Goal: Task Accomplishment & Management: Complete application form

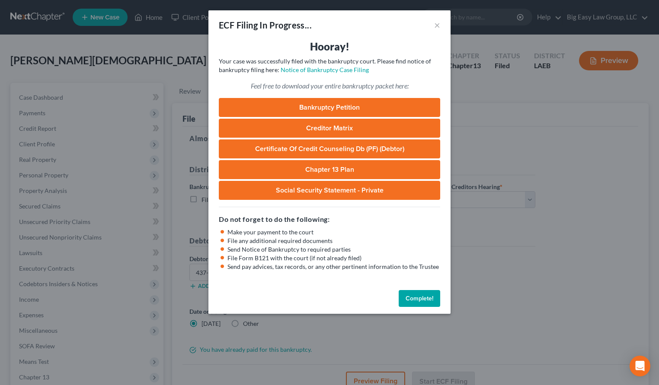
select select "0"
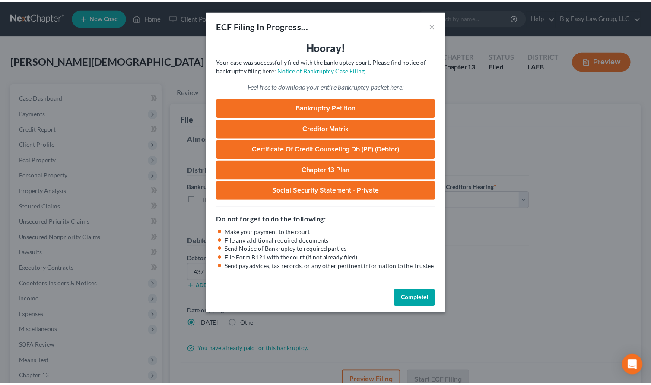
scroll to position [119, 0]
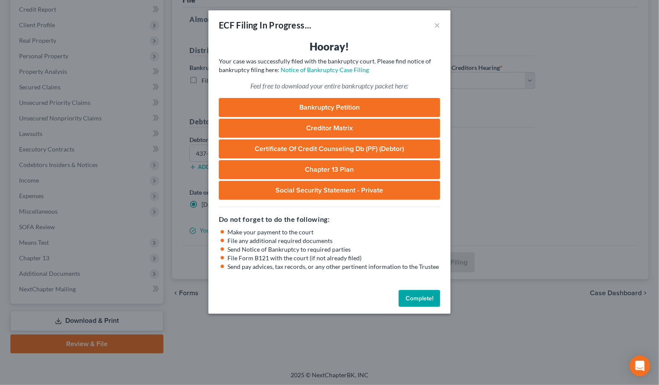
click at [410, 304] on button "Complete!" at bounding box center [418, 298] width 41 height 17
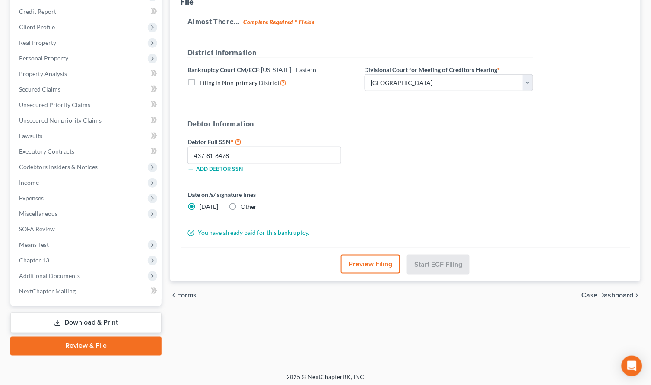
scroll to position [0, 0]
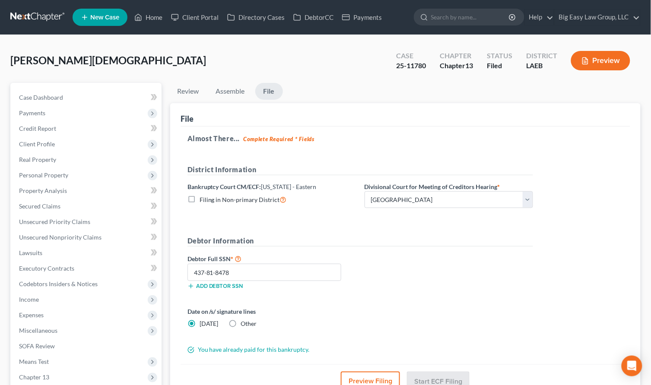
click at [63, 88] on div "Case Dashboard Payments Invoices Payments Payments Credit Report Client Profile…" at bounding box center [85, 253] width 151 height 341
drag, startPoint x: 64, startPoint y: 92, endPoint x: 125, endPoint y: 89, distance: 61.0
click at [64, 92] on link "Case Dashboard" at bounding box center [87, 98] width 150 height 16
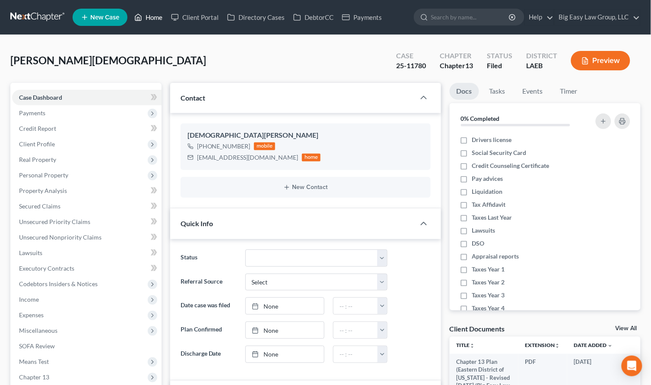
click at [155, 17] on link "Home" at bounding box center [148, 18] width 37 height 16
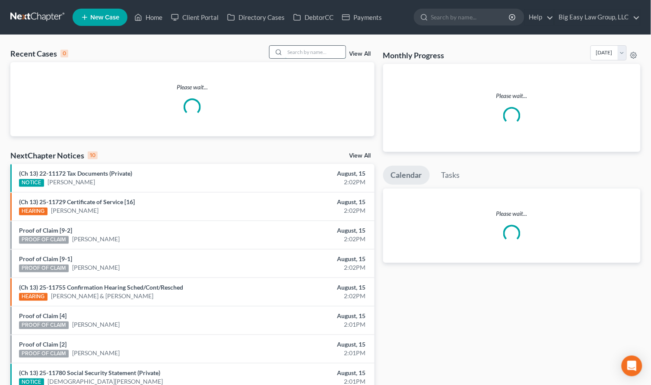
click at [300, 54] on input "search" at bounding box center [315, 52] width 60 height 13
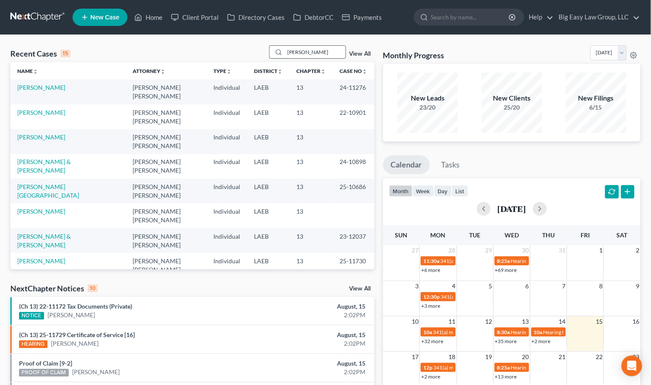
type input "[PERSON_NAME]"
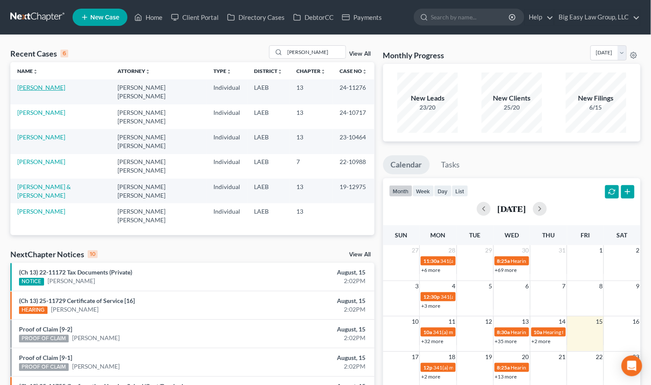
click at [26, 90] on link "[PERSON_NAME]" at bounding box center [41, 87] width 48 height 7
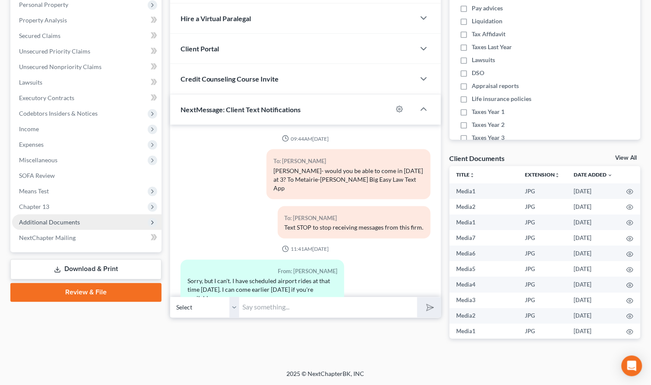
scroll to position [7786, 0]
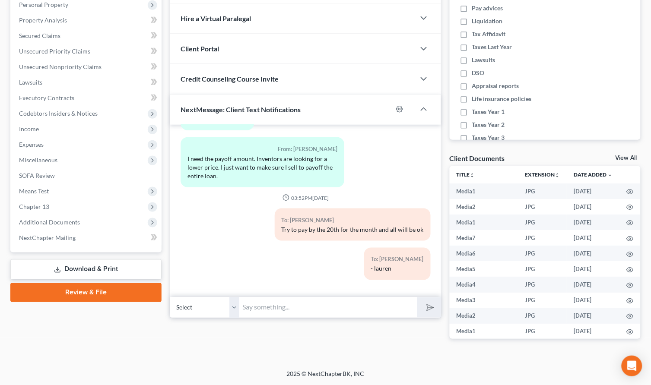
drag, startPoint x: 79, startPoint y: 223, endPoint x: 80, endPoint y: 300, distance: 76.9
click at [79, 223] on span "Additional Documents" at bounding box center [87, 223] width 150 height 16
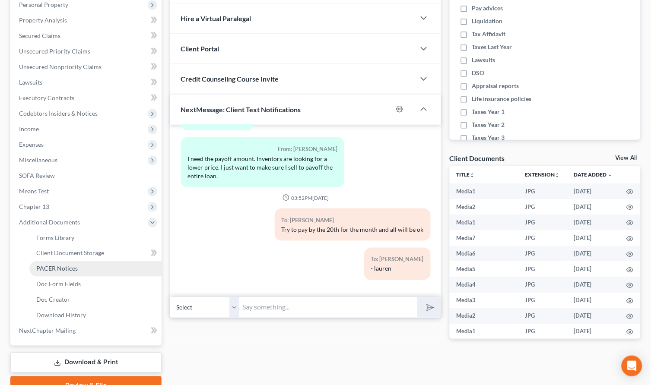
click at [81, 274] on link "PACER Notices" at bounding box center [95, 269] width 132 height 16
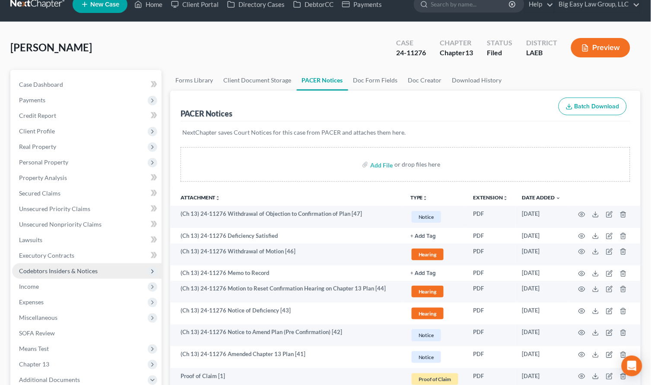
scroll to position [66, 0]
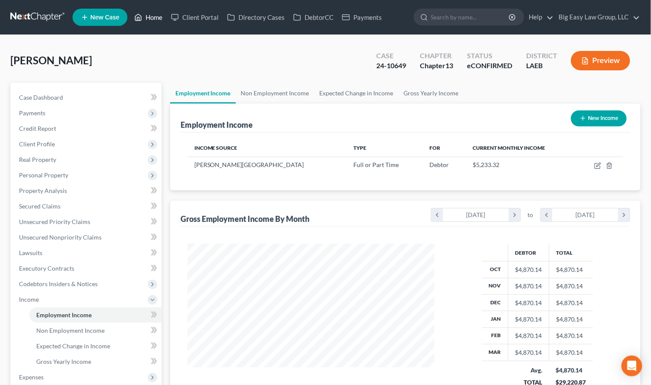
click at [150, 19] on link "Home" at bounding box center [148, 18] width 37 height 16
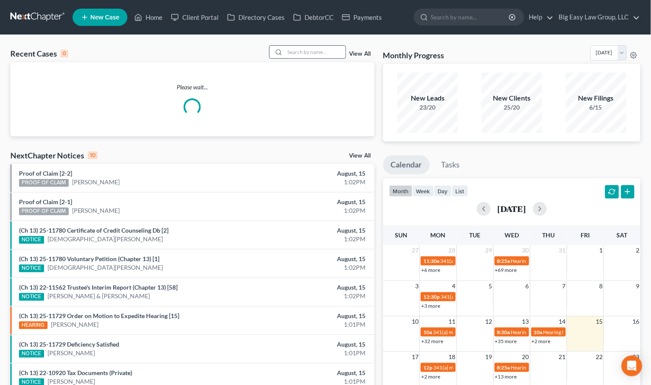
click at [308, 55] on input "search" at bounding box center [315, 52] width 60 height 13
type input "d"
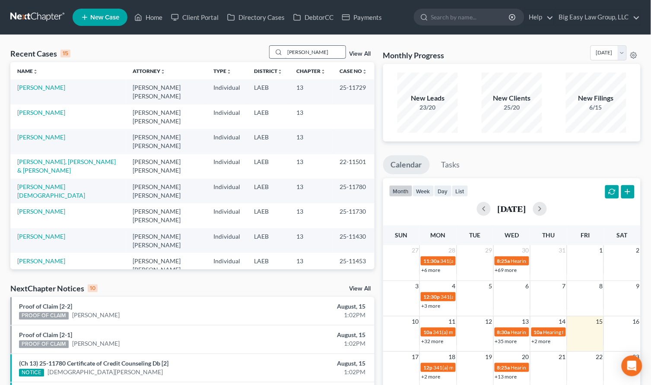
type input "robinson"
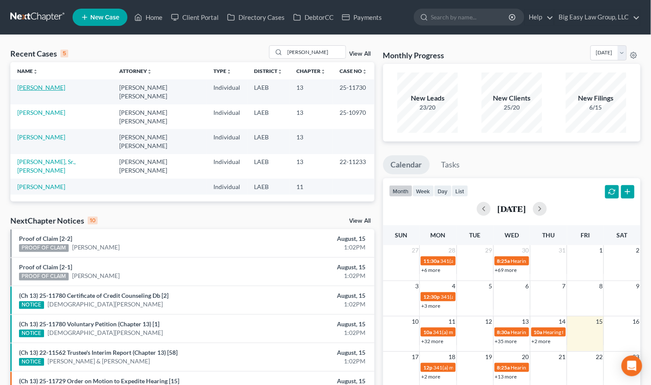
click at [55, 84] on link "[PERSON_NAME]" at bounding box center [41, 87] width 48 height 7
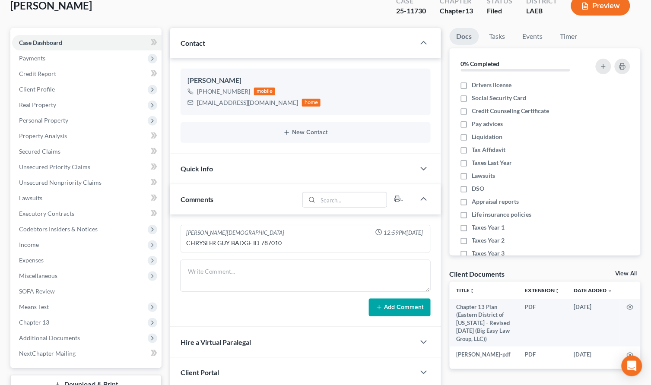
scroll to position [191, 0]
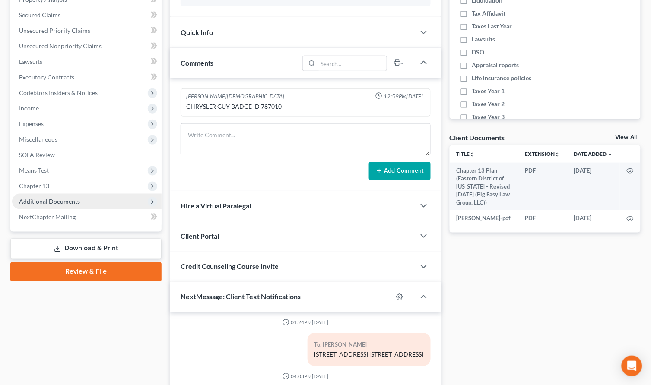
click at [56, 200] on span "Additional Documents" at bounding box center [49, 201] width 61 height 7
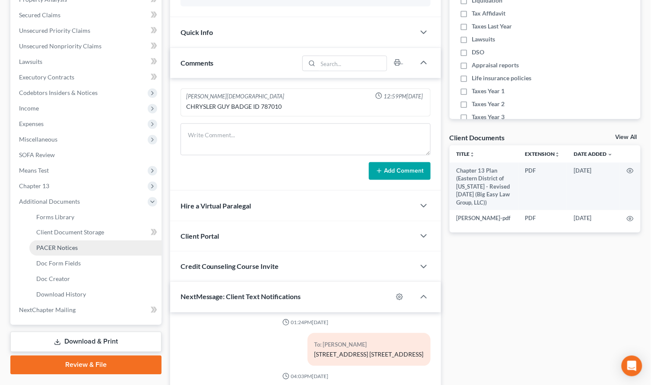
click at [123, 245] on link "PACER Notices" at bounding box center [95, 249] width 132 height 16
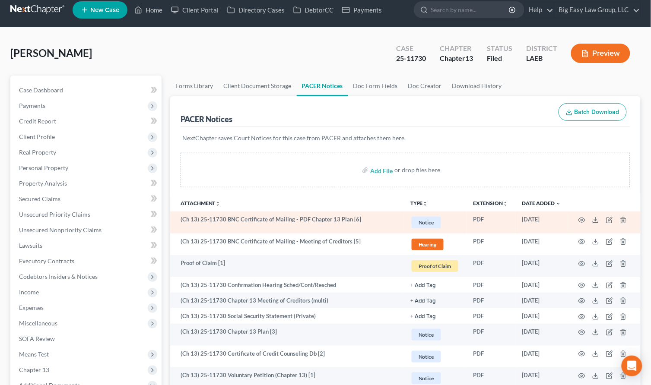
scroll to position [71, 0]
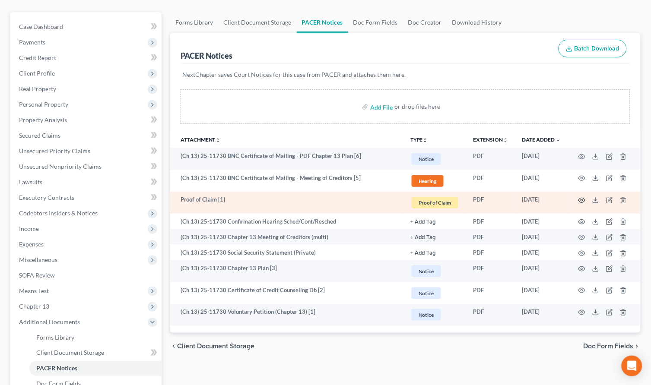
click at [583, 201] on circle "button" at bounding box center [582, 201] width 2 height 2
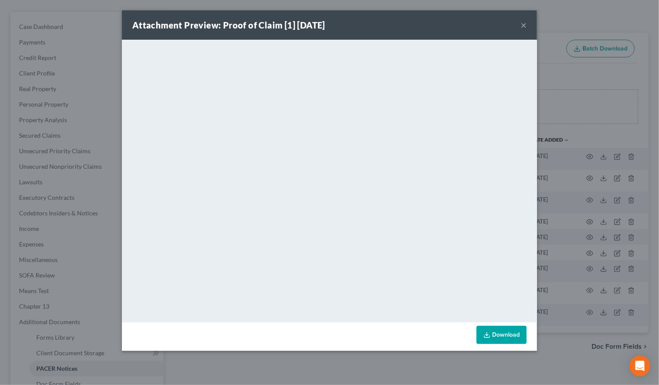
click at [522, 22] on button "×" at bounding box center [523, 25] width 6 height 10
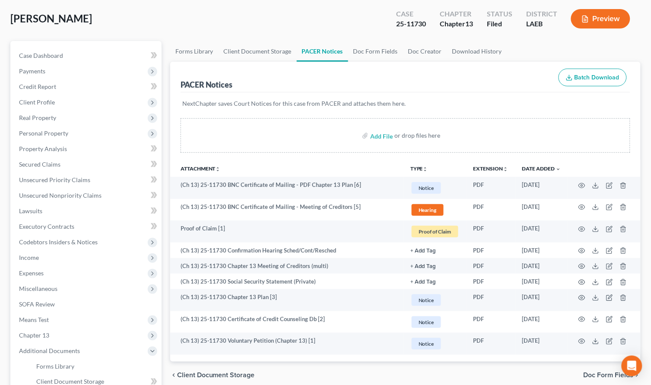
scroll to position [0, 0]
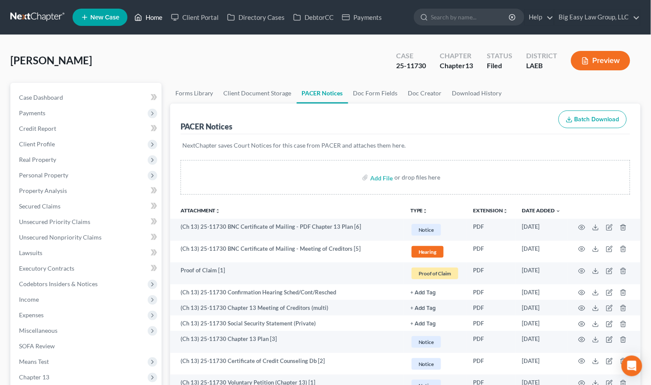
click at [142, 16] on icon at bounding box center [139, 17] width 6 height 6
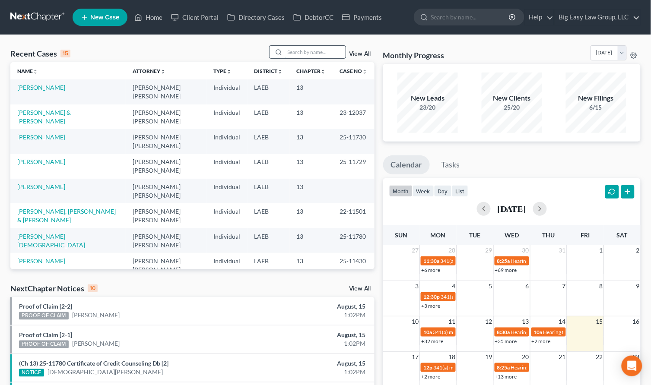
click at [324, 48] on input "search" at bounding box center [315, 52] width 60 height 13
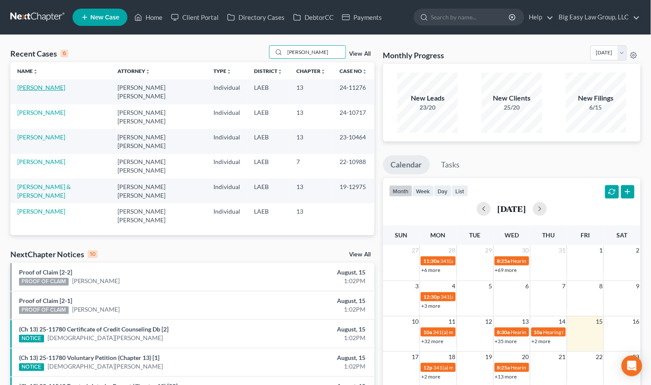
type input "reaux"
click at [48, 86] on link "[PERSON_NAME]" at bounding box center [41, 87] width 48 height 7
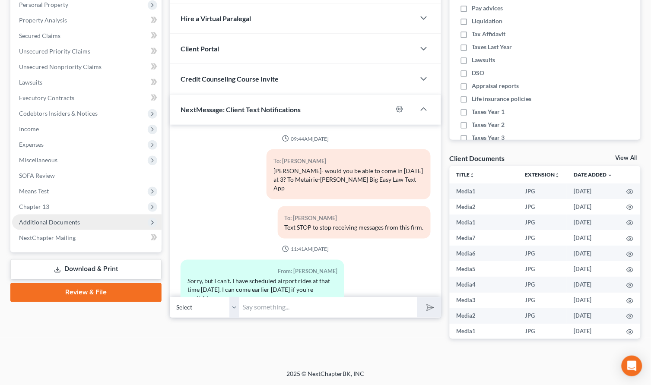
scroll to position [7786, 0]
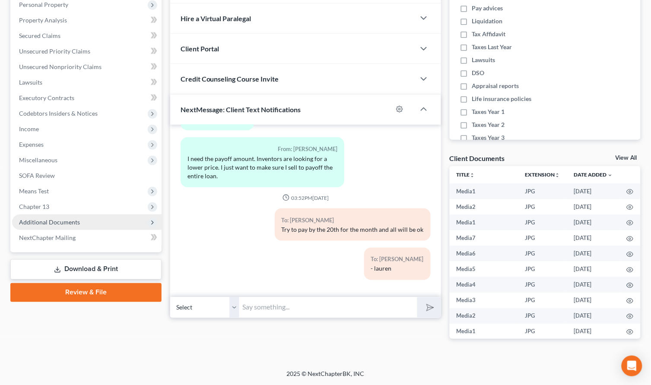
click at [80, 219] on span "Additional Documents" at bounding box center [87, 223] width 150 height 16
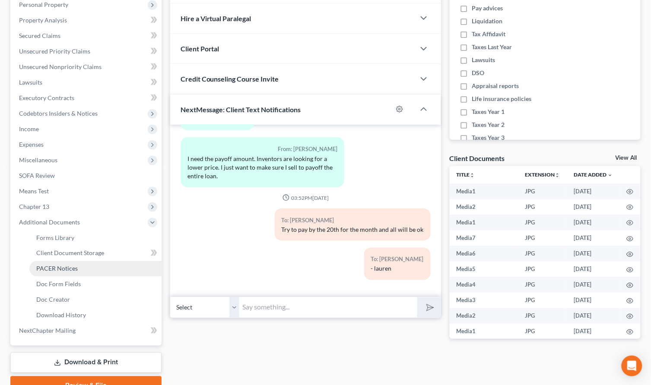
click at [105, 265] on link "PACER Notices" at bounding box center [95, 269] width 132 height 16
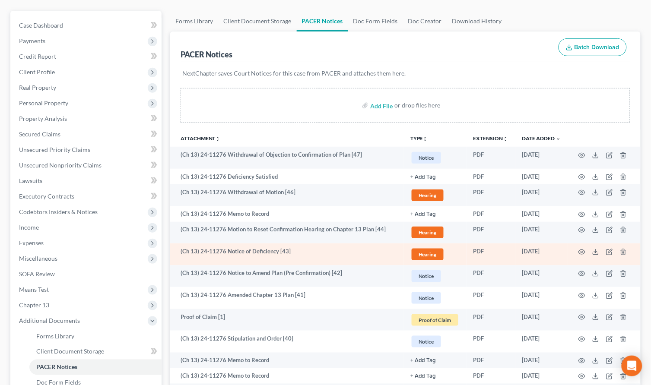
scroll to position [73, 0]
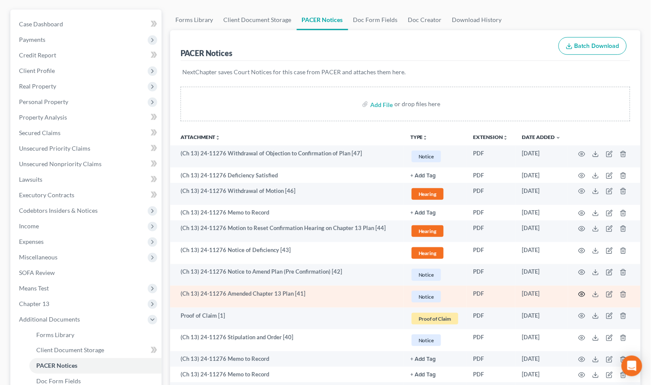
click at [582, 292] on icon "button" at bounding box center [582, 294] width 7 height 7
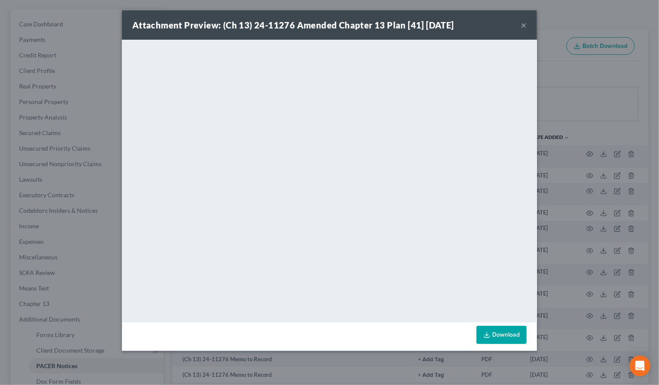
click at [523, 24] on button "×" at bounding box center [523, 25] width 6 height 10
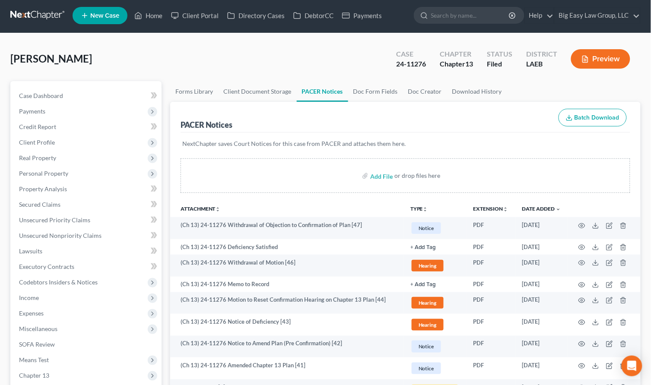
scroll to position [0, 0]
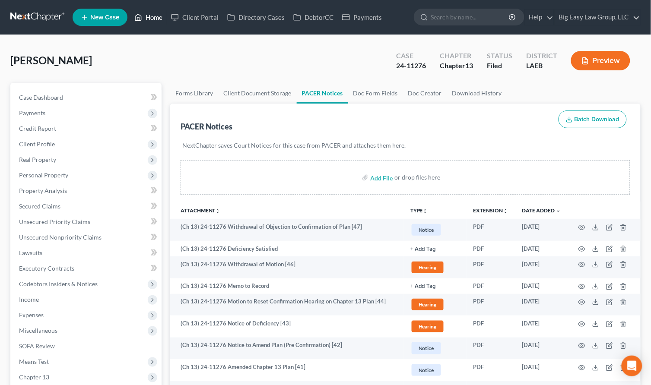
drag, startPoint x: 153, startPoint y: 16, endPoint x: 151, endPoint y: 24, distance: 8.8
click at [153, 16] on link "Home" at bounding box center [148, 18] width 37 height 16
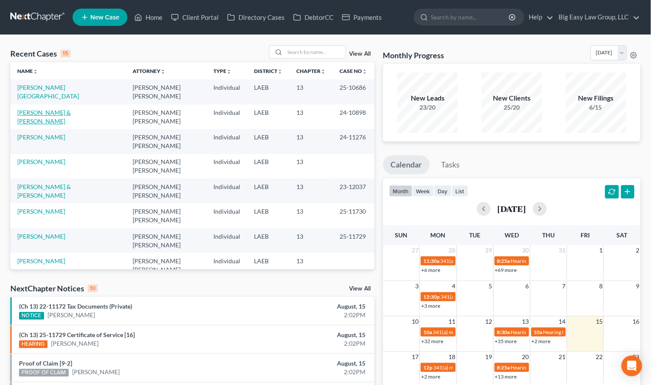
click at [67, 113] on link "Cunningham, Amier & Hunt, Jeseka" at bounding box center [44, 117] width 54 height 16
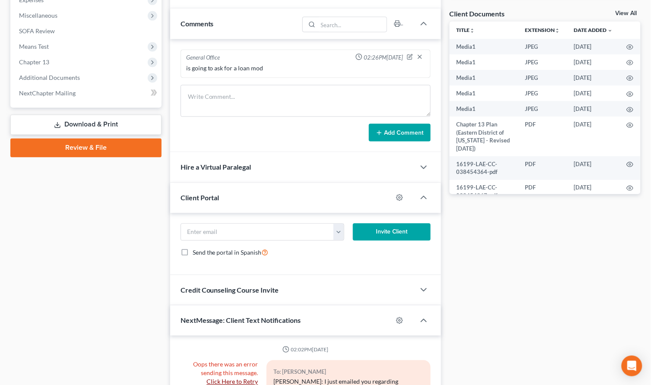
scroll to position [5538, 0]
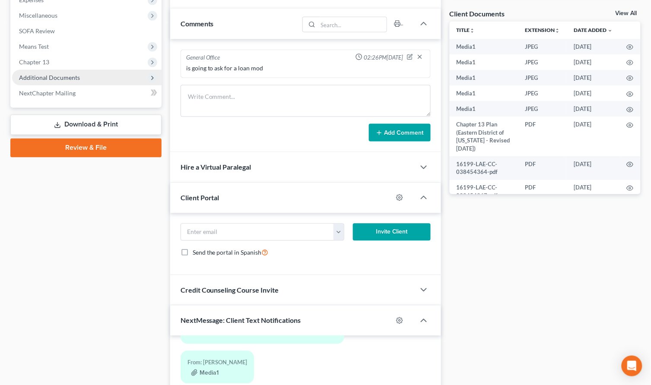
click at [61, 80] on span "Additional Documents" at bounding box center [49, 77] width 61 height 7
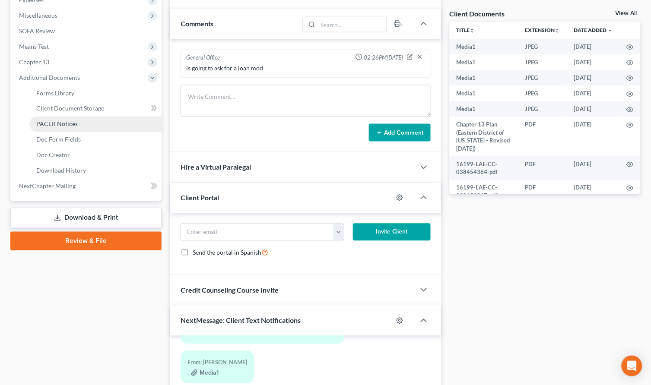
click at [72, 125] on span "PACER Notices" at bounding box center [56, 124] width 41 height 7
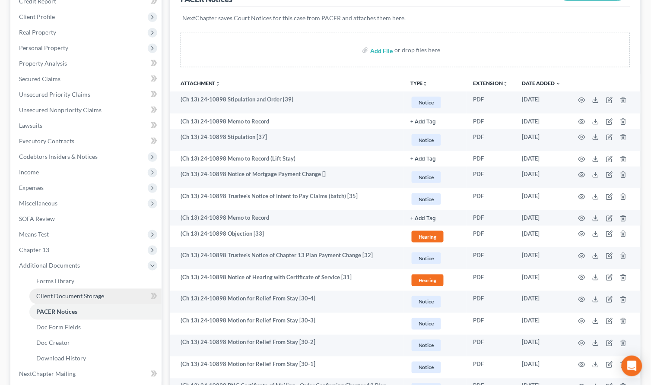
scroll to position [139, 0]
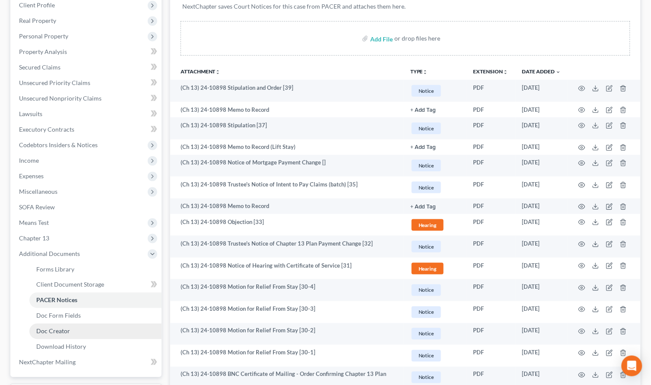
click at [89, 327] on link "Doc Creator" at bounding box center [95, 332] width 132 height 16
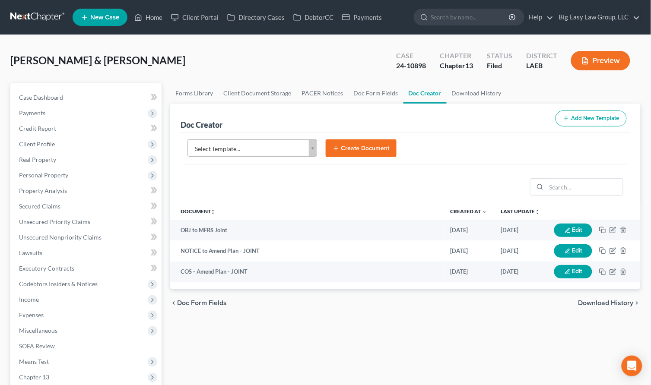
click at [308, 151] on body "Home New Case Client Portal Directory Cases DebtorCC Payments Big Easy Law Grou…" at bounding box center [325, 312] width 651 height 624
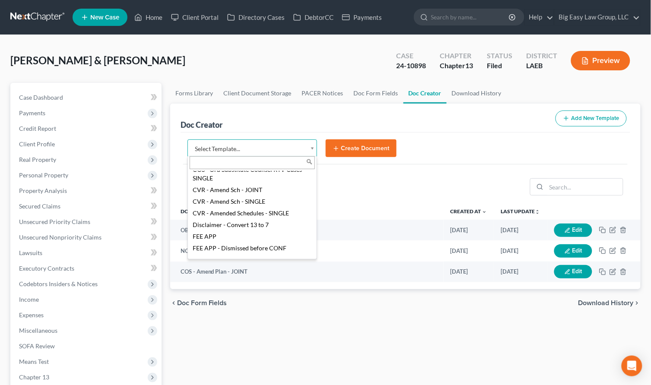
scroll to position [160, 0]
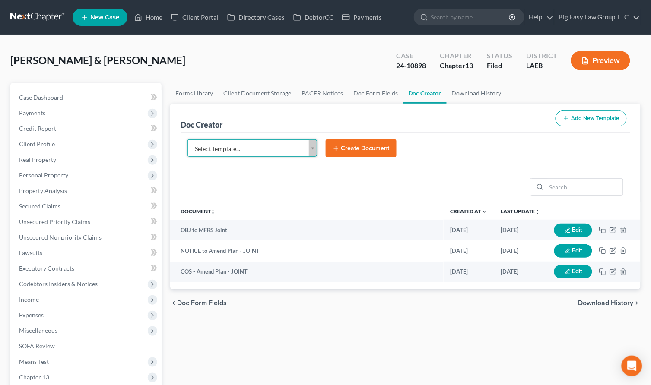
click at [335, 180] on body "Home New Case Client Portal Directory Cases DebtorCC Payments Big Easy Law Grou…" at bounding box center [325, 312] width 651 height 624
click at [312, 146] on body "Home New Case Client Portal Directory Cases DebtorCC Payments Big Easy Law Grou…" at bounding box center [325, 312] width 651 height 624
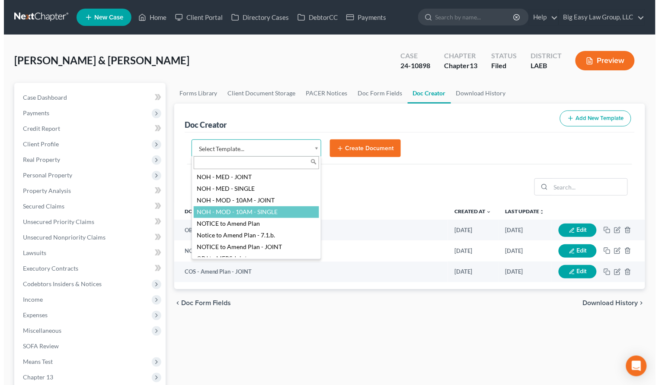
scroll to position [858, 0]
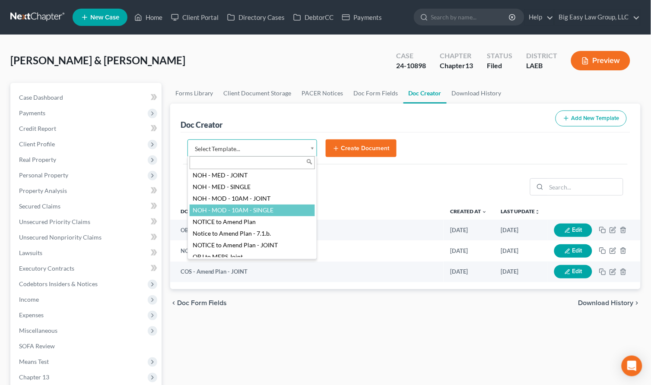
select select "109545"
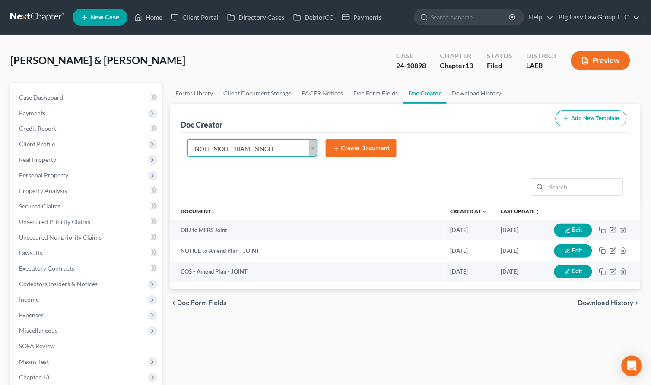
click at [340, 150] on button "Create Document" at bounding box center [361, 149] width 71 height 18
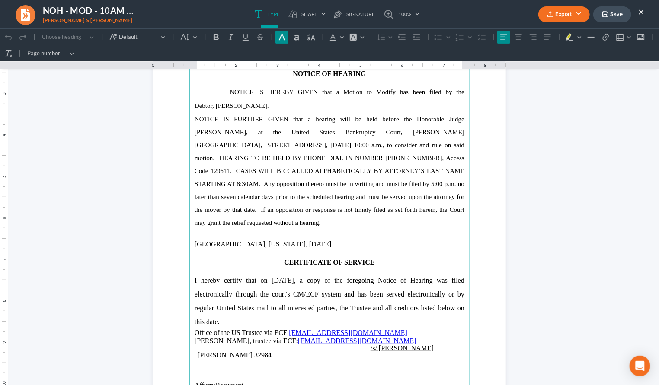
scroll to position [129, 0]
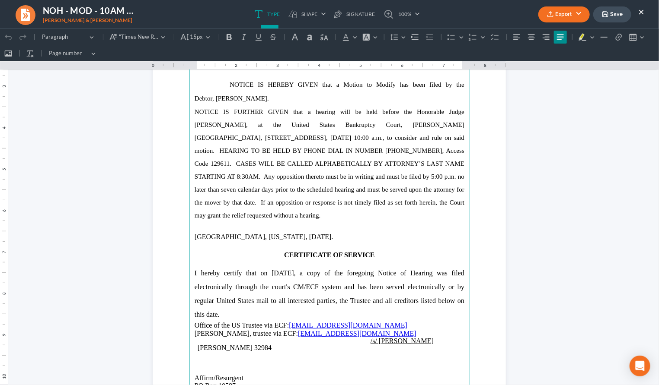
drag, startPoint x: 193, startPoint y: 150, endPoint x: 328, endPoint y: 213, distance: 149.1
click at [328, 213] on p "NOTICE IS FURTHER GIVEN that a hearing will be held before the Honorable Judge …" at bounding box center [329, 163] width 270 height 117
copy span "HEARING TO BE HELD BY PHONE DIAL IN NUMBER 1-504-517-1385, Access Code 129611. …"
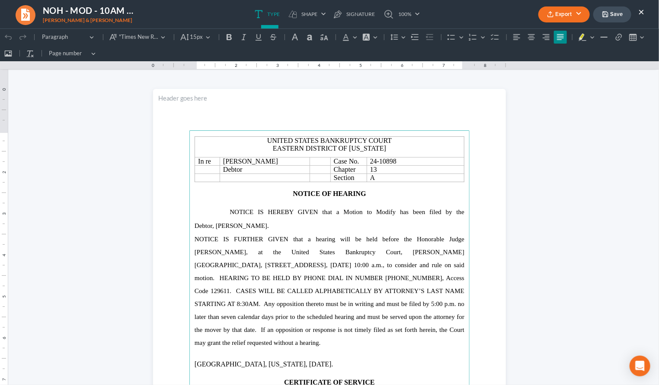
scroll to position [0, 0]
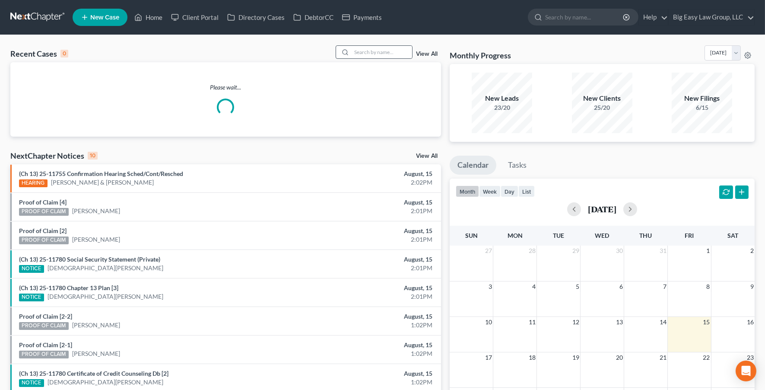
click at [348, 54] on line at bounding box center [347, 54] width 1 height 1
click at [359, 51] on input "search" at bounding box center [382, 52] width 60 height 13
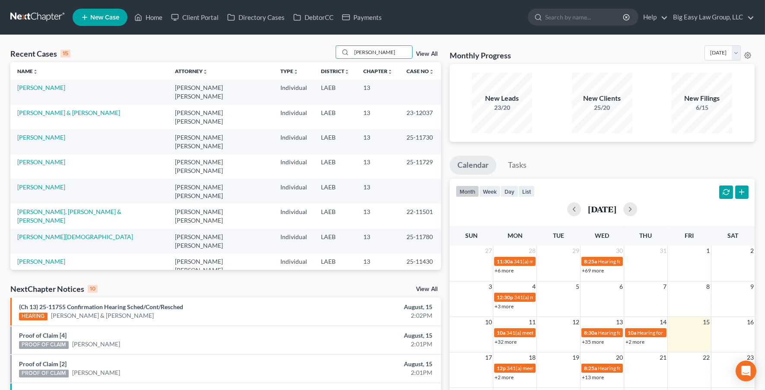
type input "[PERSON_NAME]"
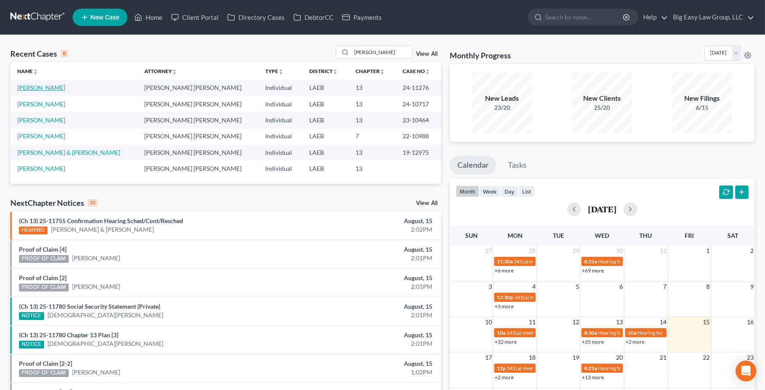
click at [48, 86] on link "[PERSON_NAME]" at bounding box center [41, 87] width 48 height 7
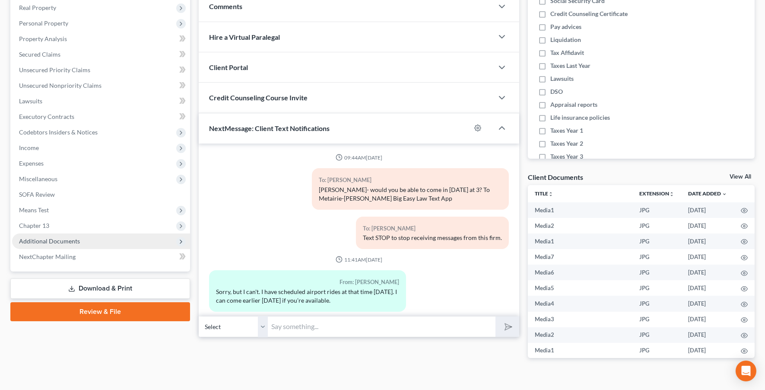
scroll to position [7544, 0]
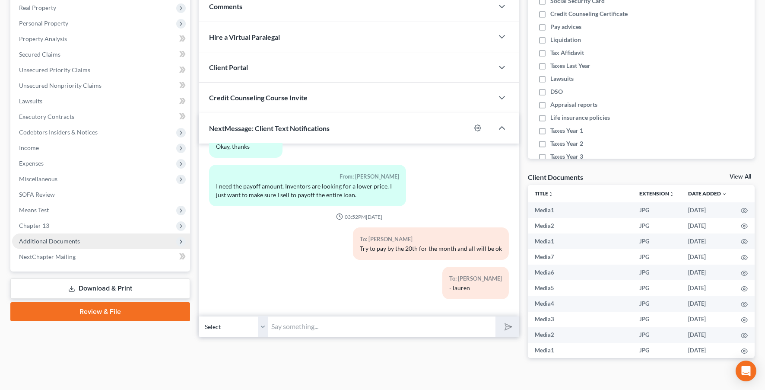
click at [96, 242] on span "Additional Documents" at bounding box center [101, 241] width 178 height 16
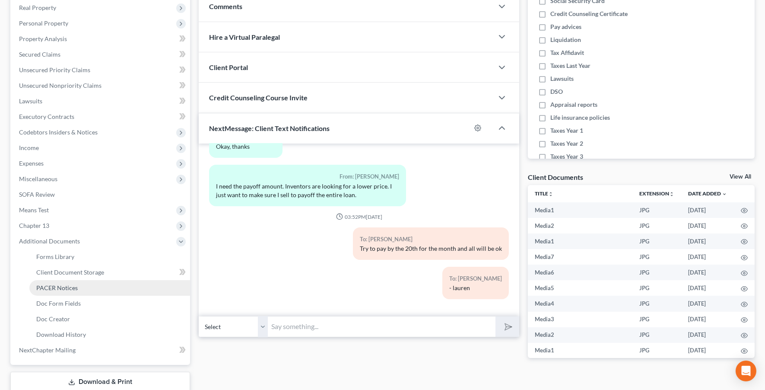
drag, startPoint x: 102, startPoint y: 288, endPoint x: 211, endPoint y: 252, distance: 114.8
click at [102, 288] on link "PACER Notices" at bounding box center [109, 288] width 161 height 16
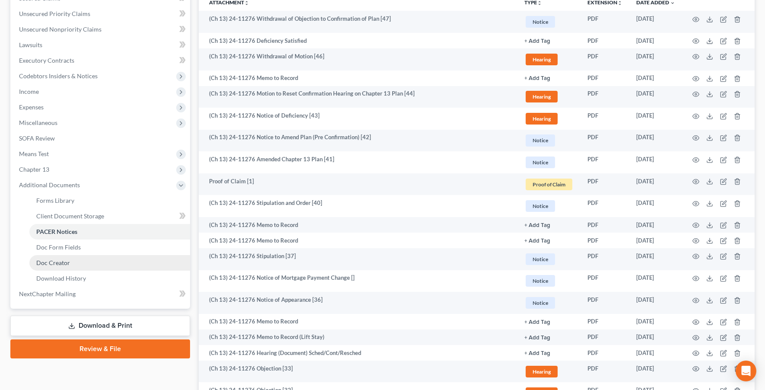
drag, startPoint x: 148, startPoint y: 261, endPoint x: 153, endPoint y: 261, distance: 4.3
click at [149, 262] on link "Doc Creator" at bounding box center [109, 263] width 161 height 16
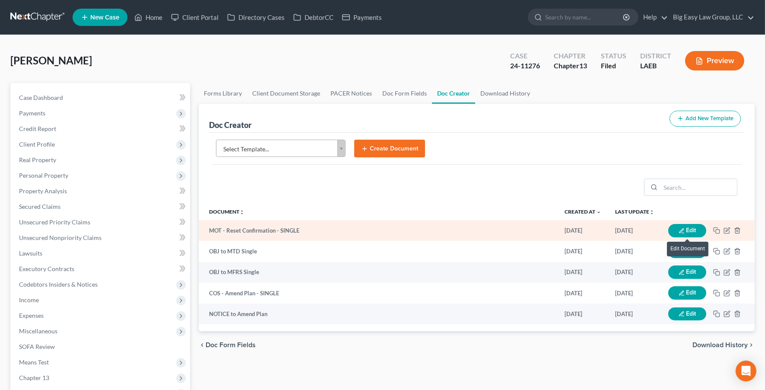
click at [676, 231] on button "Edit" at bounding box center [688, 230] width 38 height 13
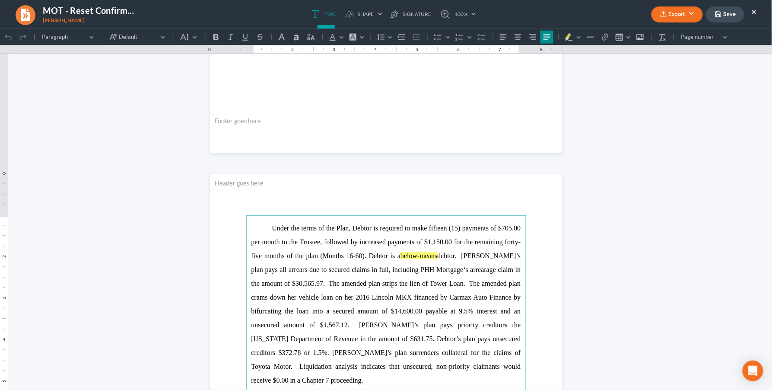
scroll to position [240, 0]
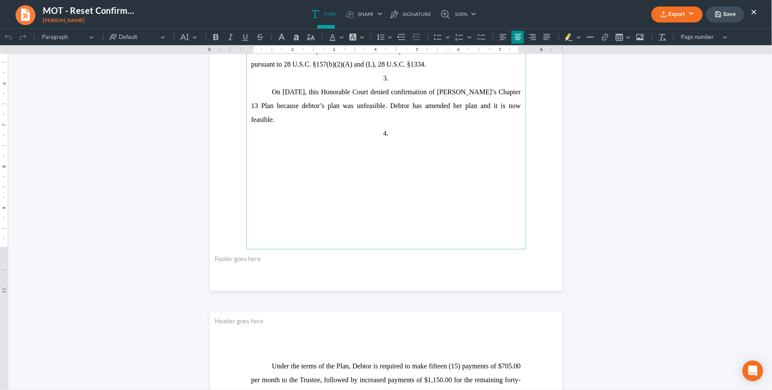
click at [509, 106] on span "On March 19, 2025, this Honorable Court denied confirmation of Debtor’s Chapter…" at bounding box center [387, 105] width 270 height 35
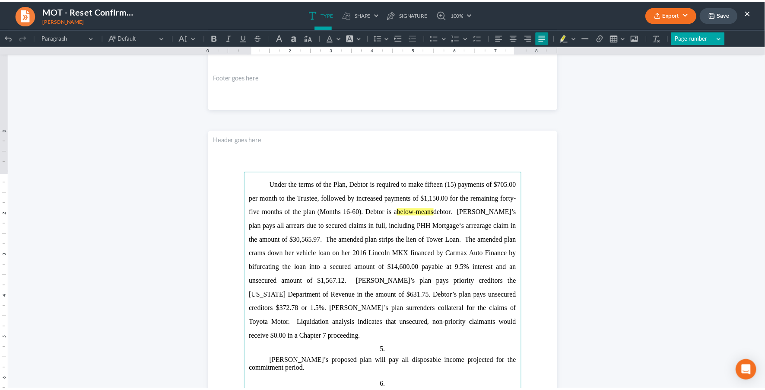
scroll to position [0, 0]
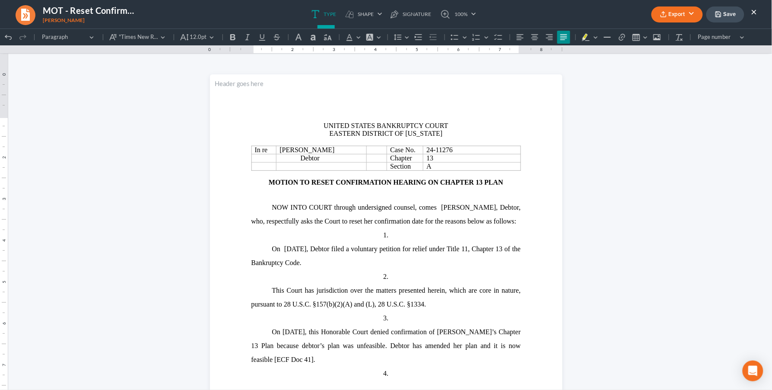
click at [751, 10] on button "×" at bounding box center [754, 11] width 6 height 10
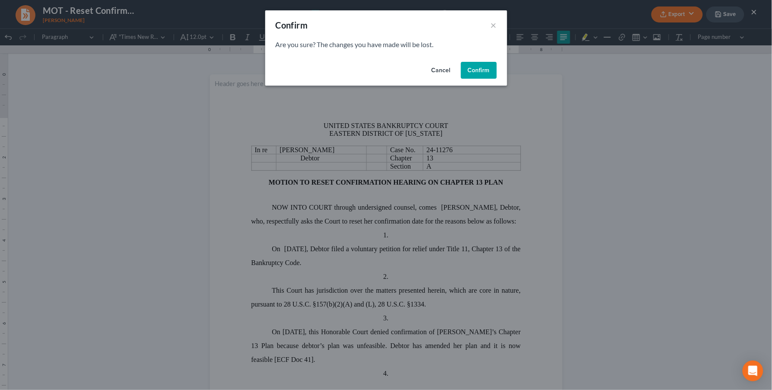
click at [471, 67] on button "Confirm" at bounding box center [479, 70] width 36 height 17
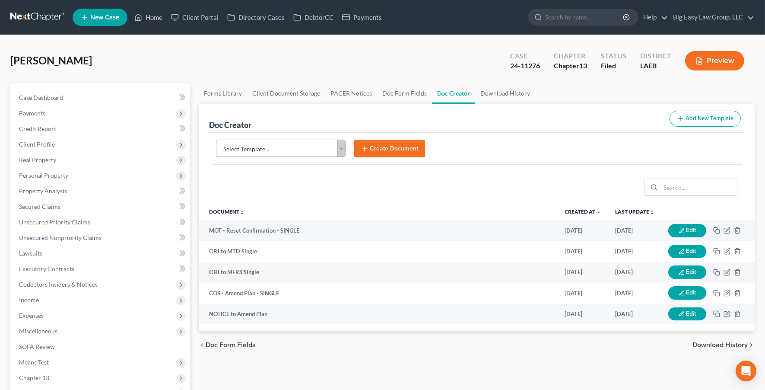
drag, startPoint x: 347, startPoint y: 143, endPoint x: 344, endPoint y: 145, distance: 4.7
click at [346, 144] on div "Select Template... Select Template... Authorization to Mtg - JOINT Authorizatio…" at bounding box center [281, 149] width 138 height 18
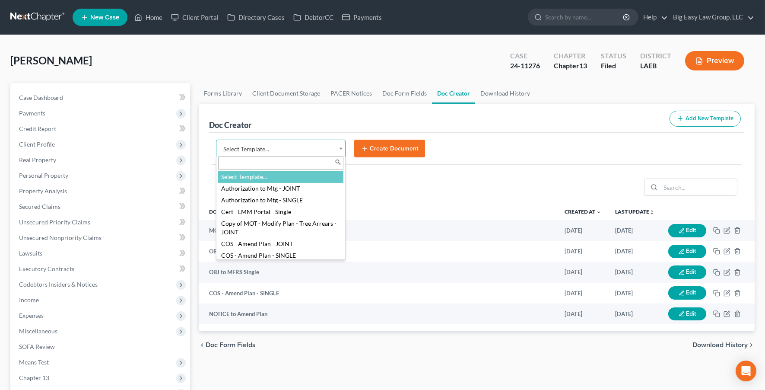
click at [344, 145] on body "Home New Case Client Portal Directory Cases DebtorCC Payments Big Easy Law Grou…" at bounding box center [382, 312] width 765 height 624
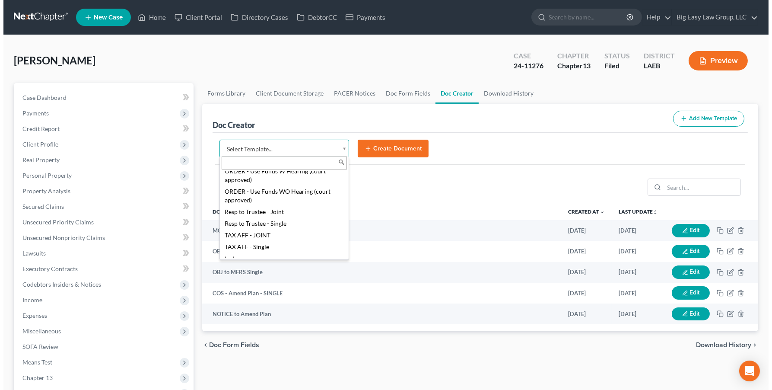
scroll to position [1382, 0]
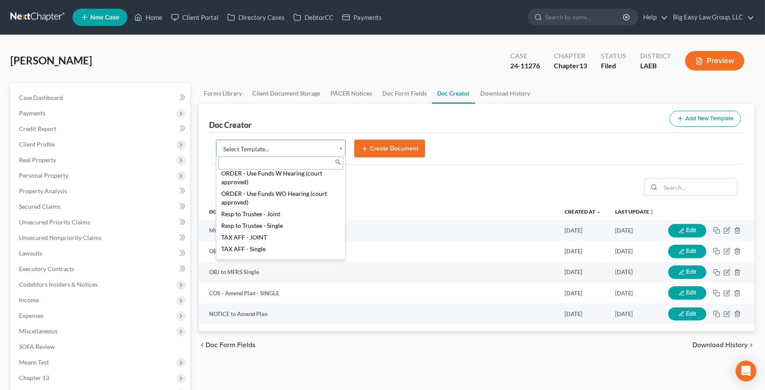
select select "101191"
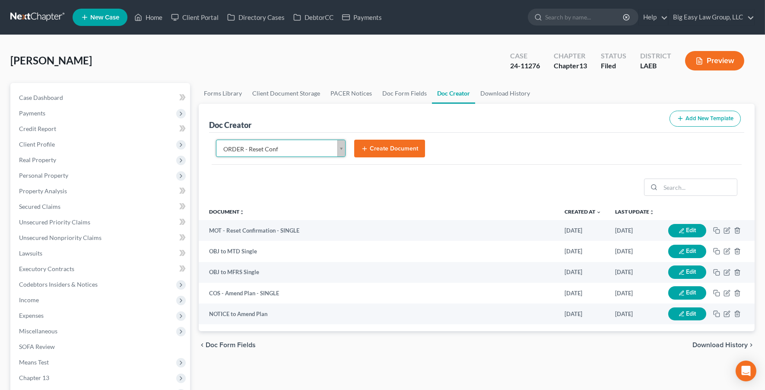
click at [391, 150] on button "Create Document" at bounding box center [389, 149] width 71 height 18
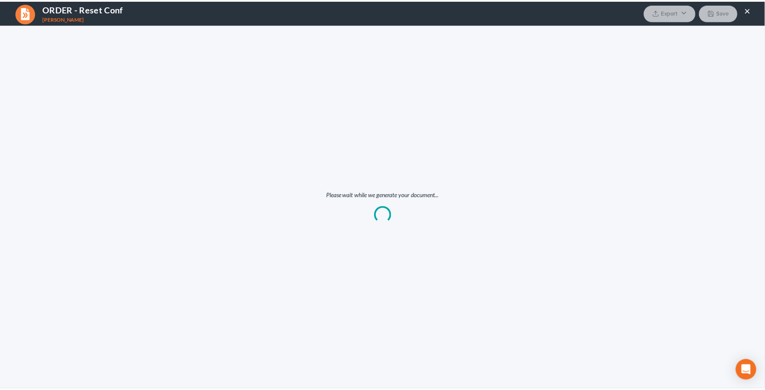
scroll to position [0, 0]
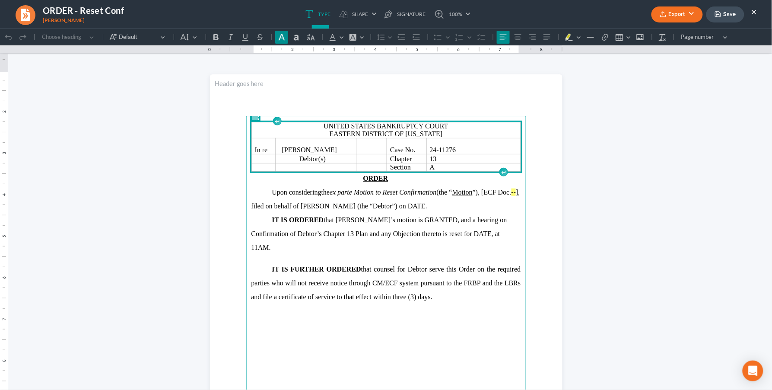
click at [322, 195] on span "the ex parte Motion to Reset Confirmation (the “ Motion ”), [ECF Doc. -- ]" at bounding box center [420, 191] width 197 height 7
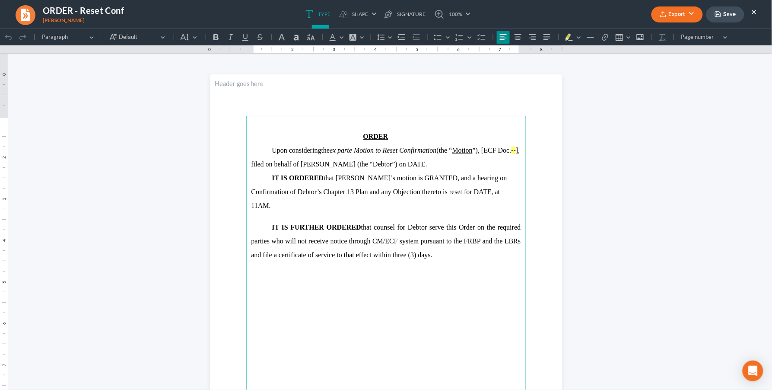
click at [755, 11] on button "×" at bounding box center [754, 11] width 6 height 10
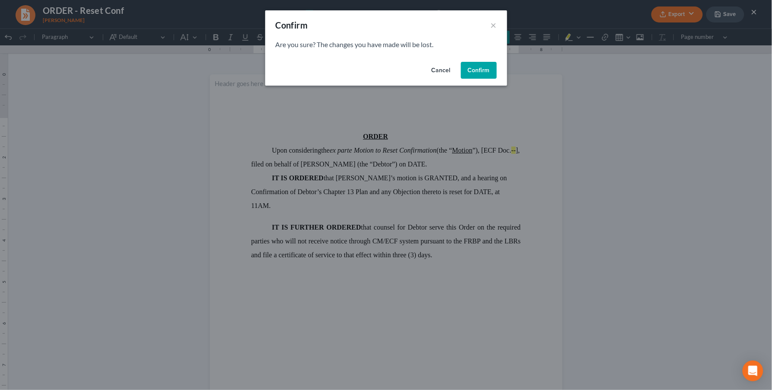
click at [471, 67] on button "Confirm" at bounding box center [479, 70] width 36 height 17
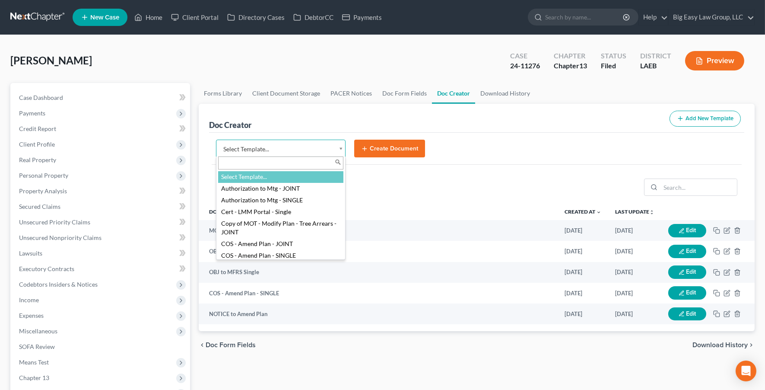
click at [306, 150] on body "Home New Case Client Portal Directory Cases DebtorCC Payments Big Easy Law Grou…" at bounding box center [382, 312] width 765 height 624
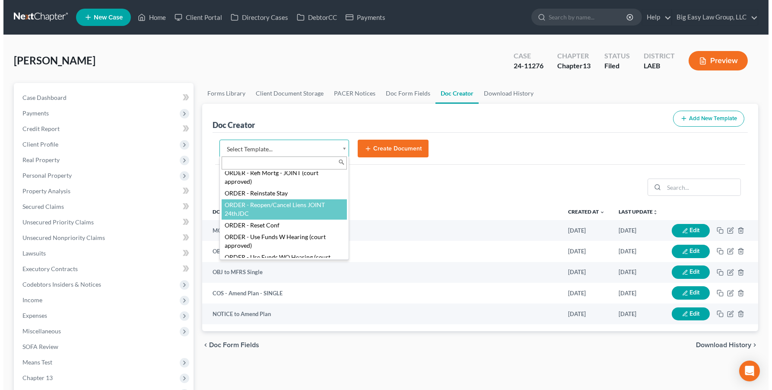
scroll to position [1322, 0]
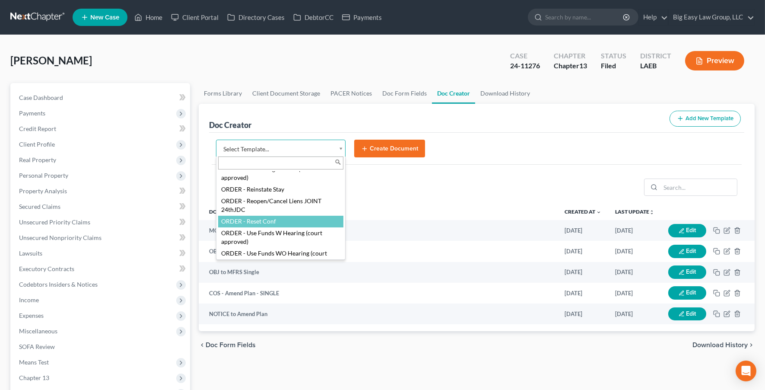
select select "101191"
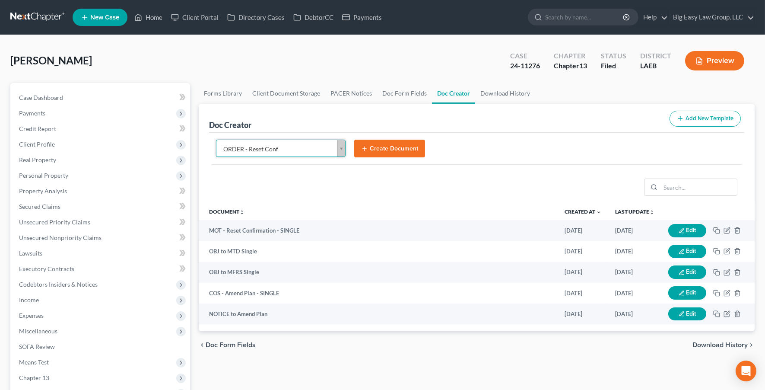
click at [365, 154] on button "Create Document" at bounding box center [389, 149] width 71 height 18
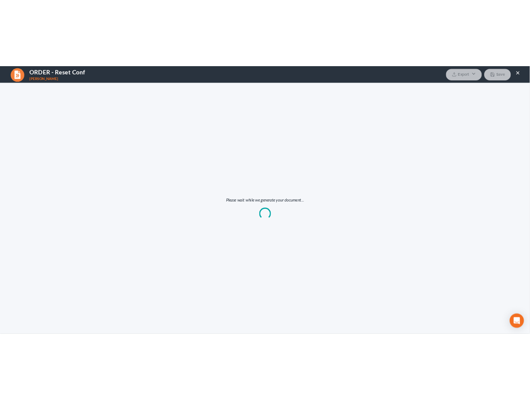
scroll to position [0, 0]
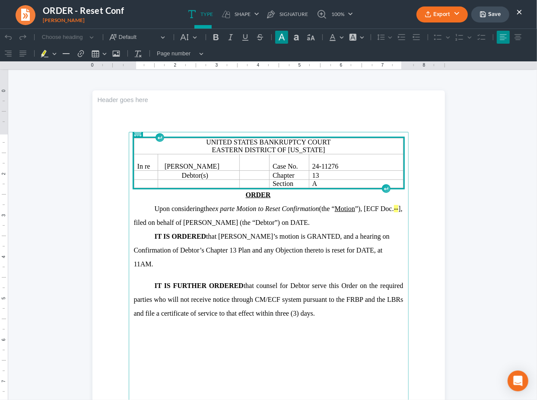
click at [519, 8] on button "×" at bounding box center [519, 11] width 6 height 10
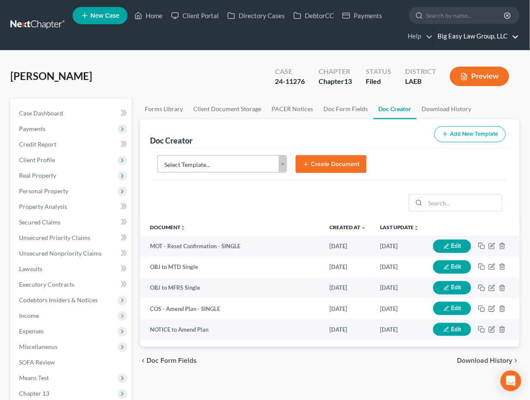
click at [494, 35] on link "Big Easy Law Group, LLC" at bounding box center [476, 37] width 86 height 16
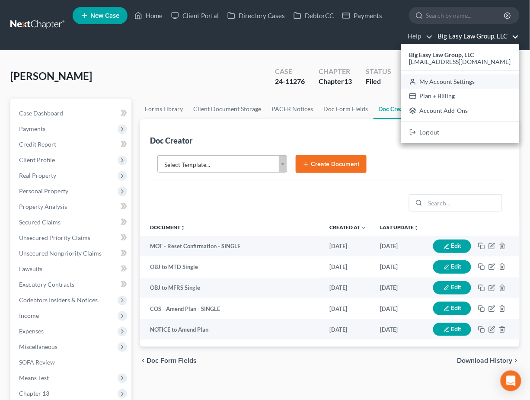
click at [489, 76] on link "My Account Settings" at bounding box center [460, 81] width 118 height 15
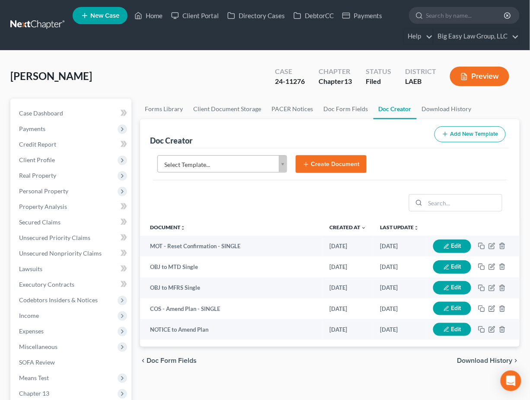
select select "34"
select select "23"
select select "19"
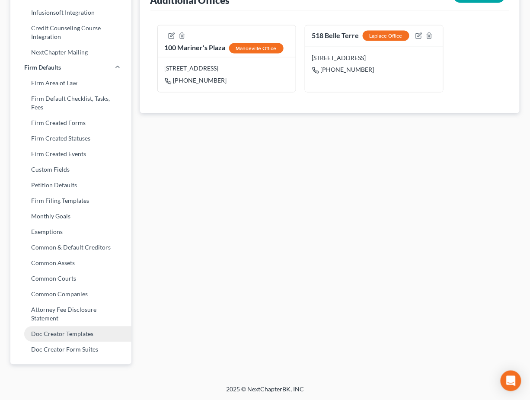
click at [85, 333] on link "Doc Creator Templates" at bounding box center [70, 334] width 121 height 16
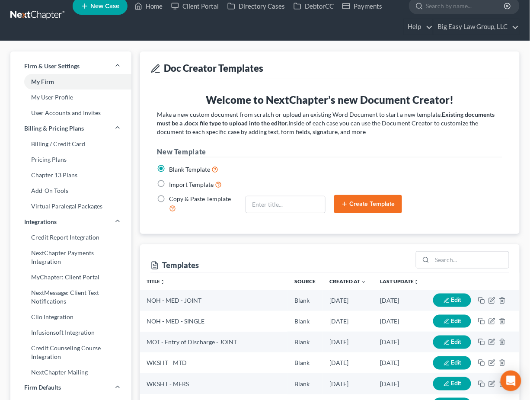
scroll to position [16, 0]
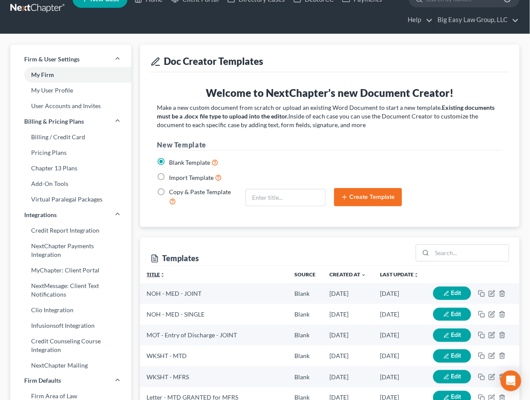
click at [159, 274] on link "Title unfold_more expand_more expand_less" at bounding box center [156, 274] width 19 height 6
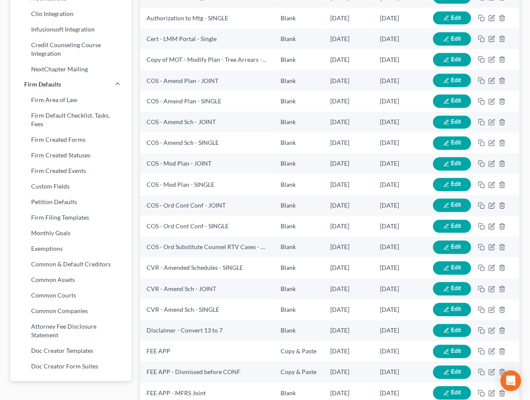
scroll to position [589, 0]
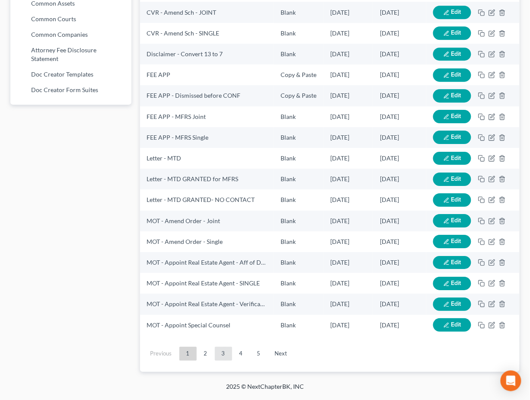
click at [228, 360] on link "3" at bounding box center [223, 354] width 17 height 14
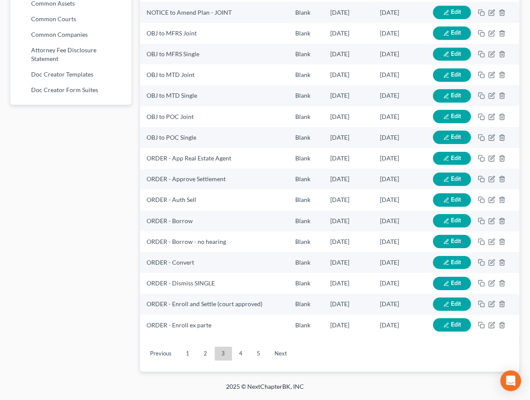
drag, startPoint x: 242, startPoint y: 355, endPoint x: 245, endPoint y: 346, distance: 9.6
click at [242, 355] on link "4" at bounding box center [240, 354] width 17 height 14
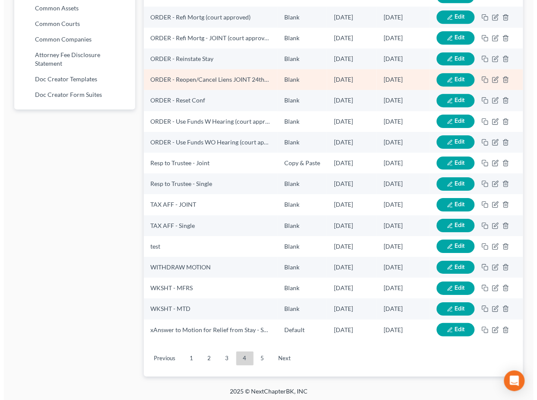
scroll to position [403, 0]
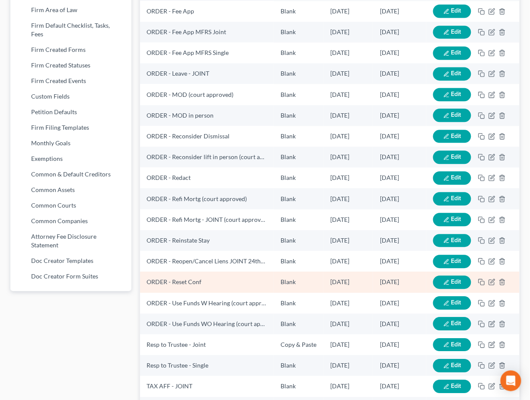
click at [450, 280] on button "Edit" at bounding box center [452, 281] width 38 height 13
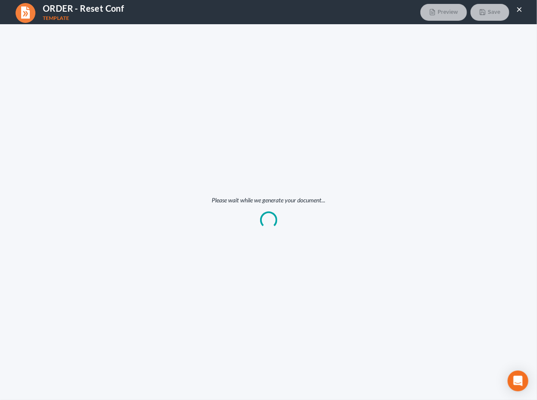
scroll to position [0, 0]
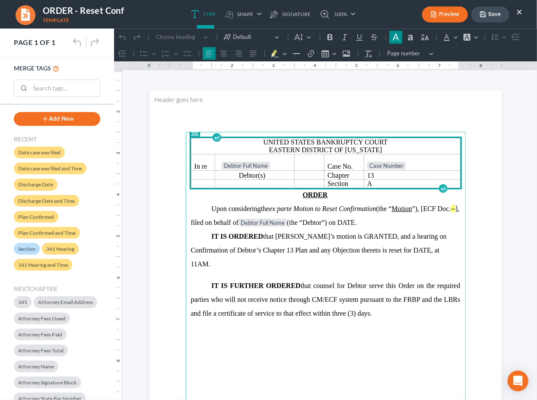
click at [379, 210] on span "the ex parte Motion to Reset Confirmation (the “ Motion ”), [ECF Doc. -- ]" at bounding box center [359, 207] width 197 height 7
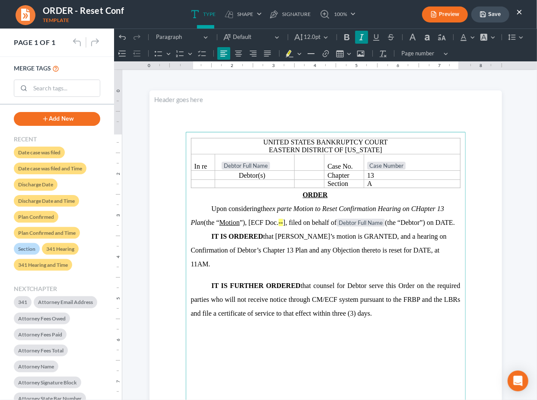
drag, startPoint x: 423, startPoint y: 208, endPoint x: 429, endPoint y: 213, distance: 7.0
click at [423, 208] on icon "Motion to Reset Confirmation Hearing on CHapter 13 Plan" at bounding box center [318, 214] width 254 height 21
drag, startPoint x: 268, startPoint y: 208, endPoint x: 281, endPoint y: 216, distance: 15.3
click at [269, 208] on icon "ex parte" at bounding box center [280, 207] width 22 height 7
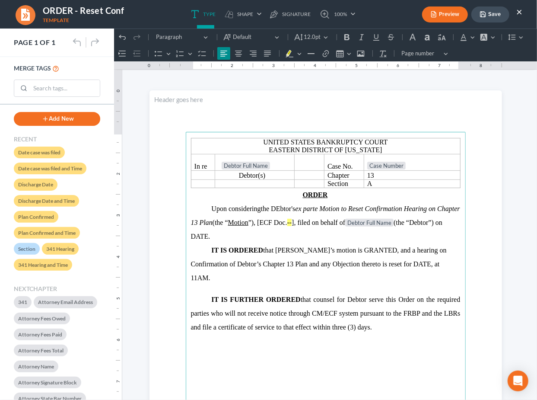
click at [278, 208] on span "the DEbtor's ex parte Motion to Reset Confirmation Hearing on Chapter 13 Plan (…" at bounding box center [325, 214] width 269 height 21
click at [297, 208] on icon "ex parte" at bounding box center [305, 207] width 22 height 7
click at [306, 208] on icon "x parte" at bounding box center [309, 207] width 19 height 7
click at [298, 208] on span "the Debtor's E x Parte Motion to Reset Confirmation Hearing on Chapter 13 Plan …" at bounding box center [315, 214] width 248 height 21
click at [358, 35] on icon "Editor toolbar" at bounding box center [361, 36] width 9 height 9
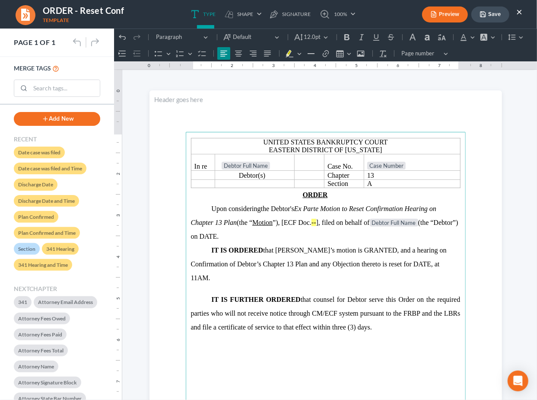
click at [442, 238] on p "Upon considering the Debtor's Ex Parte Motion to Reset Confirmation Hearing on …" at bounding box center [326, 221] width 270 height 41
drag, startPoint x: 344, startPoint y: 223, endPoint x: 347, endPoint y: 226, distance: 4.7
click at [344, 223] on span ", filed on behalf of Debtor Full Name (the “Debtor”) on DATE." at bounding box center [324, 228] width 267 height 21
drag, startPoint x: 390, startPoint y: 222, endPoint x: 400, endPoint y: 232, distance: 13.8
click at [390, 223] on span ", filed on [DATE FILED]. proper service behalf of Debtor Full Name (the “Debtor…" at bounding box center [321, 228] width 260 height 21
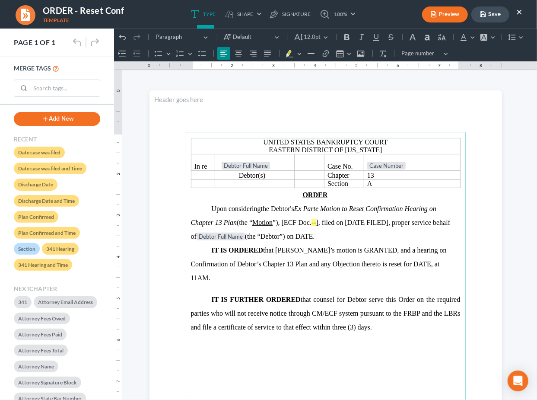
click at [432, 222] on span ", filed on [DATE FILED], proper service behalf of Debtor Full Name (the “Debtor…" at bounding box center [321, 228] width 260 height 21
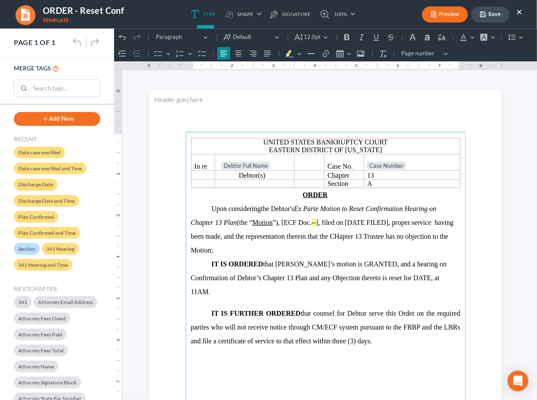
click at [336, 236] on span ", filed on [DATE FILED], proper service having been made, and the representatio…" at bounding box center [322, 235] width 263 height 35
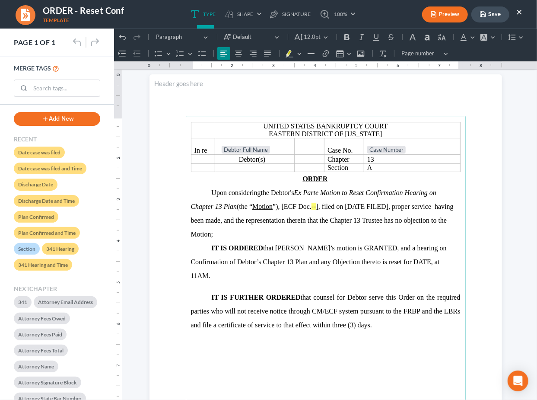
scroll to position [18, 0]
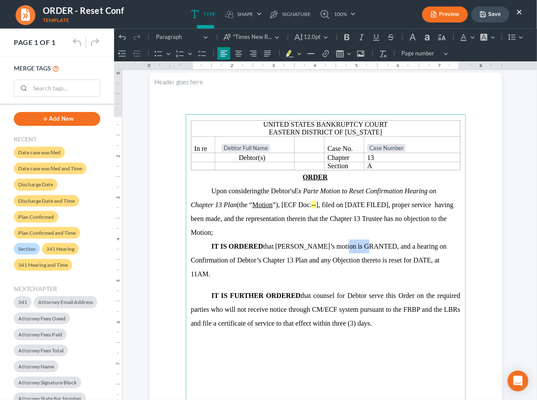
drag, startPoint x: 360, startPoint y: 246, endPoint x: 326, endPoint y: 251, distance: 34.0
click at [327, 249] on span "IT IS ORDERED that Debtor’s motion is GRANTED, and a hearing on Confirmation of…" at bounding box center [319, 259] width 256 height 35
click at [344, 38] on icon "Editor toolbar" at bounding box center [346, 37] width 5 height 6
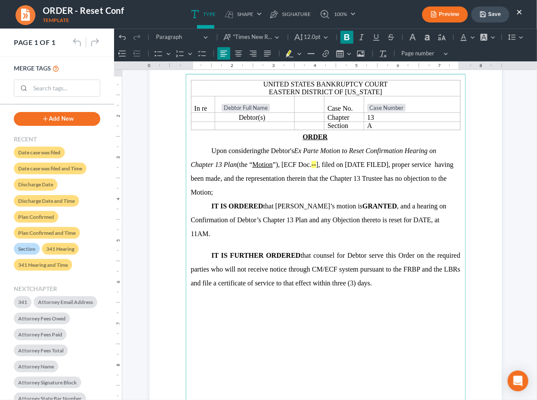
scroll to position [65, 0]
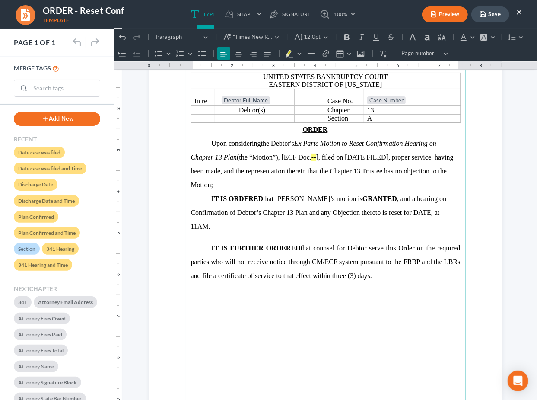
click at [376, 200] on span "IT IS ORDERED that Debtor’s motion is GRANTED , and a hearing on Confirmation o…" at bounding box center [319, 211] width 256 height 35
click at [411, 199] on span "IT IS ORDERED that Debtor’s motion is GRANTED , and the hearing on Confirmation…" at bounding box center [321, 211] width 261 height 35
click at [231, 211] on span "IT IS ORDERED that Debtor’s motion is GRANTED , and the hearing oto consider co…" at bounding box center [324, 211] width 266 height 35
click at [312, 213] on span "IT IS ORDERED that Debtor’s motion is GRANTED , and the hearing oto consider co…" at bounding box center [322, 211] width 263 height 35
click at [408, 229] on p "IT IS ORDERED that Debtor’s motion is GRANTED , and the hearing oto consider co…" at bounding box center [326, 211] width 270 height 41
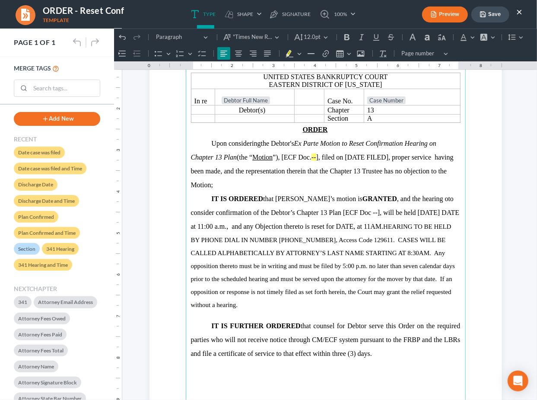
click at [247, 226] on span "IT IS ORDERED that Debtor’s motion is GRANTED , and the hearing oto consider co…" at bounding box center [325, 211] width 269 height 35
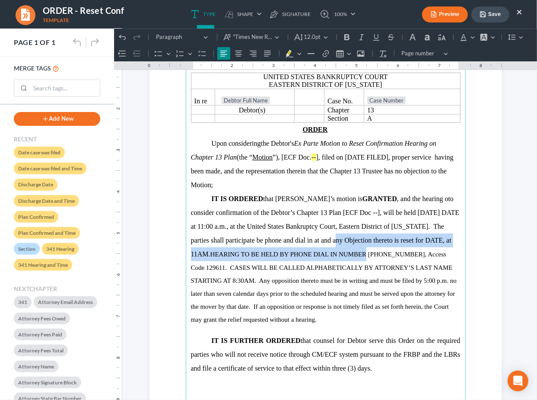
drag, startPoint x: 364, startPoint y: 255, endPoint x: 318, endPoint y: 243, distance: 47.8
click at [318, 243] on p "IT IS ORDERED that Debtor’s motion is GRANTED , and the hearing oto consider co…" at bounding box center [326, 258] width 270 height 134
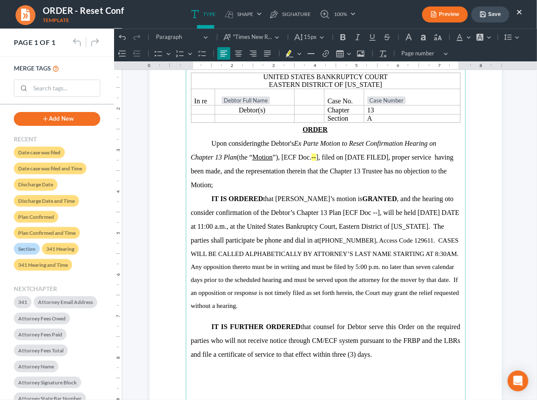
click at [325, 239] on span "1-504-517-1385, Access Code 129611. CASES WILL BE CALLED ALPHABETICALLY BY ATTO…" at bounding box center [326, 272] width 270 height 72
click at [323, 238] on span "1-504-517-1385, Access Code 129611. CASES WILL BE CALLED ALPHABETICALLY BY ATTO…" at bounding box center [326, 272] width 270 height 72
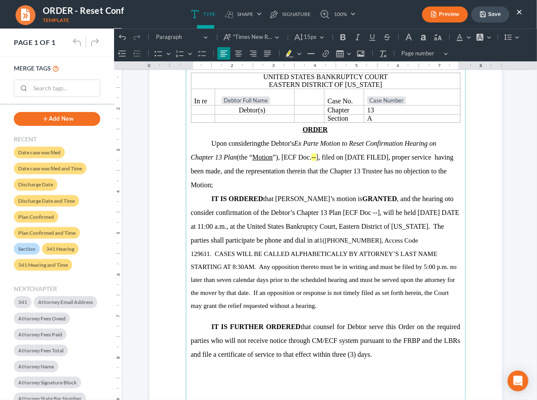
click at [333, 239] on span "1(504-517-1385, Access Code 129611. CASES WILL BE CALLED ALPHABETICALLY BY ATTO…" at bounding box center [324, 272] width 266 height 72
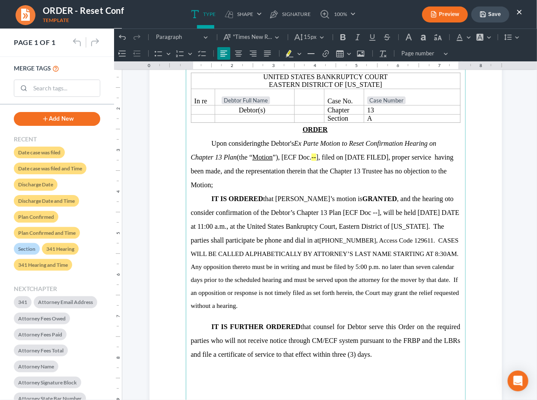
click at [423, 240] on span "1(504) 517-1385, Access Code 129611. CASES WILL BE CALLED ALPHABETICALLY BY ATT…" at bounding box center [326, 272] width 270 height 72
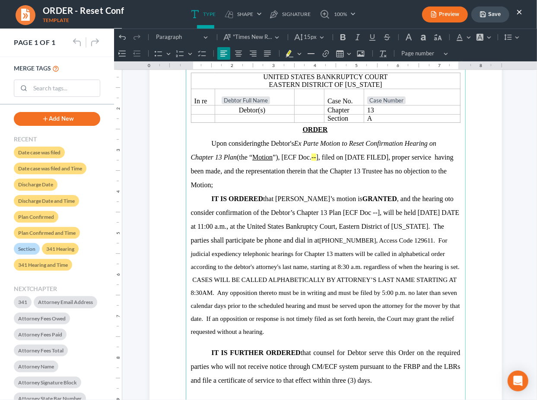
drag, startPoint x: 425, startPoint y: 265, endPoint x: 436, endPoint y: 328, distance: 64.0
click at [436, 328] on p "IT IS ORDERED that Debtor’s motion is GRANTED , and the hearing oto consider co…" at bounding box center [326, 264] width 270 height 146
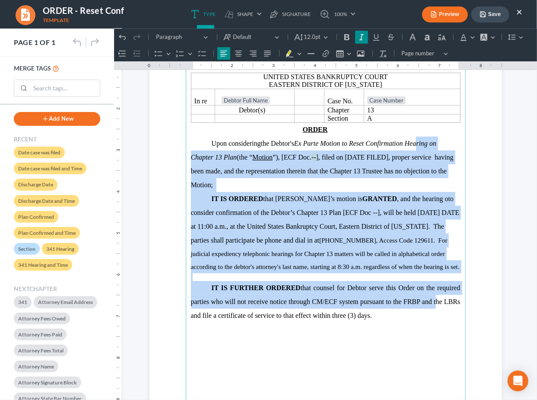
drag, startPoint x: 417, startPoint y: 148, endPoint x: 431, endPoint y: 217, distance: 70.1
click at [431, 299] on main "United States Bankruptcy Court Eastern District of Louisiana In re Debtor Full …" at bounding box center [325, 252] width 280 height 373
click at [267, 54] on icon "Editor toolbar" at bounding box center [267, 53] width 9 height 9
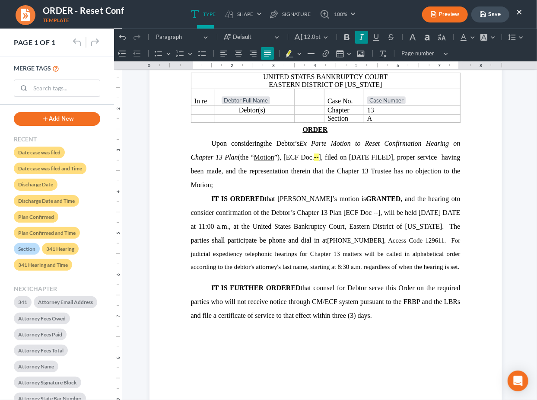
click at [471, 271] on section "United States Bankruptcy Court Eastern District of Louisiana In re Debtor Full …" at bounding box center [325, 253] width 353 height 456
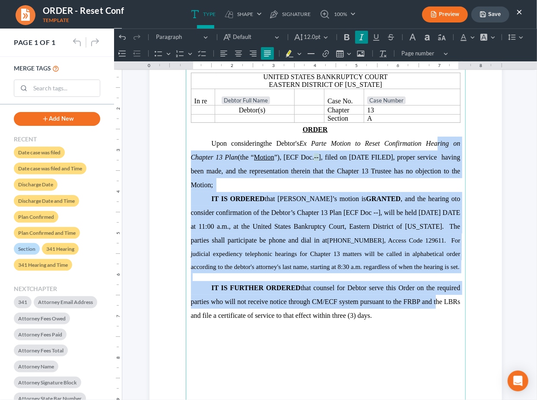
click at [439, 258] on p "IT IS ORDERED that Debtor’s motion is GRANTED , and the hearing oto consider co…" at bounding box center [326, 231] width 270 height 81
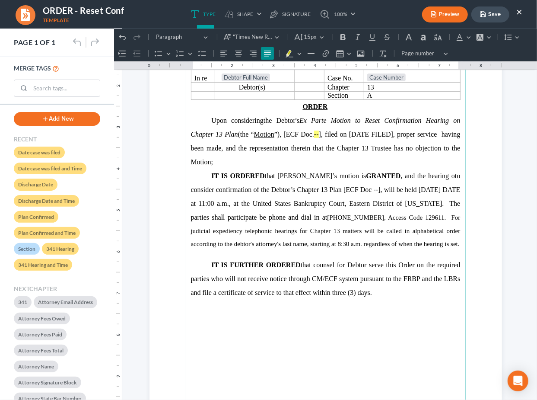
scroll to position [89, 0]
drag, startPoint x: 417, startPoint y: 188, endPoint x: 274, endPoint y: 156, distance: 146.5
click at [244, 200] on span "IT IS ORDERED that Debtor’s motion is GRANTED , and the hearing oto consider co…" at bounding box center [326, 195] width 270 height 49
click at [344, 35] on icon "Editor toolbar" at bounding box center [346, 36] width 9 height 9
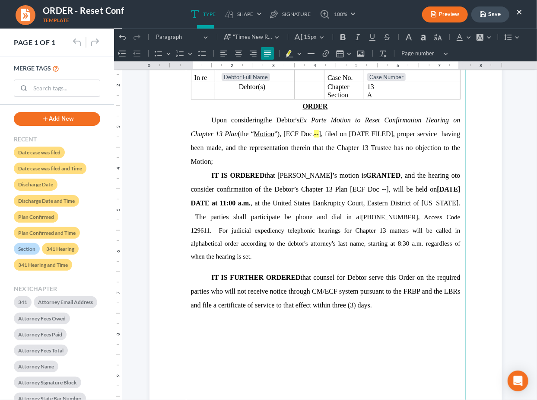
click at [362, 235] on p "IT IS ORDERED that Debtor’s motion is GRANTED , and the hearing oto consider co…" at bounding box center [326, 215] width 270 height 94
click at [204, 201] on strong "WEDNESDAY DATE at 11:00 a.m." at bounding box center [326, 195] width 270 height 21
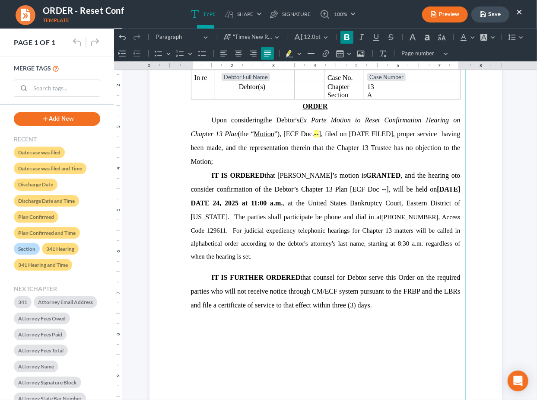
click at [310, 218] on span "IT IS ORDERED that Debtor’s motion is GRANTED , and the hearing oto consider co…" at bounding box center [326, 195] width 270 height 49
click at [426, 217] on span "1(504) 517-1385, Access Code 129611. For judicial expediency telephonic hearing…" at bounding box center [326, 236] width 270 height 46
click at [446, 216] on span "1(504) 517-1385, access Code 129611. For judicial expediency telephonic hearing…" at bounding box center [326, 236] width 270 height 46
drag, startPoint x: 210, startPoint y: 229, endPoint x: 221, endPoint y: 218, distance: 15.9
click at [221, 218] on p "IT IS ORDERED that Debtor’s motion is GRANTED , and the hearing oto consider co…" at bounding box center [326, 215] width 270 height 94
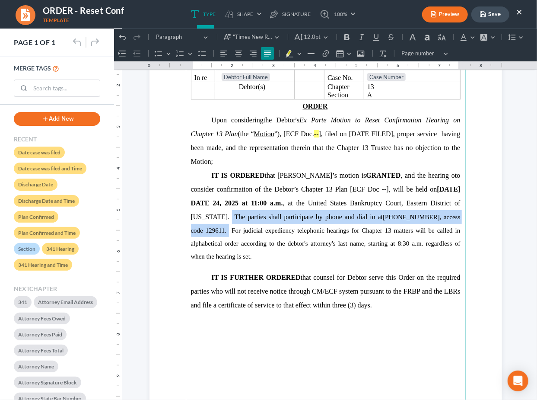
drag, startPoint x: 221, startPoint y: 216, endPoint x: 234, endPoint y: 211, distance: 14.0
click at [209, 229] on p "IT IS ORDERED that Debtor’s motion is GRANTED , and the hearing oto consider co…" at bounding box center [326, 215] width 270 height 94
click at [347, 35] on icon "Editor toolbar" at bounding box center [346, 36] width 9 height 9
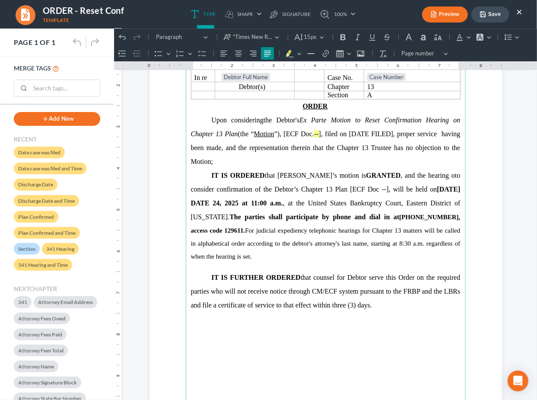
click at [352, 245] on span "1(504) 517-1385, access code 129611. For judicial expediency telephonic hearing…" at bounding box center [326, 236] width 270 height 46
drag, startPoint x: 420, startPoint y: 245, endPoint x: 395, endPoint y: 242, distance: 26.1
click at [395, 242] on span "1(504) 517-1385, access code 129611. For judicial expediency telephonic hearing…" at bounding box center [326, 236] width 270 height 46
click at [341, 39] on icon "Editor toolbar" at bounding box center [342, 36] width 9 height 9
click at [393, 217] on strong "1(504) 517-1385, access code 129611." at bounding box center [326, 223] width 270 height 20
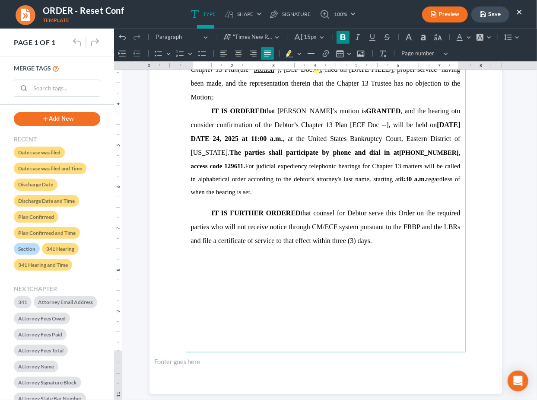
scroll to position [156, 0]
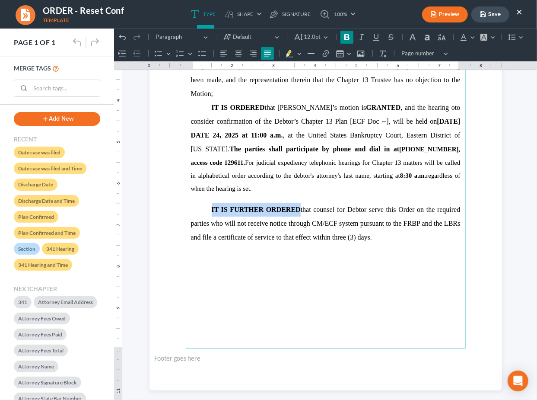
drag, startPoint x: 296, startPoint y: 211, endPoint x: 208, endPoint y: 213, distance: 88.6
click at [208, 213] on span "IT IS FURTHER ORDERED that counsel for Debtor serve this Order on the required …" at bounding box center [326, 222] width 270 height 35
copy strong "IT IS FURTHER ORDERED"
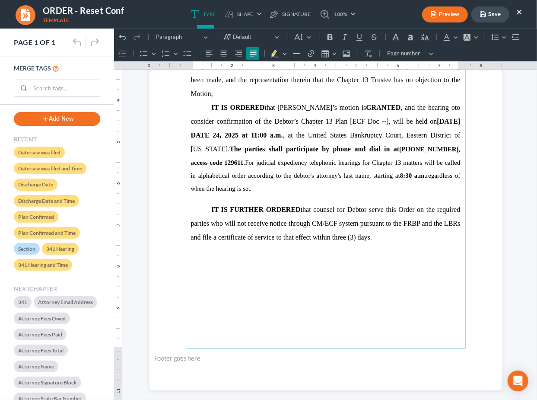
click at [258, 196] on p "Rich Text Editor, page-0-main" at bounding box center [326, 198] width 270 height 8
click at [260, 193] on p "IT IS ORDERED that Debtor’s motion is GRANTED , and the hearing oto consider co…" at bounding box center [326, 147] width 270 height 94
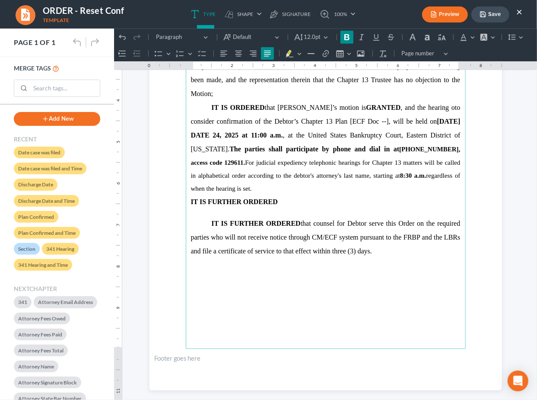
click at [191, 203] on strong "IT IS FURTHER ORDERED" at bounding box center [234, 200] width 87 height 7
drag, startPoint x: 298, startPoint y: 201, endPoint x: 357, endPoint y: 218, distance: 61.7
click at [298, 201] on p "IT IS FURTHER ORDERED" at bounding box center [326, 201] width 270 height 14
drag, startPoint x: 348, startPoint y: 36, endPoint x: 401, endPoint y: 175, distance: 148.6
click at [348, 36] on icon "Editor toolbar" at bounding box center [346, 36] width 9 height 9
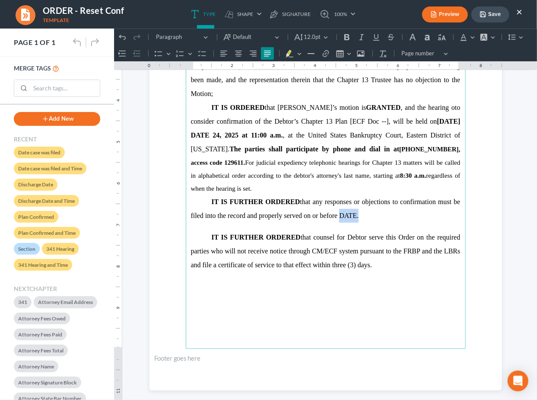
drag, startPoint x: 337, startPoint y: 216, endPoint x: 353, endPoint y: 213, distance: 16.2
click at [353, 217] on span "IT IS FURTHER ORDERED that any responses or objections to confirmation must be …" at bounding box center [326, 207] width 270 height 21
click at [346, 34] on icon "Editor toolbar" at bounding box center [346, 37] width 5 height 6
click at [424, 224] on p "Rich Text Editor, page-0-main" at bounding box center [326, 226] width 270 height 8
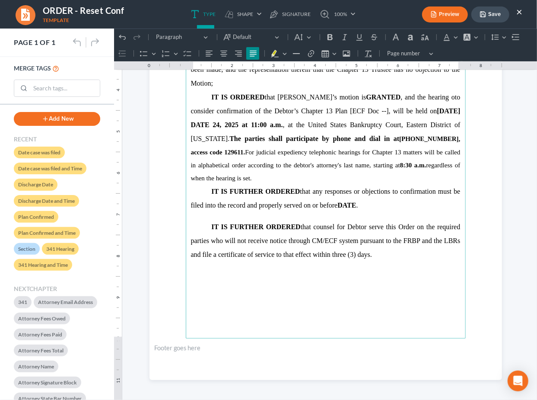
scroll to position [167, 0]
click at [344, 220] on p "IT IS FURTHER ORDERED that counsel for Debtor serve this Order on the required …" at bounding box center [326, 239] width 270 height 41
click at [345, 213] on p "Rich Text Editor, page-0-main" at bounding box center [326, 215] width 270 height 8
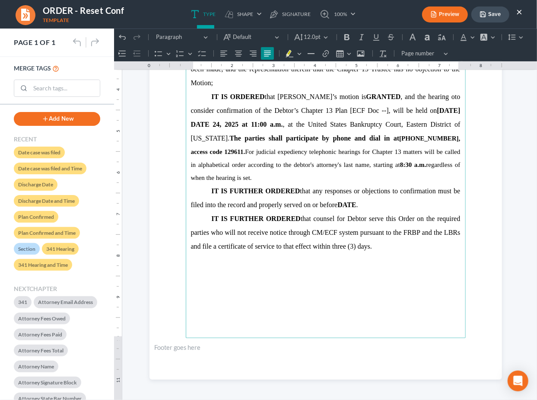
click at [373, 217] on span "IT IS FURTHER ORDERED that counsel for Debtor serve this Order on the required …" at bounding box center [326, 231] width 270 height 35
click at [367, 216] on span "IT IS FURTHER ORDERED that counsel for Debtor serve this Order on the required …" at bounding box center [326, 231] width 270 height 35
drag, startPoint x: 446, startPoint y: 232, endPoint x: 433, endPoint y: 230, distance: 13.0
click at [433, 230] on span "IT IS FURTHER ORDERED that counsel for Debtor shall serve this Order on the req…" at bounding box center [326, 231] width 270 height 35
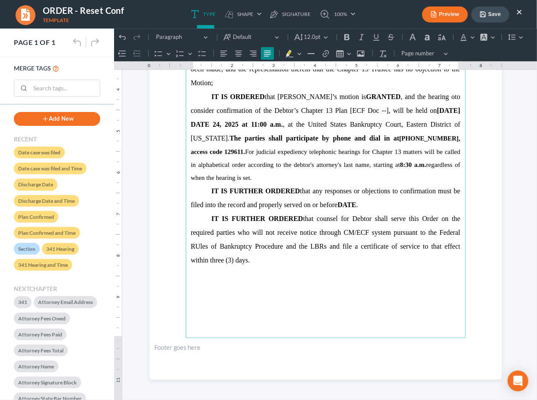
click at [197, 246] on span "IT IS FURTHER ORDERED that counsel for Debtor shall serve this Order on the req…" at bounding box center [326, 238] width 270 height 49
drag, startPoint x: 312, startPoint y: 246, endPoint x: 303, endPoint y: 245, distance: 8.7
click at [302, 245] on span "IT IS FURTHER ORDERED that counsel for Debtor shall serve this Order on the req…" at bounding box center [326, 238] width 270 height 49
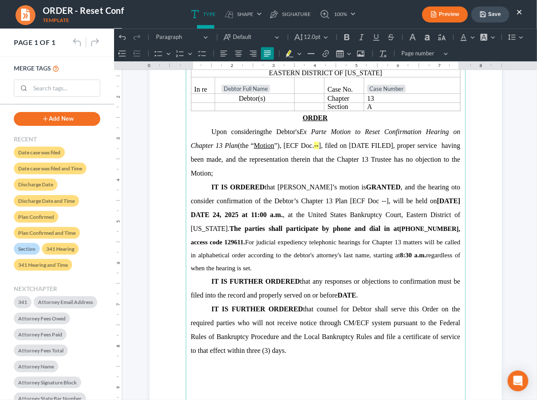
scroll to position [76, 0]
drag, startPoint x: 360, startPoint y: 202, endPoint x: 322, endPoint y: 205, distance: 38.6
click at [322, 205] on span "IT IS ORDERED that Debtor’s motion is GRANTED , and the hearing oto consider co…" at bounding box center [326, 207] width 270 height 49
click at [482, 35] on icon "Editor toolbar" at bounding box center [483, 36] width 7 height 7
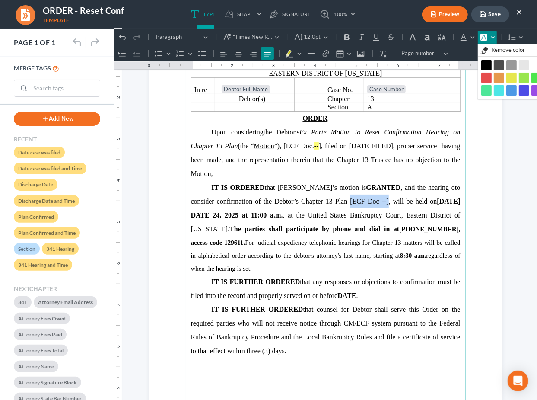
click at [511, 76] on button "Yellow Yellow" at bounding box center [511, 77] width 10 height 10
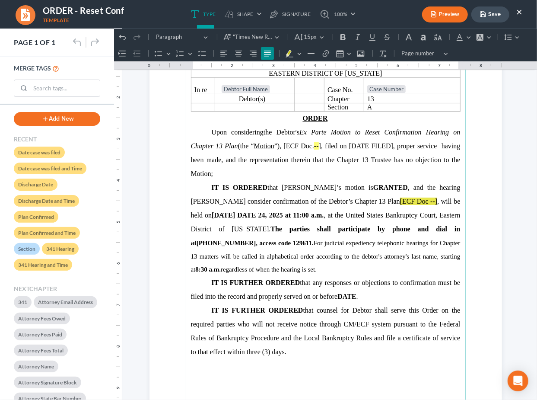
click at [370, 245] on span "1(504) 517-1385, access code 129611. For judicial expediency telephonic hearing…" at bounding box center [326, 255] width 270 height 33
drag, startPoint x: 207, startPoint y: 214, endPoint x: 191, endPoint y: 217, distance: 15.9
click at [211, 217] on strong "WEDNESDAY DATE 24, 2025 at 11:00 a.m." at bounding box center [267, 214] width 112 height 7
drag, startPoint x: 236, startPoint y: 214, endPoint x: 185, endPoint y: 219, distance: 51.2
click at [185, 219] on main "United States Bankruptcy Court Eastern District of Louisiana In re Debtor Full …" at bounding box center [325, 241] width 280 height 373
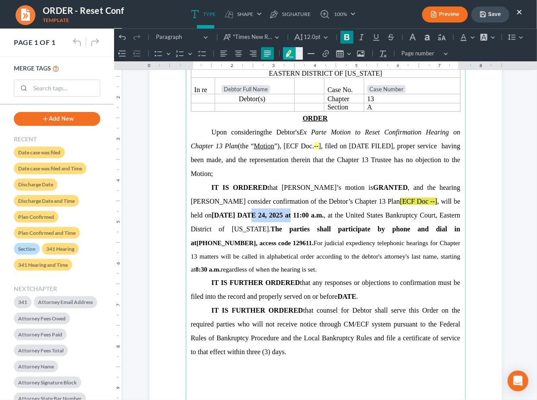
click at [290, 56] on icon "Editor toolbar" at bounding box center [289, 53] width 9 height 9
click at [299, 56] on icon "Editor toolbar" at bounding box center [299, 53] width 4 height 9
click at [293, 66] on icon "Text highlight toolbar" at bounding box center [291, 68] width 9 height 9
drag, startPoint x: 364, startPoint y: 200, endPoint x: 323, endPoint y: 197, distance: 41.2
click at [323, 197] on p "IT IS ORDERED that Debtor’s motion is GRANTED , and the hearing oto consider co…" at bounding box center [326, 227] width 270 height 95
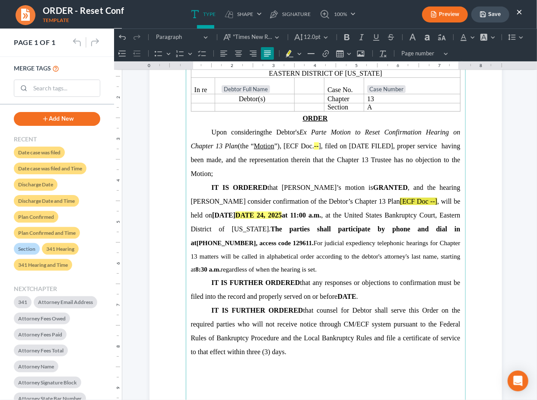
drag, startPoint x: 385, startPoint y: 217, endPoint x: 376, endPoint y: 208, distance: 12.5
click at [383, 215] on span ", will be held on WEDNESDAY DATE 24, 2025 at 11:00 a.m. , at the United States …" at bounding box center [326, 221] width 270 height 49
click at [361, 200] on span ", will be held on WEDNESDAY DATE 24, 2025 at 11:00 a.m. , at the United States …" at bounding box center [326, 221] width 270 height 49
drag, startPoint x: 364, startPoint y: 202, endPoint x: 322, endPoint y: 197, distance: 42.1
click at [322, 197] on p "IT IS ORDERED that Debtor’s motion is GRANTED , and the hearing oto consider co…" at bounding box center [326, 227] width 270 height 95
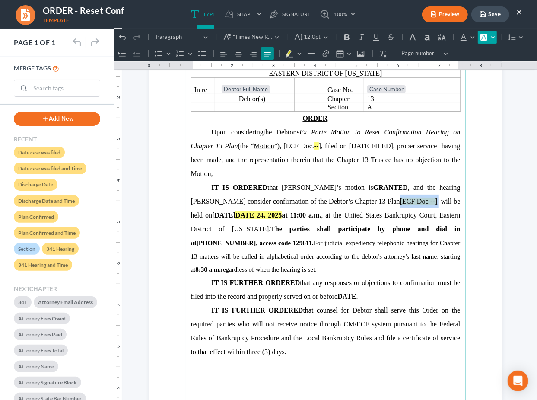
click at [491, 38] on button "Font Background Color Font Background Color" at bounding box center [487, 36] width 19 height 13
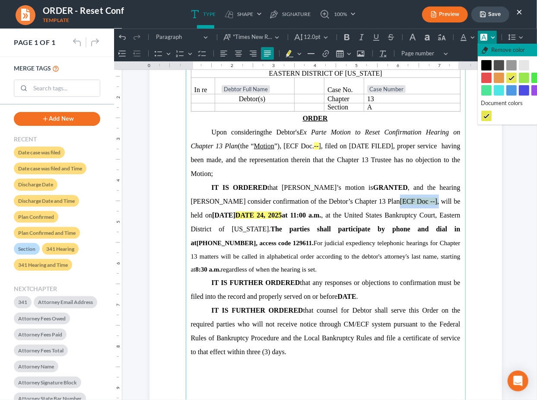
click at [493, 47] on span "Remove color" at bounding box center [508, 49] width 34 height 9
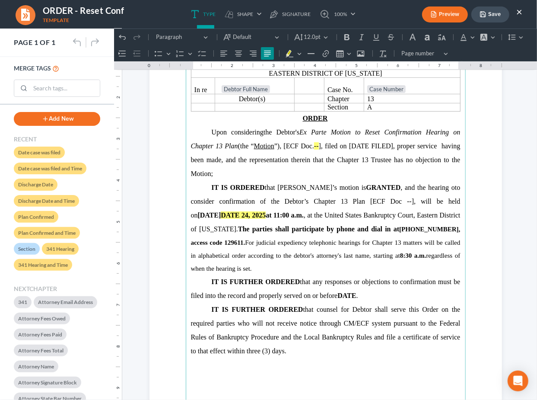
click at [425, 153] on p "Upon considering the Debtor's Ex Parte Motion to Reset Confirmation Hearing on …" at bounding box center [326, 152] width 270 height 55
drag, startPoint x: 322, startPoint y: 201, endPoint x: 360, endPoint y: 202, distance: 37.2
click at [360, 202] on span "IT IS ORDERED that Debtor’s motion is GRANTED , and the hearing oto consider co…" at bounding box center [326, 207] width 270 height 49
click at [289, 53] on icon "Editor toolbar" at bounding box center [288, 52] width 7 height 7
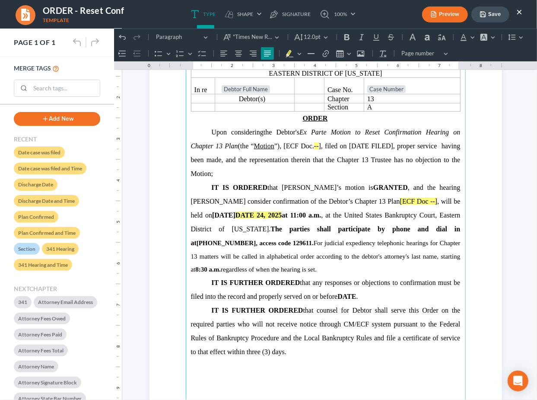
drag, startPoint x: 373, startPoint y: 218, endPoint x: 350, endPoint y: 218, distance: 22.9
click at [373, 218] on span "IT IS ORDERED that Debtor’s motion is GRANTED , and the hearing oto consider co…" at bounding box center [326, 214] width 270 height 63
drag, startPoint x: 349, startPoint y: 146, endPoint x: 388, endPoint y: 150, distance: 39.1
click at [388, 150] on p "Upon considering the Debtor's Ex Parte Motion to Reset Confirmation Hearing on …" at bounding box center [326, 152] width 270 height 55
drag, startPoint x: 287, startPoint y: 51, endPoint x: 347, endPoint y: 177, distance: 140.1
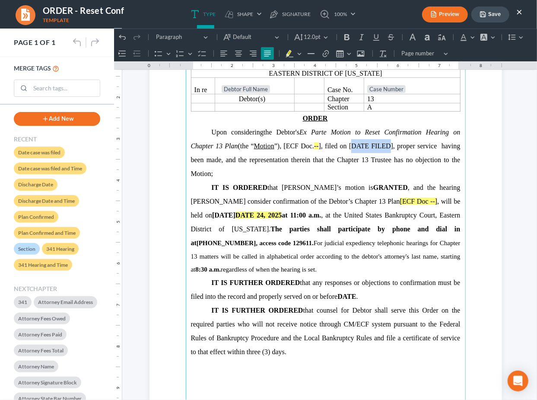
click at [287, 51] on icon "Editor toolbar" at bounding box center [289, 53] width 9 height 9
click at [291, 161] on span ", filed on [ DATE FILED ], proper service having been made, and the representat…" at bounding box center [326, 159] width 270 height 35
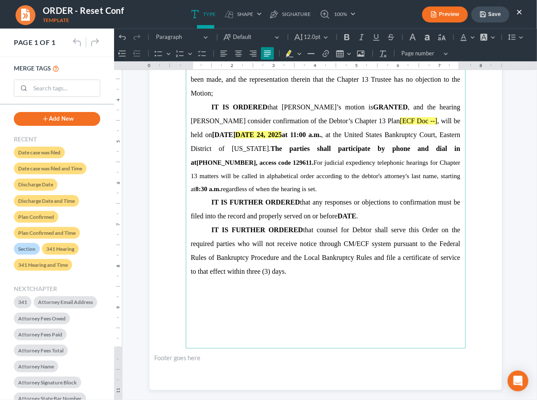
scroll to position [167, 0]
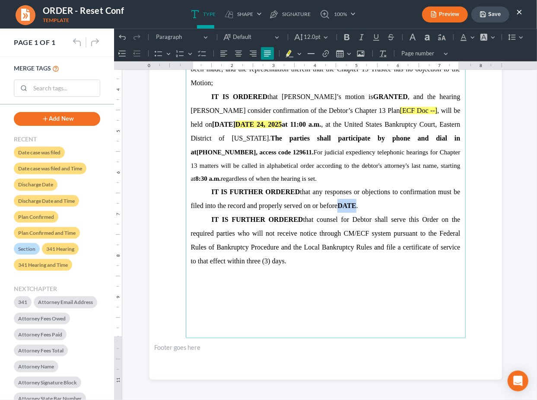
drag, startPoint x: 333, startPoint y: 206, endPoint x: 353, endPoint y: 206, distance: 19.9
click at [353, 206] on span "IT IS FURTHER ORDERED that any responses or objections to confirmation must be …" at bounding box center [326, 198] width 270 height 21
click at [292, 53] on icon "Editor toolbar" at bounding box center [289, 53] width 9 height 9
click at [367, 188] on span "IT IS FURTHER ORDERED that any responses or objections to confirmation must be …" at bounding box center [326, 198] width 270 height 21
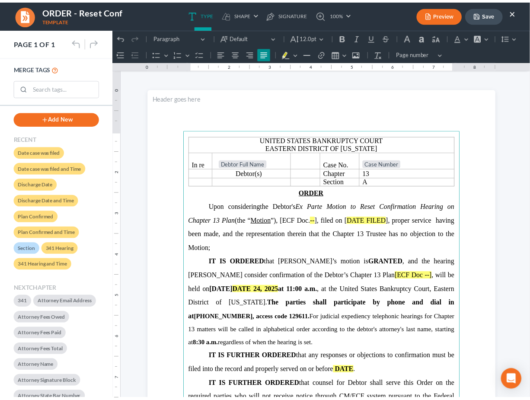
scroll to position [0, 0]
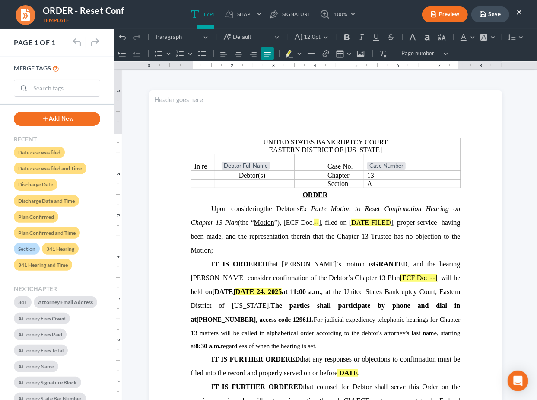
drag, startPoint x: 494, startPoint y: 17, endPoint x: 493, endPoint y: 21, distance: 4.3
click at [494, 17] on button "Save" at bounding box center [490, 14] width 38 height 16
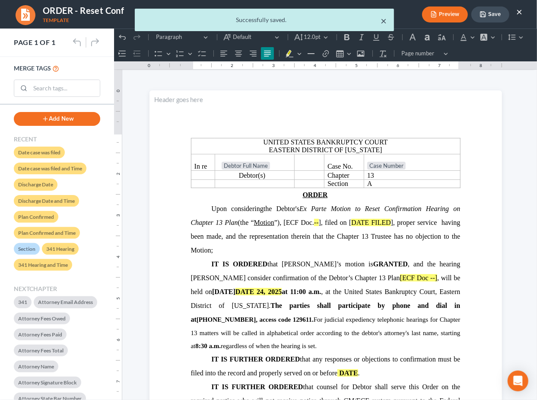
click at [384, 21] on button "×" at bounding box center [384, 21] width 6 height 10
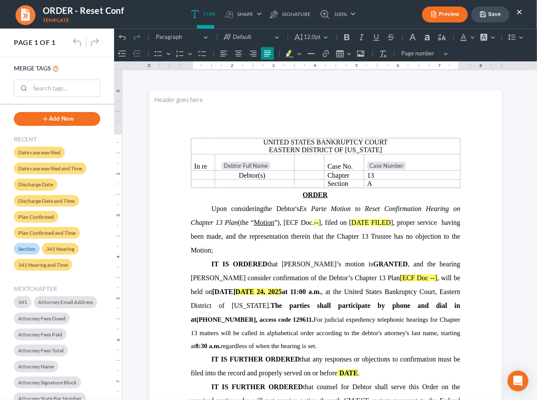
click at [519, 10] on button "×" at bounding box center [519, 11] width 6 height 10
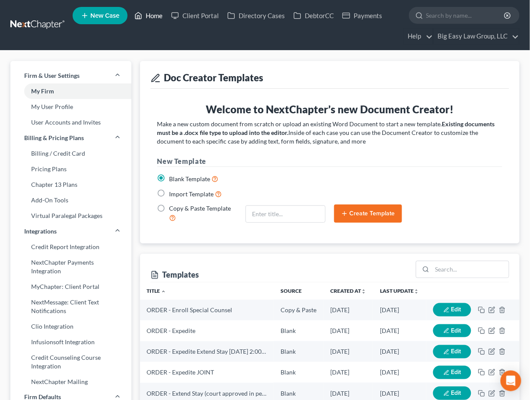
click at [159, 16] on link "Home" at bounding box center [148, 16] width 37 height 16
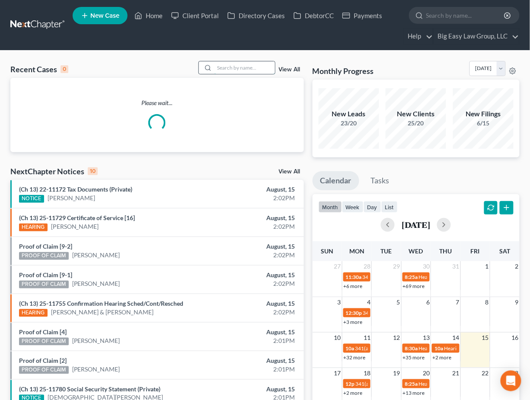
click at [222, 71] on input "search" at bounding box center [244, 67] width 60 height 13
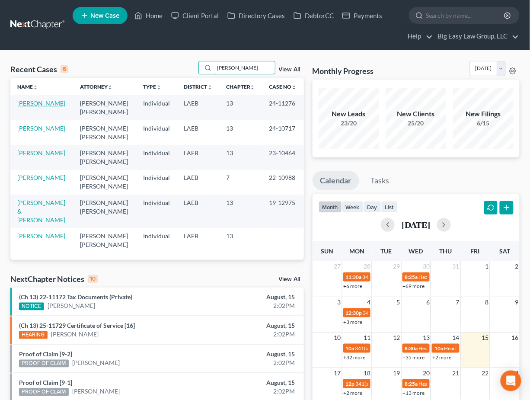
type input "reaux"
drag, startPoint x: 39, startPoint y: 105, endPoint x: 63, endPoint y: 109, distance: 23.7
click at [39, 105] on link "Reaux, Madeline" at bounding box center [41, 102] width 48 height 7
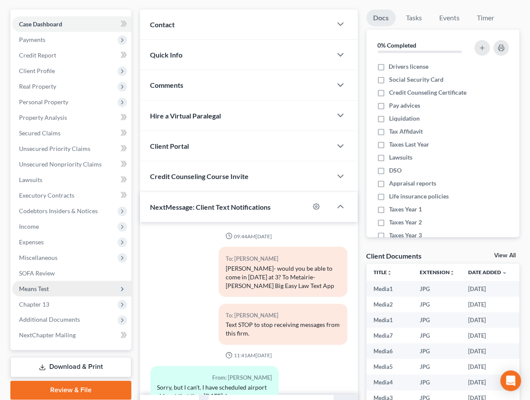
scroll to position [8114, 0]
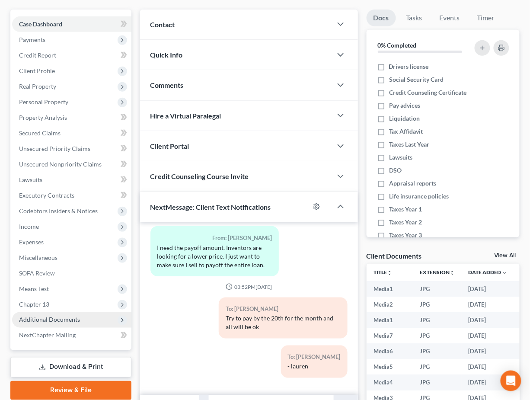
click at [84, 312] on span "Additional Documents" at bounding box center [71, 320] width 119 height 16
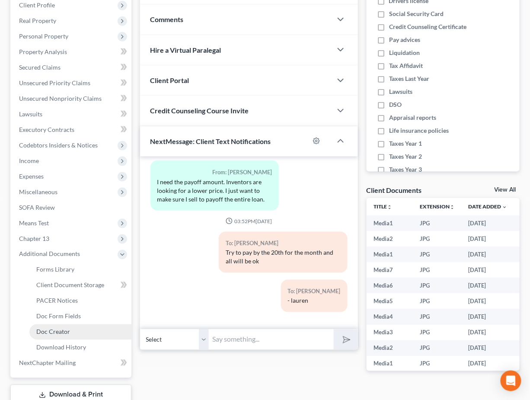
click at [87, 333] on link "Doc Creator" at bounding box center [80, 332] width 102 height 16
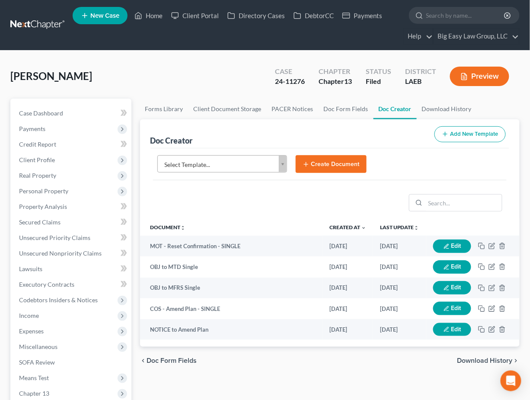
click at [281, 160] on body "Home New Case Client Portal Directory Cases DebtorCC Payments Big Easy Law Grou…" at bounding box center [265, 319] width 530 height 639
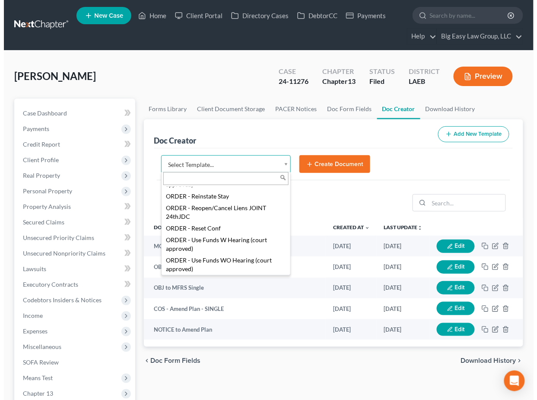
scroll to position [1330, 0]
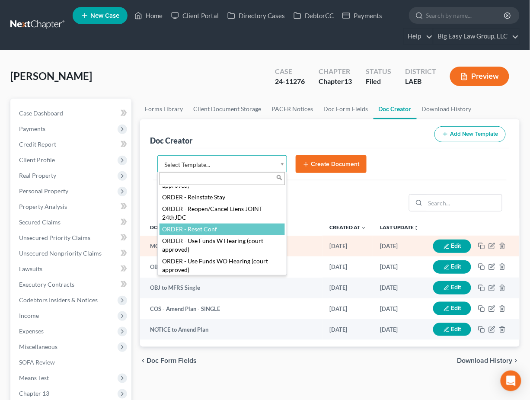
select select "101191"
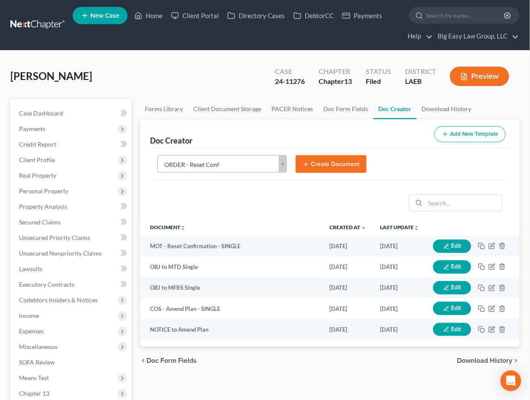
click at [314, 165] on button "Create Document" at bounding box center [331, 164] width 71 height 18
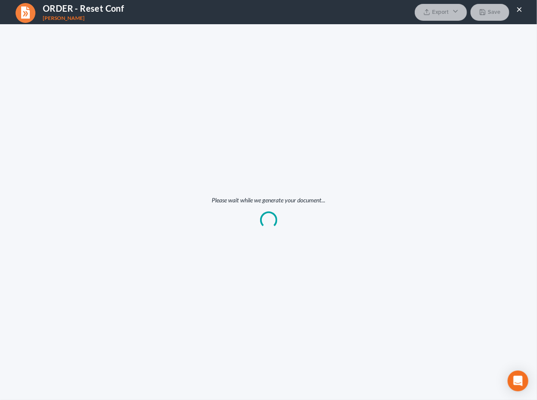
scroll to position [0, 0]
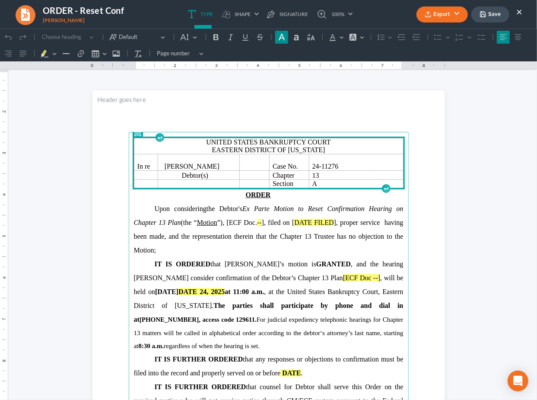
drag, startPoint x: 260, startPoint y: 223, endPoint x: 266, endPoint y: 229, distance: 8.6
click at [260, 223] on mark "--" at bounding box center [259, 221] width 5 height 7
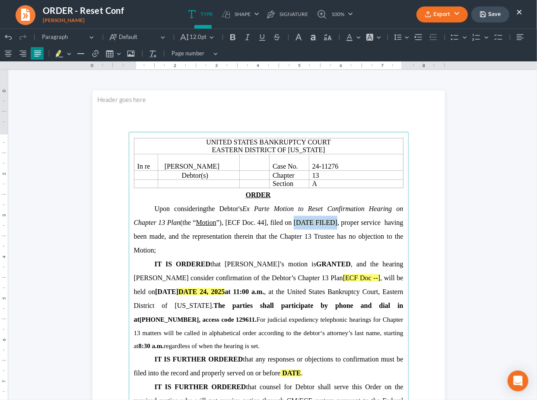
drag, startPoint x: 334, startPoint y: 225, endPoint x: 325, endPoint y: 223, distance: 9.2
click at [290, 229] on p "Upon considering the Debtor's Ex Parte Motion to Reset Confirmation Hearing on …" at bounding box center [269, 228] width 270 height 55
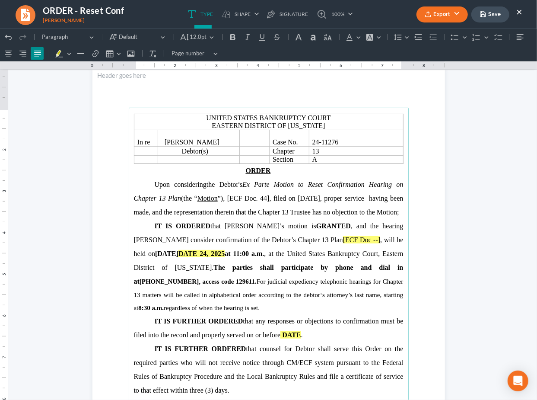
scroll to position [26, 0]
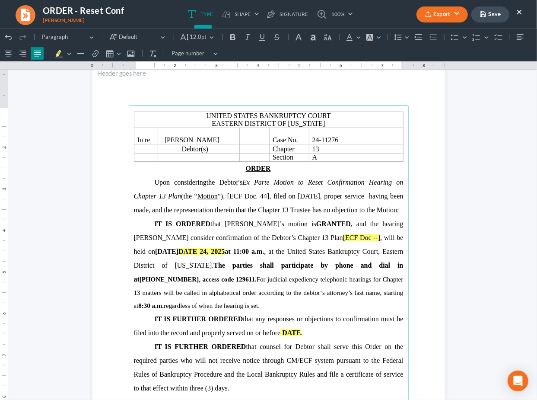
click at [369, 237] on span "IT IS ORDERED that Debtor’s motion is GRANTED , and the hearing oto consider co…" at bounding box center [269, 251] width 270 height 63
click at [367, 238] on span "IT IS ORDERED that Debtor’s motion is GRANTED , and the hearing oto consider co…" at bounding box center [269, 251] width 270 height 63
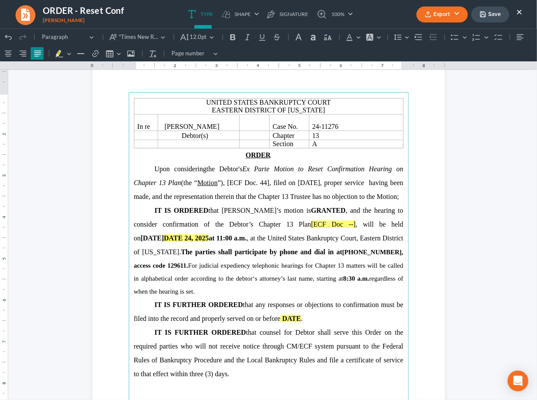
scroll to position [95, 0]
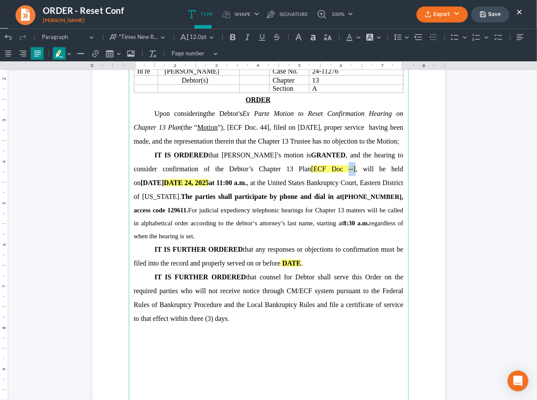
drag, startPoint x: 304, startPoint y: 184, endPoint x: 296, endPoint y: 183, distance: 8.3
click at [296, 183] on span "IT IS ORDERED that Debtor’s motion is GRANTED , and the hearing to consider con…" at bounding box center [269, 175] width 270 height 49
click at [311, 172] on mark "[ECF Doc --]" at bounding box center [333, 168] width 45 height 7
drag, startPoint x: 302, startPoint y: 182, endPoint x: 425, endPoint y: 173, distance: 123.5
click at [311, 172] on mark "[ECF Doc --]" at bounding box center [333, 168] width 45 height 7
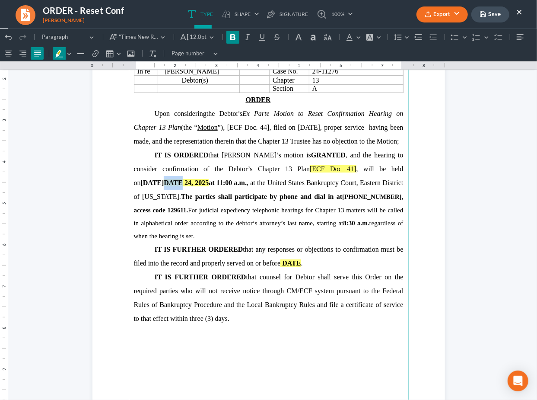
drag, startPoint x: 144, startPoint y: 195, endPoint x: 125, endPoint y: 196, distance: 19.0
click at [129, 196] on main "United States Bankruptcy Court Eastern District of Louisiana In re Madeline Rea…" at bounding box center [269, 222] width 280 height 373
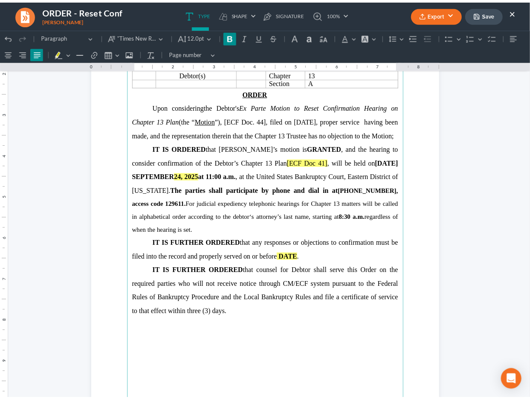
scroll to position [102, 0]
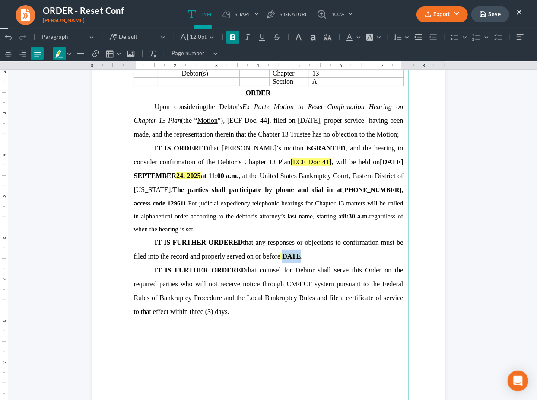
drag, startPoint x: 298, startPoint y: 270, endPoint x: 280, endPoint y: 271, distance: 18.2
click at [280, 259] on span "IT IS FURTHER ORDERED that any responses or objections to confirmation must be …" at bounding box center [269, 248] width 270 height 21
drag, startPoint x: 345, startPoint y: 271, endPoint x: 283, endPoint y: 274, distance: 62.7
click at [280, 259] on span "IT IS FURTHER ORDERED that any responses or objections to confirmation must be …" at bounding box center [269, 248] width 270 height 21
click at [229, 36] on icon "Editor toolbar" at bounding box center [233, 36] width 9 height 9
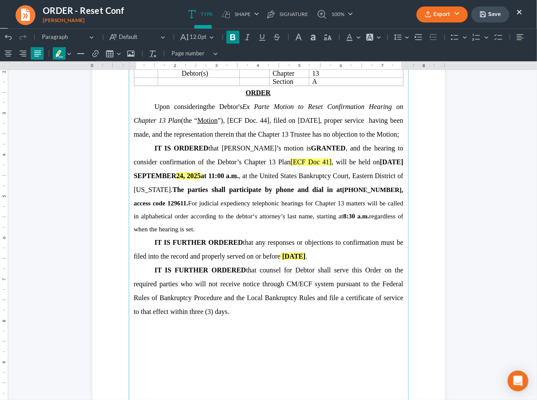
click at [378, 203] on strong "1(504) 517-1385, access code 129611." at bounding box center [269, 196] width 270 height 20
click at [450, 14] on button "Export" at bounding box center [442, 14] width 51 height 16
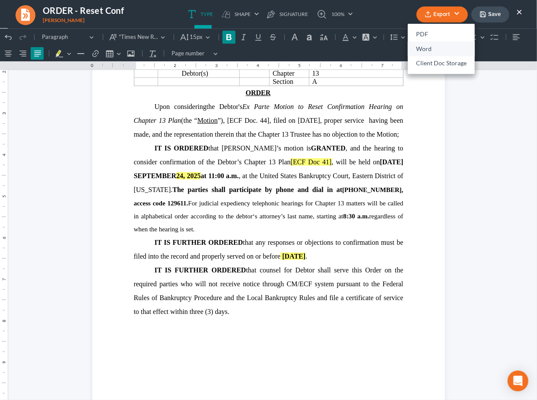
click at [441, 45] on link "Word" at bounding box center [441, 48] width 67 height 15
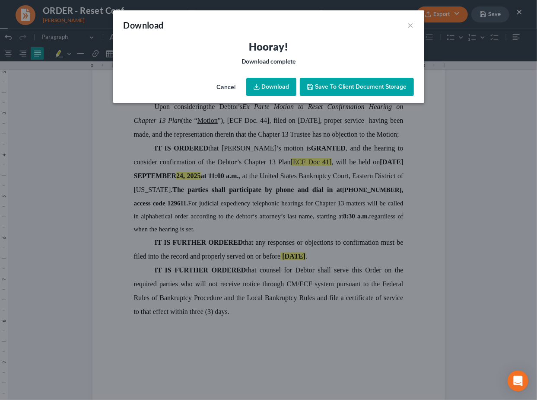
click at [271, 86] on link "Download" at bounding box center [271, 87] width 50 height 18
drag, startPoint x: 413, startPoint y: 23, endPoint x: 470, endPoint y: 29, distance: 57.8
click at [414, 24] on div "Download ×" at bounding box center [268, 24] width 311 height 29
click at [487, 16] on div "Download × Hooray! Download complete Cancel Download Save to Client Document St…" at bounding box center [268, 200] width 537 height 400
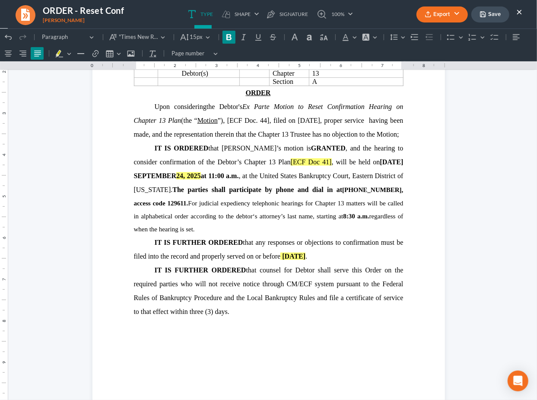
drag, startPoint x: 488, startPoint y: 13, endPoint x: 517, endPoint y: 16, distance: 29.2
click at [488, 13] on button "Save" at bounding box center [490, 14] width 38 height 16
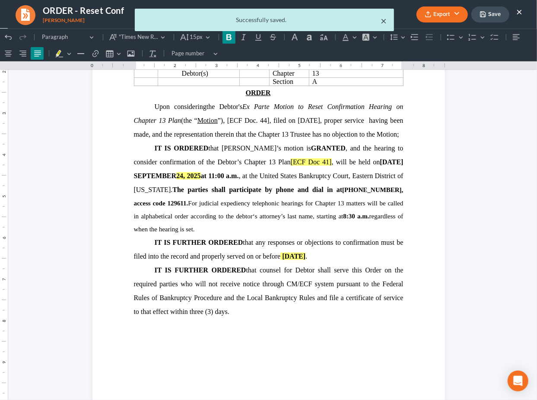
drag, startPoint x: 384, startPoint y: 21, endPoint x: 529, endPoint y: 13, distance: 145.0
click at [384, 21] on button "×" at bounding box center [384, 21] width 6 height 10
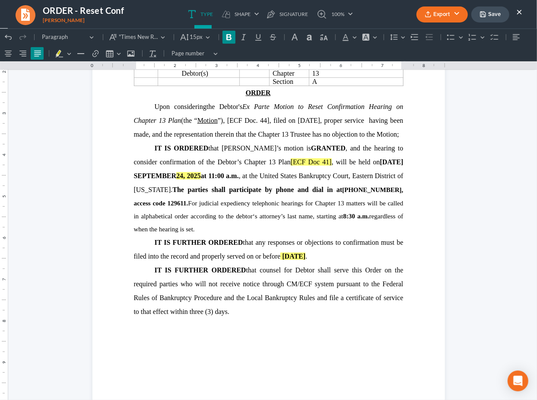
click at [518, 13] on button "×" at bounding box center [519, 11] width 6 height 10
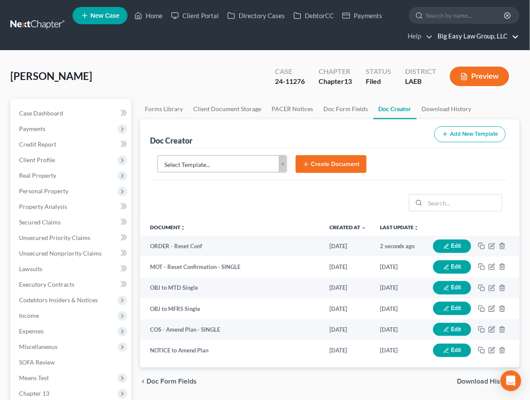
click at [486, 35] on link "Big Easy Law Group, LLC" at bounding box center [476, 37] width 86 height 16
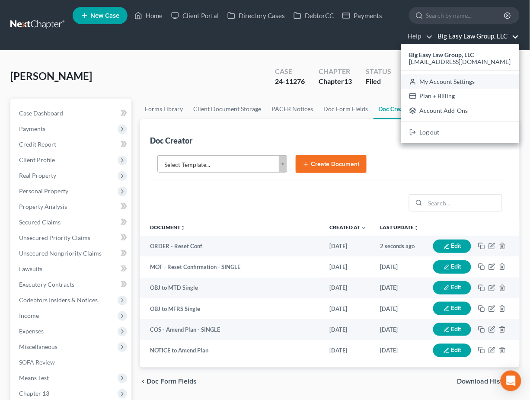
click at [474, 85] on link "My Account Settings" at bounding box center [460, 81] width 118 height 15
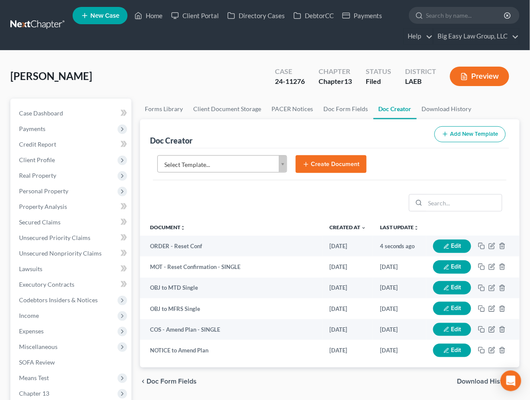
select select "34"
select select "23"
select select "19"
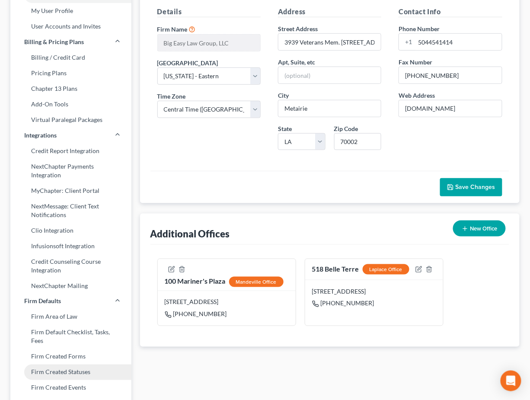
scroll to position [329, 0]
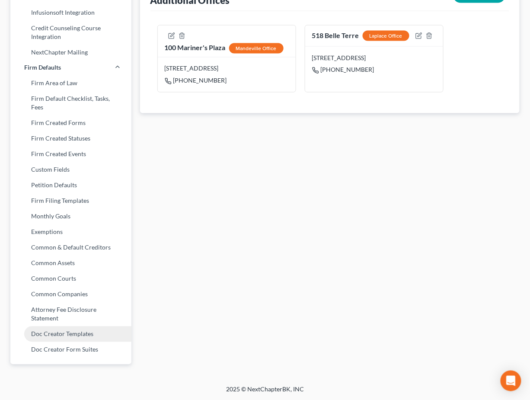
click at [92, 331] on link "Doc Creator Templates" at bounding box center [70, 334] width 121 height 16
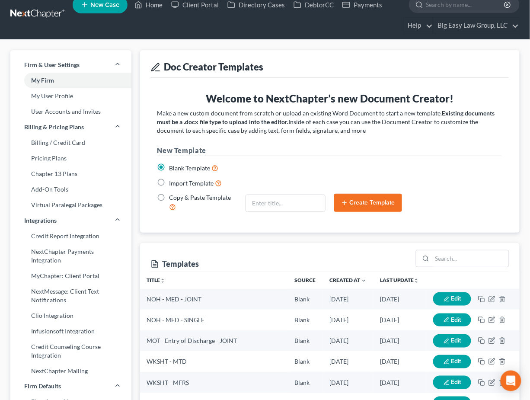
scroll to position [182, 0]
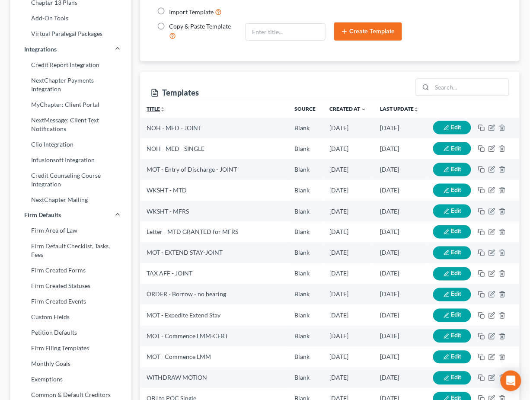
click at [159, 106] on link "Title unfold_more expand_more expand_less" at bounding box center [156, 108] width 19 height 6
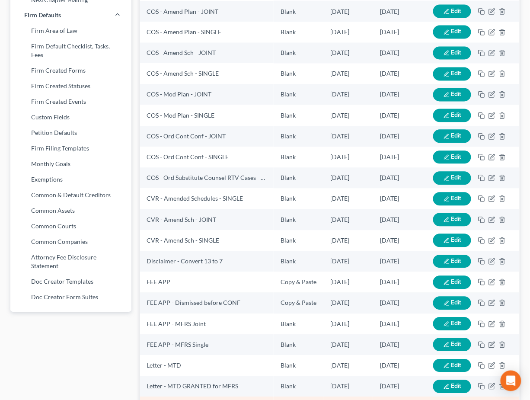
scroll to position [589, 0]
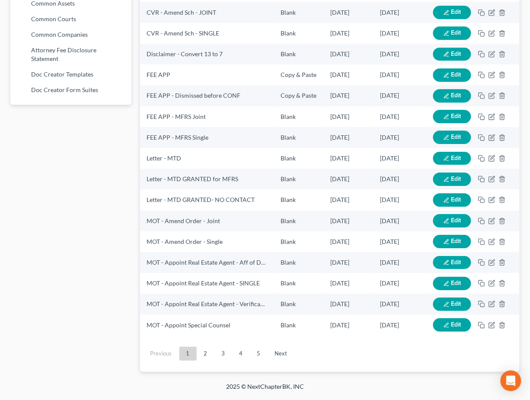
click at [242, 355] on link "4" at bounding box center [240, 354] width 17 height 14
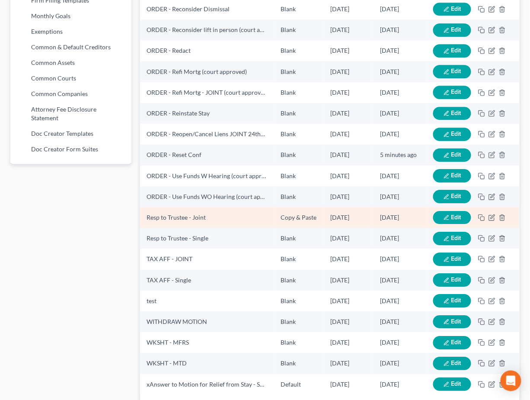
scroll to position [526, 0]
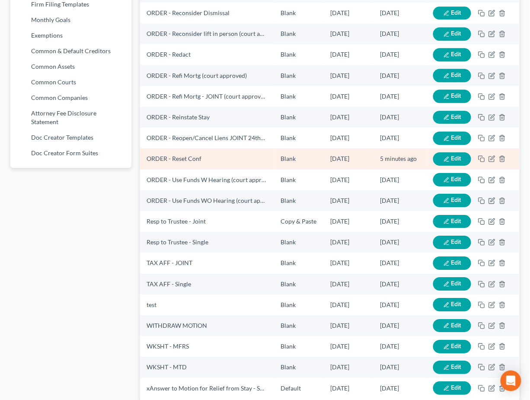
click at [444, 160] on icon "button" at bounding box center [446, 159] width 6 height 6
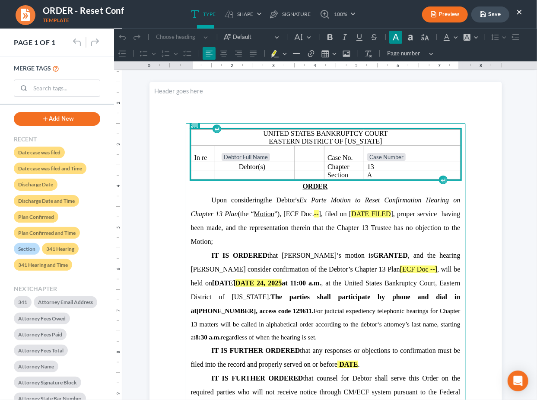
scroll to position [10, 0]
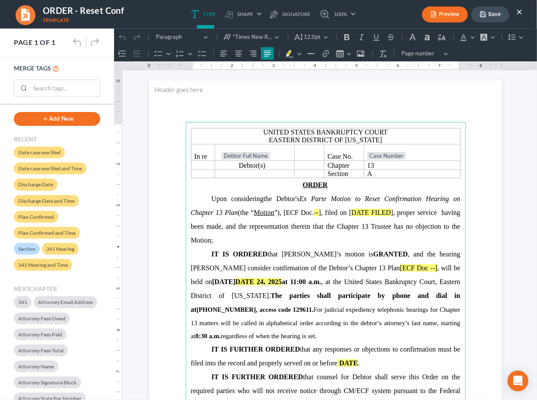
drag, startPoint x: 425, startPoint y: 253, endPoint x: 434, endPoint y: 257, distance: 10.1
click at [425, 253] on span "IT IS ORDERED that Debtor’s motion is GRANTED , and the hearing oto consider co…" at bounding box center [326, 281] width 270 height 63
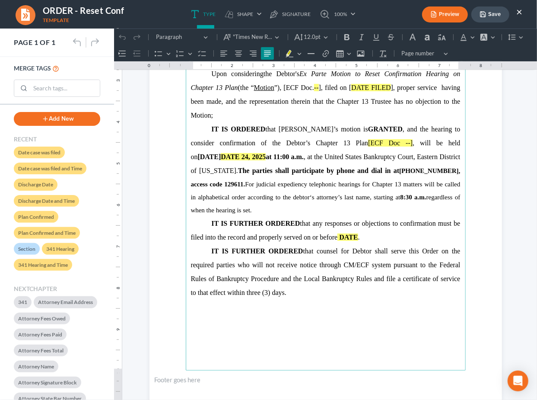
scroll to position [137, 0]
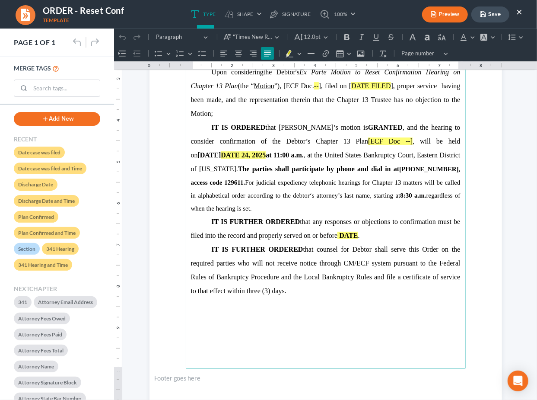
drag, startPoint x: 299, startPoint y: 207, endPoint x: 266, endPoint y: 131, distance: 83.1
click at [266, 131] on p "IT IS ORDERED that Debtor’s motion is GRANTED , and the hearing to consider con…" at bounding box center [326, 167] width 270 height 94
click at [519, 35] on button "Line Height Line Height" at bounding box center [514, 36] width 19 height 13
click at [521, 108] on span "2" at bounding box center [521, 107] width 3 height 10
click at [378, 187] on p "IT IS ORDERED that Debtor’s motion is GRANTED , and the hearing to consider con…" at bounding box center [326, 167] width 270 height 94
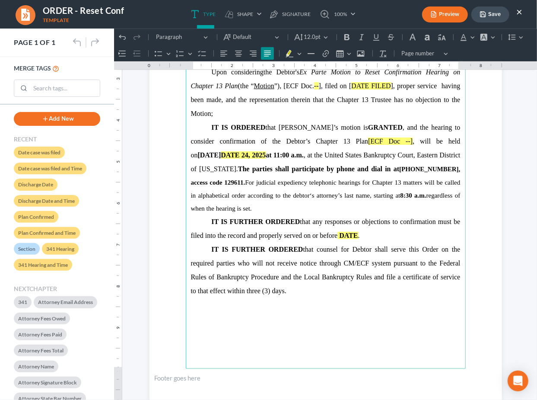
drag, startPoint x: 379, startPoint y: 238, endPoint x: 481, endPoint y: 69, distance: 197.1
click at [375, 101] on main "United States Bankruptcy Court Eastern District of Louisiana In re Debtor Full …" at bounding box center [325, 181] width 280 height 373
click at [523, 33] on button "Line Height Line Height" at bounding box center [514, 36] width 19 height 13
click at [493, 13] on button "Save" at bounding box center [490, 14] width 38 height 16
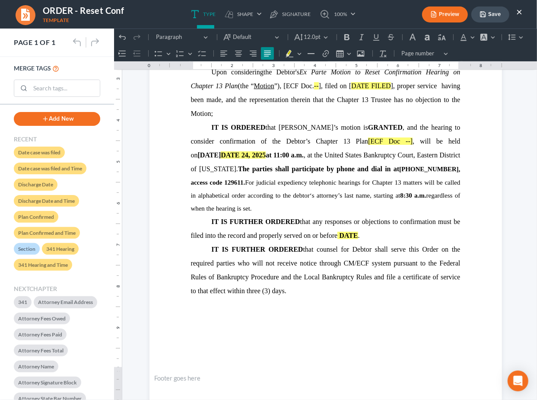
click at [521, 12] on button "×" at bounding box center [519, 11] width 6 height 10
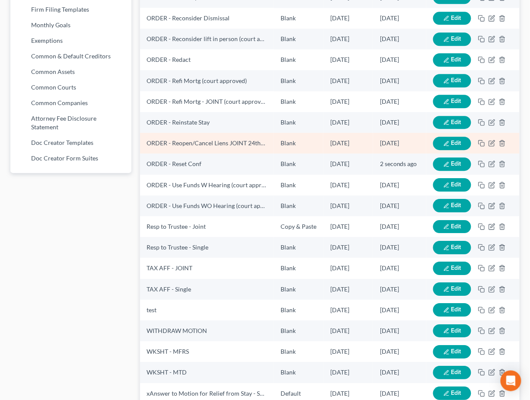
scroll to position [0, 0]
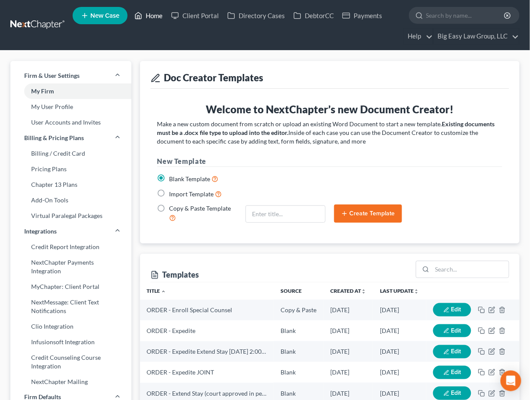
click at [155, 16] on link "Home" at bounding box center [148, 16] width 37 height 16
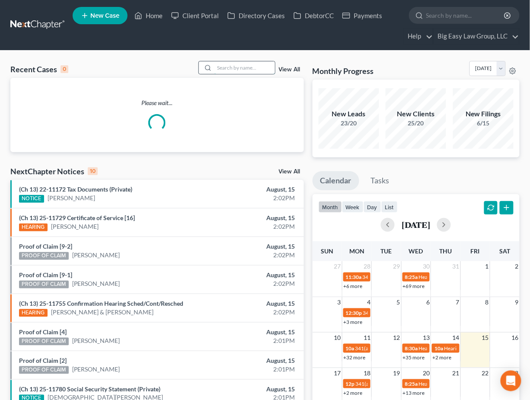
click at [227, 63] on input "search" at bounding box center [244, 67] width 60 height 13
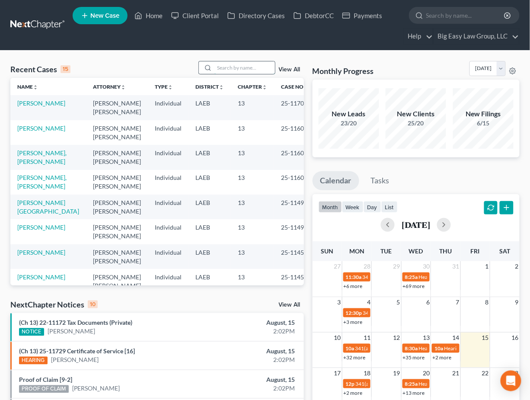
click at [221, 70] on input "search" at bounding box center [244, 67] width 60 height 13
type input "guidry"
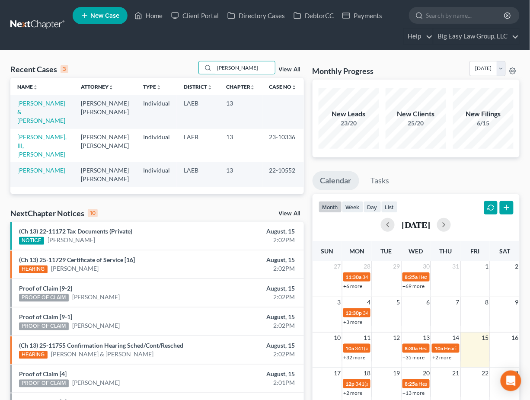
click at [227, 130] on td "13" at bounding box center [240, 145] width 43 height 33
click at [28, 108] on link "[PERSON_NAME] & [PERSON_NAME]" at bounding box center [41, 111] width 48 height 25
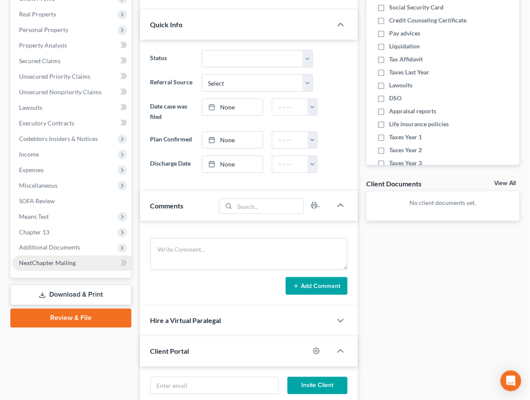
scroll to position [167, 0]
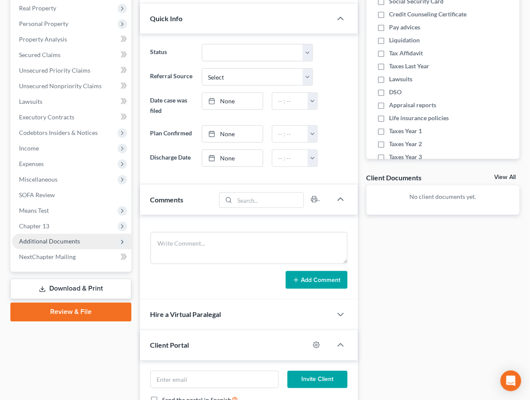
click at [86, 245] on span "Additional Documents" at bounding box center [71, 242] width 119 height 16
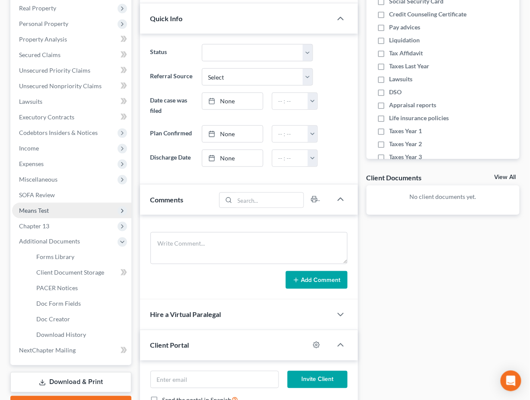
click at [66, 211] on span "Means Test" at bounding box center [71, 211] width 119 height 16
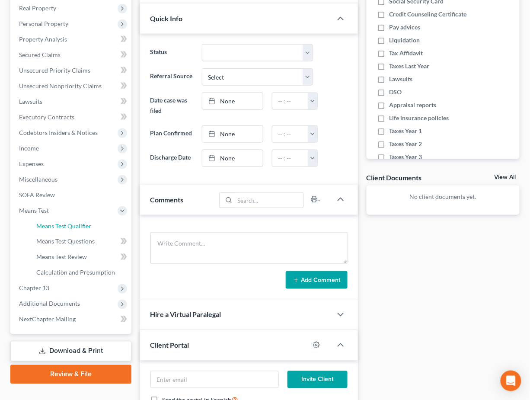
drag, startPoint x: 70, startPoint y: 221, endPoint x: 136, endPoint y: 217, distance: 65.8
click at [70, 222] on span "Means Test Qualifier" at bounding box center [63, 225] width 55 height 7
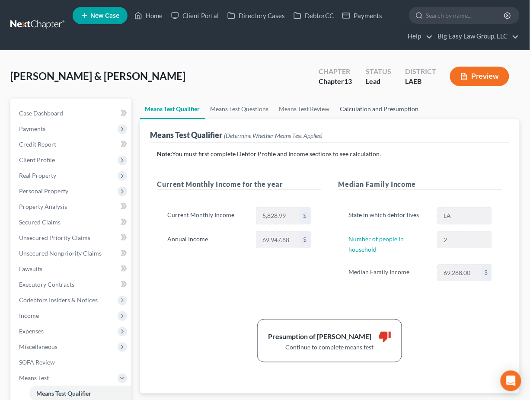
click at [367, 109] on link "Calculation and Presumption" at bounding box center [379, 109] width 89 height 21
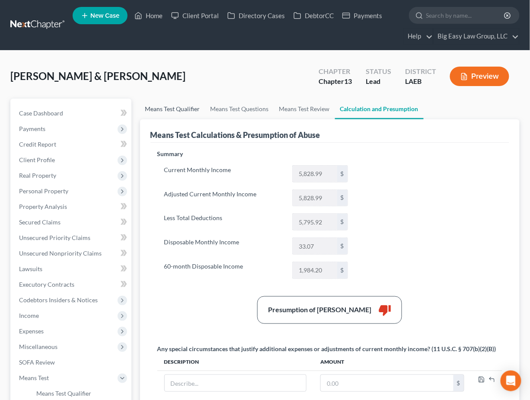
drag, startPoint x: 180, startPoint y: 106, endPoint x: 185, endPoint y: 105, distance: 4.9
click at [181, 106] on link "Means Test Qualifier" at bounding box center [172, 109] width 65 height 21
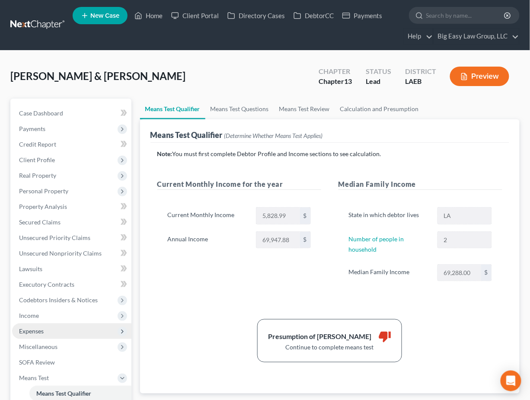
click at [61, 326] on span "Expenses" at bounding box center [71, 331] width 119 height 16
click at [67, 337] on span "Expenses" at bounding box center [71, 331] width 119 height 16
click at [67, 328] on span "Expenses" at bounding box center [71, 331] width 119 height 16
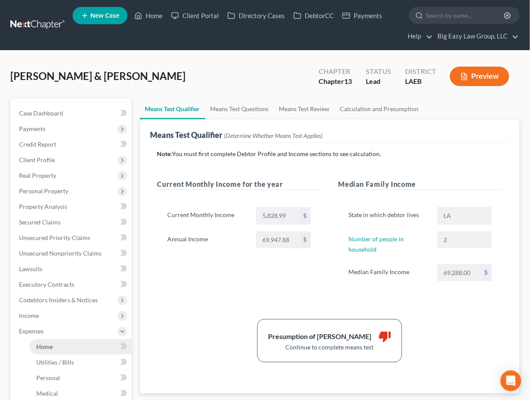
drag, startPoint x: 75, startPoint y: 341, endPoint x: 61, endPoint y: 350, distance: 17.0
click at [75, 341] on link "Home" at bounding box center [80, 347] width 102 height 16
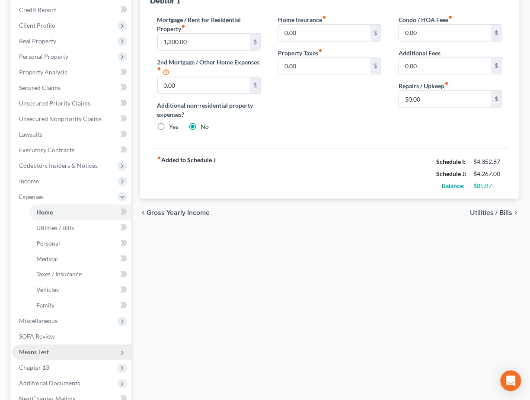
scroll to position [151, 0]
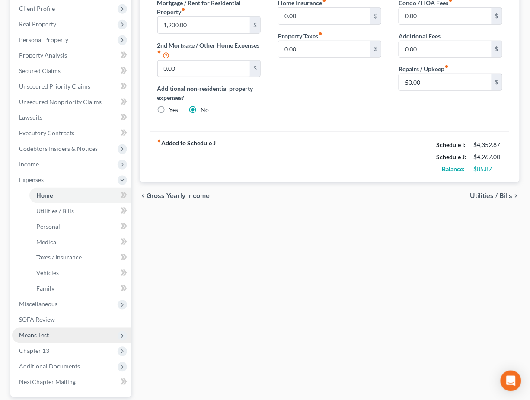
click at [80, 339] on span "Means Test" at bounding box center [71, 336] width 119 height 16
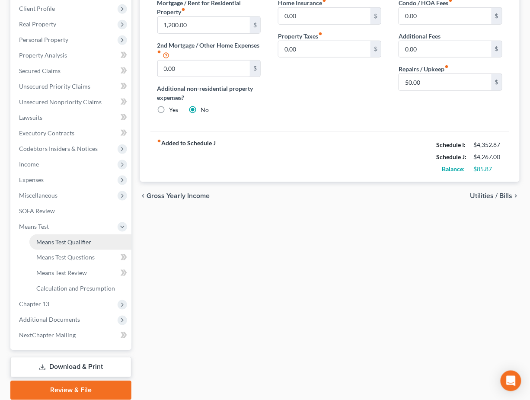
click at [88, 238] on span "Means Test Qualifier" at bounding box center [63, 241] width 55 height 7
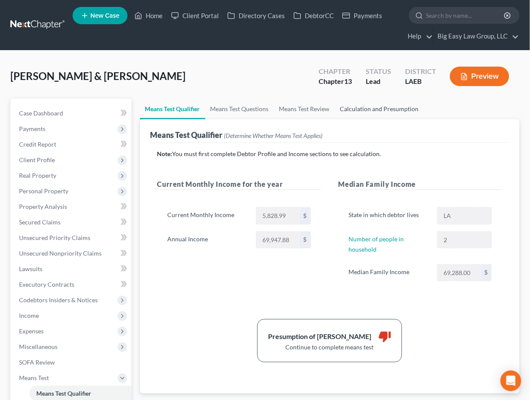
click at [368, 108] on link "Calculation and Presumption" at bounding box center [379, 109] width 89 height 21
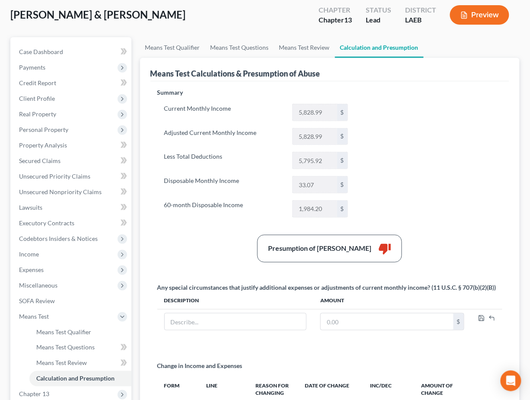
scroll to position [28, 0]
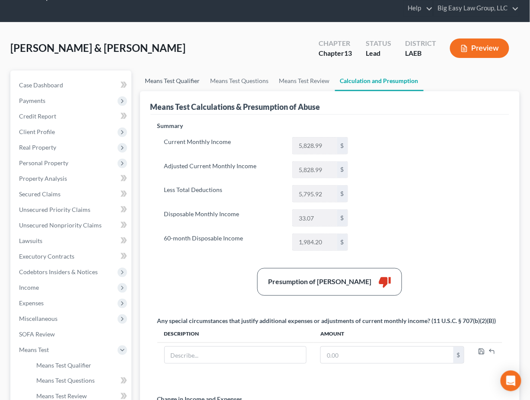
click at [175, 84] on link "Means Test Qualifier" at bounding box center [172, 80] width 65 height 21
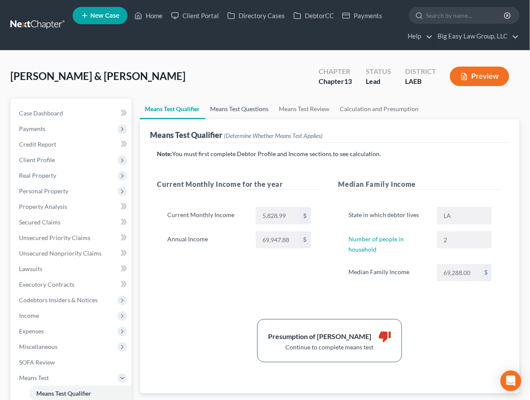
drag, startPoint x: 232, startPoint y: 112, endPoint x: 246, endPoint y: 110, distance: 14.9
click at [232, 112] on link "Means Test Questions" at bounding box center [239, 109] width 69 height 21
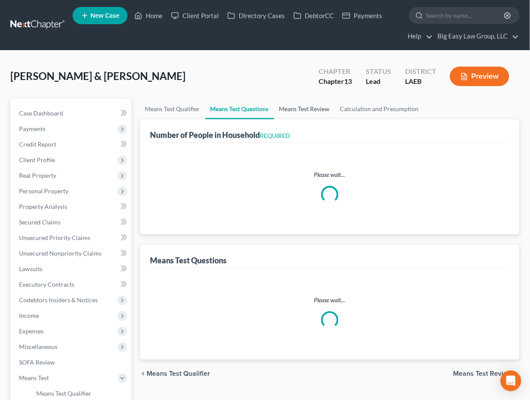
select select "9"
select select "2"
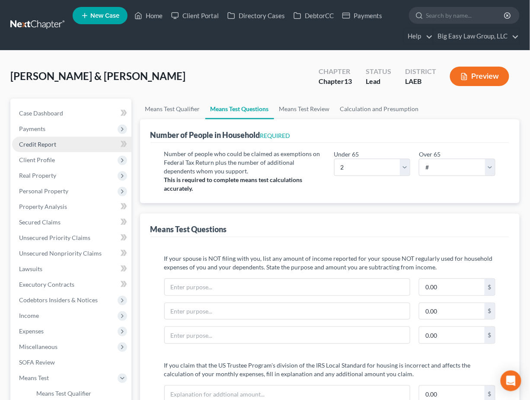
click at [89, 147] on link "Credit Report" at bounding box center [71, 145] width 119 height 16
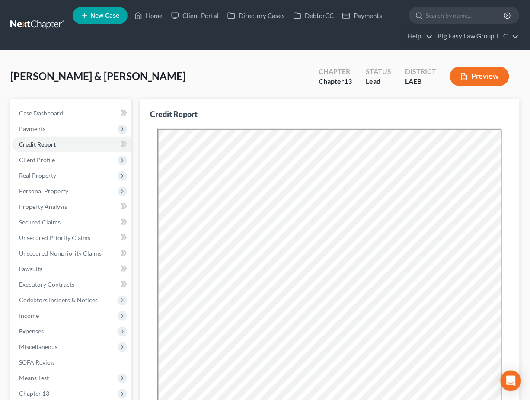
click at [206, 84] on div "Guidry, Kenneth & Jodie Upgraded Chapter Chapter 13 Status Lead District LAEB P…" at bounding box center [264, 80] width 509 height 38
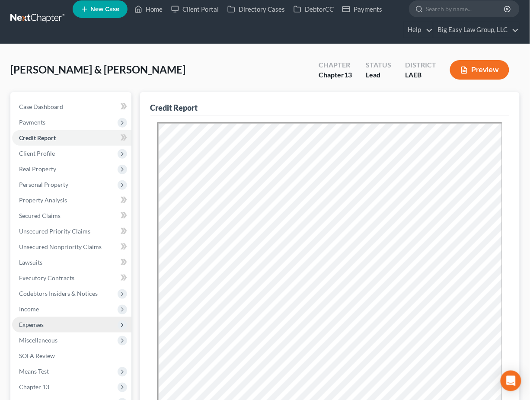
scroll to position [14, 0]
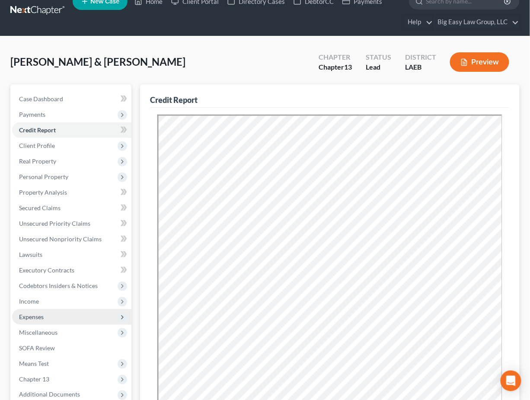
click at [92, 309] on span "Expenses" at bounding box center [71, 317] width 119 height 16
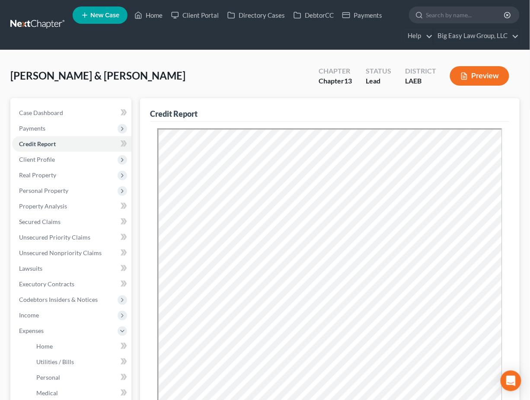
scroll to position [0, 0]
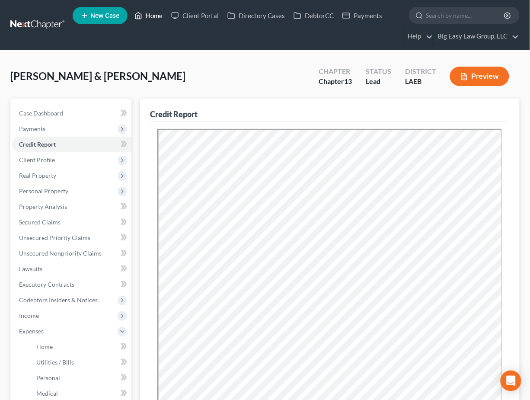
click at [157, 17] on link "Home" at bounding box center [148, 16] width 37 height 16
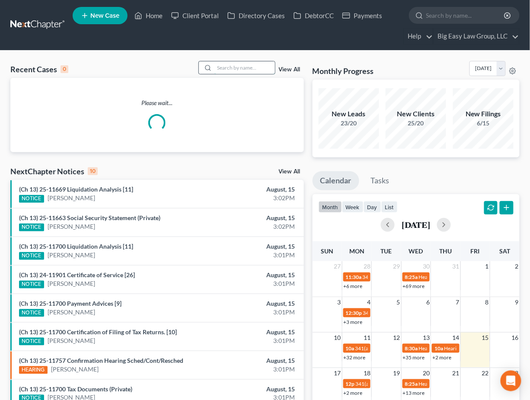
click at [263, 66] on input "search" at bounding box center [244, 67] width 60 height 13
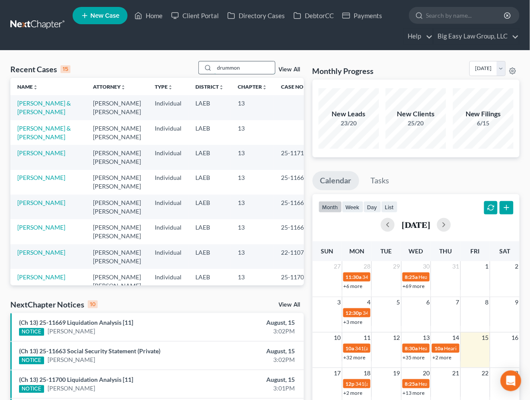
type input "drummon"
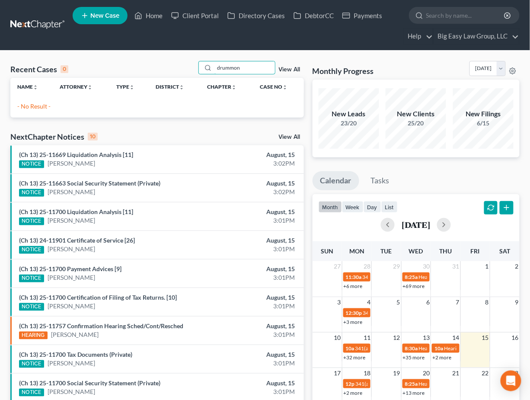
drag, startPoint x: 251, startPoint y: 66, endPoint x: 134, endPoint y: 49, distance: 118.7
click at [134, 49] on div "Home New Case Client Portal Directory Cases DebtorCC Payments Big Easy Law Grou…" at bounding box center [265, 257] width 530 height 515
drag, startPoint x: 162, startPoint y: 15, endPoint x: 168, endPoint y: 19, distance: 8.0
click at [162, 16] on link "Home" at bounding box center [148, 16] width 37 height 16
drag, startPoint x: 252, startPoint y: 69, endPoint x: 137, endPoint y: 46, distance: 117.6
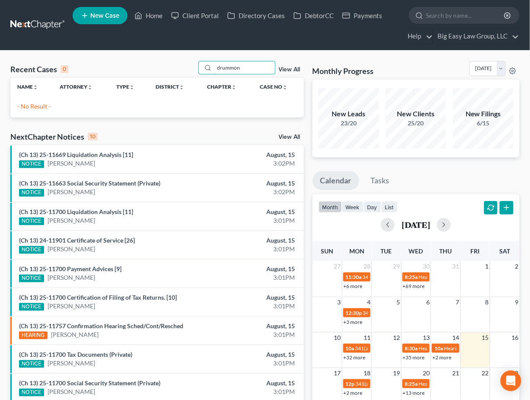
click at [140, 46] on div "Home New Case Client Portal Directory Cases DebtorCC Payments Big Easy Law Grou…" at bounding box center [265, 257] width 530 height 515
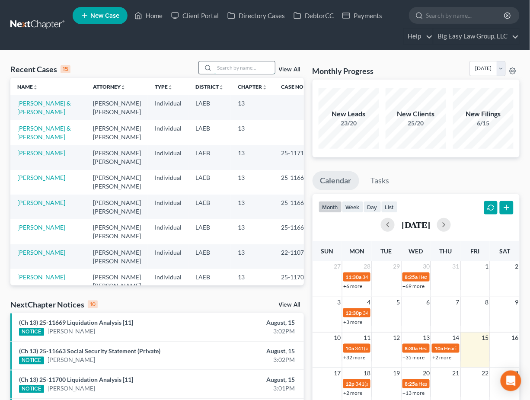
click at [248, 68] on input "search" at bounding box center [244, 67] width 60 height 13
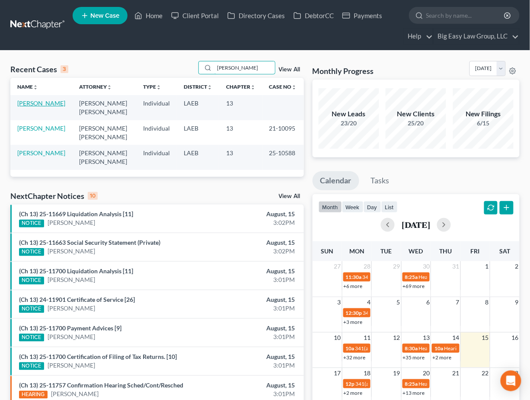
type input "fred"
click at [34, 105] on link "[PERSON_NAME]" at bounding box center [41, 102] width 48 height 7
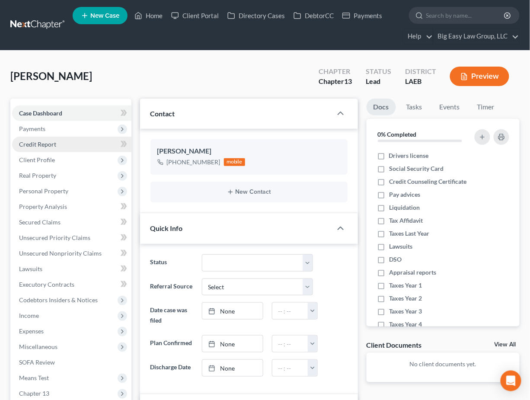
click at [63, 146] on link "Credit Report" at bounding box center [71, 145] width 119 height 16
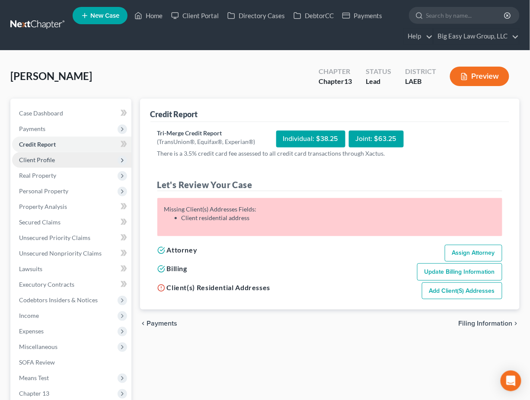
click at [52, 157] on span "Client Profile" at bounding box center [37, 159] width 36 height 7
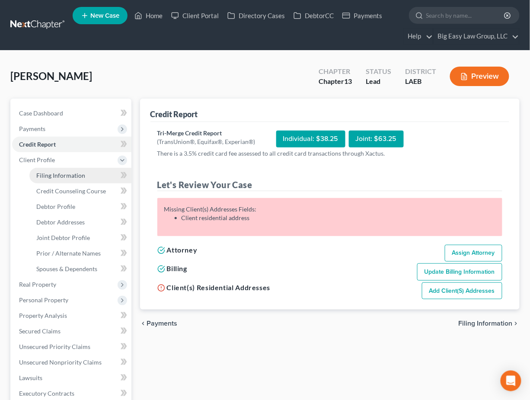
drag, startPoint x: 88, startPoint y: 170, endPoint x: 124, endPoint y: 167, distance: 36.0
click at [89, 170] on link "Filing Information" at bounding box center [80, 176] width 102 height 16
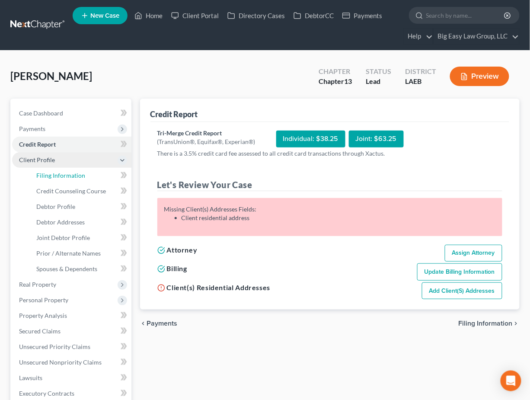
select select "1"
select select "3"
select select "34"
select select "19"
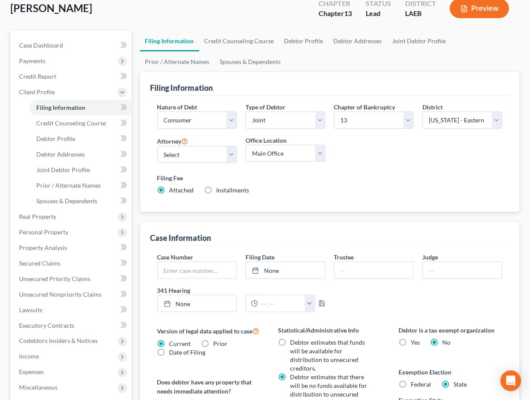
scroll to position [85, 0]
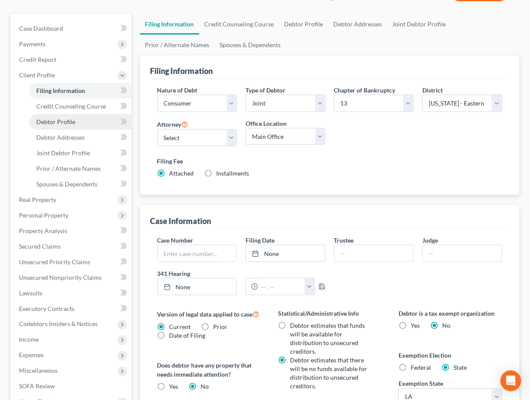
click at [92, 118] on link "Debtor Profile" at bounding box center [80, 122] width 102 height 16
select select "0"
select select "2"
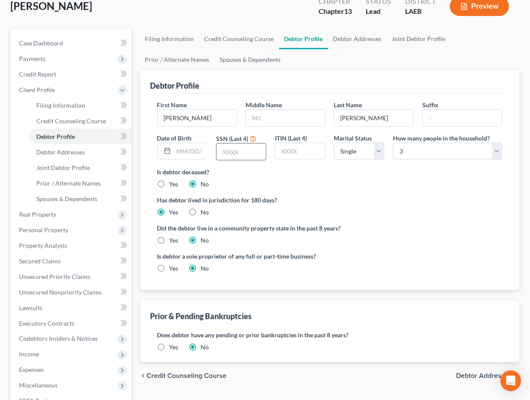
scroll to position [89, 0]
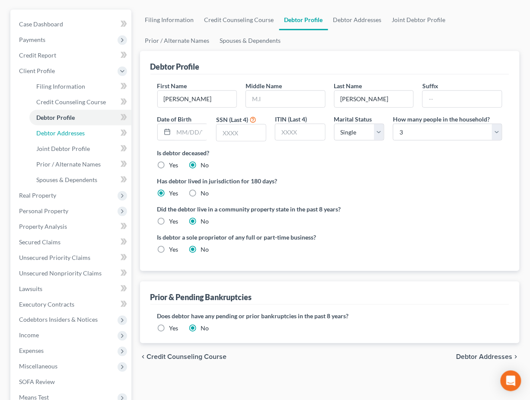
drag, startPoint x: 85, startPoint y: 134, endPoint x: 139, endPoint y: 131, distance: 53.7
click at [85, 134] on link "Debtor Addresses" at bounding box center [80, 133] width 102 height 16
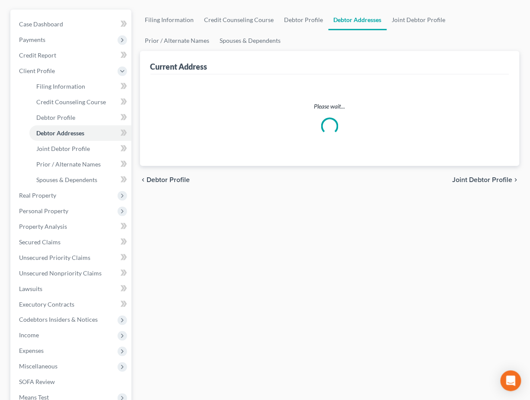
scroll to position [1, 0]
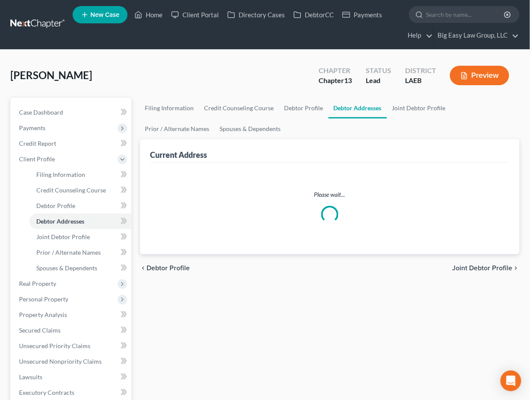
select select "0"
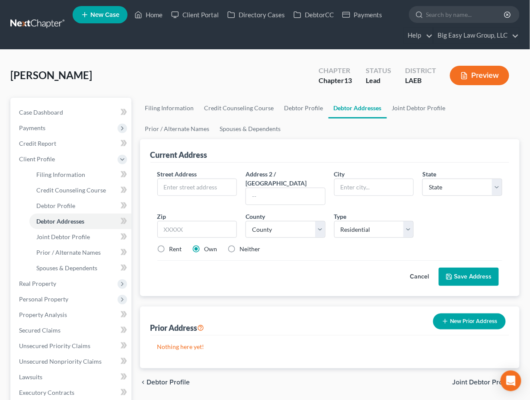
scroll to position [0, 0]
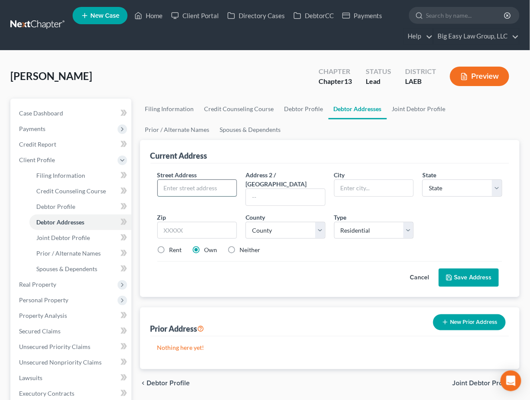
click at [201, 183] on input "text" at bounding box center [197, 188] width 79 height 16
type input "70478 Gulch St"
type input "70420"
type input "Abita Springs"
select select "19"
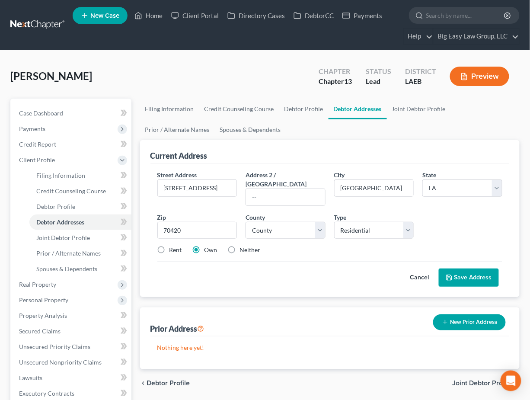
click at [280, 213] on div "County * County" at bounding box center [285, 226] width 89 height 26
click at [283, 222] on select "County Acadia Allen Ascension Assumption Avoyelles Beauregard Bienville Bossier…" at bounding box center [285, 230] width 80 height 17
select select "51"
click at [245, 222] on select "County Acadia Allen Ascension Assumption Avoyelles Beauregard Bienville Bossier…" at bounding box center [285, 230] width 80 height 17
click at [169, 245] on label "Rent" at bounding box center [175, 249] width 13 height 9
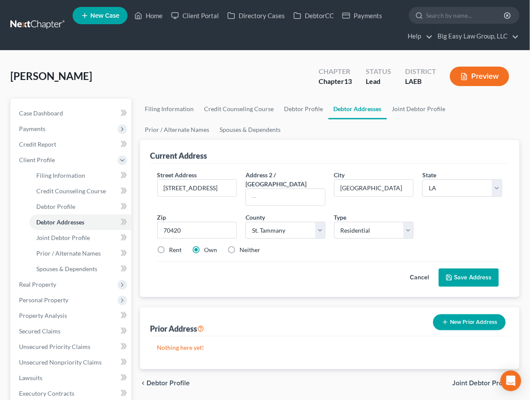
click at [173, 245] on input "Rent" at bounding box center [176, 248] width 6 height 6
radio input "true"
drag, startPoint x: 198, startPoint y: 240, endPoint x: 327, endPoint y: 212, distance: 131.8
click at [204, 245] on label "Own" at bounding box center [210, 249] width 13 height 9
click at [208, 245] on input "Own" at bounding box center [211, 248] width 6 height 6
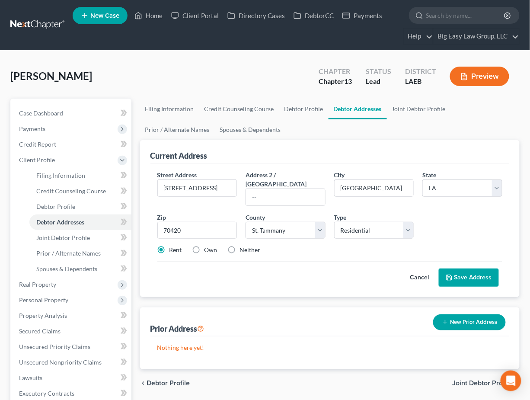
radio input "true"
click at [469, 268] on button "Save Address" at bounding box center [469, 277] width 60 height 18
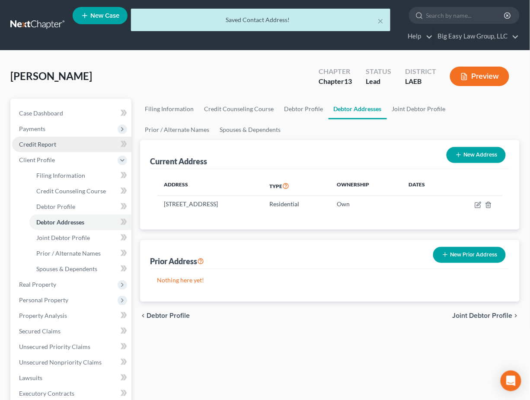
click at [64, 143] on link "Credit Report" at bounding box center [71, 145] width 119 height 16
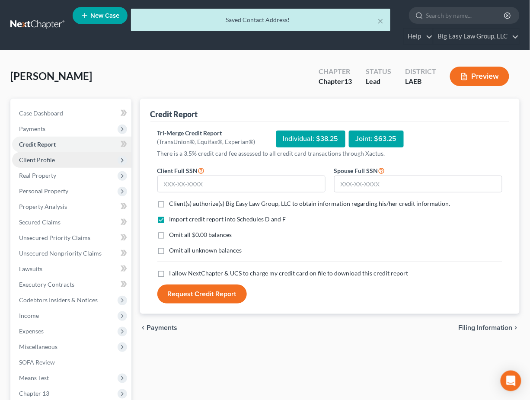
click at [384, 20] on div "× Saved Contact Address!" at bounding box center [260, 20] width 259 height 22
drag, startPoint x: 377, startPoint y: 20, endPoint x: 263, endPoint y: 138, distance: 163.8
click at [377, 21] on div "× Saved Contact Address!" at bounding box center [260, 20] width 259 height 22
click at [187, 188] on input "text" at bounding box center [241, 183] width 168 height 17
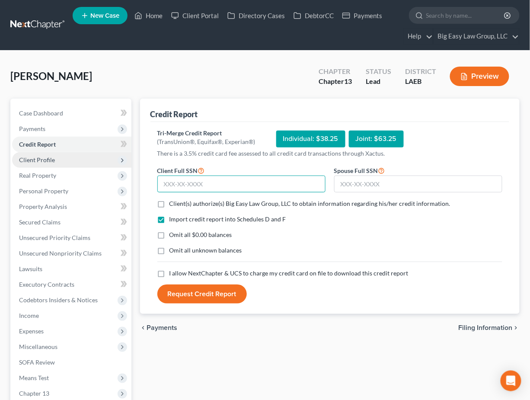
click at [217, 184] on input "text" at bounding box center [241, 183] width 168 height 17
type input "438-41-4313"
click at [169, 205] on label "Client(s) authorize(s) Big Easy Law Group, LLC to obtain information regarding …" at bounding box center [309, 203] width 281 height 9
click at [173, 205] on input "Client(s) authorize(s) Big Easy Law Group, LLC to obtain information regarding …" at bounding box center [176, 202] width 6 height 6
checkbox input "true"
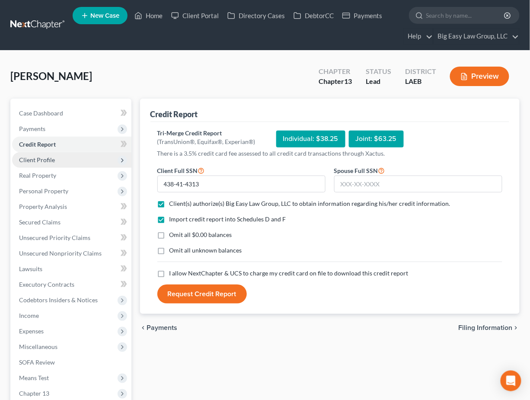
drag, startPoint x: 157, startPoint y: 235, endPoint x: 158, endPoint y: 248, distance: 12.6
click at [169, 237] on label "Omit all $0.00 balances" at bounding box center [200, 234] width 63 height 9
click at [173, 236] on input "Omit all $0.00 balances" at bounding box center [176, 233] width 6 height 6
checkbox input "true"
drag, startPoint x: 162, startPoint y: 251, endPoint x: 158, endPoint y: 278, distance: 27.5
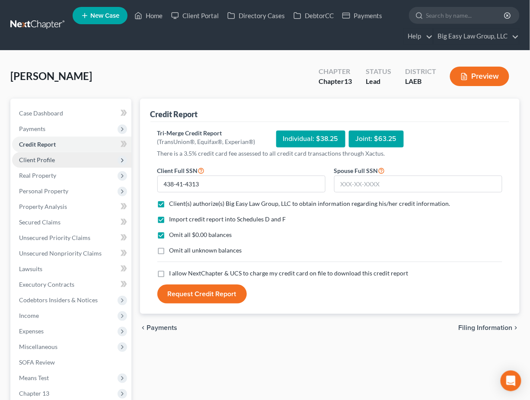
click at [169, 254] on label "Omit all unknown balances" at bounding box center [205, 250] width 73 height 9
click at [173, 252] on input "Omit all unknown balances" at bounding box center [176, 249] width 6 height 6
checkbox input "true"
drag, startPoint x: 157, startPoint y: 275, endPoint x: 163, endPoint y: 283, distance: 9.9
click at [169, 275] on label "I allow NextChapter & UCS to charge my credit card on file to download this cre…" at bounding box center [288, 273] width 239 height 9
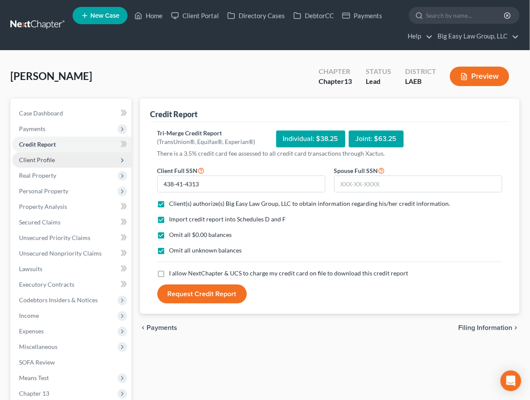
click at [173, 274] on input "I allow NextChapter & UCS to charge my credit card on file to download this cre…" at bounding box center [176, 272] width 6 height 6
checkbox input "true"
click at [171, 296] on button "Request Credit Report" at bounding box center [201, 293] width 89 height 19
drag, startPoint x: 51, startPoint y: 153, endPoint x: 60, endPoint y: 160, distance: 11.2
click at [51, 153] on span "Client Profile" at bounding box center [71, 160] width 119 height 16
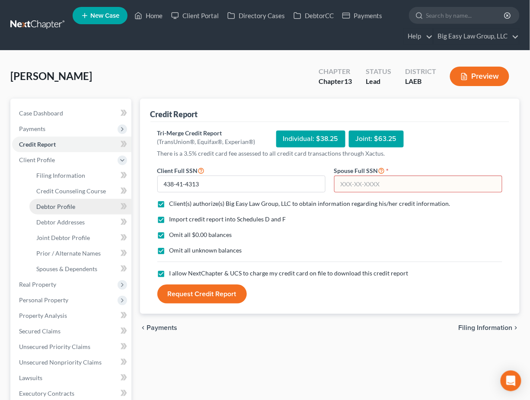
click at [77, 204] on link "Debtor Profile" at bounding box center [80, 207] width 102 height 16
select select "0"
select select "2"
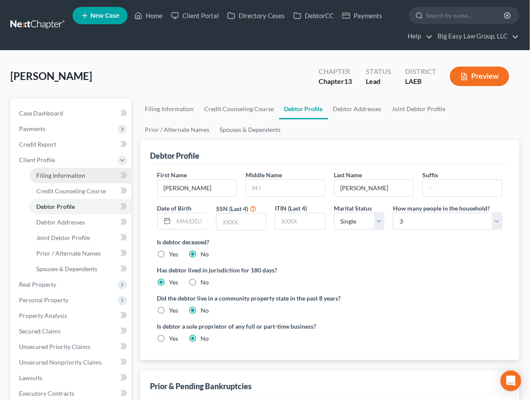
click at [75, 175] on span "Filing Information" at bounding box center [60, 175] width 49 height 7
select select "1"
select select "3"
select select "34"
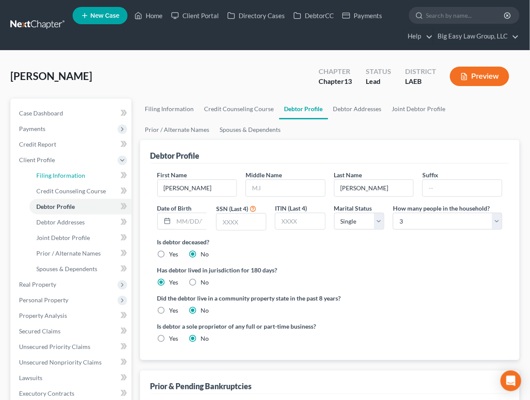
select select "0"
select select "19"
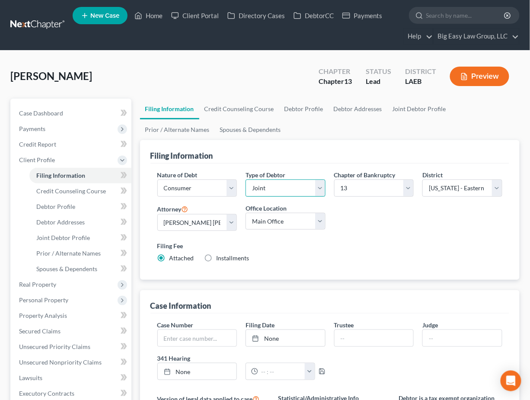
click at [303, 186] on select "Select Individual Joint" at bounding box center [285, 187] width 80 height 17
select select "0"
click at [245, 179] on select "Select Individual Joint" at bounding box center [285, 187] width 80 height 17
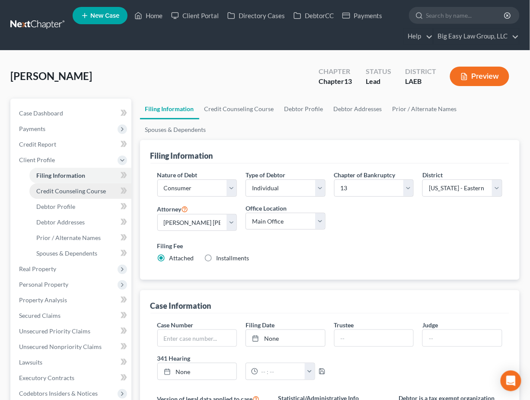
click at [79, 194] on span "Credit Counseling Course" at bounding box center [71, 190] width 70 height 7
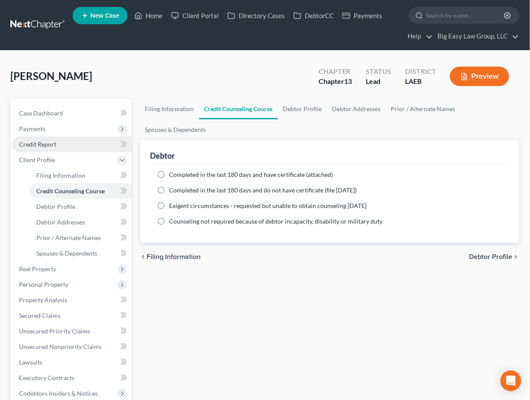
drag, startPoint x: 67, startPoint y: 145, endPoint x: 74, endPoint y: 150, distance: 8.2
click at [67, 146] on link "Credit Report" at bounding box center [71, 145] width 119 height 16
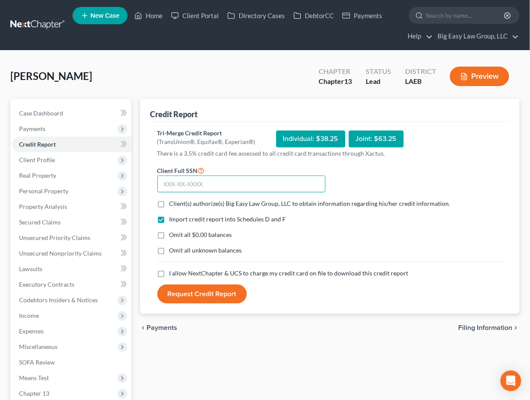
click at [188, 184] on input "text" at bounding box center [241, 183] width 168 height 17
type input "438-41-4313"
drag, startPoint x: 162, startPoint y: 204, endPoint x: 162, endPoint y: 234, distance: 30.2
click at [169, 204] on label "Client(s) authorize(s) Big Easy Law Group, LLC to obtain information regarding …" at bounding box center [309, 203] width 281 height 9
click at [173, 204] on input "Client(s) authorize(s) Big Easy Law Group, LLC to obtain information regarding …" at bounding box center [176, 202] width 6 height 6
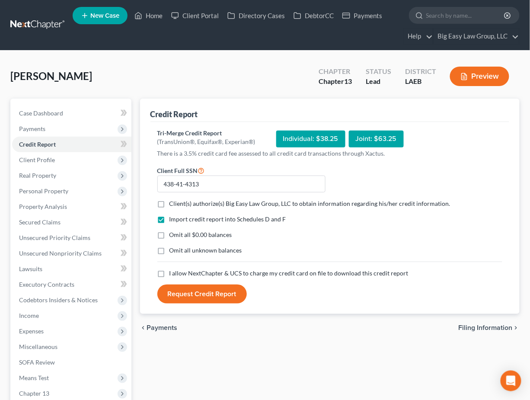
checkbox input "true"
drag, startPoint x: 162, startPoint y: 232, endPoint x: 161, endPoint y: 244, distance: 11.4
click at [169, 232] on label "Omit all $0.00 balances" at bounding box center [200, 234] width 63 height 9
click at [173, 232] on input "Omit all $0.00 balances" at bounding box center [176, 233] width 6 height 6
checkbox input "true"
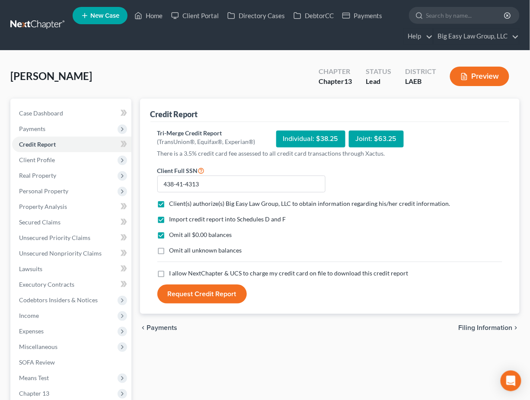
drag, startPoint x: 163, startPoint y: 249, endPoint x: 161, endPoint y: 262, distance: 13.2
click at [169, 249] on label "Omit all unknown balances" at bounding box center [205, 250] width 73 height 9
click at [173, 249] on input "Omit all unknown balances" at bounding box center [176, 249] width 6 height 6
checkbox input "true"
drag, startPoint x: 160, startPoint y: 272, endPoint x: 173, endPoint y: 283, distance: 16.8
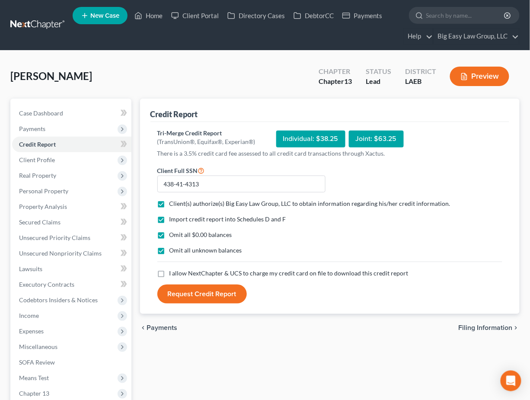
click at [169, 272] on label "I allow NextChapter & UCS to charge my credit card on file to download this cre…" at bounding box center [288, 273] width 239 height 9
click at [173, 272] on input "I allow NextChapter & UCS to charge my credit card on file to download this cre…" at bounding box center [176, 272] width 6 height 6
checkbox input "true"
click at [178, 287] on button "Request Credit Report" at bounding box center [201, 293] width 89 height 19
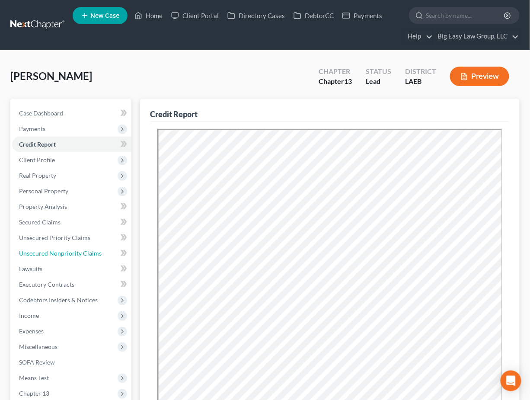
drag, startPoint x: 80, startPoint y: 251, endPoint x: 221, endPoint y: 220, distance: 144.7
click at [80, 251] on span "Unsecured Nonpriority Claims" at bounding box center [60, 252] width 83 height 7
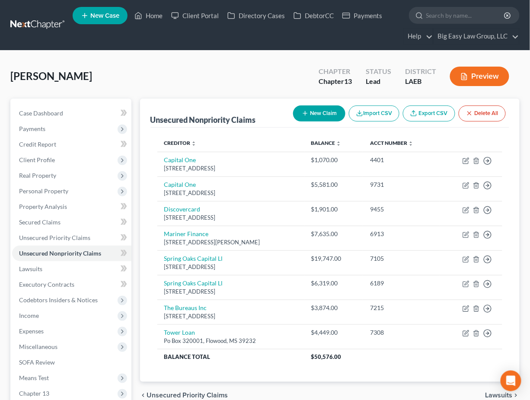
drag, startPoint x: 211, startPoint y: 64, endPoint x: 192, endPoint y: 82, distance: 25.7
click at [210, 64] on div "Fredericks, Lashawn Upgraded Chapter Chapter 13 Status Lead District LAEB Previ…" at bounding box center [264, 80] width 509 height 38
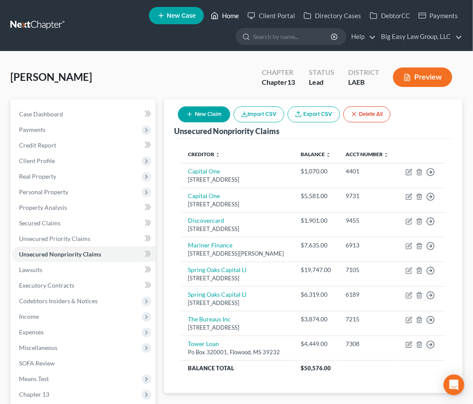
drag, startPoint x: 222, startPoint y: 16, endPoint x: 228, endPoint y: 4, distance: 13.1
click at [222, 16] on link "Home" at bounding box center [225, 16] width 37 height 16
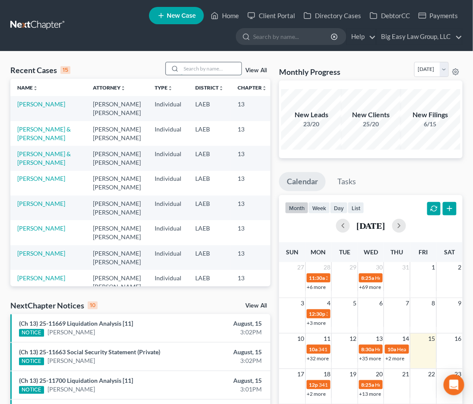
click at [191, 63] on input "search" at bounding box center [211, 68] width 60 height 13
click at [210, 74] on input "search" at bounding box center [211, 68] width 60 height 13
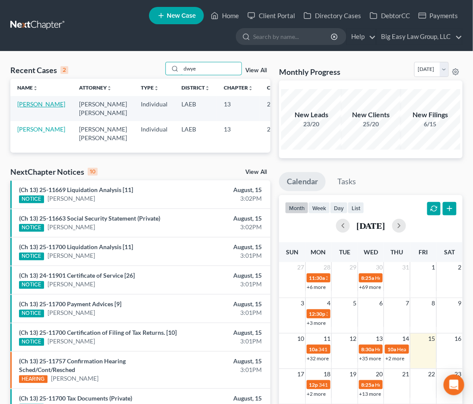
type input "dwye"
drag, startPoint x: 31, startPoint y: 105, endPoint x: 135, endPoint y: 100, distance: 104.7
click at [31, 105] on link "[PERSON_NAME]" at bounding box center [41, 103] width 48 height 7
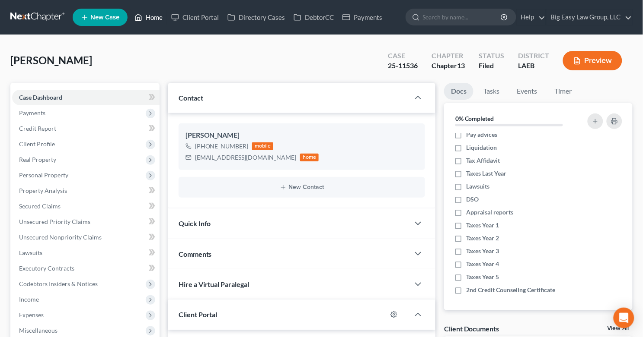
click at [158, 14] on link "Home" at bounding box center [148, 18] width 37 height 16
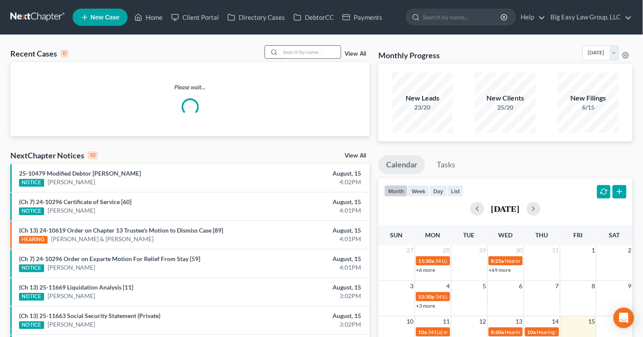
click at [285, 52] on input "search" at bounding box center [310, 52] width 60 height 13
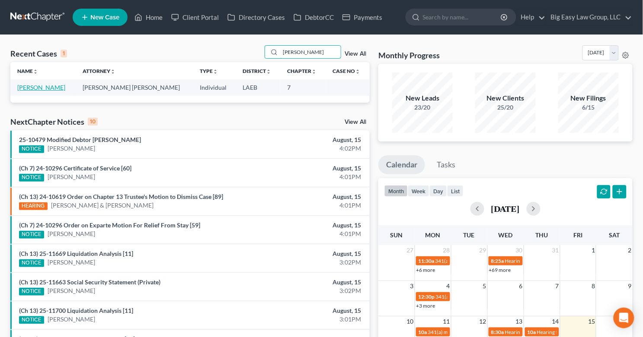
type input "cain"
drag, startPoint x: 45, startPoint y: 89, endPoint x: 124, endPoint y: 94, distance: 78.8
click at [45, 89] on link "[PERSON_NAME]" at bounding box center [41, 87] width 48 height 7
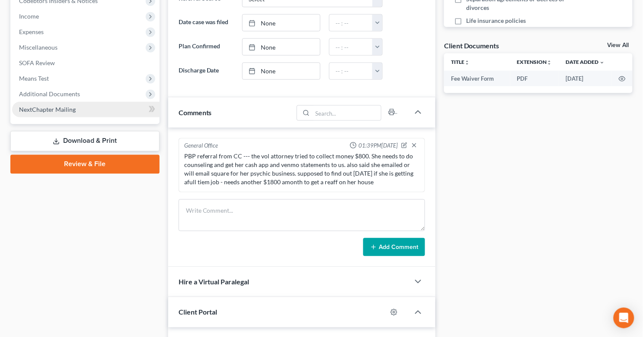
scroll to position [143, 0]
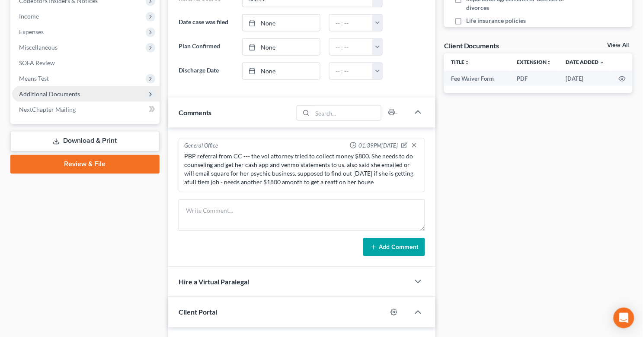
drag, startPoint x: 80, startPoint y: 94, endPoint x: 100, endPoint y: 99, distance: 20.7
click at [80, 94] on span "Additional Documents" at bounding box center [85, 94] width 147 height 16
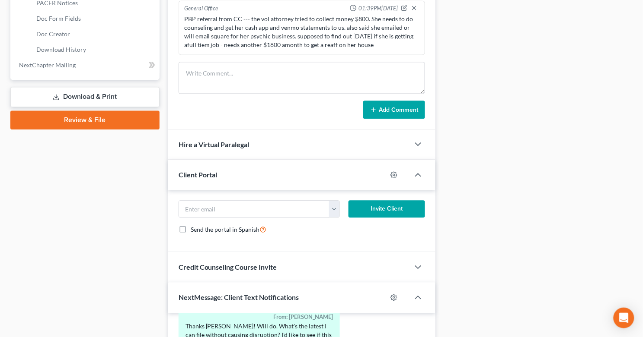
scroll to position [0, 0]
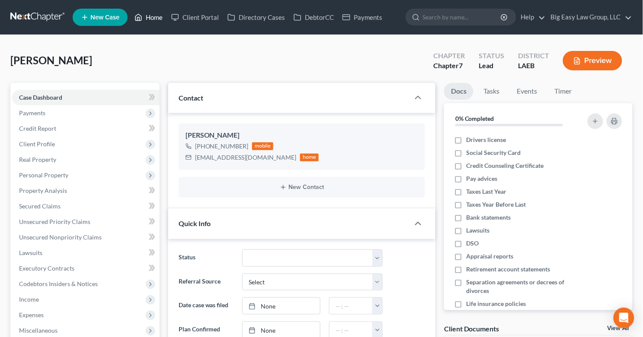
click at [157, 19] on link "Home" at bounding box center [148, 18] width 37 height 16
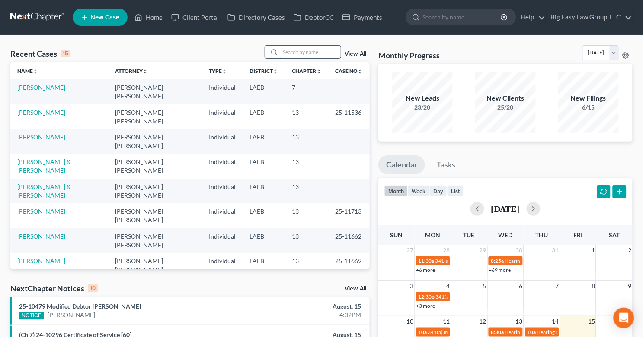
click at [286, 53] on input "search" at bounding box center [310, 52] width 60 height 13
type input "johnson"
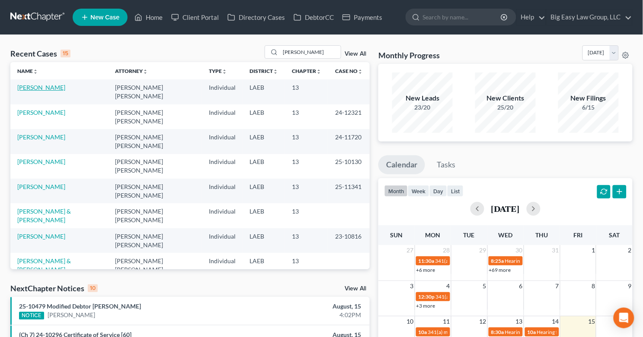
click at [54, 84] on link "[PERSON_NAME]" at bounding box center [41, 87] width 48 height 7
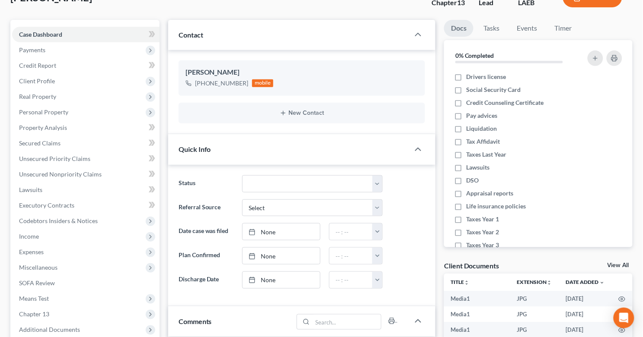
scroll to position [178, 0]
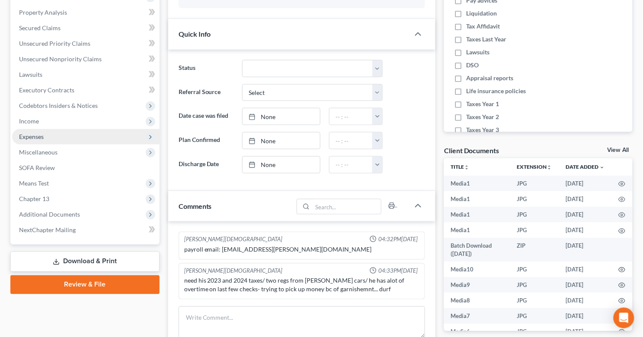
click at [70, 122] on span "Income" at bounding box center [85, 122] width 147 height 16
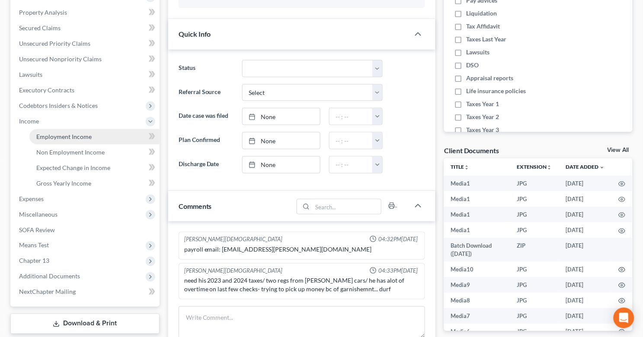
click at [82, 135] on span "Employment Income" at bounding box center [63, 136] width 55 height 7
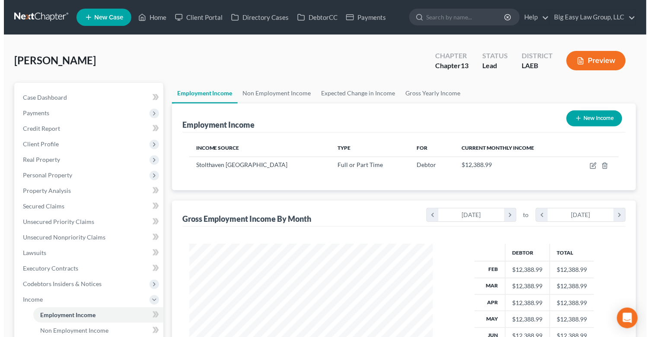
scroll to position [155, 261]
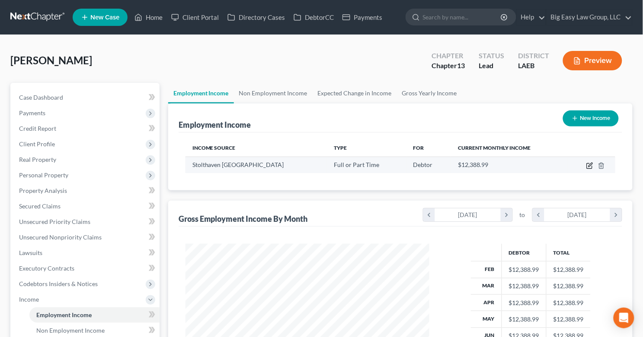
click at [589, 167] on icon "button" at bounding box center [590, 165] width 4 height 4
select select "0"
select select "19"
select select "2"
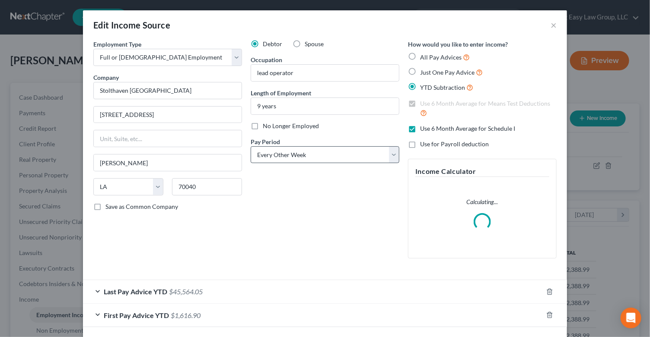
scroll to position [155, 264]
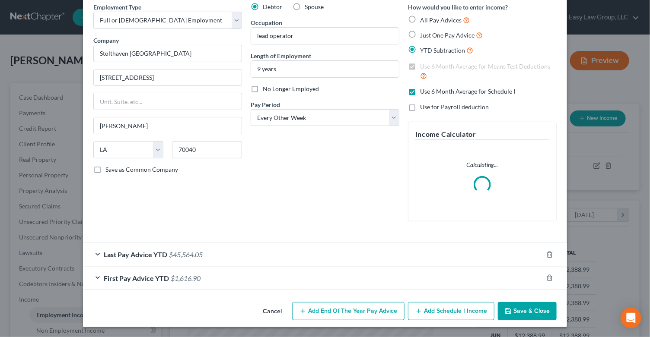
drag, startPoint x: 226, startPoint y: 256, endPoint x: 248, endPoint y: 216, distance: 46.0
click at [226, 256] on div "Last Pay Advice YTD $45,564.05" at bounding box center [313, 254] width 460 height 23
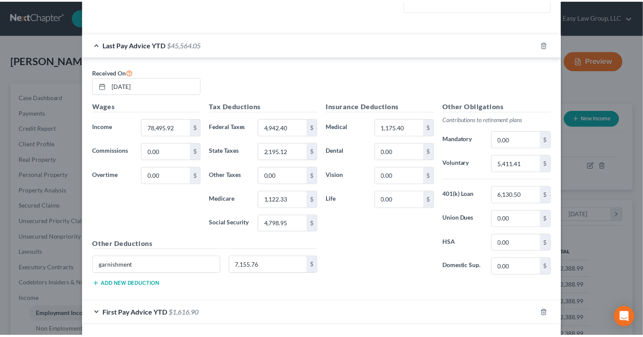
scroll to position [284, 0]
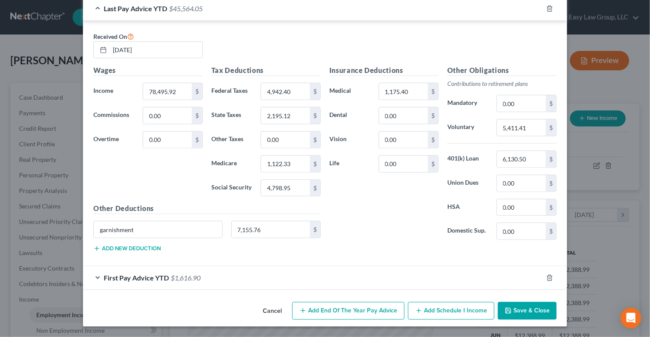
drag, startPoint x: 521, startPoint y: 302, endPoint x: 516, endPoint y: 296, distance: 7.6
click at [521, 302] on button "Save & Close" at bounding box center [527, 311] width 59 height 18
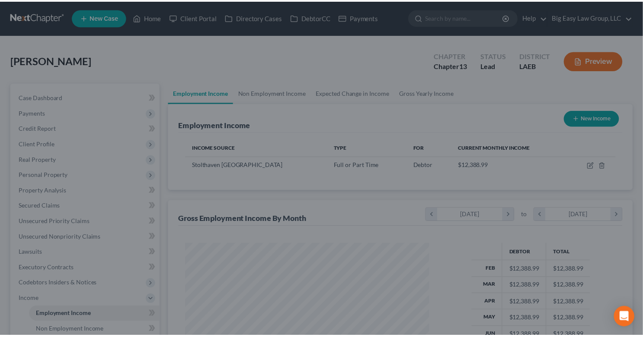
scroll to position [431981, 431875]
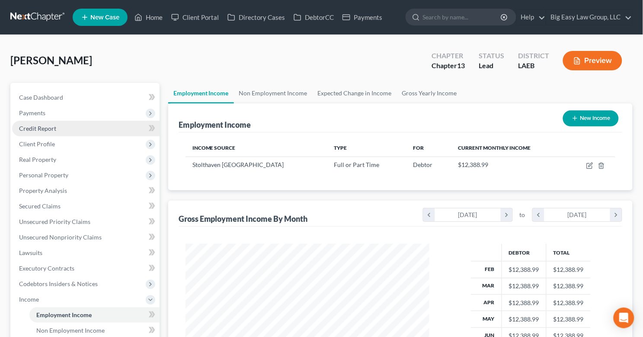
click at [67, 131] on link "Credit Report" at bounding box center [85, 129] width 147 height 16
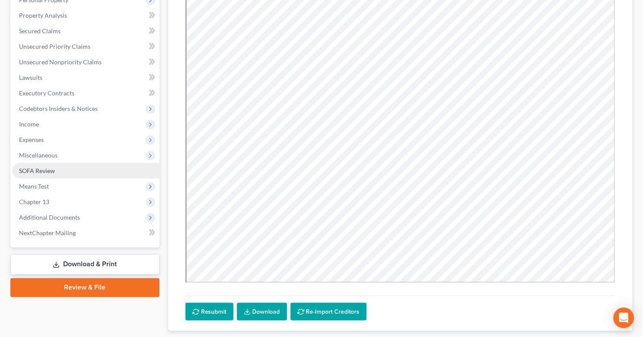
scroll to position [178, 0]
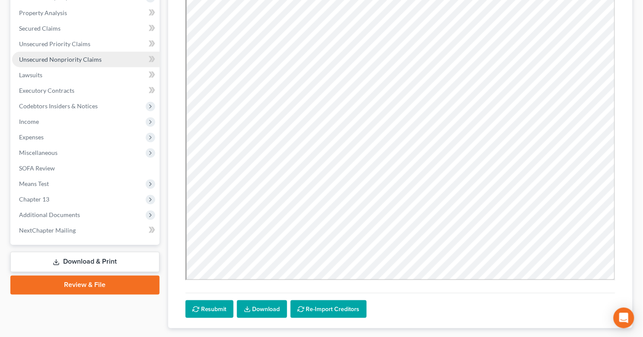
click at [103, 54] on link "Unsecured Nonpriority Claims" at bounding box center [85, 60] width 147 height 16
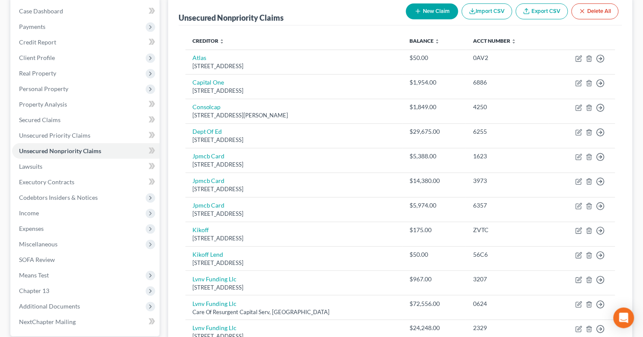
scroll to position [87, 0]
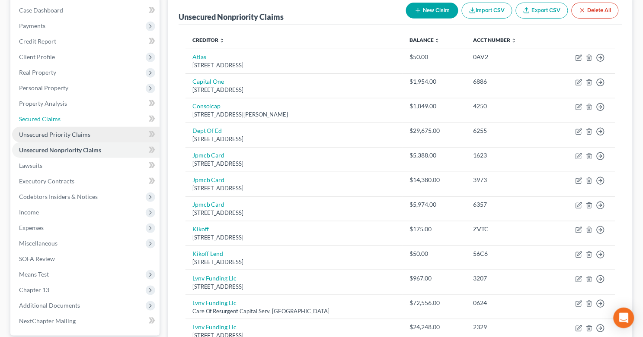
drag, startPoint x: 89, startPoint y: 121, endPoint x: 102, endPoint y: 127, distance: 15.1
click at [89, 121] on link "Secured Claims" at bounding box center [85, 119] width 147 height 16
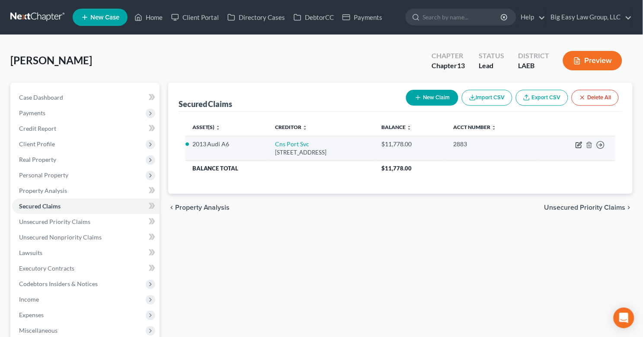
click at [582, 145] on icon "button" at bounding box center [578, 145] width 7 height 7
select select "4"
select select "0"
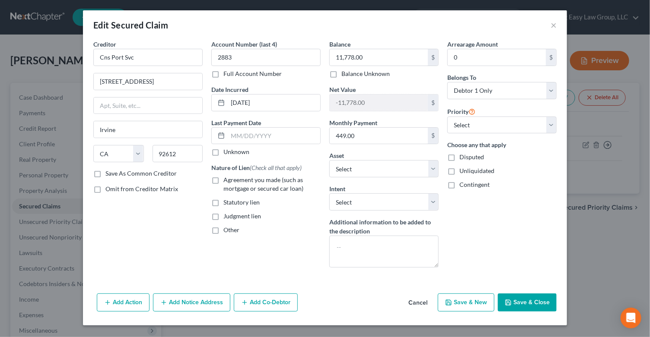
click at [223, 180] on label "Agreement you made (such as mortgage or secured car loan)" at bounding box center [271, 184] width 97 height 17
click at [227, 180] on input "Agreement you made (such as mortgage or secured car loan)" at bounding box center [230, 179] width 6 height 6
checkbox input "true"
click at [523, 303] on button "Save & Close" at bounding box center [527, 303] width 59 height 18
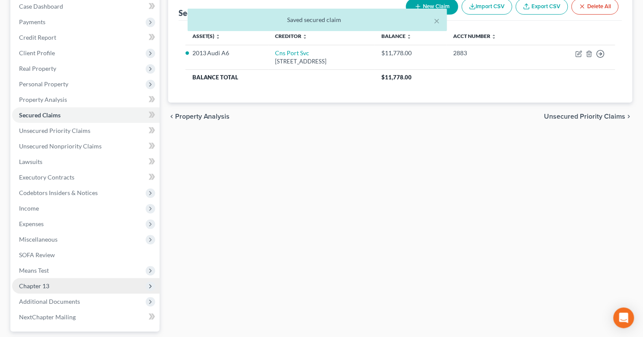
scroll to position [167, 0]
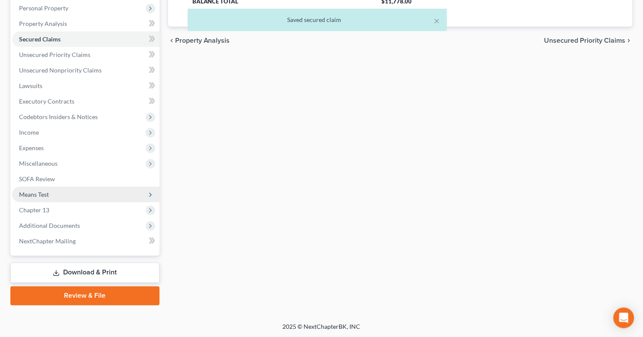
click at [72, 193] on span "Means Test" at bounding box center [85, 195] width 147 height 16
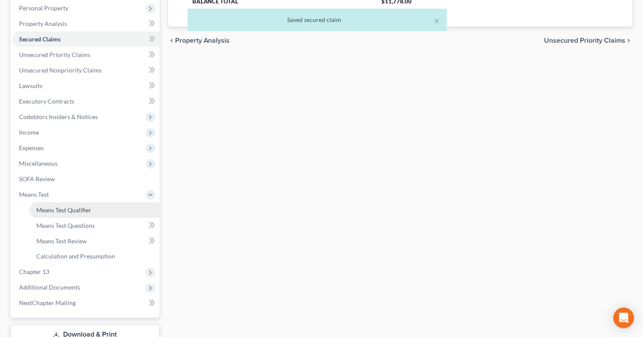
drag, startPoint x: 95, startPoint y: 205, endPoint x: 149, endPoint y: 204, distance: 54.0
click at [95, 205] on link "Means Test Qualifier" at bounding box center [94, 211] width 130 height 16
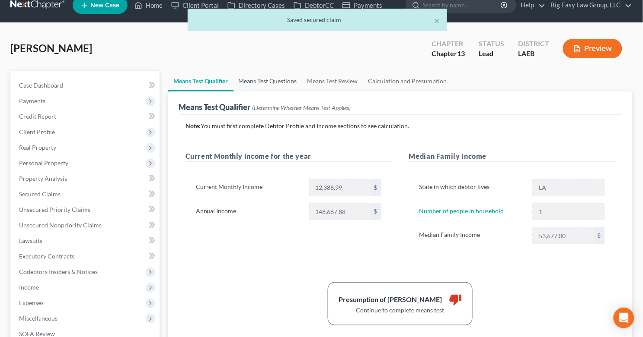
scroll to position [13, 0]
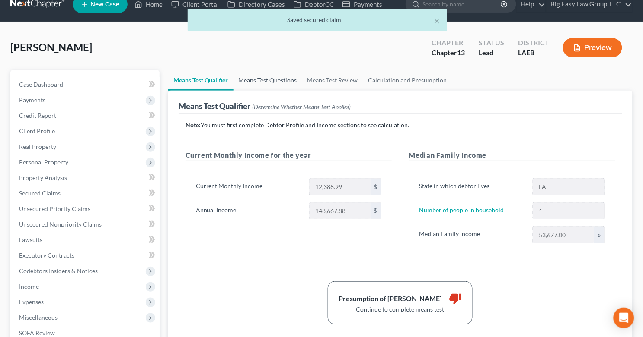
click at [282, 70] on link "Means Test Questions" at bounding box center [267, 80] width 69 height 21
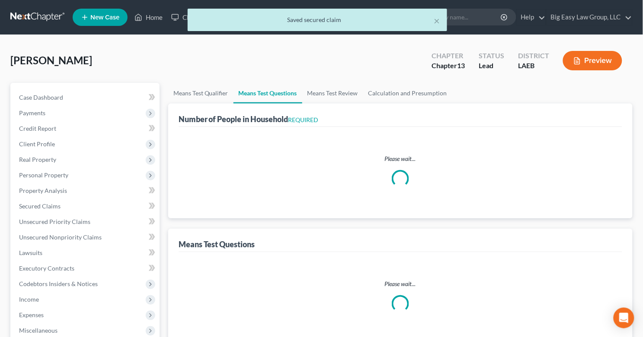
click at [283, 78] on div "Johnson, Lamar Upgraded Chapter Chapter 13 Status Lead District LAEB Preview" at bounding box center [321, 64] width 622 height 38
select select "1"
select select "60"
select select "3"
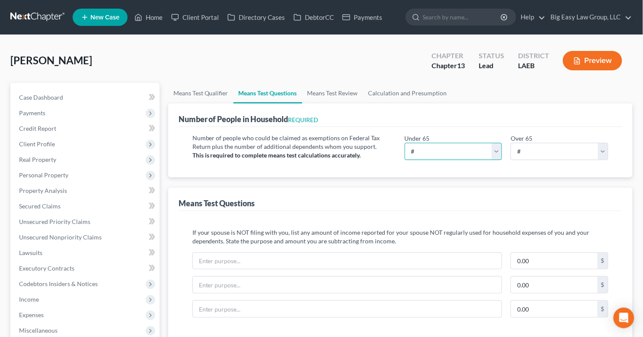
click at [480, 149] on select "# 0 1 2 3 4 5 6 7 8 9 10" at bounding box center [453, 151] width 98 height 17
select select "1"
click at [404, 143] on select "# 0 1 2 3 4 5 6 7 8 9 10" at bounding box center [453, 151] width 98 height 17
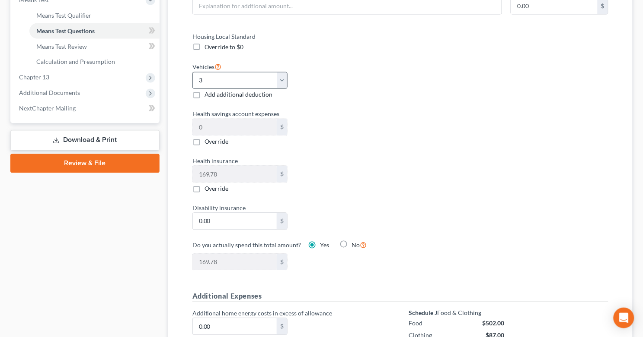
scroll to position [357, 0]
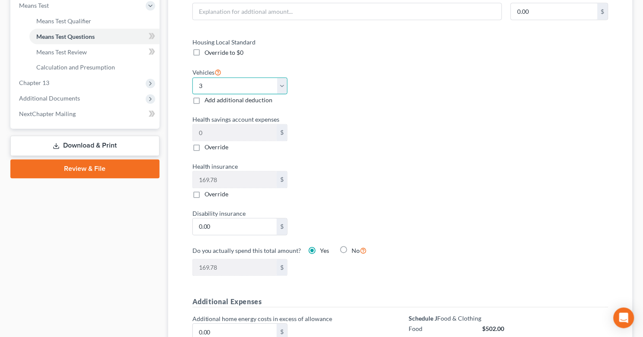
click at [285, 83] on select "Select 0 1 2 3 4 5" at bounding box center [240, 86] width 96 height 17
select select "1"
click at [192, 78] on select "Select 0 1 2 3 4 5" at bounding box center [240, 86] width 96 height 17
click at [353, 65] on div "Housing Local Standard Override to $0 Vehicles Select 0 1 2 3 4 5 Add additiona…" at bounding box center [292, 163] width 217 height 250
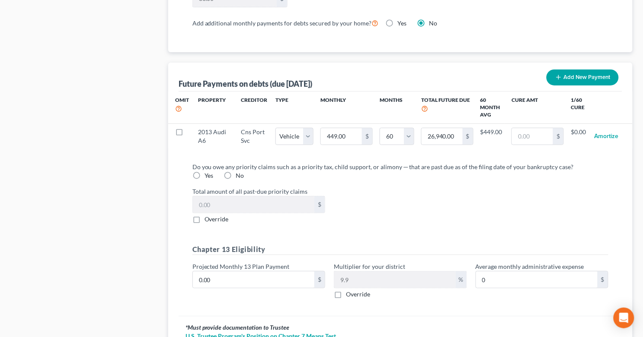
scroll to position [770, 0]
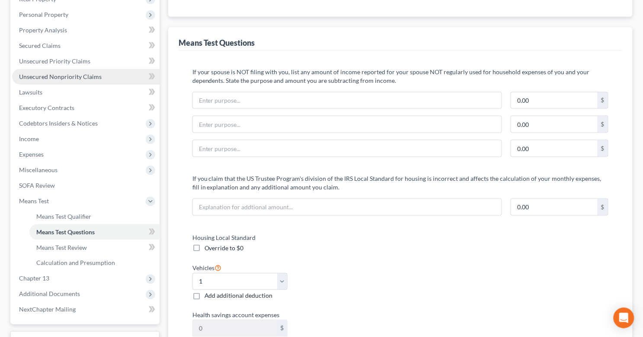
click at [86, 73] on span "Unsecured Nonpriority Claims" at bounding box center [60, 76] width 83 height 7
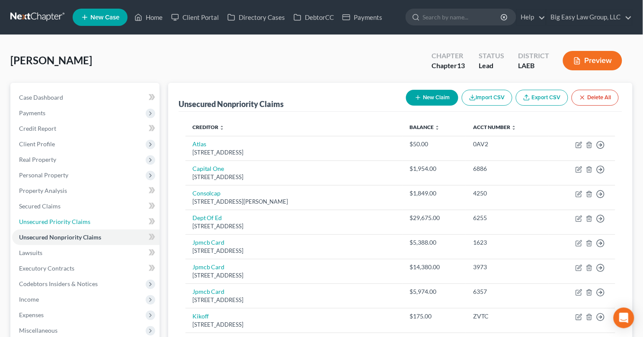
drag, startPoint x: 108, startPoint y: 219, endPoint x: 161, endPoint y: 197, distance: 57.3
click at [108, 220] on link "Unsecured Priority Claims" at bounding box center [85, 222] width 147 height 16
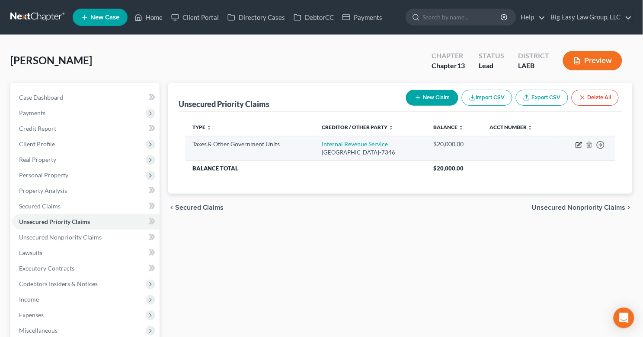
click at [579, 142] on icon "button" at bounding box center [578, 145] width 7 height 7
select select "0"
select select "39"
select select "0"
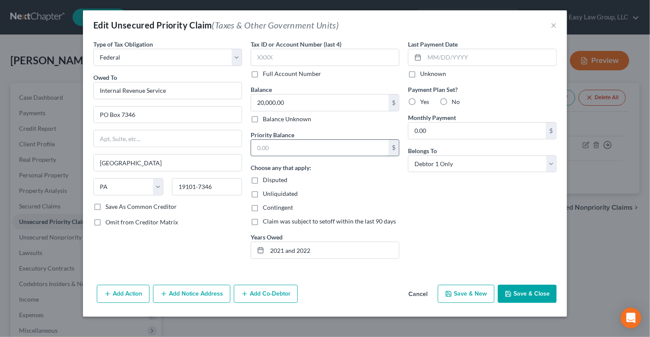
click at [355, 150] on input "text" at bounding box center [319, 148] width 137 height 16
type input "10,000"
click at [528, 288] on button "Save & Close" at bounding box center [527, 294] width 59 height 18
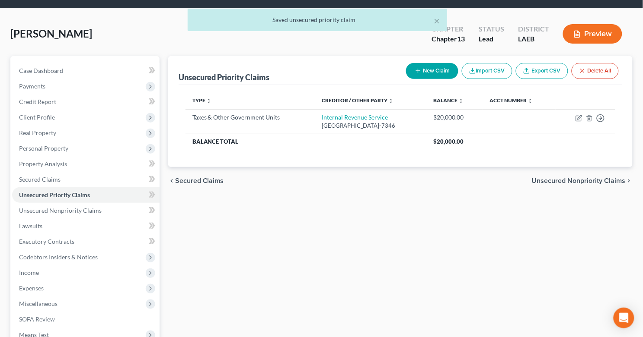
scroll to position [167, 0]
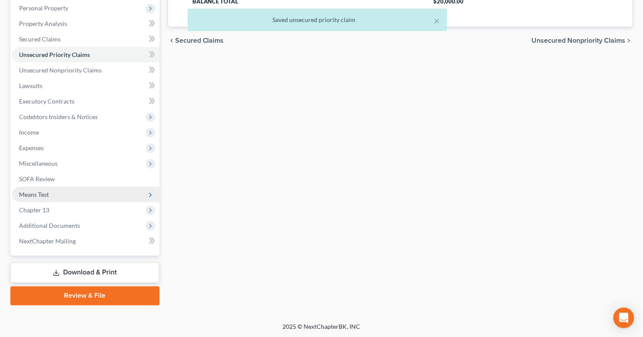
click at [108, 197] on span "Means Test" at bounding box center [85, 195] width 147 height 16
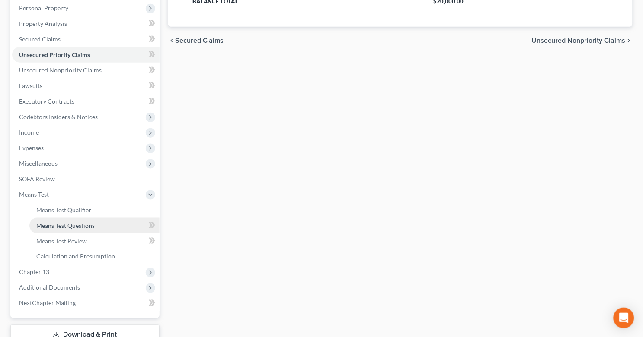
click at [137, 224] on link "Means Test Questions" at bounding box center [94, 226] width 130 height 16
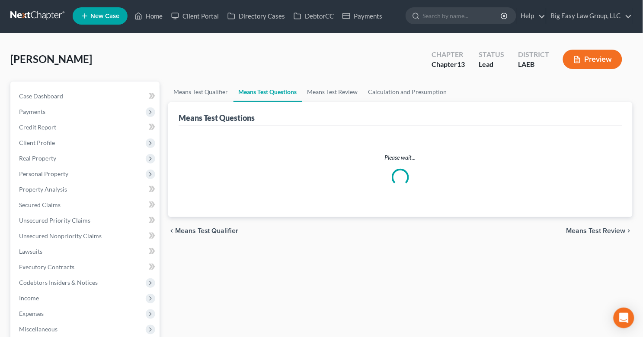
scroll to position [2, 0]
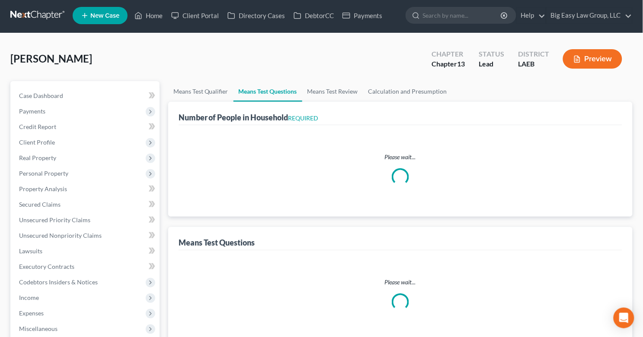
select select "1"
select select "60"
select select "1"
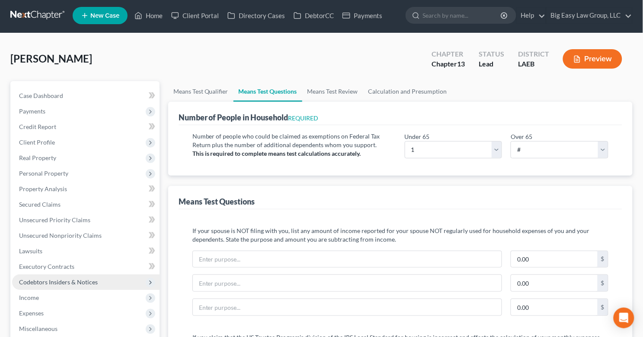
click at [92, 289] on span "Codebtors Insiders & Notices" at bounding box center [85, 283] width 147 height 16
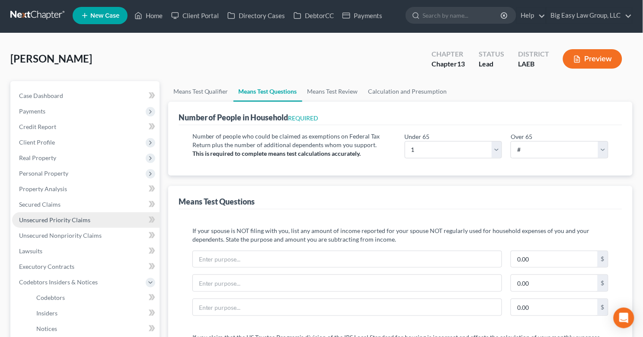
click at [85, 219] on span "Unsecured Priority Claims" at bounding box center [54, 220] width 71 height 7
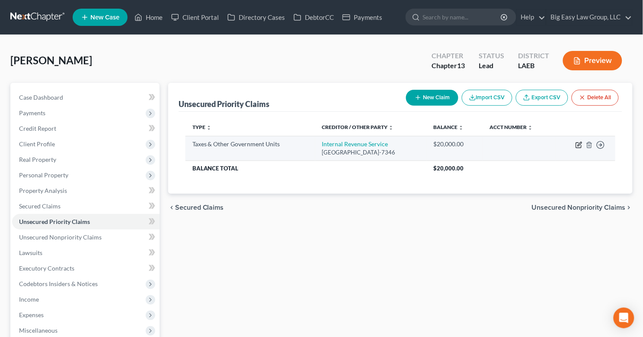
drag, startPoint x: 573, startPoint y: 144, endPoint x: 577, endPoint y: 146, distance: 4.4
click at [576, 146] on td "Move to D Move to F Move to G Move to Notice Only" at bounding box center [585, 148] width 60 height 25
click at [577, 146] on icon "button" at bounding box center [578, 145] width 7 height 7
select select "0"
select select "39"
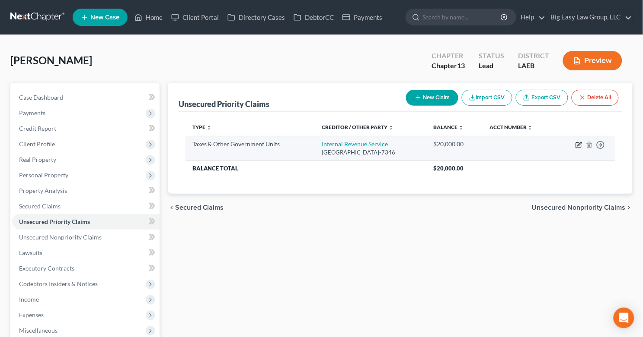
select select "0"
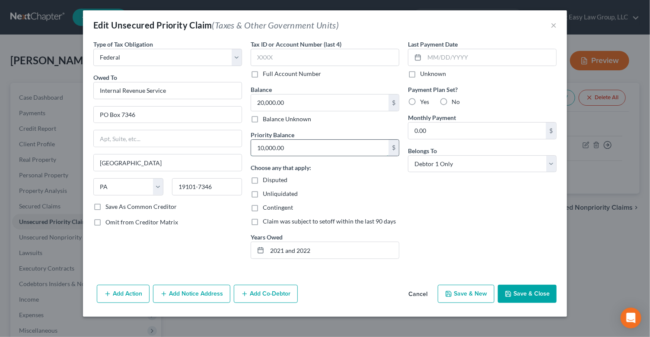
click at [318, 149] on input "10,000.00" at bounding box center [319, 148] width 137 height 16
type input "20,000"
click at [516, 287] on button "Save & Close" at bounding box center [527, 294] width 59 height 18
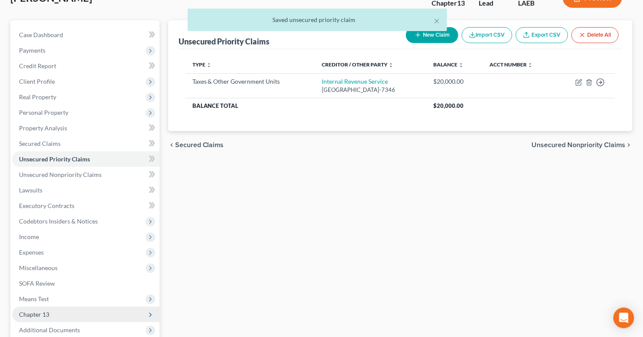
scroll to position [167, 0]
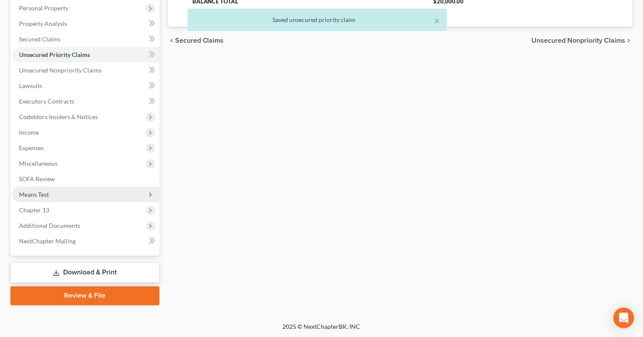
click at [99, 194] on span "Means Test" at bounding box center [85, 195] width 147 height 16
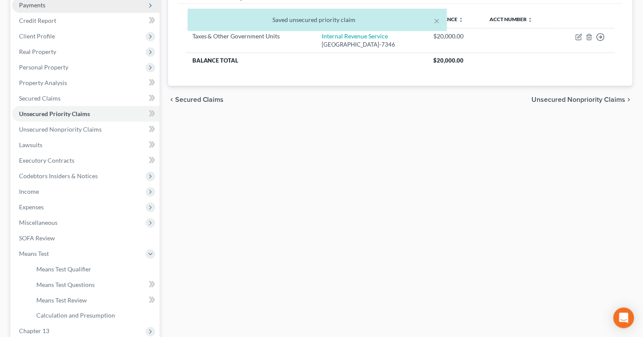
scroll to position [0, 0]
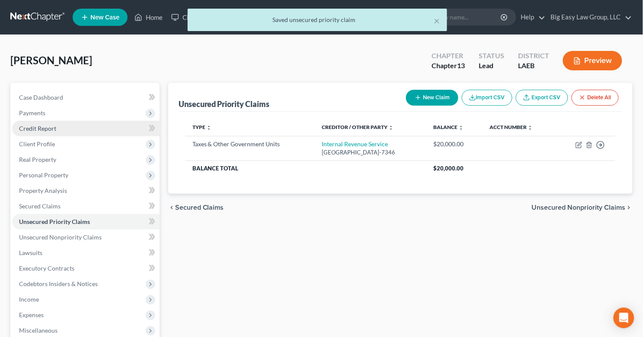
click at [83, 125] on link "Credit Report" at bounding box center [85, 129] width 147 height 16
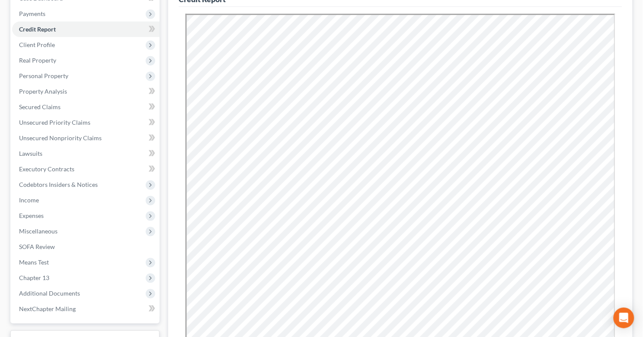
scroll to position [100, 0]
click at [78, 255] on span "Means Test" at bounding box center [85, 263] width 147 height 16
drag, startPoint x: 90, startPoint y: 271, endPoint x: 97, endPoint y: 281, distance: 11.8
click at [91, 271] on link "Means Test Qualifier" at bounding box center [94, 278] width 130 height 16
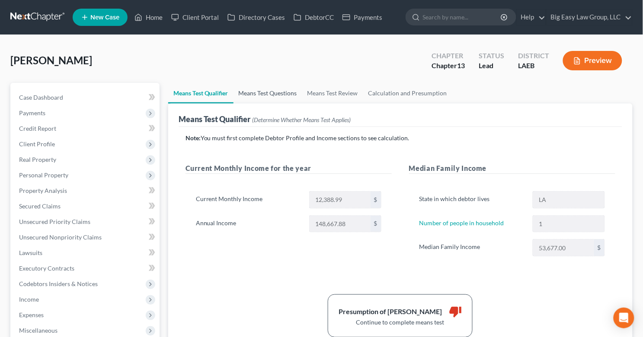
click at [290, 92] on link "Means Test Questions" at bounding box center [267, 93] width 69 height 21
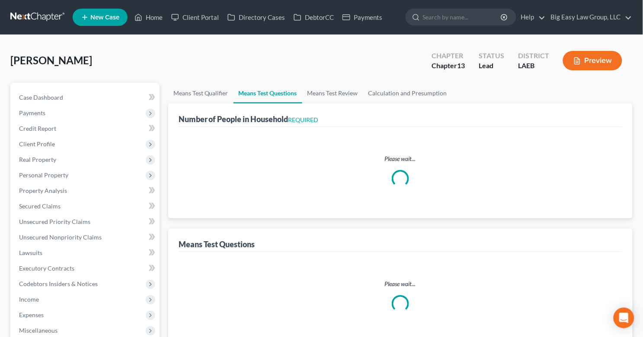
select select "1"
select select "60"
select select "1"
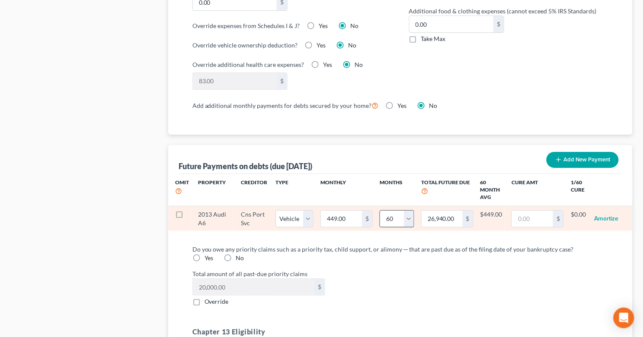
scroll to position [734, 0]
click at [397, 219] on select "0 1 2 3 4 5 6 7 8 9 10 11 12 13 14 15 16 17 18 19 20 21 22 23 24 25 26 27 28 29…" at bounding box center [396, 218] width 35 height 17
select select "36"
click at [379, 210] on select "0 1 2 3 4 5 6 7 8 9 10 11 12 13 14 15 16 17 18 19 20 21 22 23 24 25 26 27 28 29…" at bounding box center [396, 218] width 35 height 17
select select "1"
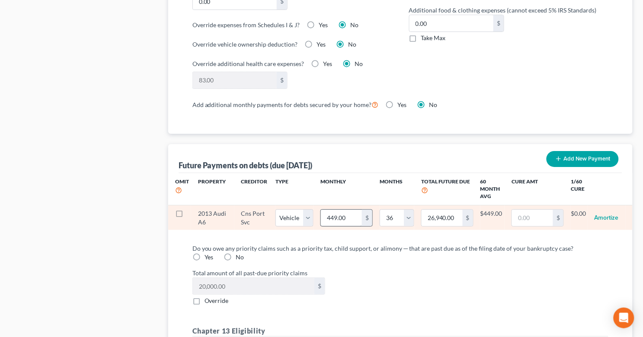
select select "36"
type input "4"
type input "144.00"
type input "44"
type input "1,584.00"
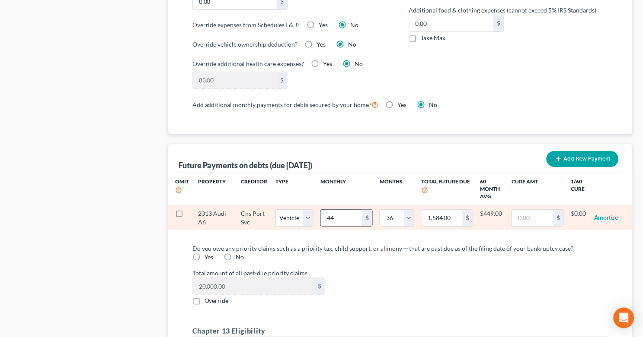
type input "449"
type input "16,164.00"
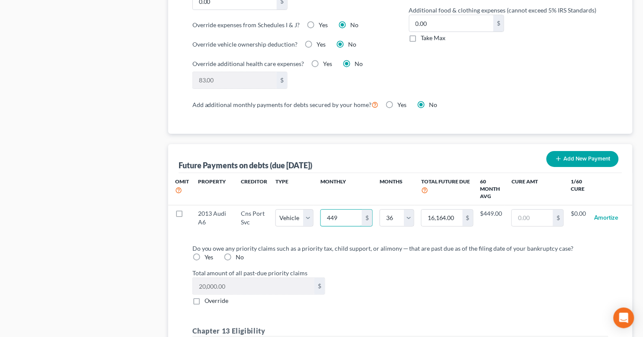
type input "449"
click at [411, 287] on div "Total amount of all past-due priority claims 20,000.00 $ Override" at bounding box center [400, 287] width 424 height 37
select select "1"
select select "36"
select select "1"
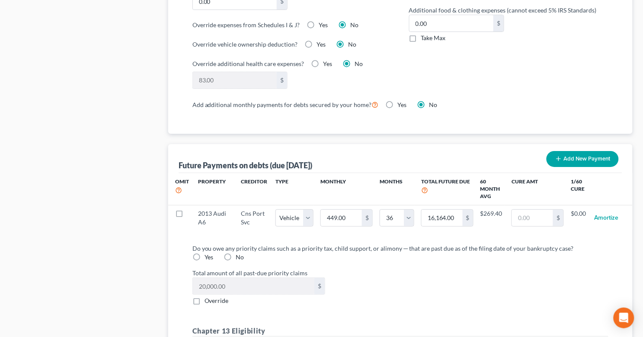
select select "36"
click at [213, 253] on label "Yes" at bounding box center [208, 257] width 9 height 9
click at [213, 253] on input "Yes" at bounding box center [211, 256] width 6 height 6
radio input "true"
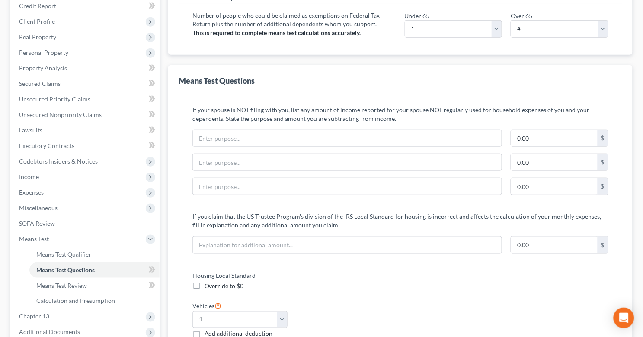
scroll to position [0, 0]
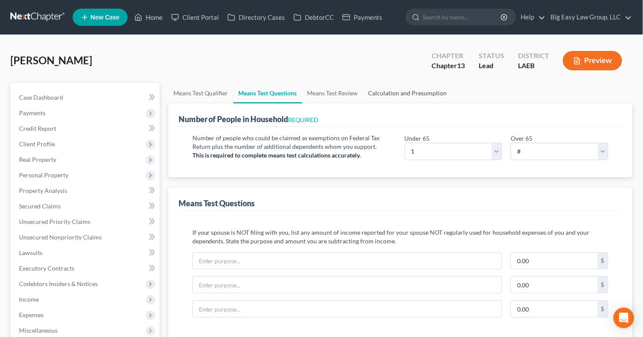
drag, startPoint x: 385, startPoint y: 92, endPoint x: 388, endPoint y: 101, distance: 9.6
click at [385, 92] on link "Calculation and Presumption" at bounding box center [407, 93] width 89 height 21
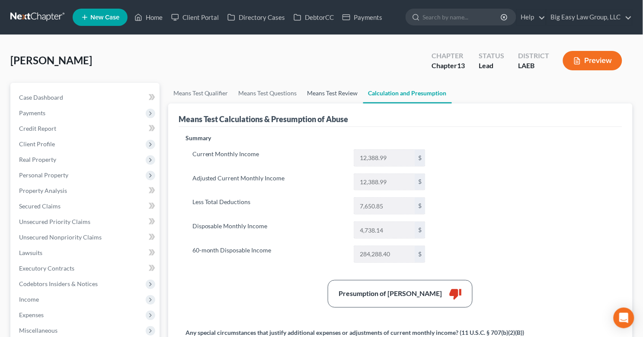
click at [331, 97] on link "Means Test Review" at bounding box center [332, 93] width 61 height 21
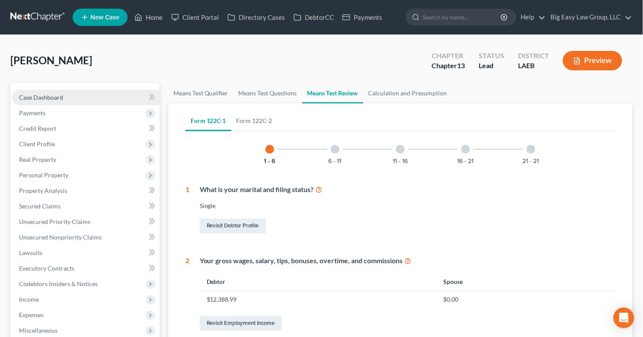
click at [103, 98] on link "Case Dashboard" at bounding box center [85, 98] width 147 height 16
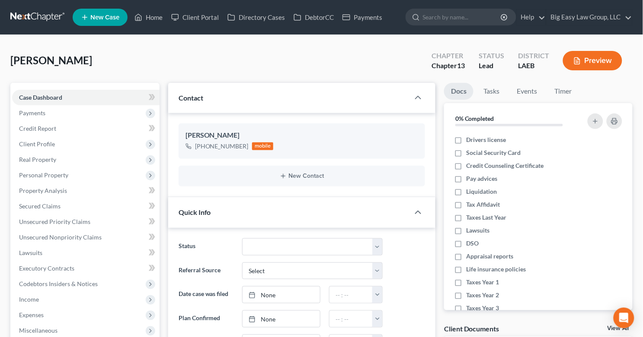
scroll to position [723, 0]
drag, startPoint x: 155, startPoint y: 23, endPoint x: 171, endPoint y: 58, distance: 38.9
click at [156, 23] on link "Home" at bounding box center [148, 18] width 37 height 16
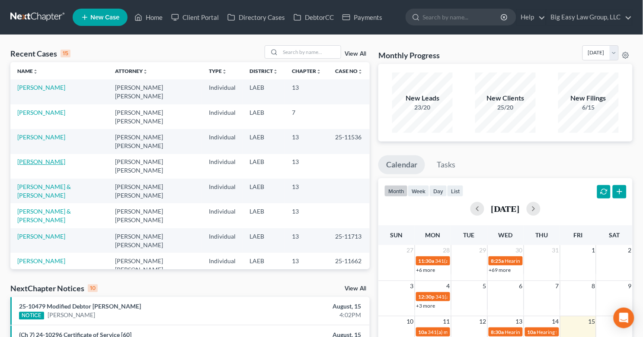
click at [55, 158] on link "[PERSON_NAME]" at bounding box center [41, 161] width 48 height 7
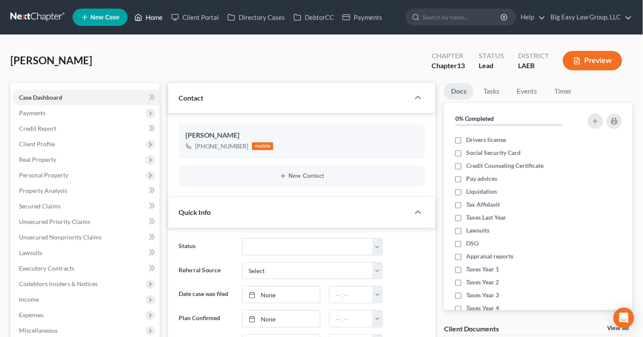
click at [163, 15] on link "Home" at bounding box center [148, 18] width 37 height 16
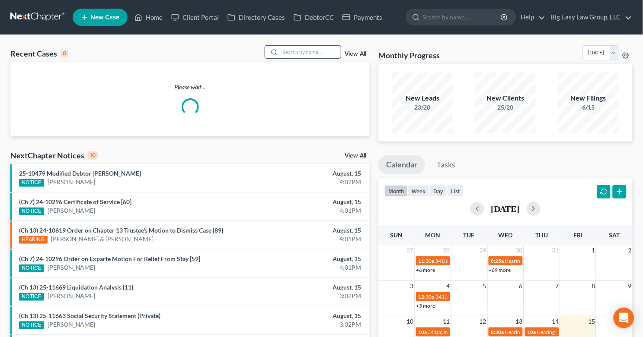
click at [324, 47] on input "search" at bounding box center [310, 52] width 60 height 13
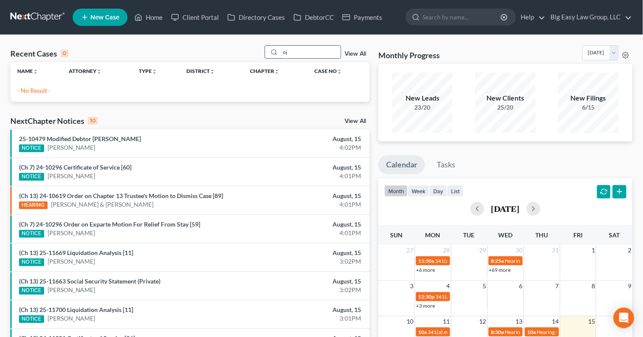
type input "o"
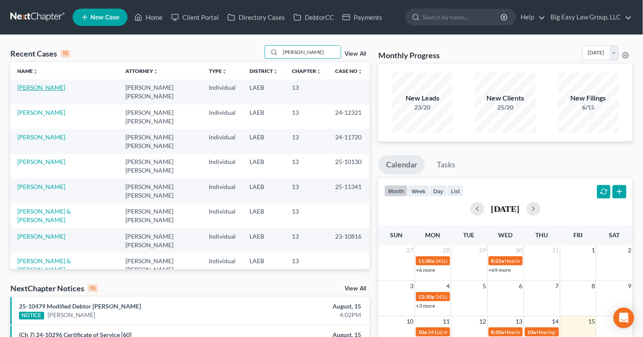
type input "johns"
click at [49, 87] on link "[PERSON_NAME]" at bounding box center [41, 87] width 48 height 7
select select "0"
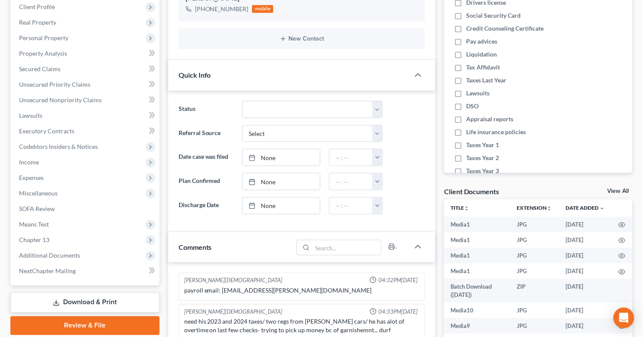
scroll to position [254, 0]
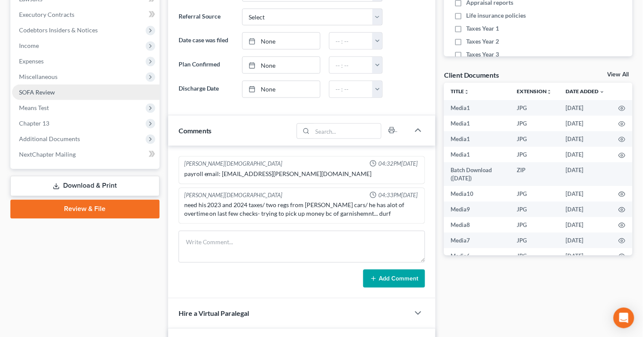
click at [96, 95] on link "SOFA Review" at bounding box center [85, 93] width 147 height 16
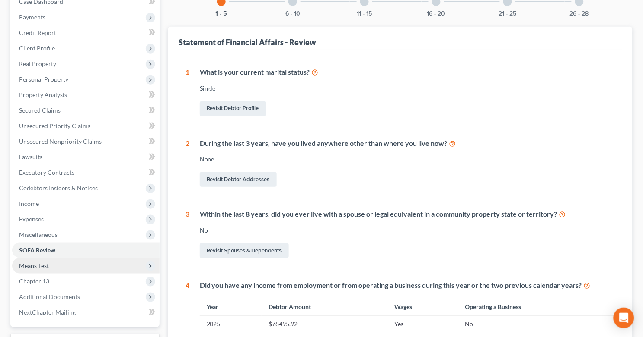
scroll to position [105, 0]
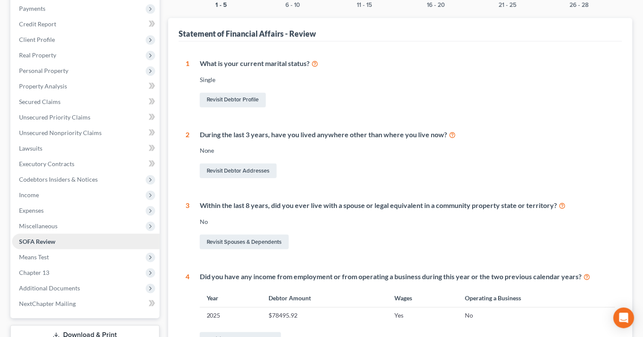
click at [82, 253] on span "Means Test" at bounding box center [85, 258] width 147 height 16
drag, startPoint x: 105, startPoint y: 270, endPoint x: 396, endPoint y: 198, distance: 300.3
click at [105, 269] on link "Means Test Qualifier" at bounding box center [94, 273] width 130 height 16
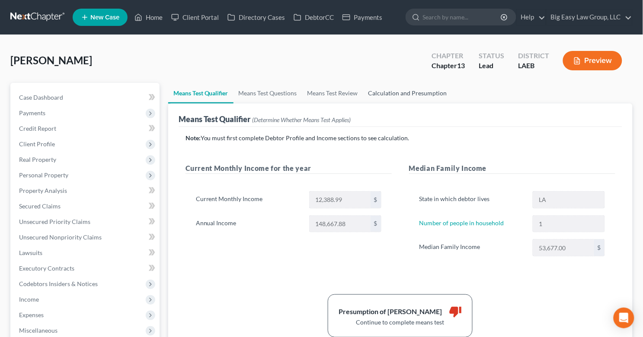
click at [411, 89] on link "Calculation and Presumption" at bounding box center [407, 93] width 89 height 21
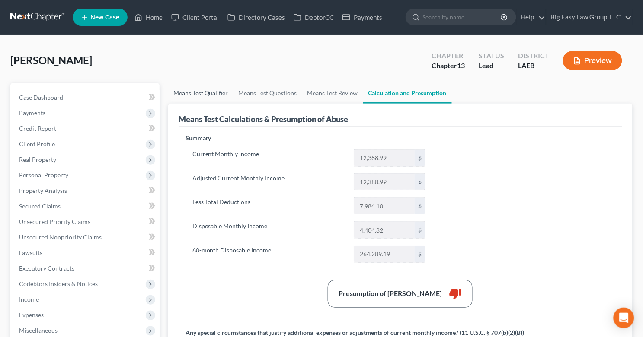
click at [222, 87] on link "Means Test Qualifier" at bounding box center [200, 93] width 65 height 21
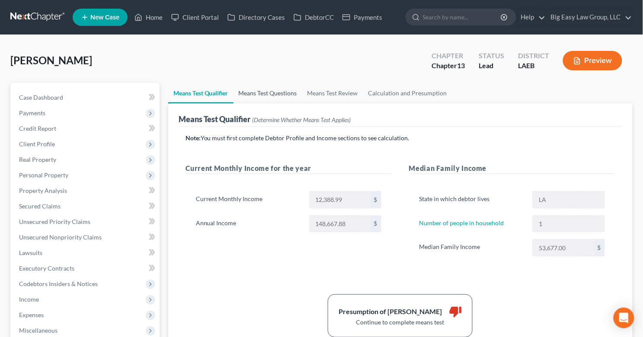
click at [290, 92] on link "Means Test Questions" at bounding box center [267, 93] width 69 height 21
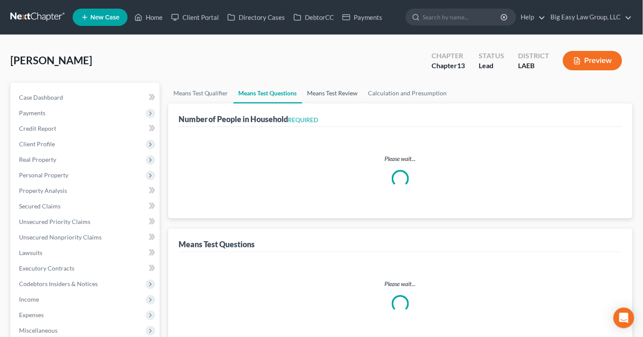
select select "1"
select select "36"
select select "1"
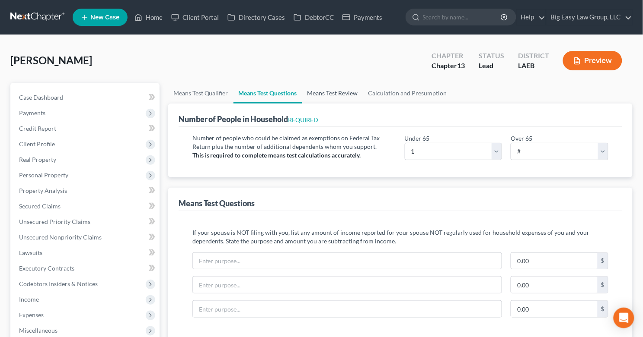
click at [324, 88] on link "Means Test Review" at bounding box center [332, 93] width 61 height 21
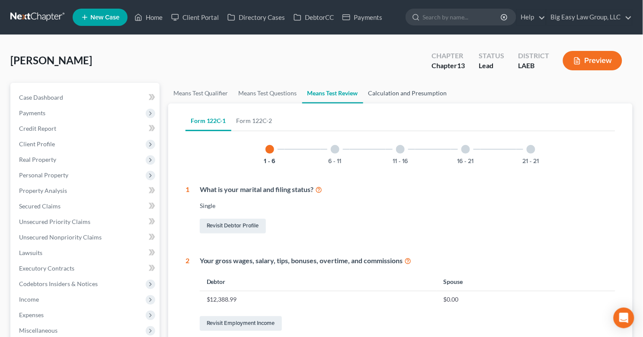
click at [406, 89] on link "Calculation and Presumption" at bounding box center [407, 93] width 89 height 21
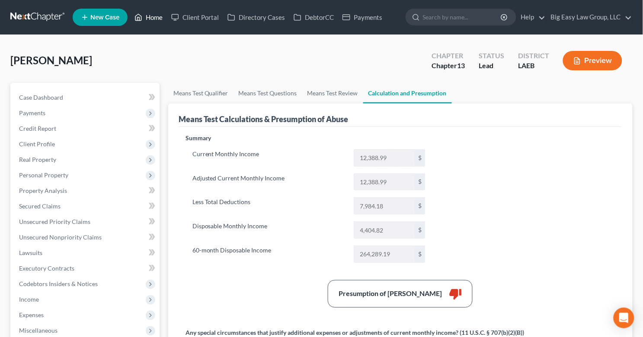
click at [146, 24] on link "Home" at bounding box center [148, 18] width 37 height 16
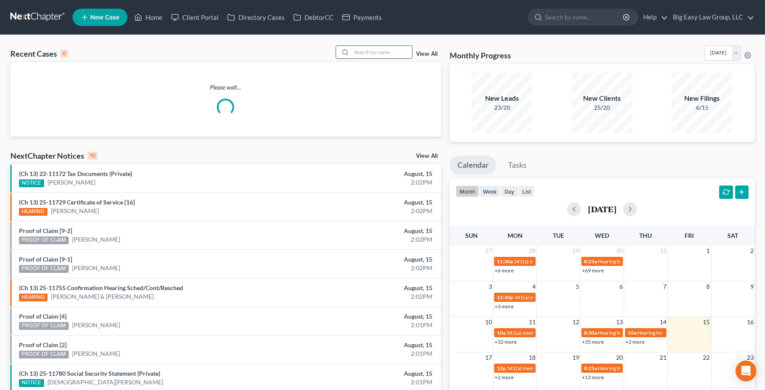
click at [366, 55] on input "search" at bounding box center [382, 52] width 60 height 13
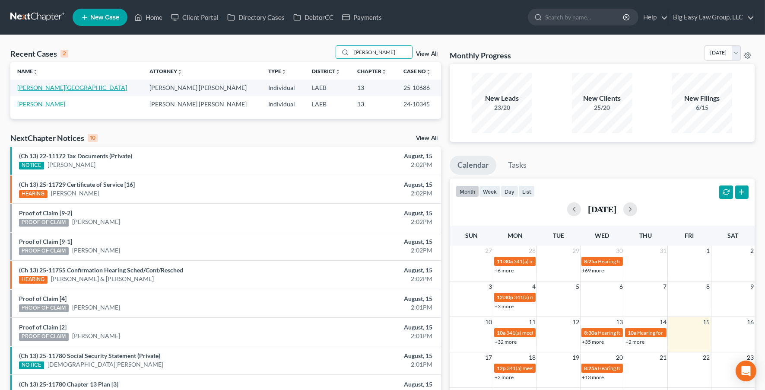
type input "[PERSON_NAME]"
click at [50, 89] on link "[PERSON_NAME][GEOGRAPHIC_DATA]" at bounding box center [72, 87] width 110 height 7
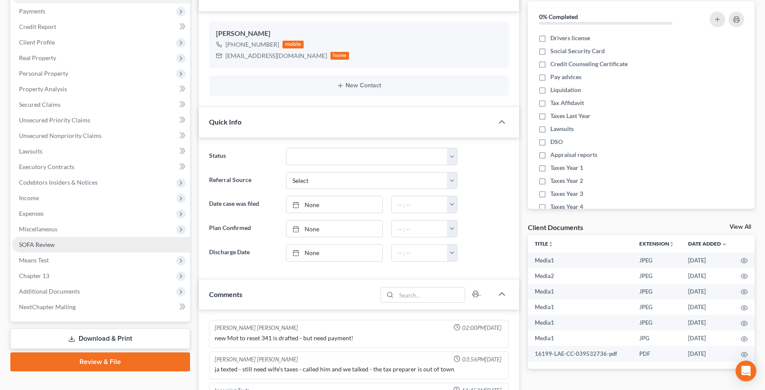
scroll to position [312, 0]
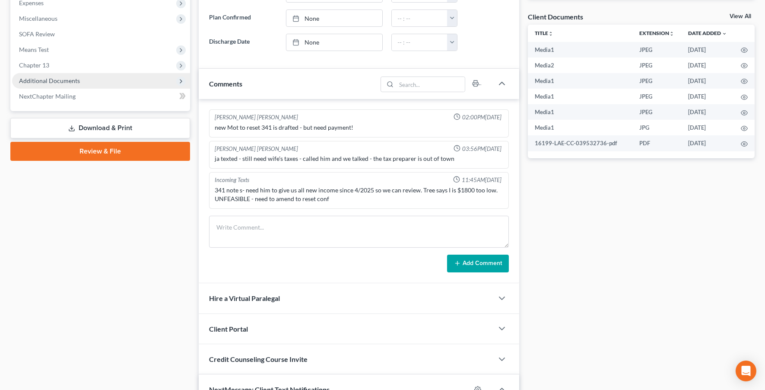
click at [74, 74] on span "Additional Documents" at bounding box center [101, 81] width 178 height 16
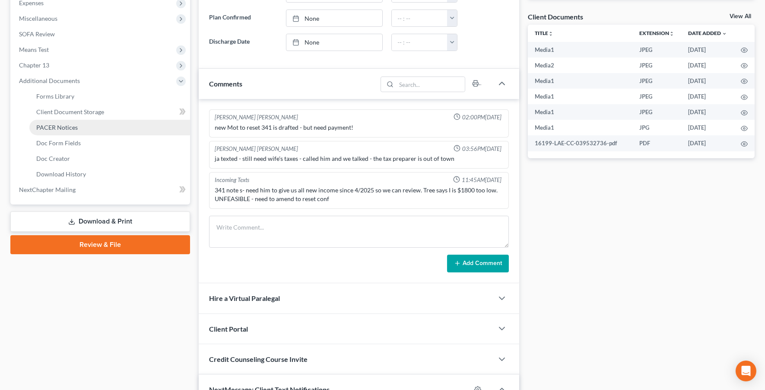
click at [81, 125] on link "PACER Notices" at bounding box center [109, 128] width 161 height 16
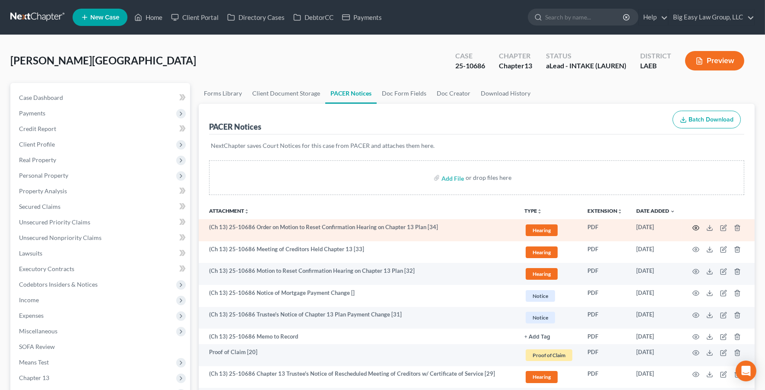
click at [699, 228] on icon "button" at bounding box center [696, 227] width 6 height 5
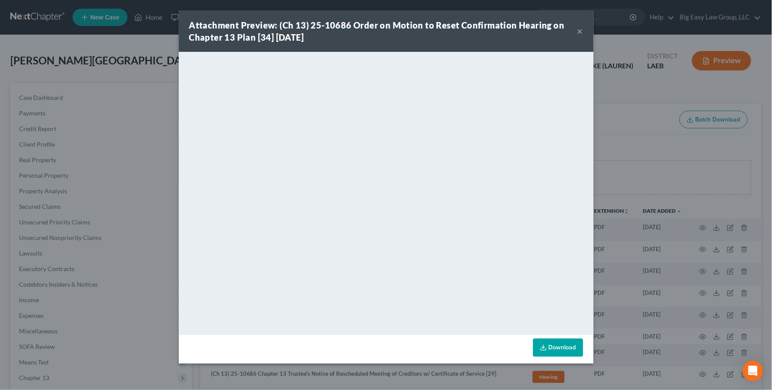
click at [579, 35] on button "×" at bounding box center [580, 31] width 6 height 10
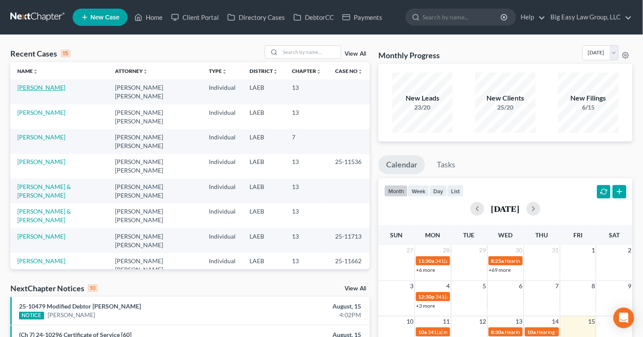
click at [41, 84] on link "[PERSON_NAME]" at bounding box center [41, 87] width 48 height 7
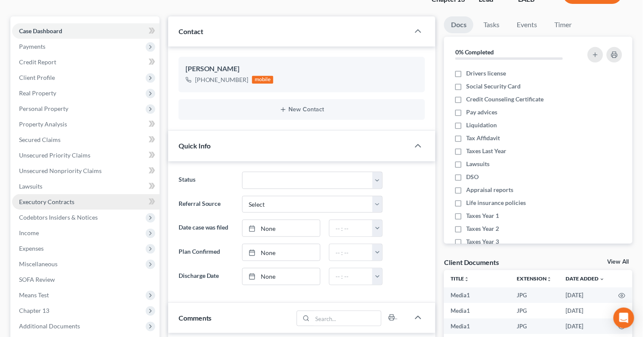
scroll to position [118, 0]
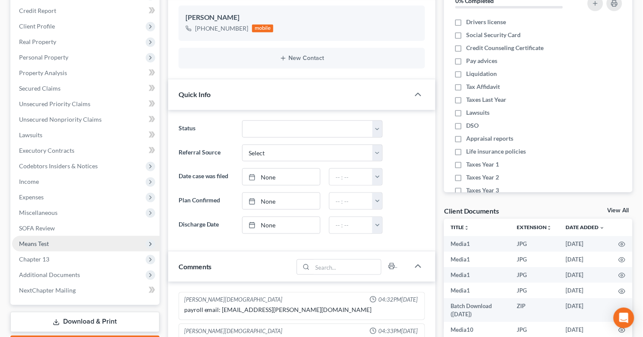
click at [124, 242] on span "Means Test" at bounding box center [85, 244] width 147 height 16
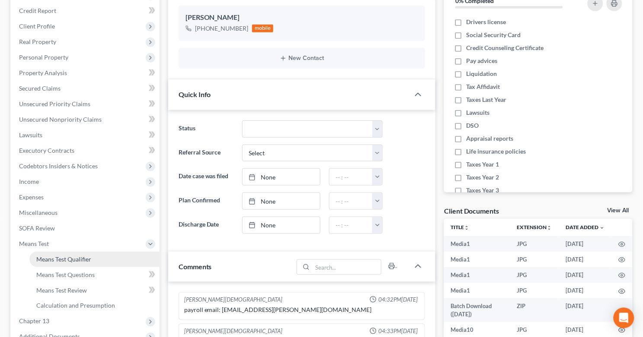
click at [110, 257] on link "Means Test Qualifier" at bounding box center [94, 260] width 130 height 16
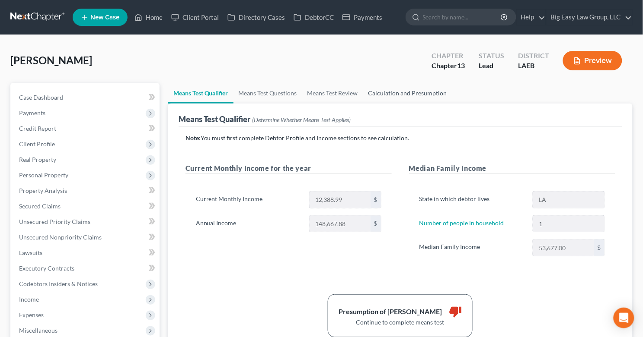
click at [393, 86] on link "Calculation and Presumption" at bounding box center [407, 93] width 89 height 21
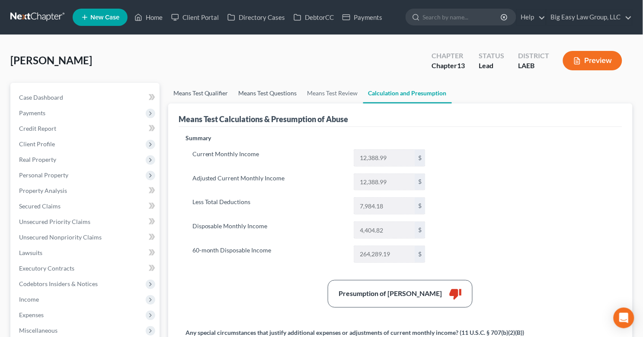
drag, startPoint x: 227, startPoint y: 92, endPoint x: 243, endPoint y: 97, distance: 17.1
click at [227, 93] on link "Means Test Qualifier" at bounding box center [200, 93] width 65 height 21
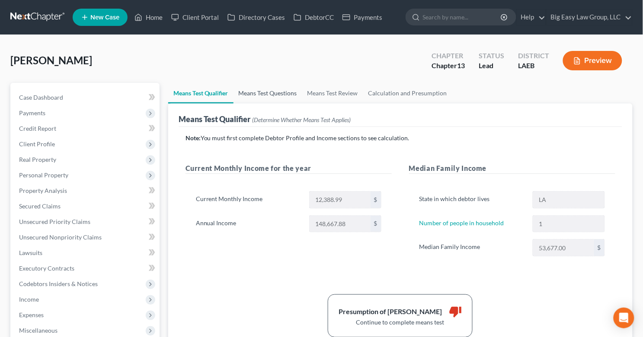
click at [267, 99] on link "Means Test Questions" at bounding box center [267, 93] width 69 height 21
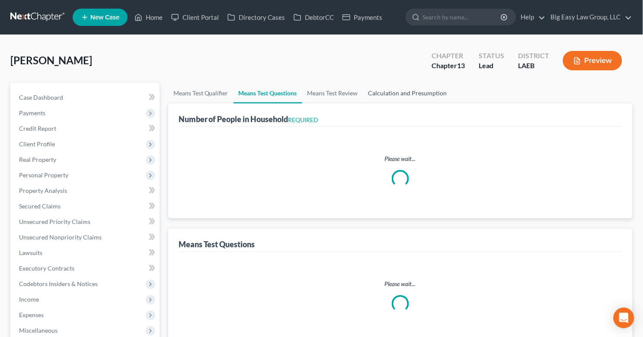
select select "1"
select select "36"
select select "1"
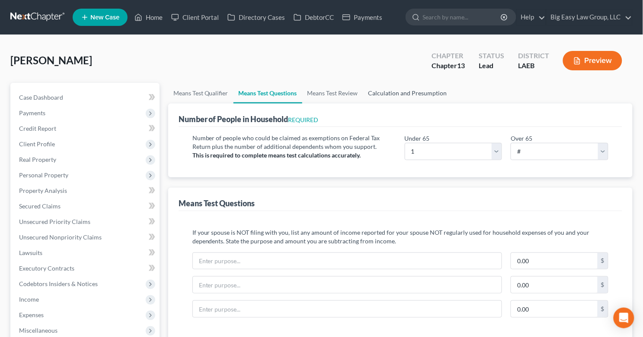
click at [388, 92] on link "Calculation and Presumption" at bounding box center [407, 93] width 89 height 21
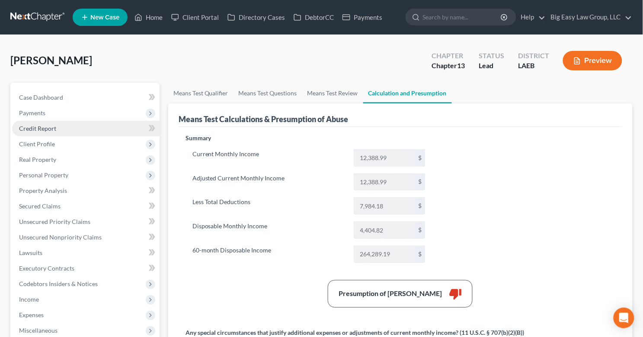
click at [82, 127] on link "Credit Report" at bounding box center [85, 129] width 147 height 16
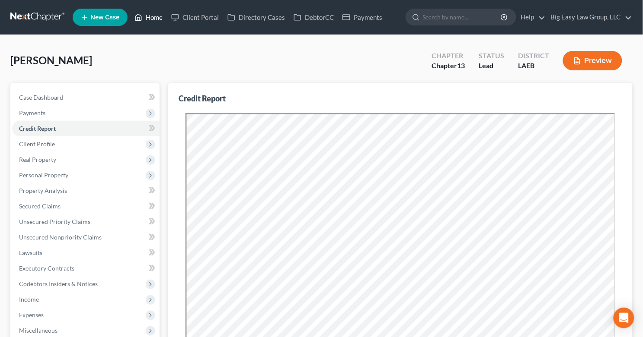
click at [149, 16] on link "Home" at bounding box center [148, 18] width 37 height 16
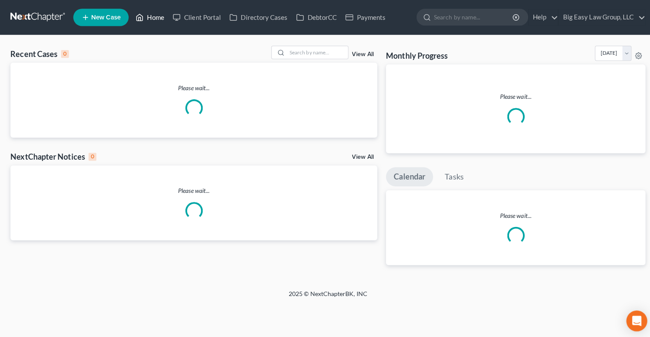
drag, startPoint x: 155, startPoint y: 16, endPoint x: 160, endPoint y: 18, distance: 5.5
click at [155, 16] on link "Home" at bounding box center [148, 18] width 37 height 16
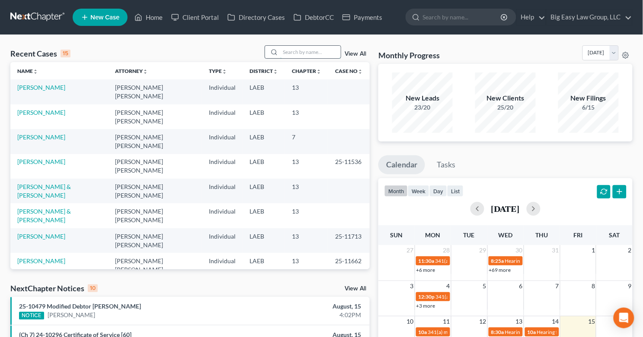
click at [304, 52] on input "search" at bounding box center [310, 52] width 60 height 13
type input "burnett"
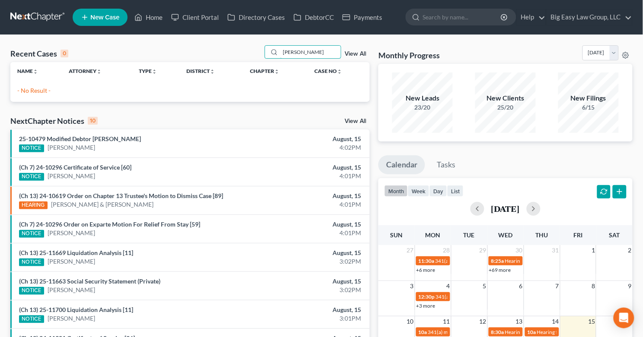
drag, startPoint x: 310, startPoint y: 53, endPoint x: 204, endPoint y: 44, distance: 105.8
click at [207, 44] on div "Recent Cases 0 burnett View All Name unfold_more expand_more expand_less Attorn…" at bounding box center [321, 259] width 643 height 449
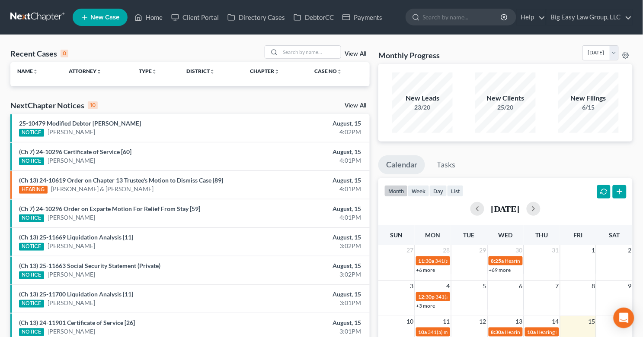
click at [357, 53] on link "View All" at bounding box center [355, 54] width 22 height 6
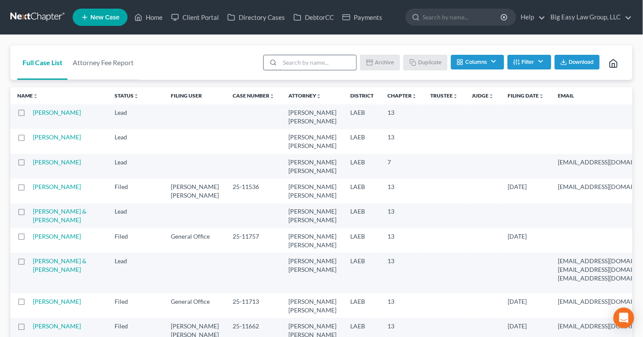
click at [305, 64] on input "search" at bounding box center [318, 62] width 76 height 15
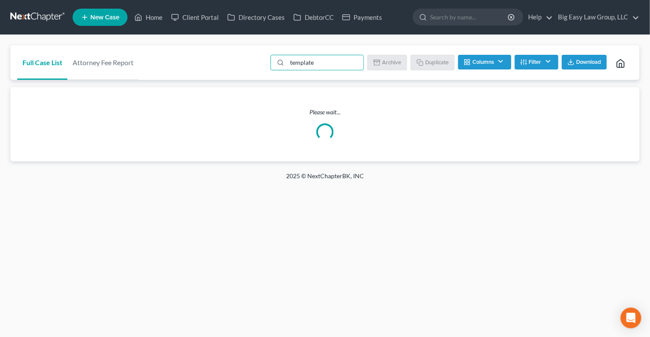
type input "template"
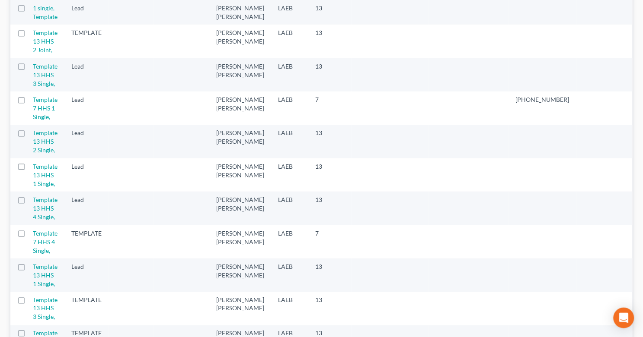
scroll to position [107, 0]
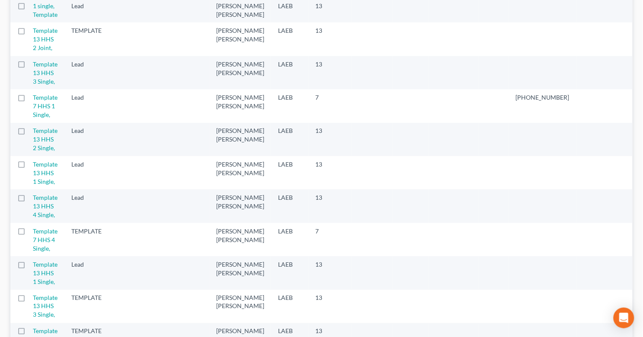
click at [29, 167] on label at bounding box center [29, 167] width 0 height 0
click at [33, 166] on input "checkbox" at bounding box center [36, 163] width 6 height 6
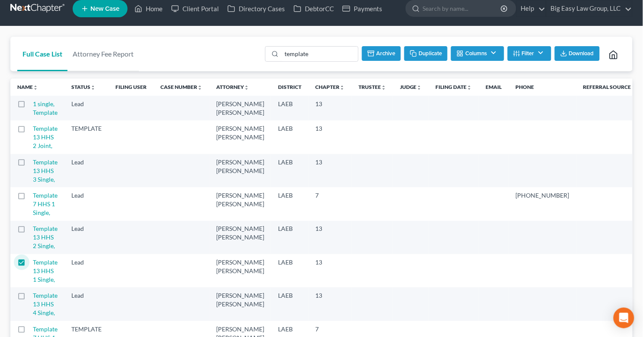
scroll to position [0, 0]
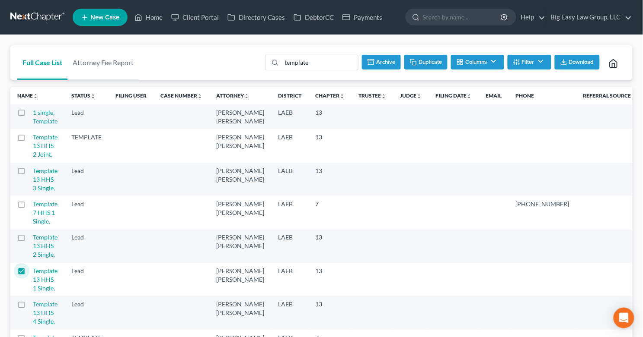
click at [411, 63] on icon "button" at bounding box center [413, 62] width 7 height 7
checkbox input "false"
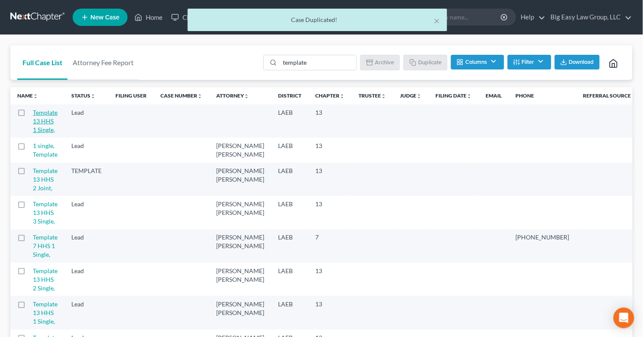
click at [44, 115] on link "Template 13 HHS 1 Single," at bounding box center [45, 121] width 25 height 25
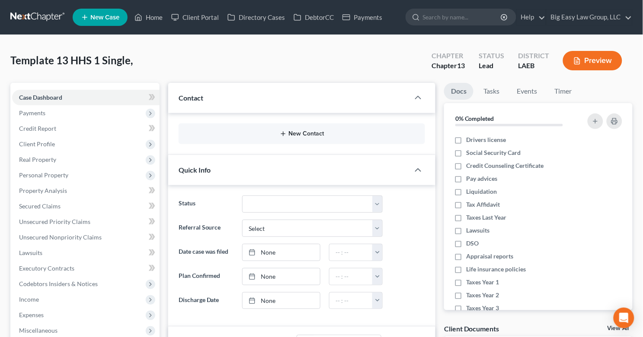
click at [300, 135] on button "New Contact" at bounding box center [301, 134] width 232 height 7
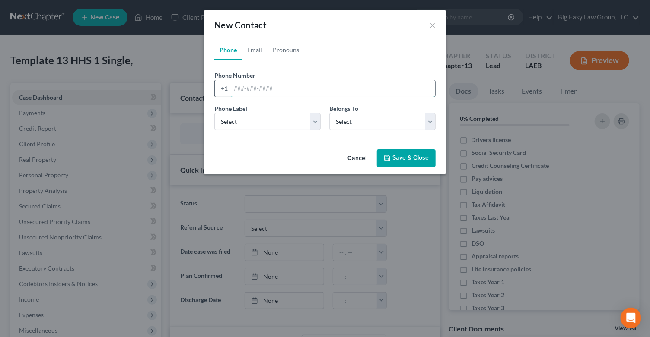
click at [290, 87] on input "tel" at bounding box center [333, 88] width 204 height 16
type input "504-266-9519"
click at [353, 121] on select "Select Client Other" at bounding box center [382, 121] width 106 height 17
select select "0"
click at [329, 113] on select "Select Client Other" at bounding box center [382, 121] width 106 height 17
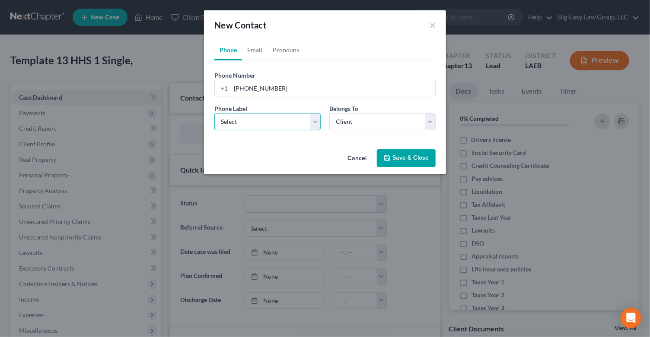
click at [254, 121] on select "Select Mobile Home Work Other" at bounding box center [267, 121] width 106 height 17
select select "0"
click at [214, 113] on select "Select Mobile Home Work Other" at bounding box center [267, 121] width 106 height 17
click at [254, 52] on link "Email" at bounding box center [254, 50] width 25 height 21
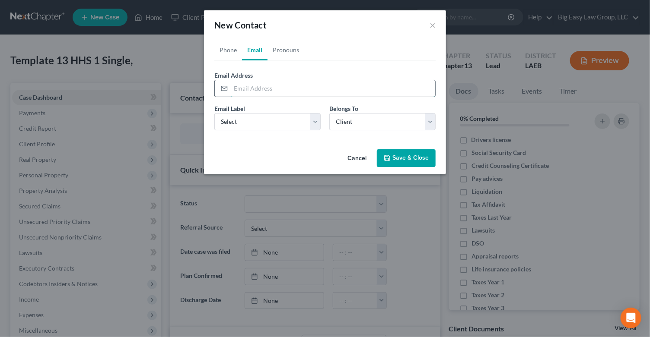
click at [276, 89] on input "email" at bounding box center [333, 88] width 204 height 16
type input "[EMAIL_ADDRESS][DOMAIN_NAME]"
click at [284, 125] on select "Select Home Work Other" at bounding box center [267, 121] width 106 height 17
select select "0"
click at [214, 113] on select "Select Home Work Other" at bounding box center [267, 121] width 106 height 17
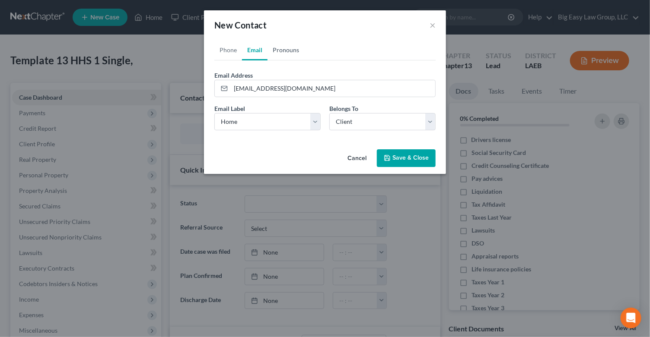
click at [283, 48] on link "Pronouns" at bounding box center [285, 50] width 37 height 21
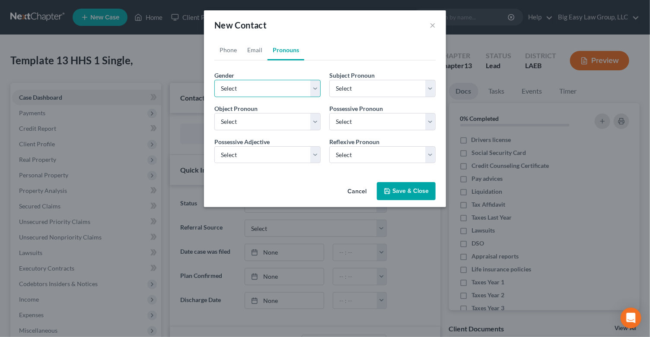
click at [282, 89] on select "Select Male Female Non Binary More Than One Person" at bounding box center [267, 88] width 106 height 17
select select "1"
click at [214, 80] on select "Select Male Female Non Binary More Than One Person" at bounding box center [267, 88] width 106 height 17
select select "1"
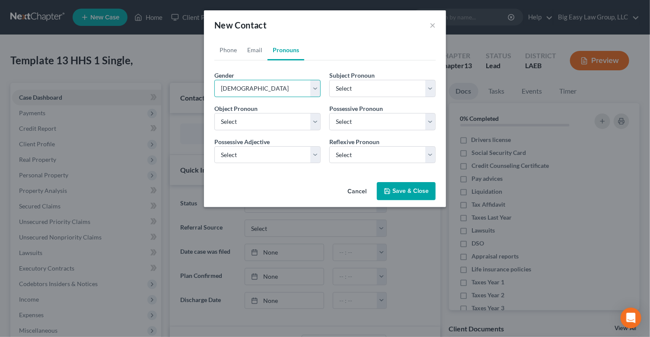
select select "1"
click at [233, 50] on link "Phone" at bounding box center [228, 50] width 28 height 21
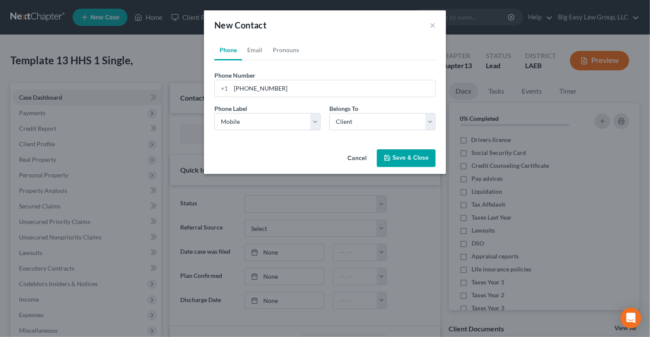
click at [408, 156] on button "Save & Close" at bounding box center [406, 159] width 59 height 18
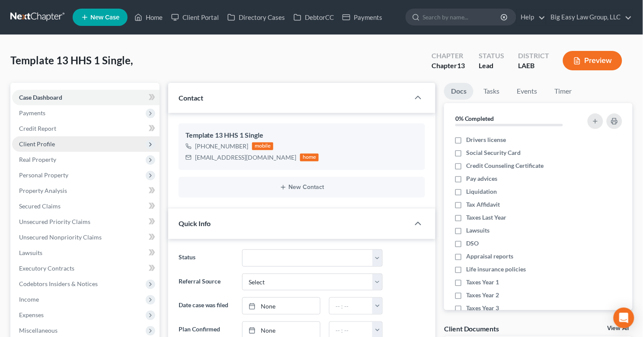
click at [84, 147] on span "Client Profile" at bounding box center [85, 145] width 147 height 16
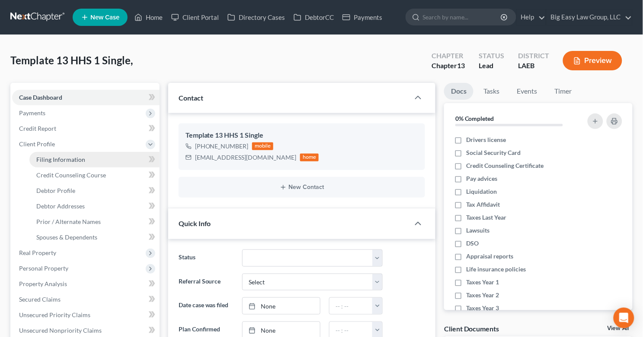
click at [92, 161] on link "Filing Information" at bounding box center [94, 160] width 130 height 16
select select "1"
select select "0"
select select "3"
select select "34"
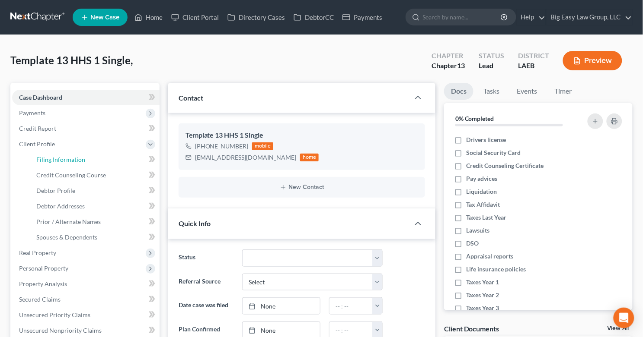
select select "0"
select select "19"
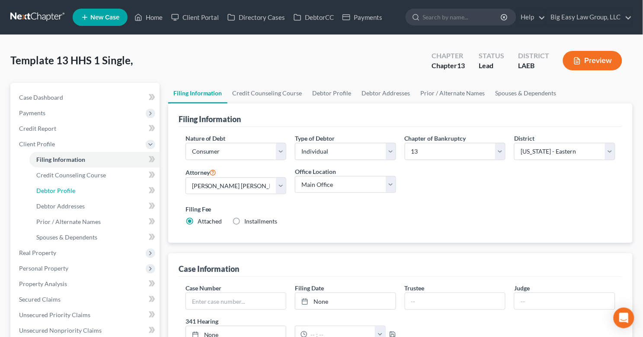
drag, startPoint x: 101, startPoint y: 188, endPoint x: 156, endPoint y: 170, distance: 58.1
click at [101, 188] on link "Debtor Profile" at bounding box center [94, 191] width 130 height 16
select select "0"
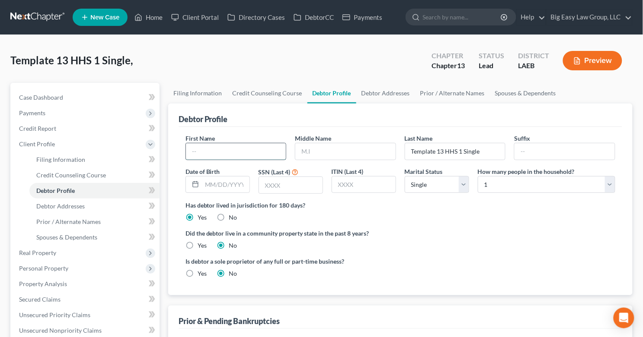
click at [248, 152] on input "text" at bounding box center [236, 151] width 100 height 16
type input "Lisa"
type input "Burnett"
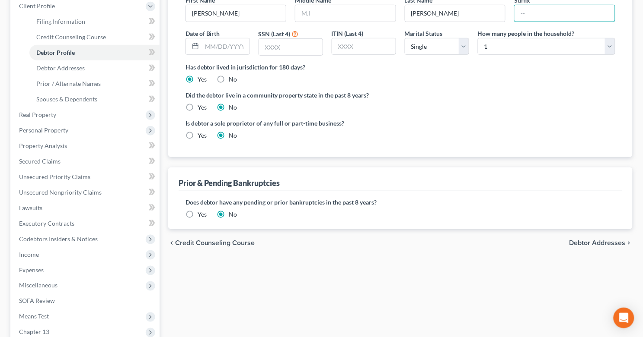
scroll to position [86, 0]
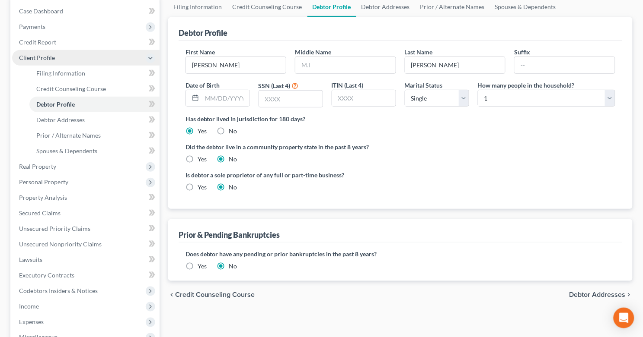
click at [68, 54] on span "Client Profile" at bounding box center [85, 58] width 147 height 16
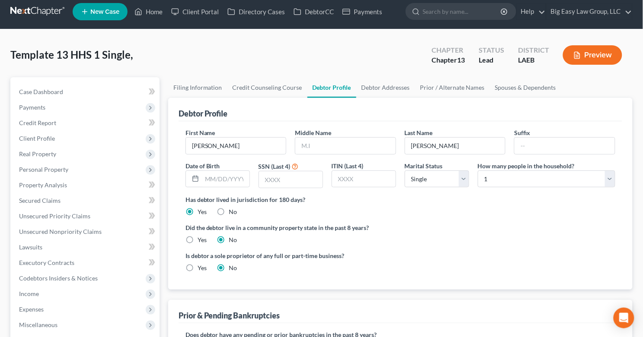
scroll to position [3, 0]
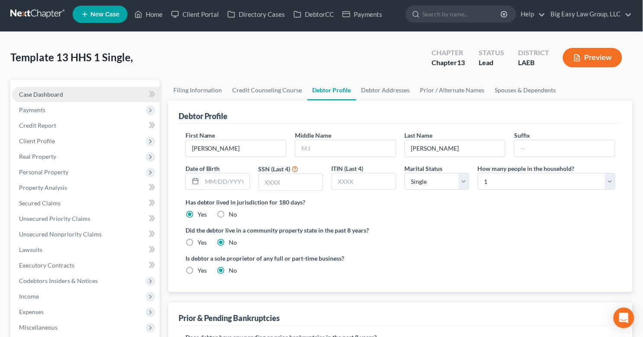
click at [84, 93] on link "Case Dashboard" at bounding box center [85, 95] width 147 height 16
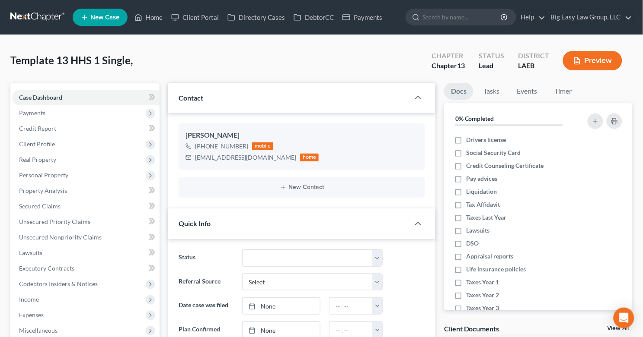
scroll to position [455, 0]
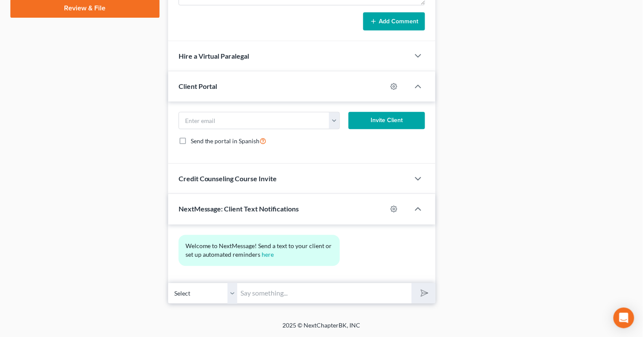
click at [328, 299] on input "text" at bounding box center [324, 293] width 174 height 21
click at [411, 283] on button "submit" at bounding box center [423, 293] width 24 height 20
type input "Hi Lisa - This is Jenny from Big Easy LawThis"
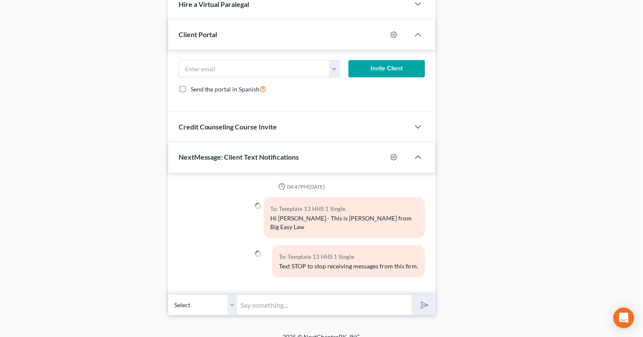
scroll to position [511, 0]
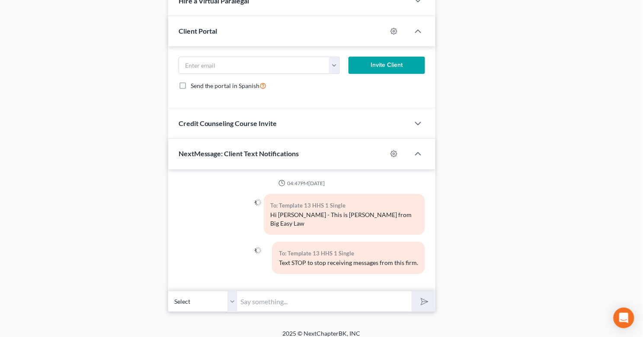
click at [358, 295] on input "text" at bounding box center [324, 301] width 174 height 21
type input "This is a designated text-only number that you can text us on - it goes directl…"
click at [411, 292] on button "submit" at bounding box center [423, 302] width 24 height 20
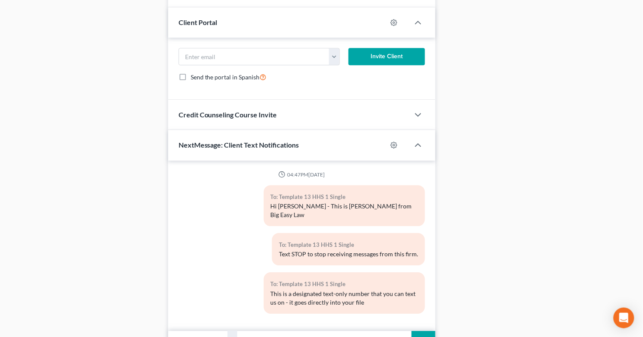
scroll to position [0, 111]
type input "Please complete a pre-filing counseling course over the weekend - [DOMAIN_NAME]"
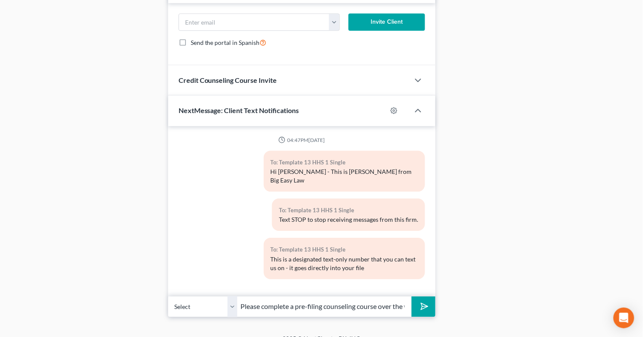
scroll to position [559, 0]
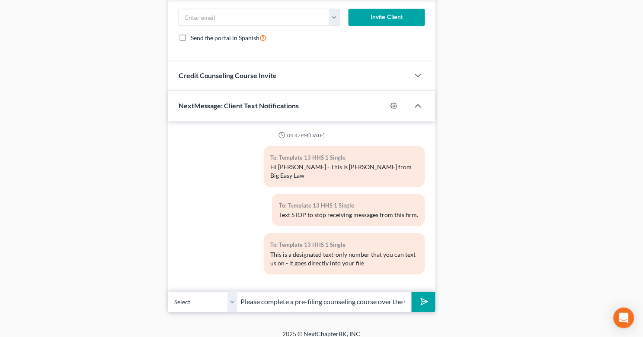
drag, startPoint x: 394, startPoint y: 289, endPoint x: 396, endPoint y: 295, distance: 6.8
click at [394, 292] on input "Please complete a pre-filing counseling course over the weekend - [DOMAIN_NAME]" at bounding box center [324, 302] width 174 height 21
click at [396, 295] on input "Please complete a pre-filing counseling course over the weekend - [DOMAIN_NAME]" at bounding box center [324, 302] width 174 height 21
click at [422, 297] on polygon "submit" at bounding box center [422, 302] width 10 height 10
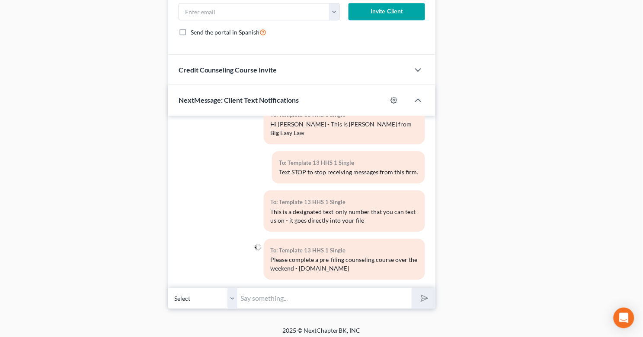
scroll to position [569, 0]
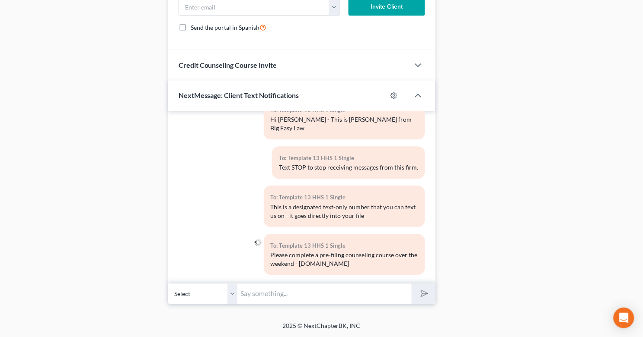
click at [361, 296] on input "text" at bounding box center [324, 293] width 174 height 21
drag, startPoint x: 354, startPoint y: 295, endPoint x: 340, endPoint y: 295, distance: 13.8
click at [340, 295] on input "use the attorney code abshier to make the class FREE" at bounding box center [324, 293] width 174 height 21
drag, startPoint x: 397, startPoint y: 292, endPoint x: 479, endPoint y: 301, distance: 83.0
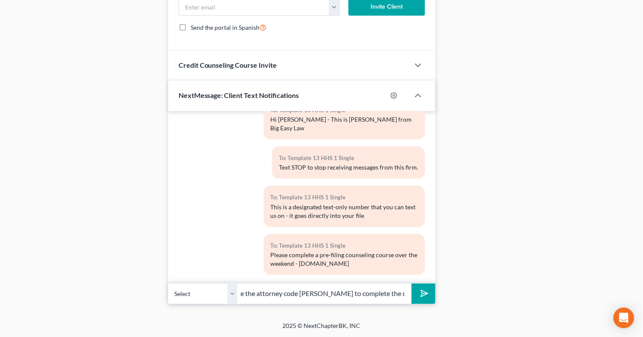
type input "use the attorney code [PERSON_NAME] to complete the class FREE"
click at [411, 284] on button "submit" at bounding box center [423, 294] width 24 height 20
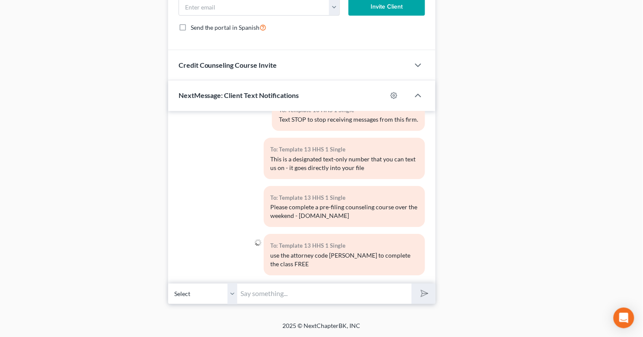
drag, startPoint x: 322, startPoint y: 293, endPoint x: 334, endPoint y: 290, distance: 12.3
click at [322, 293] on input "text" at bounding box center [324, 293] width 174 height 21
click at [304, 292] on input "text" at bounding box center [324, 293] width 174 height 21
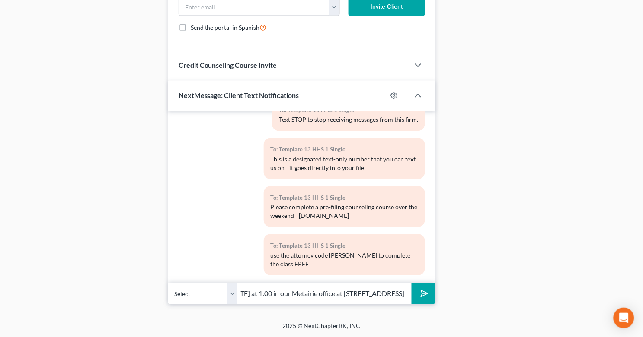
click at [259, 293] on input "I will see you at your appt MOnday at 1:00 in our Metairie office at 3939 Vets …" at bounding box center [324, 293] width 174 height 21
click at [316, 292] on input "I will see you at your appt MOnday at 1:00 in our Metairie office at 3939 Vets …" at bounding box center [324, 293] width 174 height 21
click at [331, 293] on input "I will see you at your appt Monday at 1:00 in our Metairie office at 3939 Vets …" at bounding box center [324, 293] width 174 height 21
type input "I will see you at your appt [DATE] 1:00 in our Metairie office at [STREET_ADDRE…"
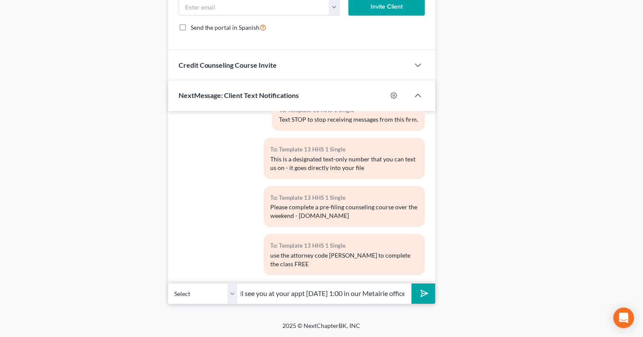
scroll to position [0, 0]
click at [422, 294] on icon "submit" at bounding box center [423, 294] width 12 height 12
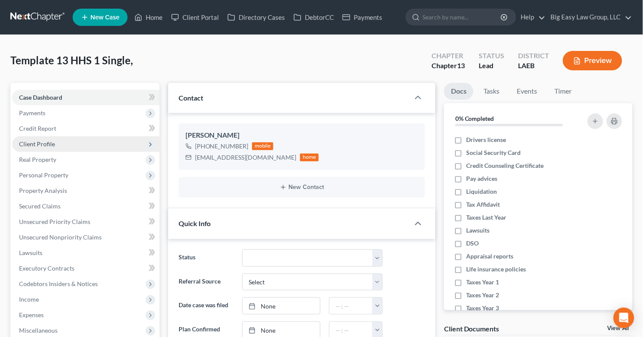
click at [82, 146] on span "Client Profile" at bounding box center [85, 145] width 147 height 16
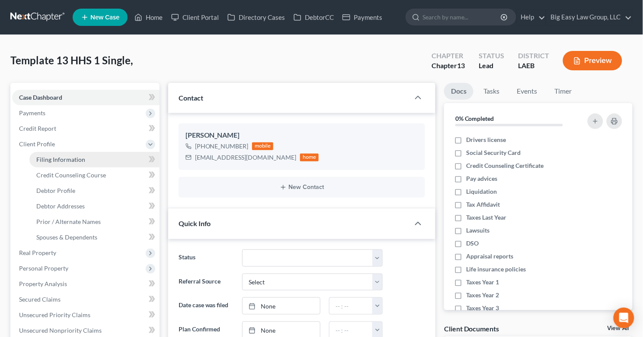
drag, startPoint x: 83, startPoint y: 159, endPoint x: 93, endPoint y: 161, distance: 10.6
click at [83, 159] on span "Filing Information" at bounding box center [60, 159] width 49 height 7
select select "1"
select select "0"
select select "3"
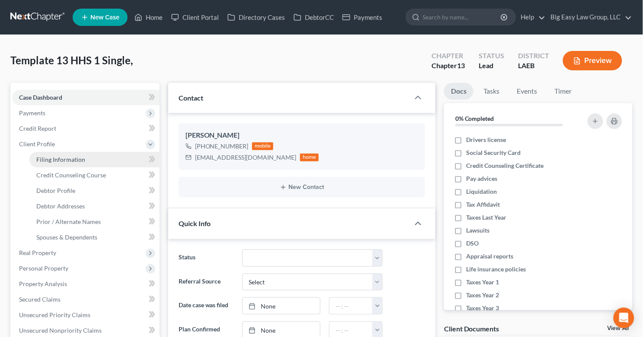
select select "34"
select select "0"
select select "19"
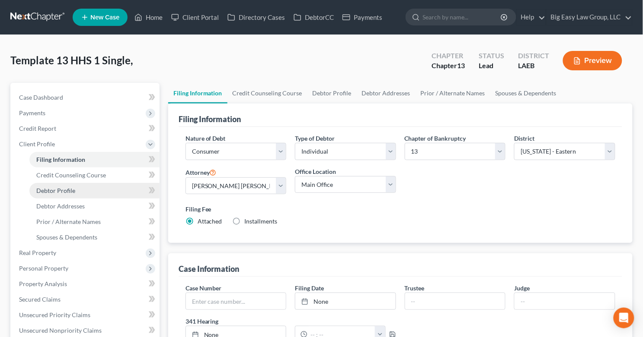
click at [94, 190] on link "Debtor Profile" at bounding box center [94, 191] width 130 height 16
select select "0"
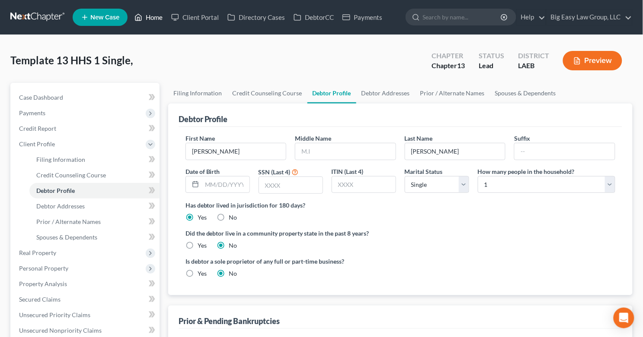
click at [145, 17] on link "Home" at bounding box center [148, 18] width 37 height 16
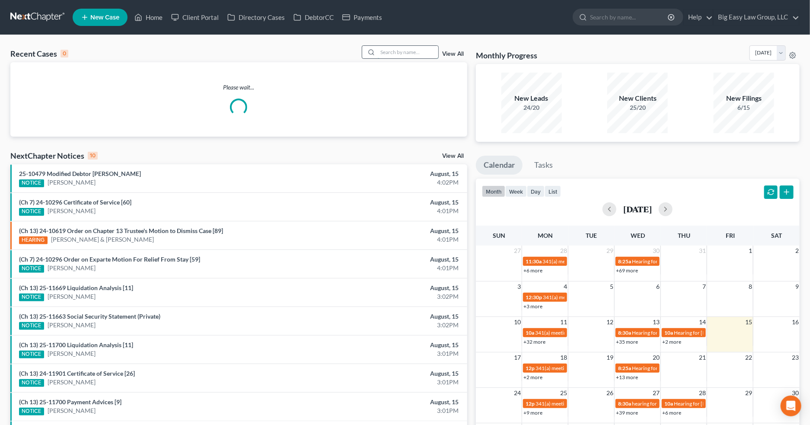
click at [404, 54] on input "search" at bounding box center [408, 52] width 60 height 13
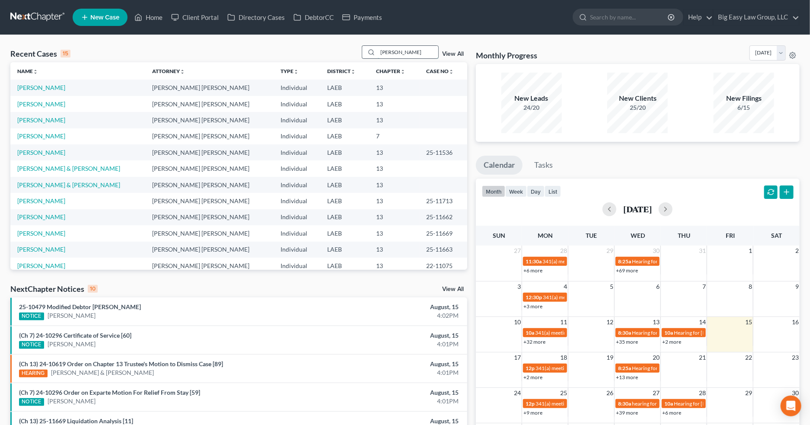
type input "[PERSON_NAME]"
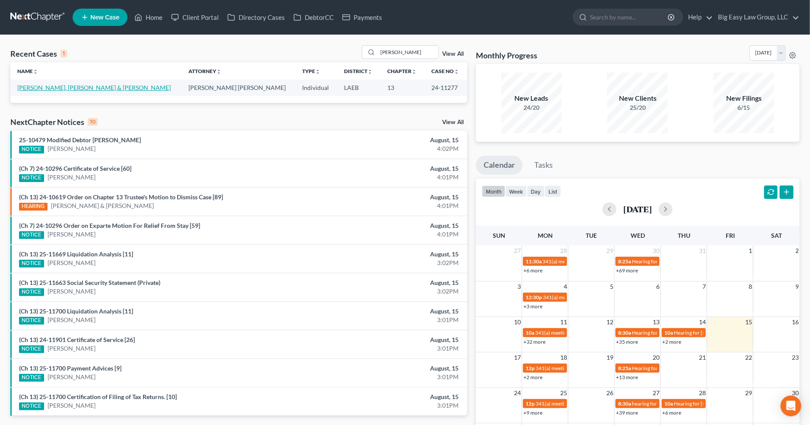
click at [99, 88] on link "[PERSON_NAME], [PERSON_NAME] & [PERSON_NAME]" at bounding box center [93, 87] width 153 height 7
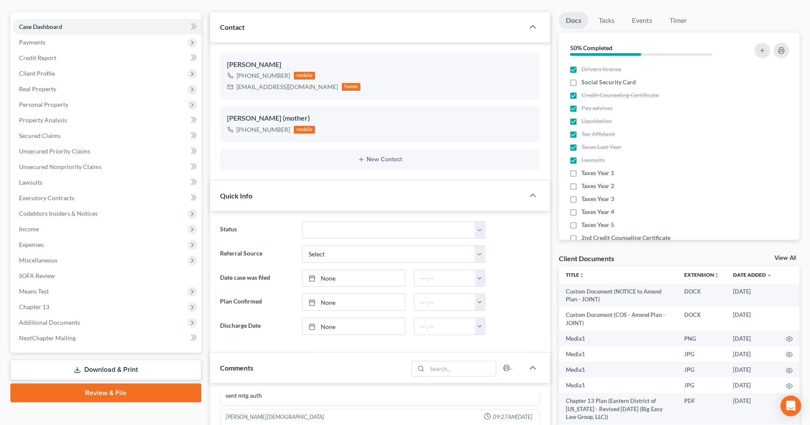
scroll to position [98, 0]
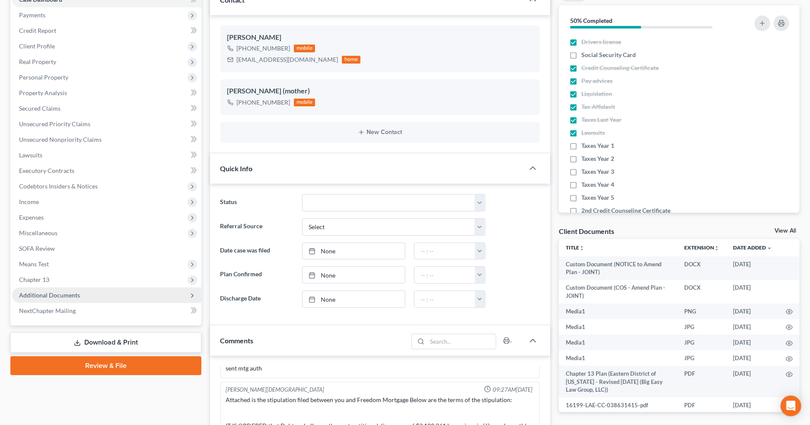
click at [86, 292] on span "Additional Documents" at bounding box center [106, 295] width 189 height 16
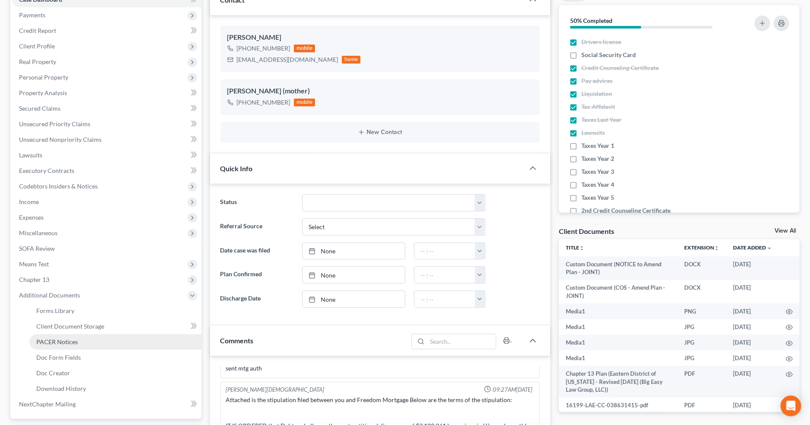
drag, startPoint x: 95, startPoint y: 334, endPoint x: 90, endPoint y: 334, distance: 4.8
click at [95, 334] on link "PACER Notices" at bounding box center [115, 342] width 172 height 16
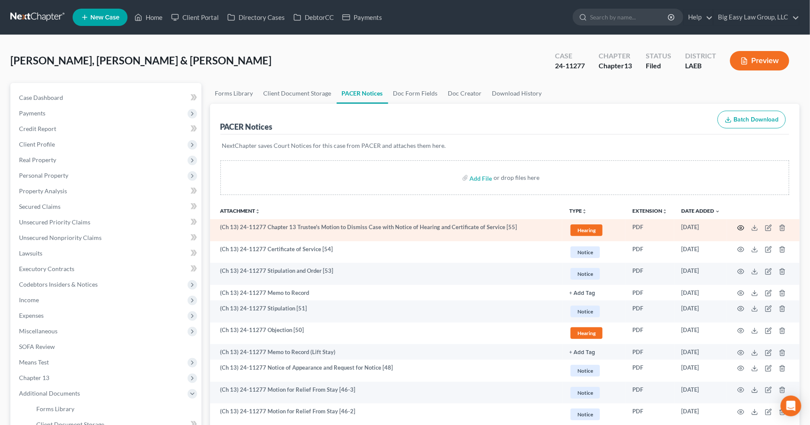
click at [741, 228] on circle "button" at bounding box center [741, 228] width 2 height 2
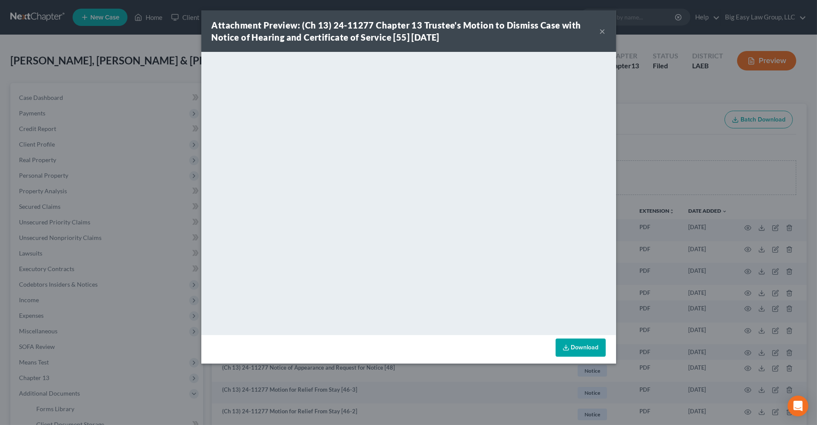
click at [602, 30] on button "×" at bounding box center [603, 31] width 6 height 10
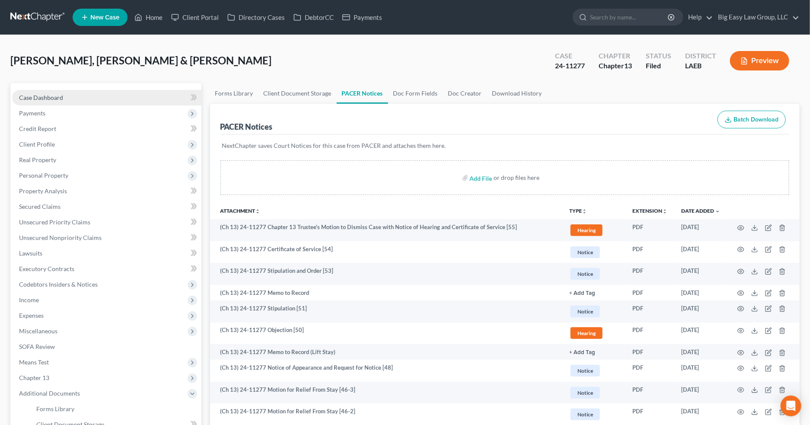
click at [53, 104] on ul "Case Dashboard Payments Invoices Payments Payments Credit Report Client Profile" at bounding box center [106, 300] width 189 height 420
drag, startPoint x: 55, startPoint y: 97, endPoint x: 67, endPoint y: 99, distance: 11.4
click at [55, 97] on span "Case Dashboard" at bounding box center [41, 97] width 44 height 7
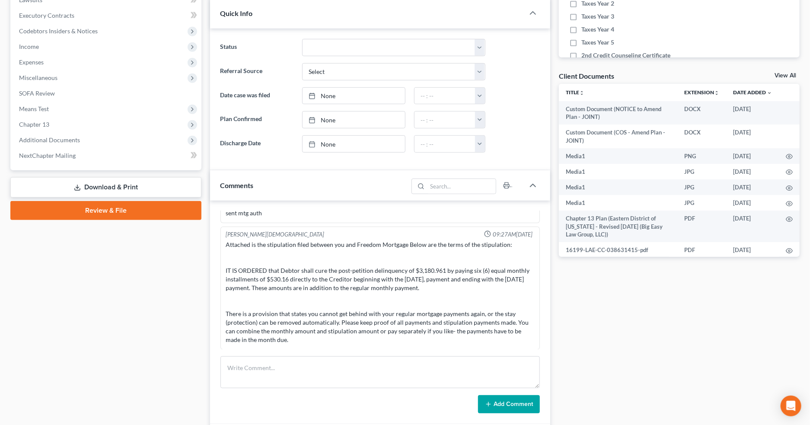
scroll to position [9169, 0]
click at [317, 367] on textarea at bounding box center [380, 372] width 320 height 32
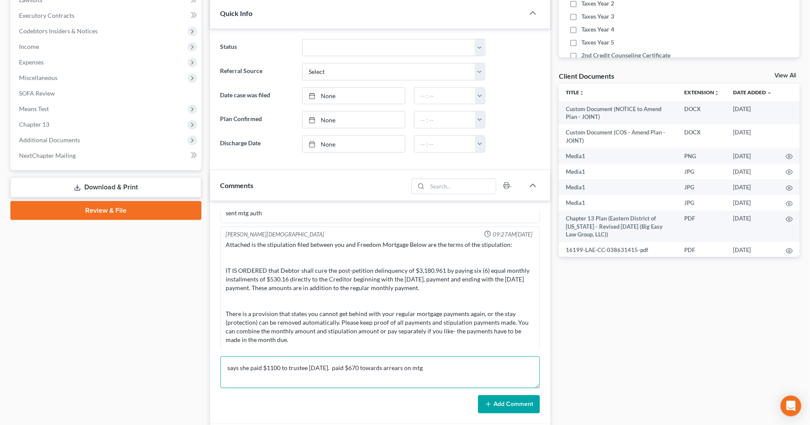
drag, startPoint x: 353, startPoint y: 367, endPoint x: 344, endPoint y: 366, distance: 8.7
click at [344, 366] on textarea "says she paid $1100 to trustee [DATE]. paid $670 towards arrears on mtg" at bounding box center [380, 372] width 320 height 32
click at [442, 367] on textarea "says she paid $1100 to trustee [DATE]. paid $1340 towards arrears on mtg" at bounding box center [380, 372] width 320 height 32
type textarea "says she paid $1100 to trustee [DATE]. paid $1340 towards arrears on mtg"
click at [490, 405] on icon at bounding box center [488, 404] width 7 height 7
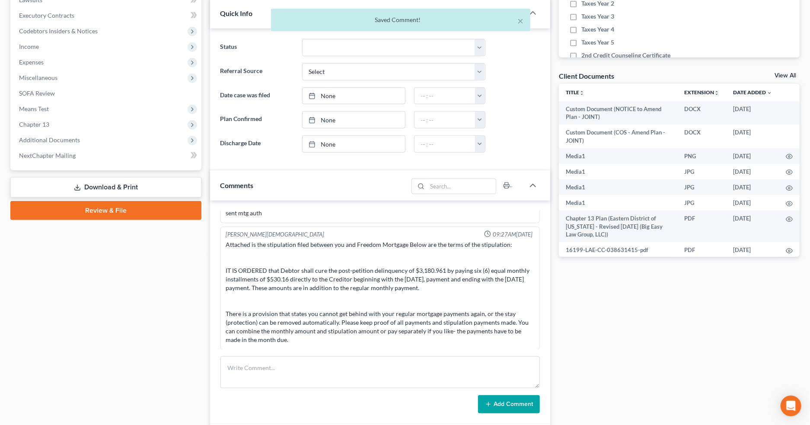
scroll to position [119, 0]
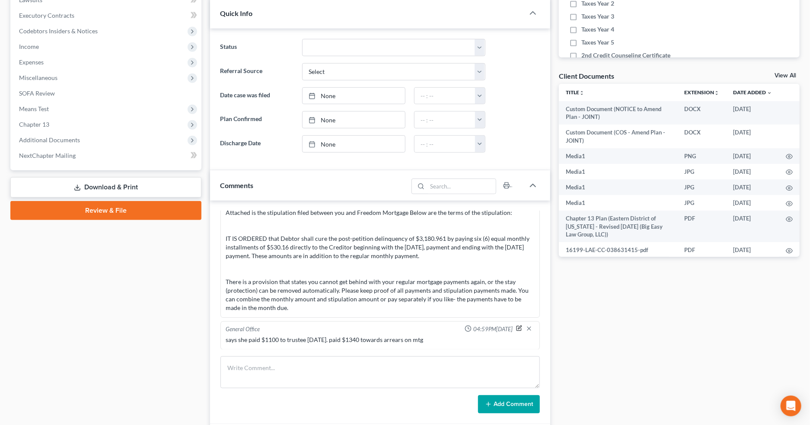
click at [516, 328] on icon "button" at bounding box center [518, 328] width 5 height 5
click at [452, 345] on textarea "says she paid $1100 to trustee [DATE]. paid $1340 towards arrears on mtg" at bounding box center [380, 351] width 309 height 32
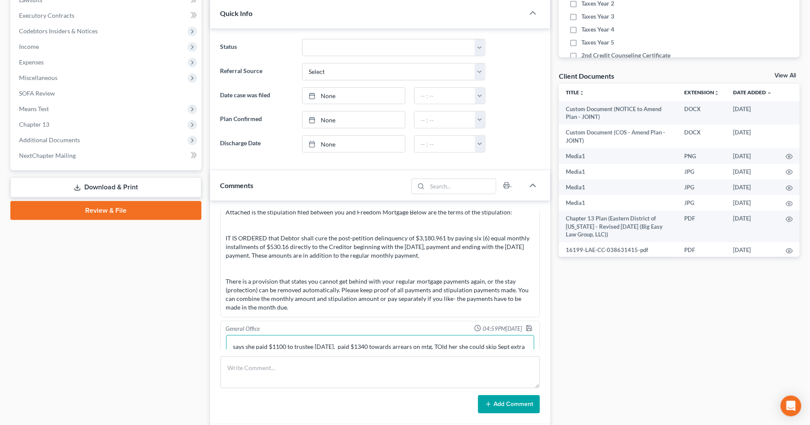
scroll to position [129, 0]
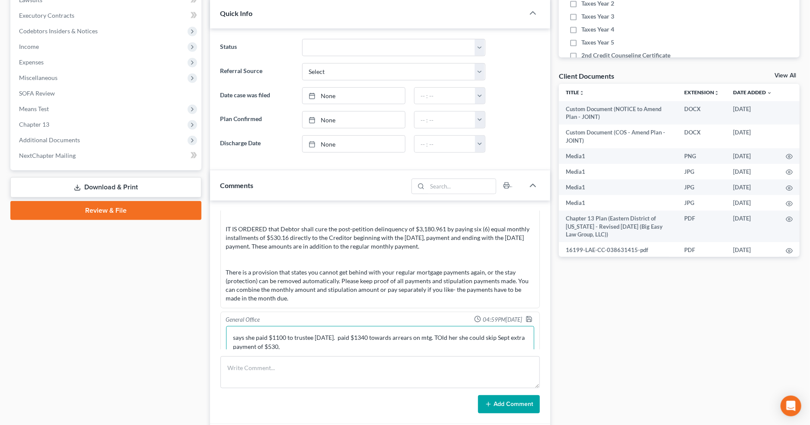
click at [436, 335] on textarea "says she paid $1100 to trustee [DATE]. paid $1340 towards arrears on mtg. TOld …" at bounding box center [380, 342] width 309 height 32
click at [447, 343] on textarea "says she paid $1100 to trustee [DATE]. paid $1340 towards arrears on mtg. Told …" at bounding box center [380, 342] width 309 height 32
type textarea "says she paid $1100 to trustee [DATE]. paid $1340 towards arrears on mtg. Told …"
click at [525, 318] on icon "button" at bounding box center [528, 318] width 7 height 7
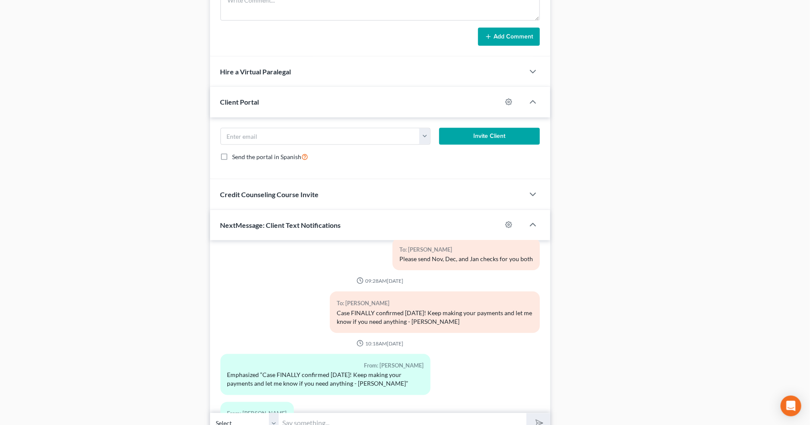
scroll to position [663, 0]
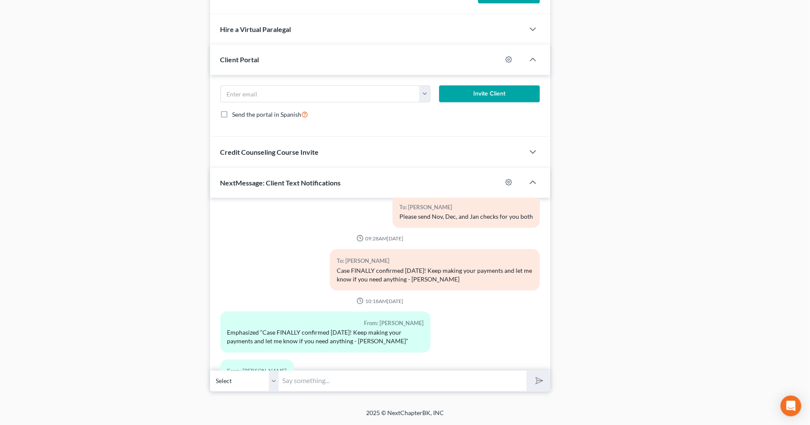
click at [369, 378] on input "text" at bounding box center [402, 380] width 247 height 21
paste input "[URL][DOMAIN_NAME]"
type input "[URL][DOMAIN_NAME]"
click at [526, 371] on button "submit" at bounding box center [538, 381] width 24 height 20
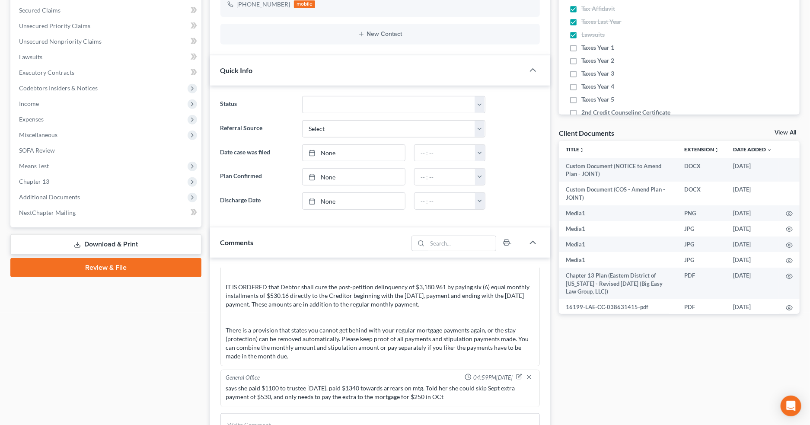
scroll to position [0, 0]
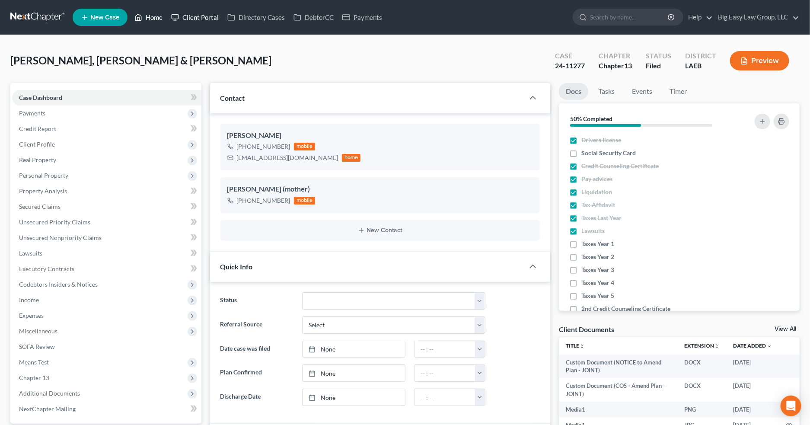
drag, startPoint x: 153, startPoint y: 16, endPoint x: 176, endPoint y: 18, distance: 23.4
click at [153, 16] on link "Home" at bounding box center [148, 18] width 37 height 16
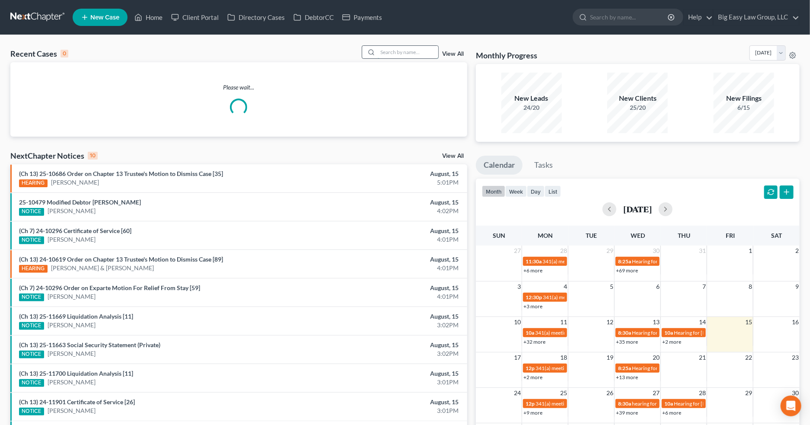
click at [429, 52] on input "search" at bounding box center [408, 52] width 60 height 13
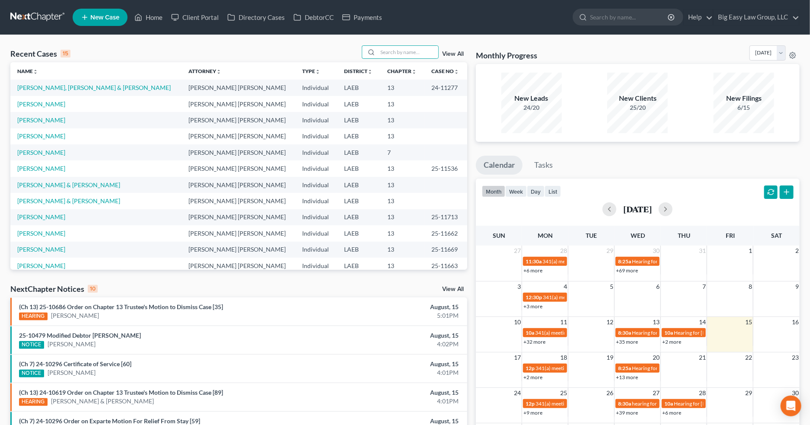
click at [451, 51] on link "View All" at bounding box center [453, 54] width 22 height 6
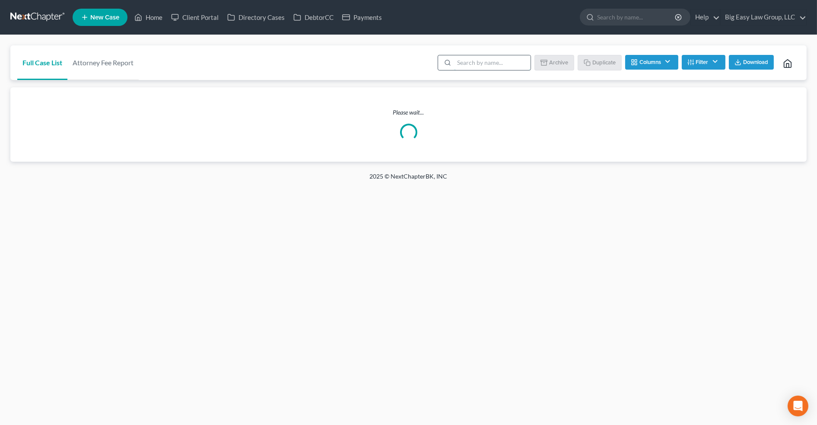
click at [479, 59] on input "search" at bounding box center [492, 62] width 76 height 15
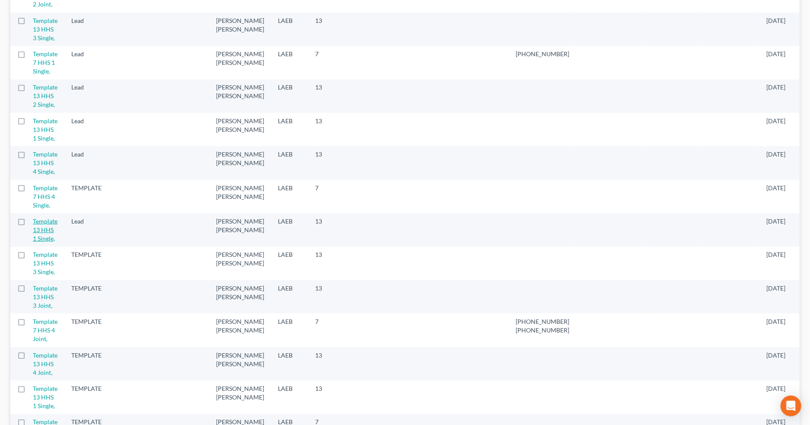
scroll to position [152, 0]
drag, startPoint x: 22, startPoint y: 296, endPoint x: 74, endPoint y: 293, distance: 52.0
click at [29, 222] on label at bounding box center [29, 222] width 0 height 0
type input "template"
click at [33, 221] on input "checkbox" at bounding box center [36, 219] width 6 height 6
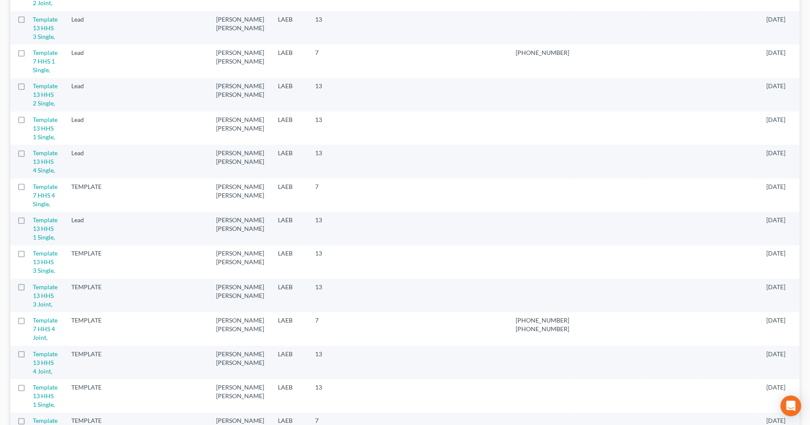
checkbox input "true"
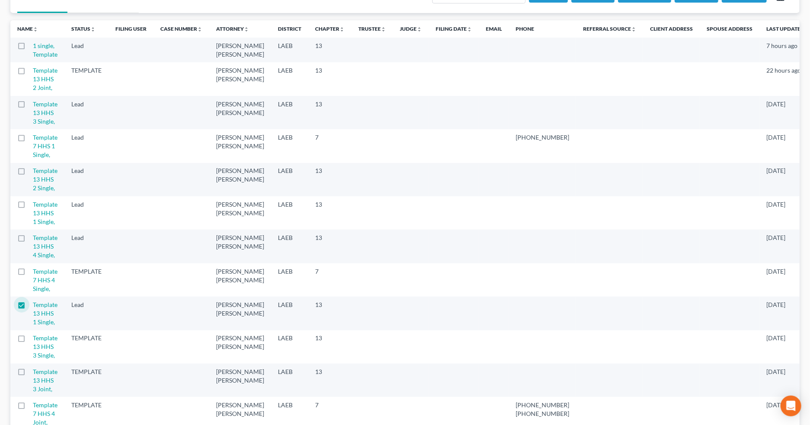
scroll to position [0, 0]
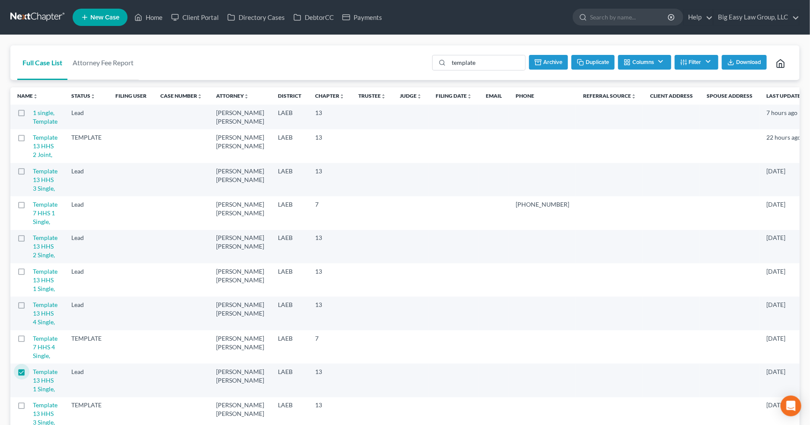
click at [35, 100] on th "Name unfold_more expand_more expand_less" at bounding box center [37, 95] width 54 height 17
click at [36, 98] on icon "unfold_more" at bounding box center [35, 96] width 5 height 5
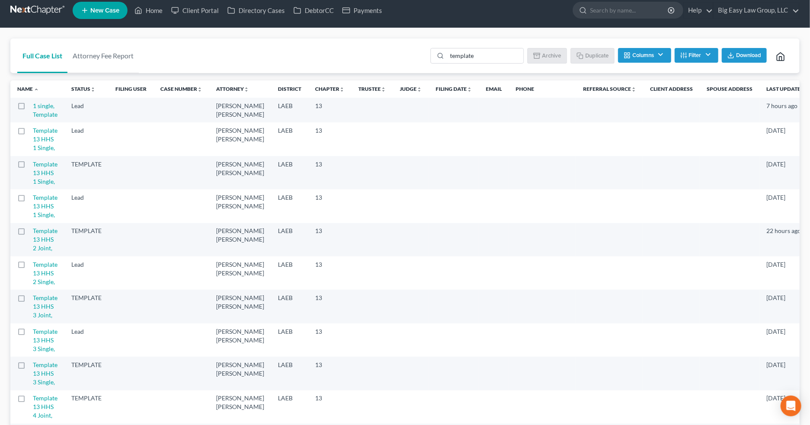
scroll to position [7, 0]
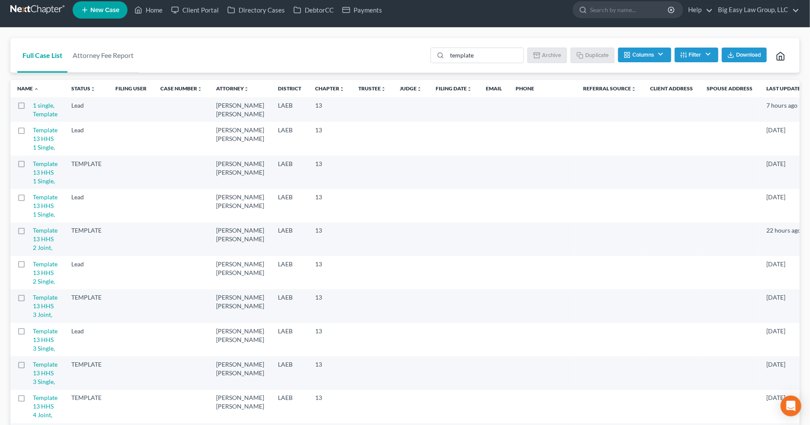
click at [29, 166] on label at bounding box center [29, 166] width 0 height 0
click at [33, 165] on input "checkbox" at bounding box center [36, 162] width 6 height 6
click at [577, 57] on icon "button" at bounding box center [580, 54] width 7 height 7
checkbox input "false"
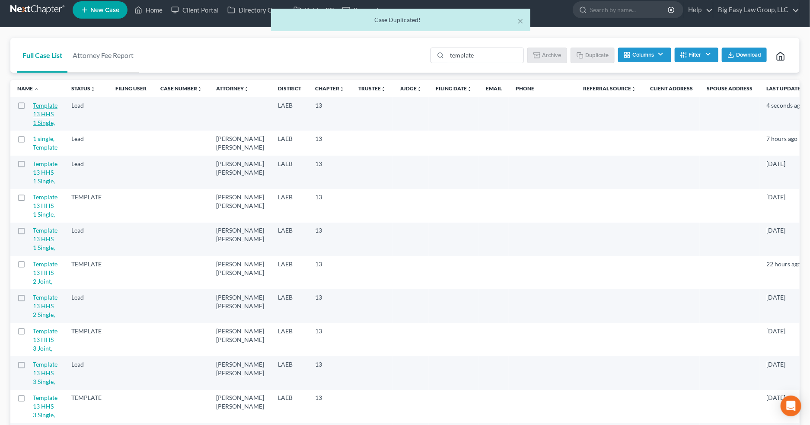
click at [48, 115] on link "Template 13 HHS 1 Single," at bounding box center [45, 114] width 25 height 25
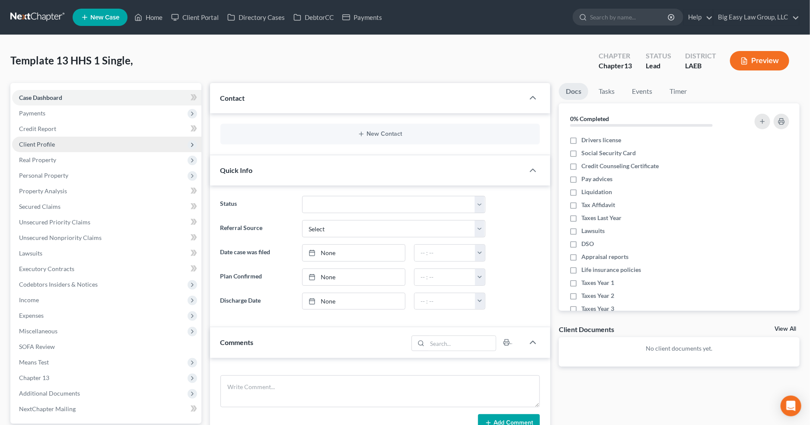
click at [76, 146] on span "Client Profile" at bounding box center [106, 145] width 189 height 16
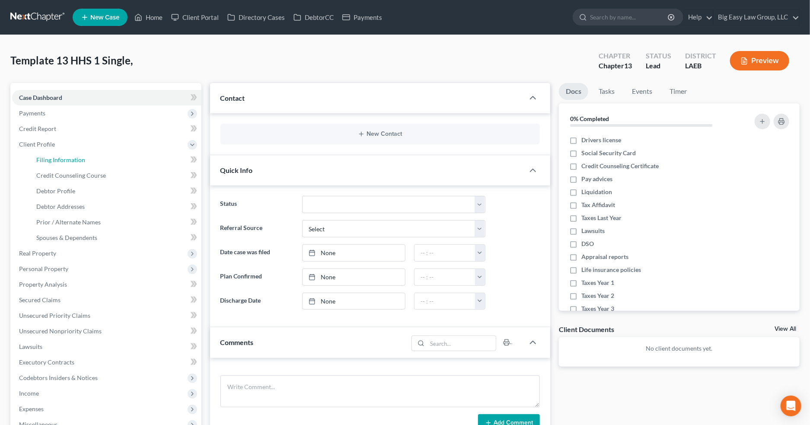
drag, startPoint x: 99, startPoint y: 160, endPoint x: 199, endPoint y: 163, distance: 100.7
click at [99, 160] on link "Filing Information" at bounding box center [115, 160] width 172 height 16
select select "1"
select select "0"
select select "3"
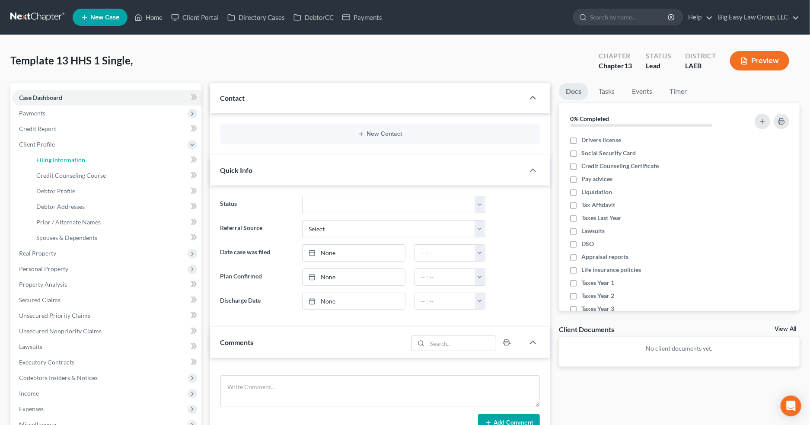
select select "34"
select select "0"
select select "19"
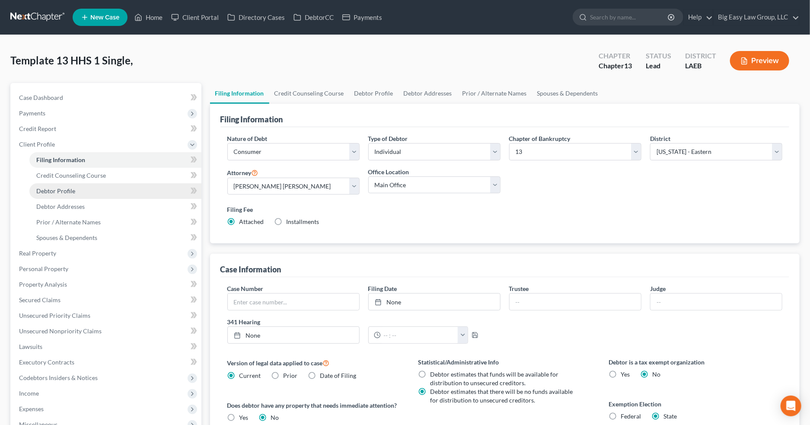
click at [110, 185] on link "Debtor Profile" at bounding box center [115, 191] width 172 height 16
select select "0"
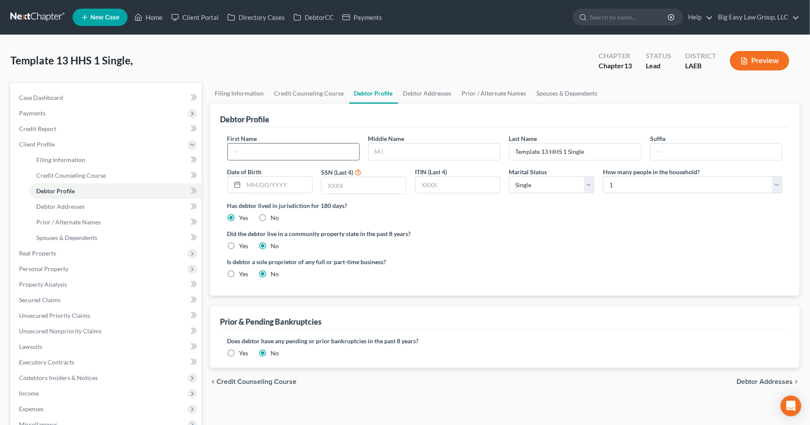
click at [270, 152] on input "text" at bounding box center [293, 151] width 131 height 16
type input "Lauren"
type input "McCoy"
click at [101, 208] on link "Debtor Addresses" at bounding box center [115, 207] width 172 height 16
select select "0"
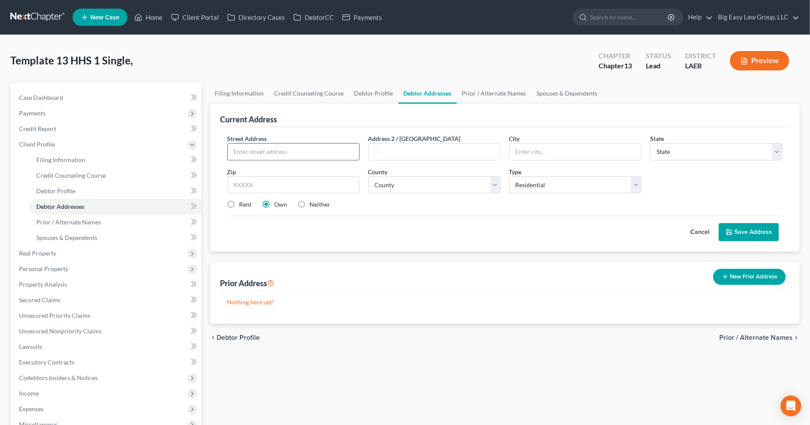
click at [279, 157] on input "text" at bounding box center [293, 151] width 131 height 16
click at [283, 154] on input "text" at bounding box center [293, 151] width 131 height 16
type input "[STREET_ADDRESS]"
type input "70115"
type input "New Orleans"
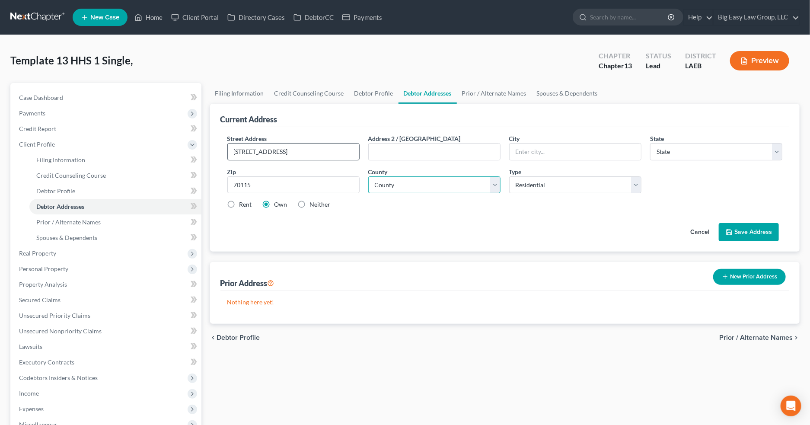
select select "19"
click at [410, 187] on select "County" at bounding box center [434, 184] width 132 height 17
select select "35"
click at [368, 176] on select "County Acadia Allen Ascension Assumption Avoyelles Beauregard Bienville Bossier…" at bounding box center [434, 184] width 132 height 17
drag, startPoint x: 96, startPoint y: 177, endPoint x: 105, endPoint y: 175, distance: 10.0
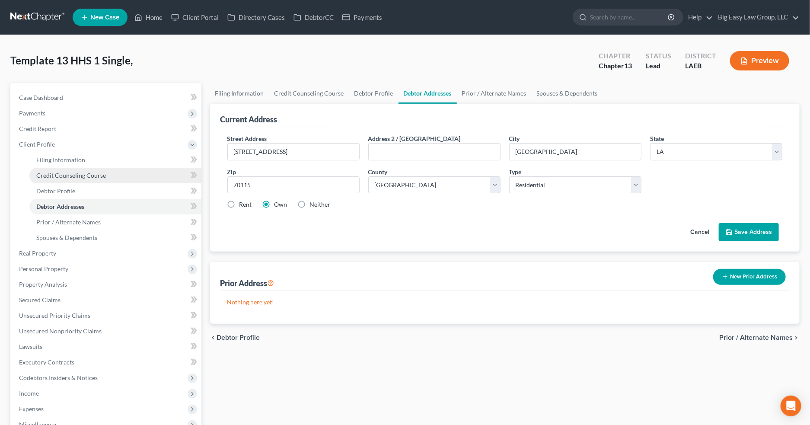
click at [96, 176] on span "Credit Counseling Course" at bounding box center [71, 175] width 70 height 7
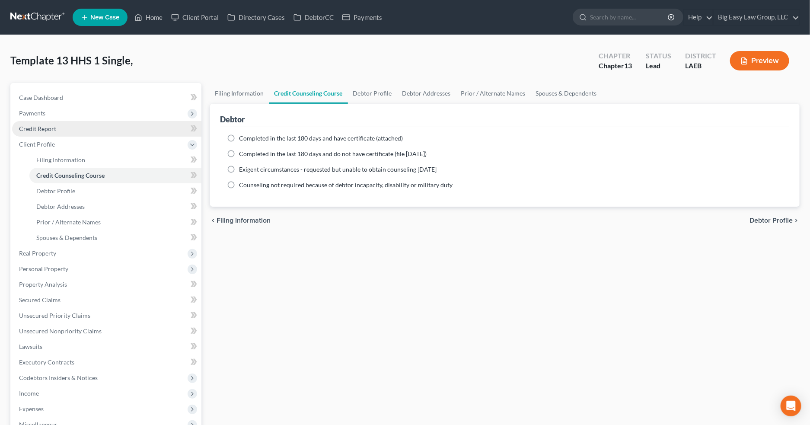
click at [111, 124] on link "Credit Report" at bounding box center [106, 129] width 189 height 16
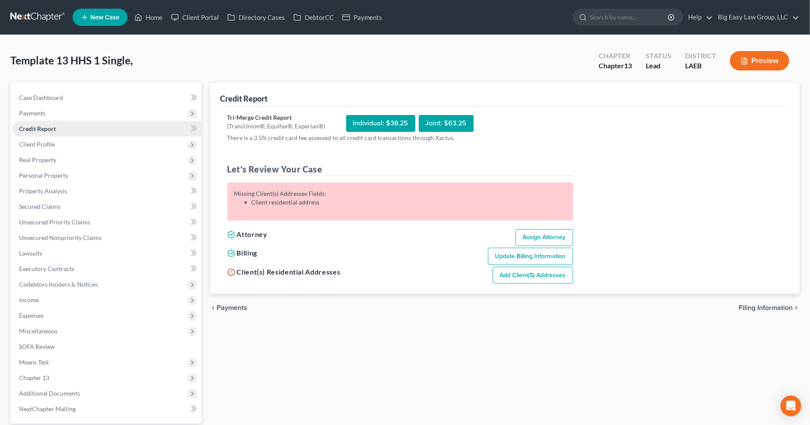
click at [110, 133] on link "Credit Report" at bounding box center [106, 129] width 189 height 16
click at [108, 143] on span "Client Profile" at bounding box center [106, 145] width 189 height 16
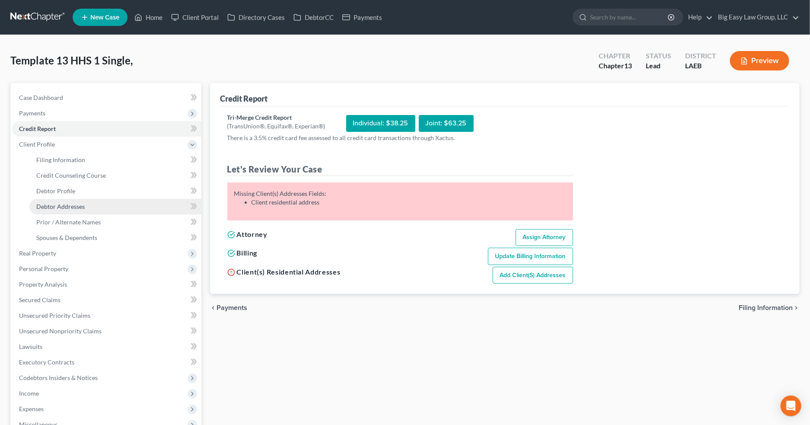
click at [129, 206] on link "Debtor Addresses" at bounding box center [115, 207] width 172 height 16
select select "0"
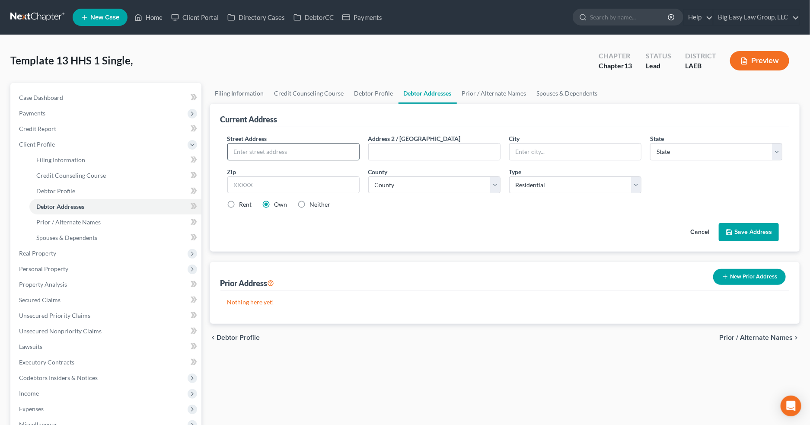
click at [262, 147] on input "text" at bounding box center [293, 151] width 131 height 16
type input "[STREET_ADDRESS]"
type input "70115"
type input "New Orleans"
select select "19"
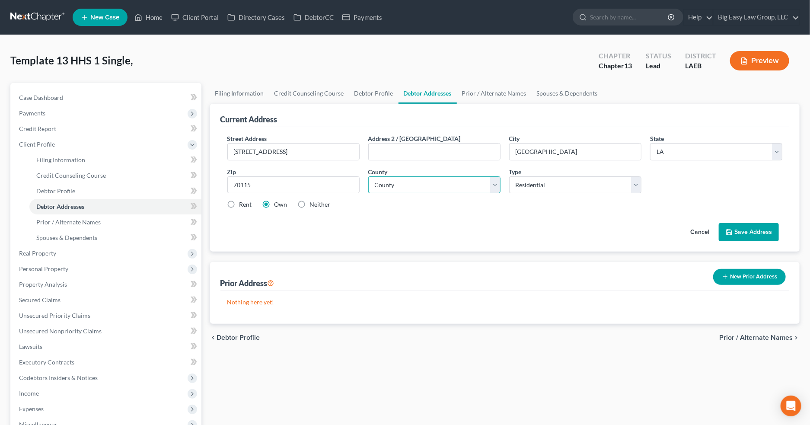
click at [391, 181] on select "County Acadia Allen Ascension Assumption Avoyelles Beauregard Bienville Bossier…" at bounding box center [434, 184] width 132 height 17
select select "35"
click at [368, 176] on select "County Acadia Allen Ascension Assumption Avoyelles Beauregard Bienville Bossier…" at bounding box center [434, 184] width 132 height 17
click at [754, 233] on button "Save Address" at bounding box center [749, 232] width 60 height 18
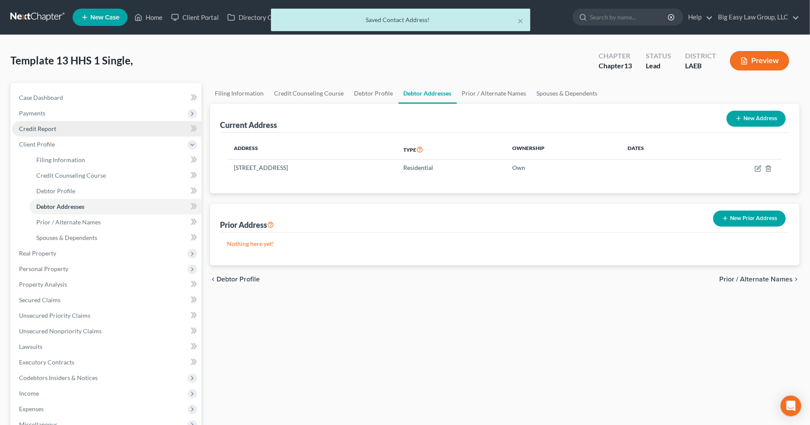
click at [96, 128] on link "Credit Report" at bounding box center [106, 129] width 189 height 16
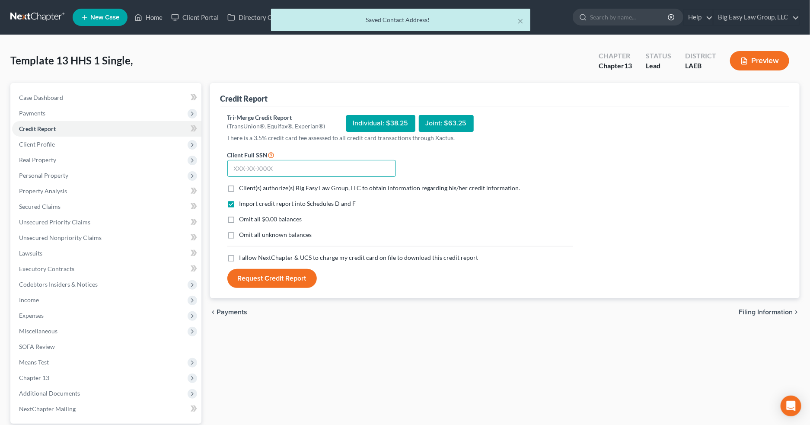
click at [284, 167] on input "text" at bounding box center [311, 168] width 169 height 17
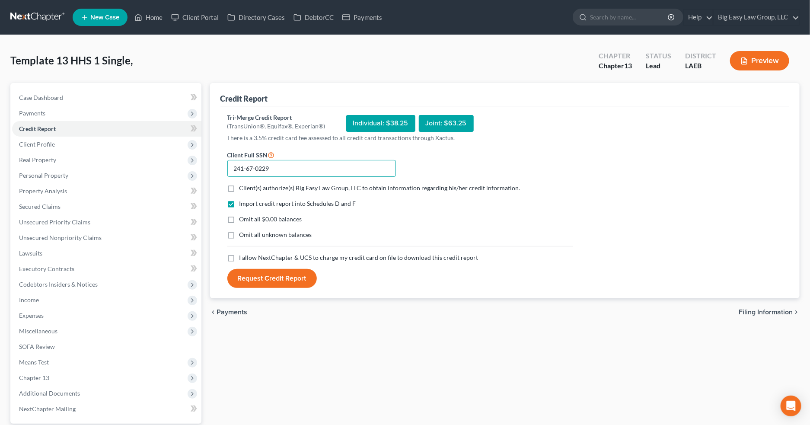
type input "241-67-0229"
drag, startPoint x: 229, startPoint y: 185, endPoint x: 232, endPoint y: 221, distance: 36.4
click at [239, 186] on label "Client(s) authorize(s) Big Easy Law Group, LLC to obtain information regarding …" at bounding box center [379, 188] width 281 height 9
click at [243, 186] on input "Client(s) authorize(s) Big Easy Law Group, LLC to obtain information regarding …" at bounding box center [246, 187] width 6 height 6
checkbox input "true"
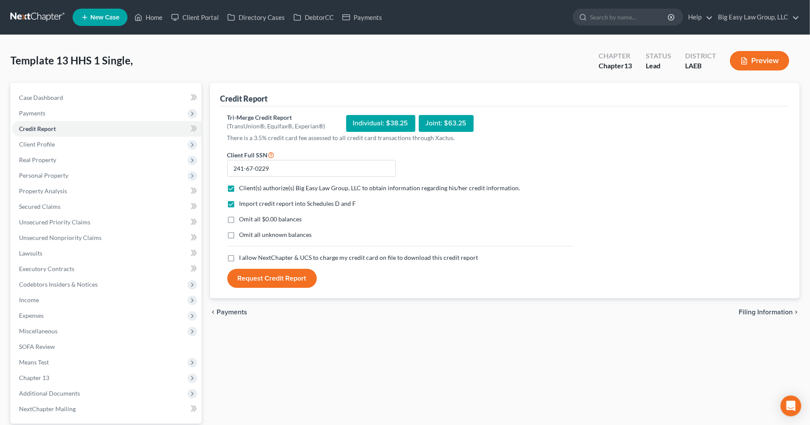
drag, startPoint x: 232, startPoint y: 220, endPoint x: 232, endPoint y: 230, distance: 10.4
click at [239, 220] on label "Omit all $0.00 balances" at bounding box center [270, 219] width 63 height 9
click at [243, 220] on input "Omit all $0.00 balances" at bounding box center [246, 218] width 6 height 6
checkbox input "true"
drag, startPoint x: 232, startPoint y: 234, endPoint x: 233, endPoint y: 246, distance: 12.6
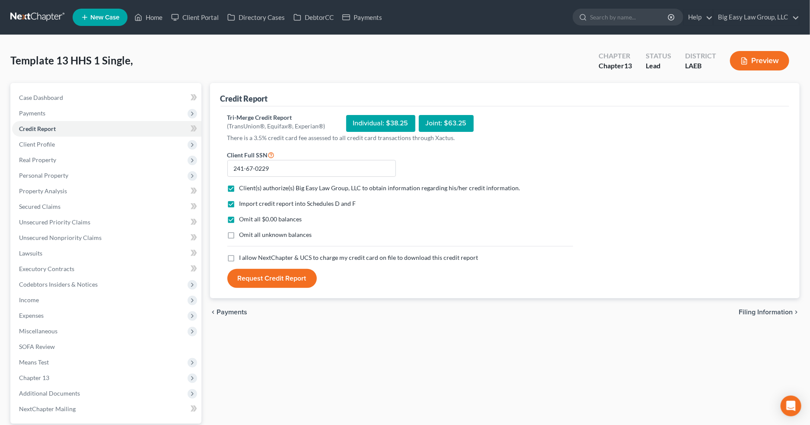
click at [239, 235] on label "Omit all unknown balances" at bounding box center [275, 234] width 73 height 9
click at [243, 235] on input "Omit all unknown balances" at bounding box center [246, 233] width 6 height 6
checkbox input "true"
click at [239, 261] on label "I allow NextChapter & UCS to charge my credit card on file to download this cre…" at bounding box center [358, 257] width 239 height 9
click at [243, 259] on input "I allow NextChapter & UCS to charge my credit card on file to download this cre…" at bounding box center [246, 256] width 6 height 6
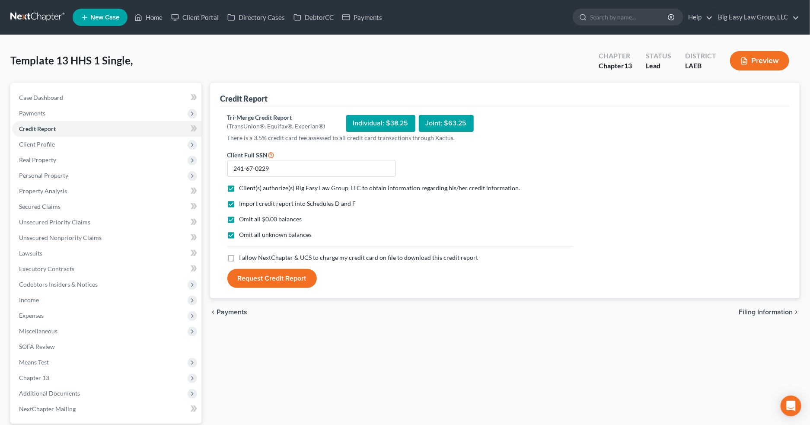
checkbox input "true"
click at [271, 284] on button "Request Credit Report" at bounding box center [271, 278] width 89 height 19
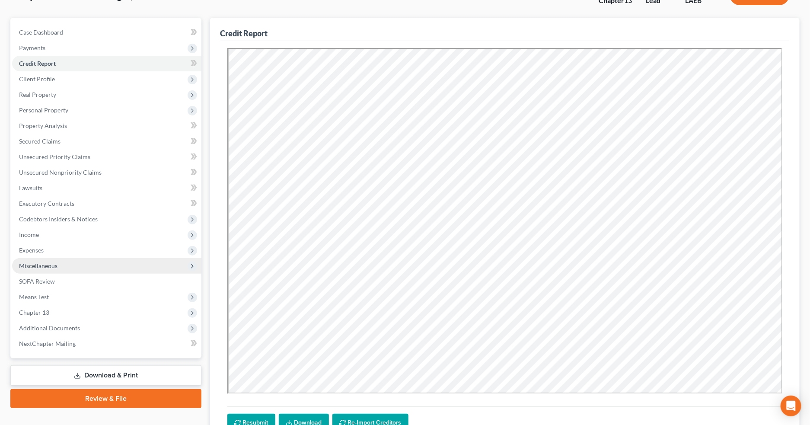
scroll to position [143, 0]
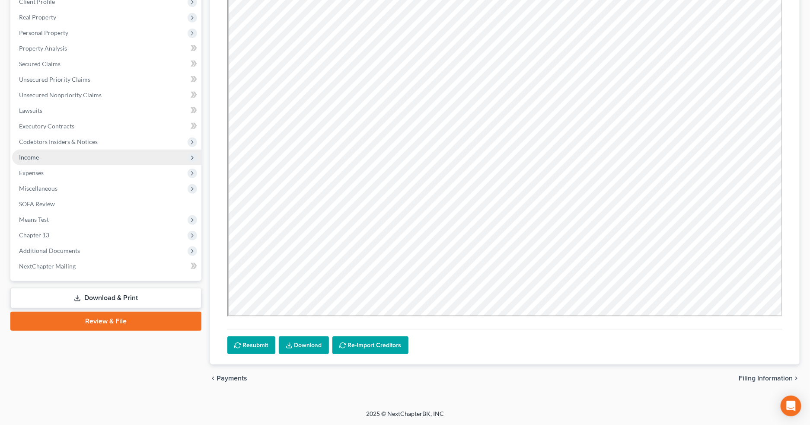
click at [105, 159] on span "Income" at bounding box center [106, 158] width 189 height 16
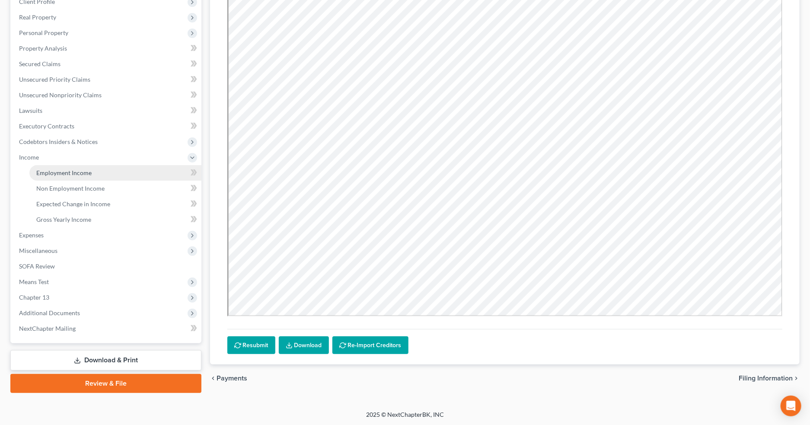
click at [108, 166] on link "Employment Income" at bounding box center [115, 173] width 172 height 16
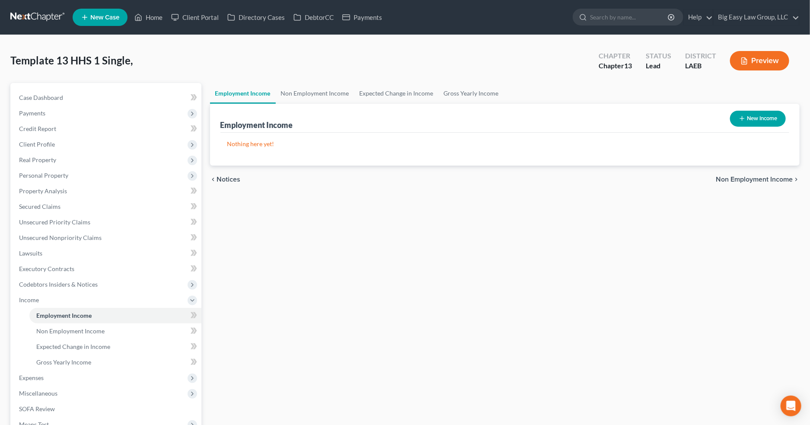
drag, startPoint x: 305, startPoint y: 138, endPoint x: 417, endPoint y: 123, distance: 113.4
click at [305, 136] on div "Nothing here yet! Income Source Type For Current Monthly Income Sorting..." at bounding box center [504, 149] width 569 height 33
click at [779, 122] on button "New Income" at bounding box center [758, 119] width 56 height 16
select select "0"
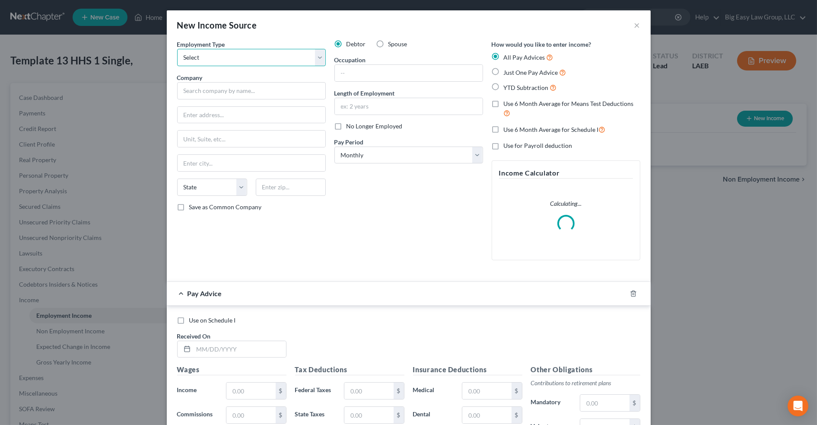
click at [241, 65] on select "Select Full or Part Time Employment Self Employment" at bounding box center [251, 57] width 149 height 17
select select "0"
click at [177, 49] on select "Select Full or Part Time Employment Self Employment" at bounding box center [251, 57] width 149 height 17
click at [235, 90] on input "text" at bounding box center [251, 90] width 149 height 17
type input "job"
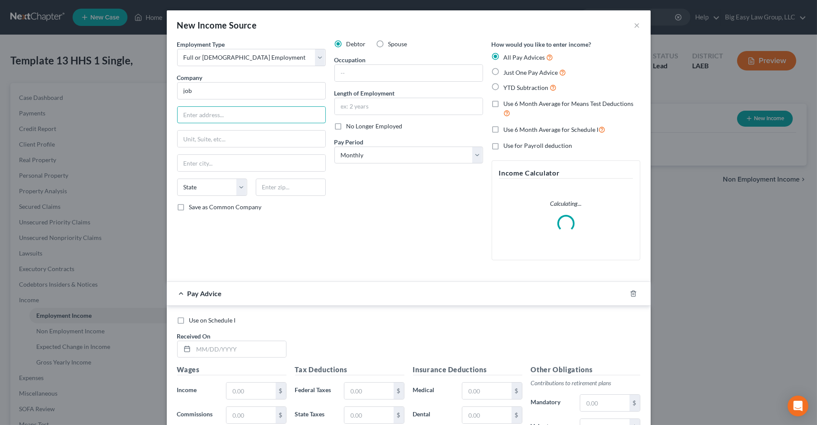
scroll to position [2, 0]
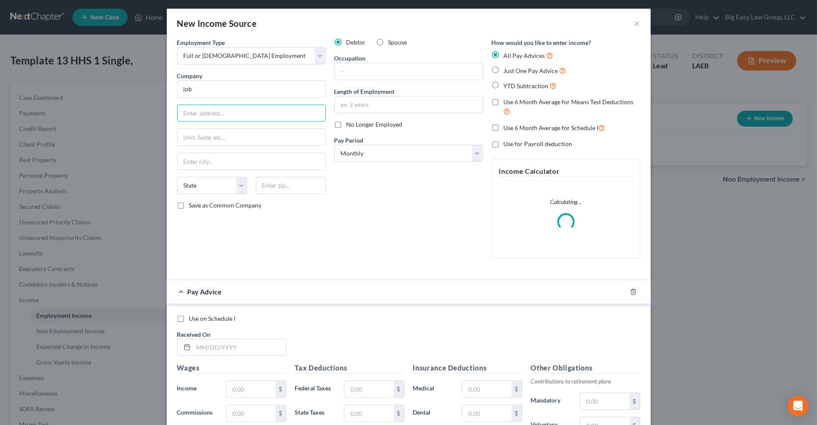
drag, startPoint x: 497, startPoint y: 87, endPoint x: 491, endPoint y: 97, distance: 11.2
click at [504, 87] on label "YTD Subtraction" at bounding box center [530, 86] width 53 height 10
click at [507, 86] on input "YTD Subtraction" at bounding box center [510, 84] width 6 height 6
radio input "true"
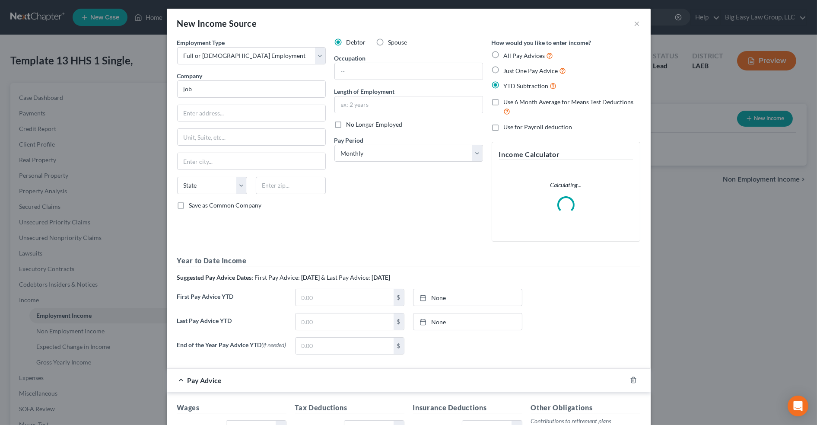
click at [504, 98] on label "Use 6 Month Average for Means Test Deductions" at bounding box center [572, 107] width 137 height 19
click at [507, 98] on input "Use 6 Month Average for Means Test Deductions" at bounding box center [510, 101] width 6 height 6
checkbox input "true"
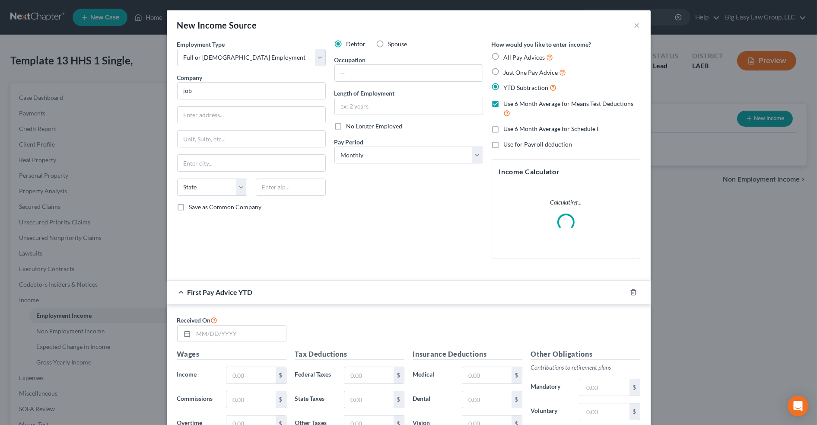
click at [504, 128] on label "Use 6 Month Average for Schedule I" at bounding box center [551, 128] width 95 height 9
click at [507, 128] on input "Use 6 Month Average for Schedule I" at bounding box center [510, 127] width 6 height 6
checkbox input "true"
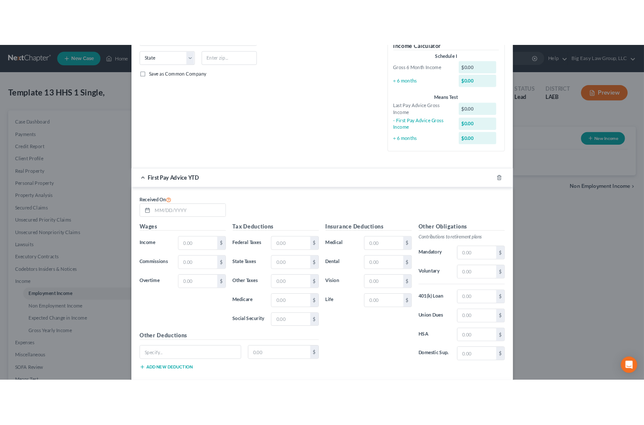
scroll to position [175, 0]
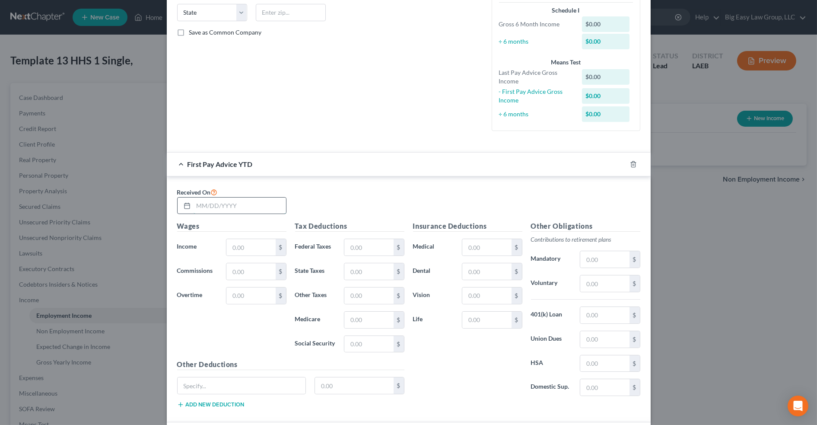
click at [252, 201] on input "text" at bounding box center [240, 205] width 92 height 16
type input "01/24/2025"
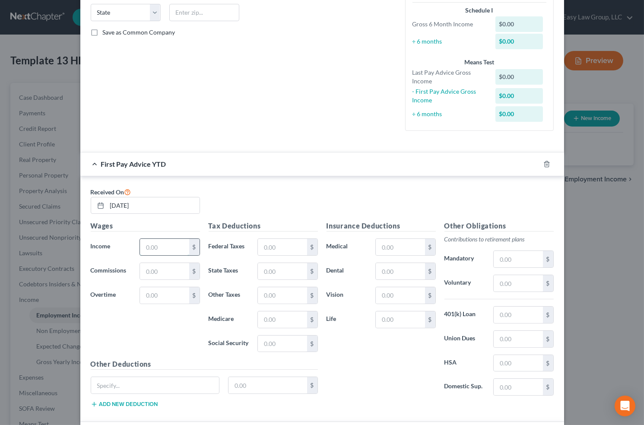
click at [171, 248] on input "text" at bounding box center [164, 247] width 49 height 16
type input "9,632.00"
click at [272, 249] on input "text" at bounding box center [282, 247] width 49 height 16
click at [293, 245] on input "text" at bounding box center [282, 247] width 49 height 16
type input "1,337.94"
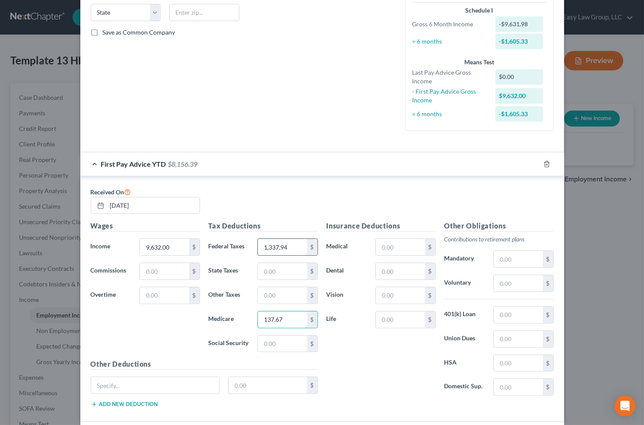
type input "137.67"
type input "588.66"
click at [285, 263] on input "text" at bounding box center [282, 271] width 49 height 16
type input "308.45"
click at [506, 259] on input "text" at bounding box center [518, 259] width 49 height 16
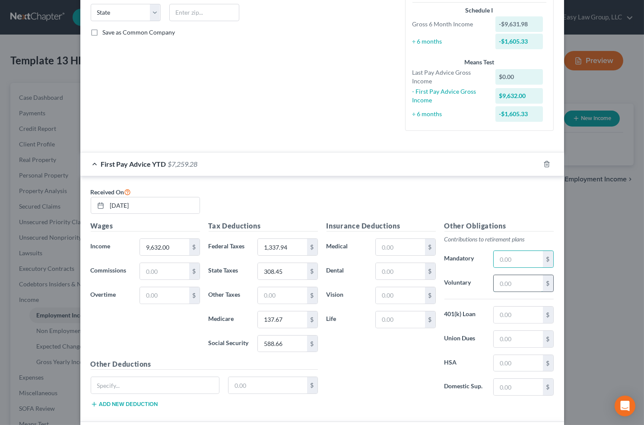
click at [500, 285] on input "text" at bounding box center [518, 283] width 49 height 16
type input "480.76"
click at [494, 315] on input "text" at bounding box center [518, 315] width 49 height 16
click at [511, 313] on input "14,568" at bounding box center [518, 315] width 49 height 16
click at [508, 313] on input "14,568" at bounding box center [518, 315] width 49 height 16
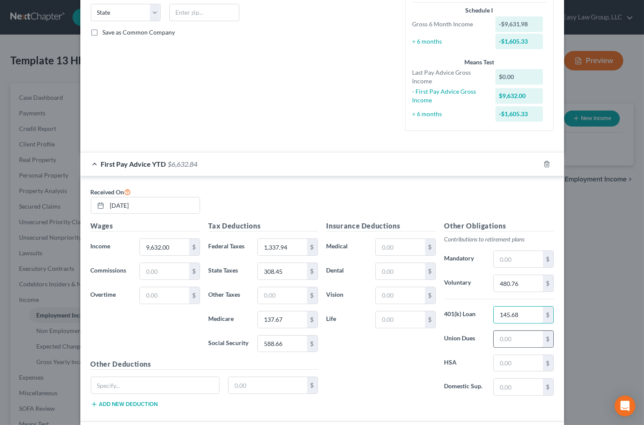
type input "145.68"
click at [520, 331] on input "text" at bounding box center [518, 339] width 49 height 16
click at [398, 275] on input "text" at bounding box center [400, 271] width 49 height 16
type input "29.98"
click at [402, 318] on input "text" at bounding box center [400, 320] width 49 height 16
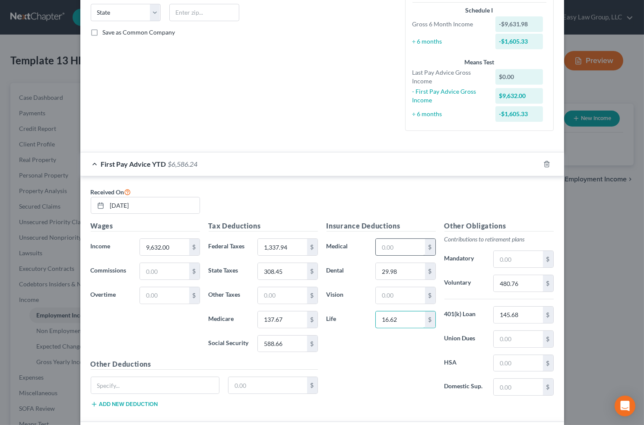
type input "16.62"
click at [379, 252] on input "text" at bounding box center [400, 247] width 49 height 16
type input "102"
click at [399, 295] on input "text" at bounding box center [400, 295] width 49 height 16
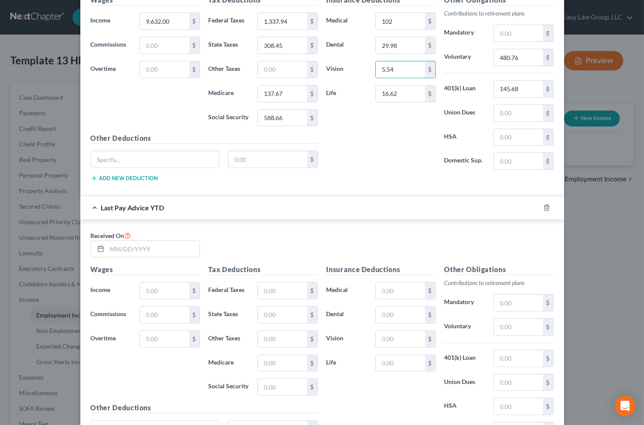
scroll to position [490, 0]
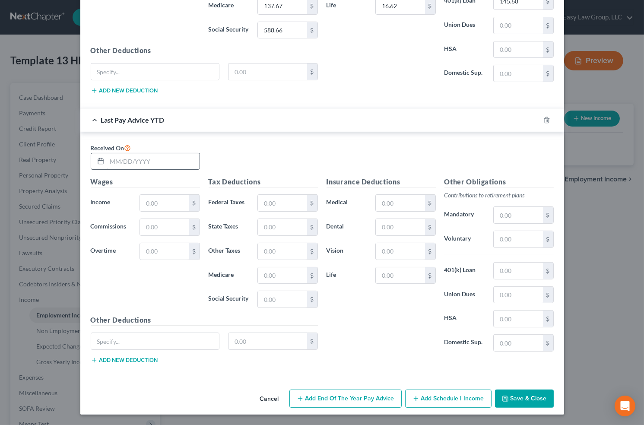
type input "5.54"
click at [107, 156] on input "text" at bounding box center [153, 161] width 92 height 16
type input "07/25/2025"
type input "72,493.87"
click at [278, 203] on input "text" at bounding box center [282, 203] width 49 height 16
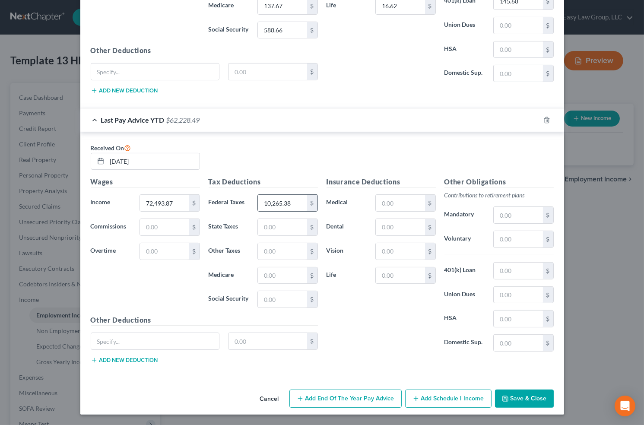
type input "10,265.38"
type input "2,149.39"
type input "1,037.20"
type input "4,434.94"
click at [397, 203] on input "text" at bounding box center [400, 203] width 49 height 16
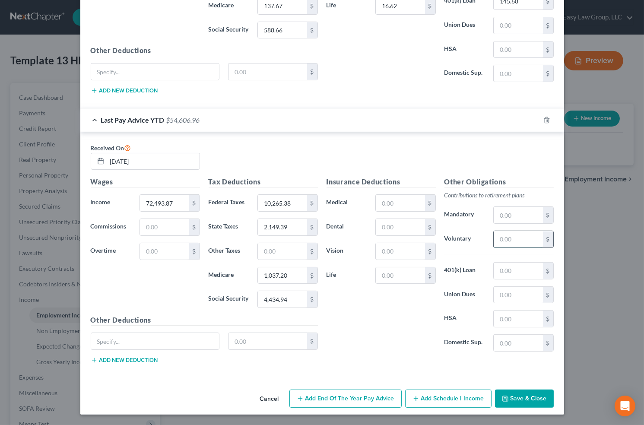
click at [508, 237] on input "text" at bounding box center [518, 239] width 49 height 16
type input "1,442.28"
click at [501, 270] on input "text" at bounding box center [518, 271] width 49 height 16
type input "1,092.60"
click at [517, 244] on input "1,442.28" at bounding box center [518, 239] width 49 height 16
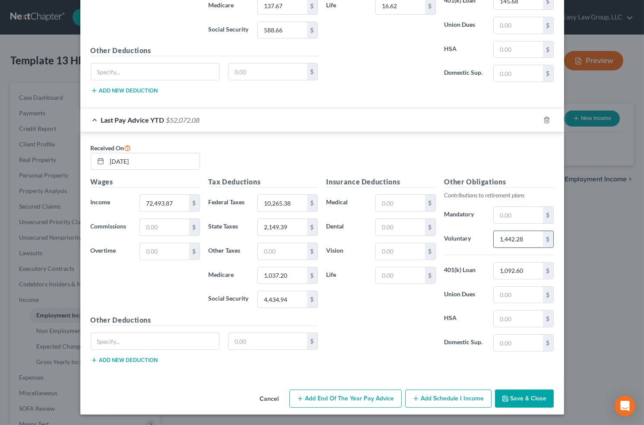
drag, startPoint x: 521, startPoint y: 240, endPoint x: 529, endPoint y: 238, distance: 7.5
click at [522, 240] on input "1,442.28" at bounding box center [518, 239] width 49 height 16
drag, startPoint x: 529, startPoint y: 238, endPoint x: 473, endPoint y: 232, distance: 55.6
click at [473, 232] on div "Voluntary 1,442.28 $" at bounding box center [499, 239] width 118 height 17
type input "2,940.24"
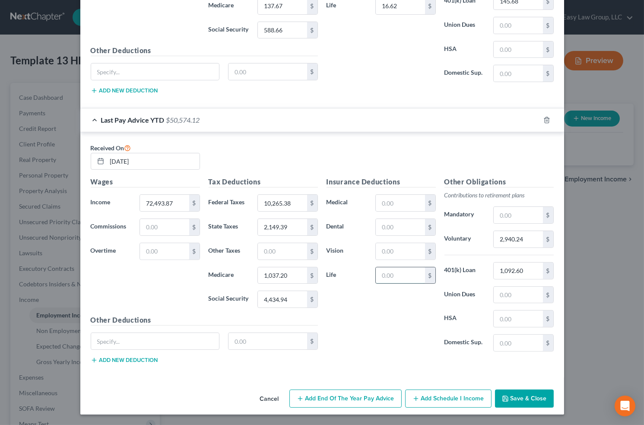
click at [396, 279] on input "text" at bounding box center [400, 275] width 49 height 16
type input "124.65"
click at [383, 206] on input "text" at bounding box center [400, 203] width 49 height 16
type input "714"
click at [388, 248] on input "text" at bounding box center [400, 251] width 49 height 16
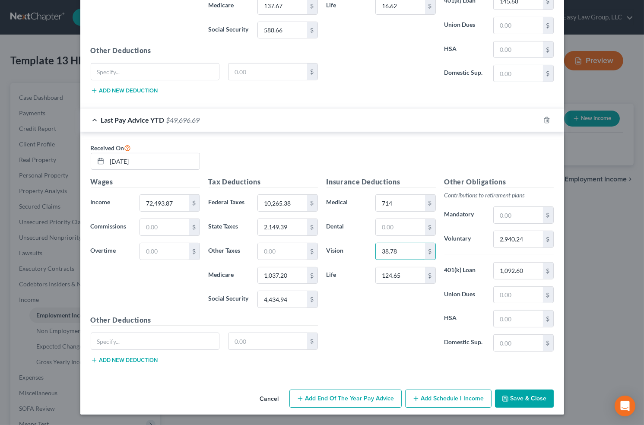
type input "38.78"
click at [525, 398] on button "Save & Close" at bounding box center [524, 399] width 59 height 18
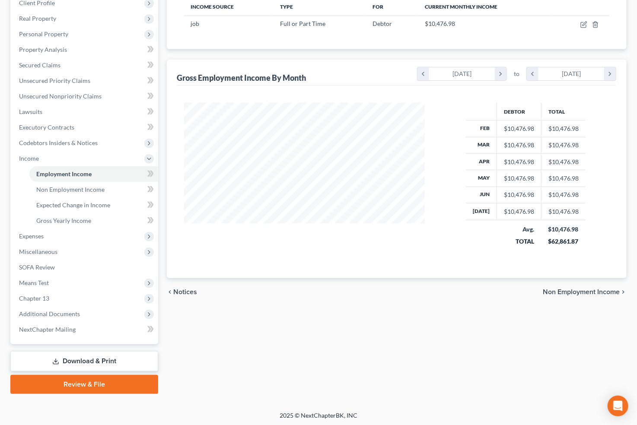
scroll to position [142, 0]
click at [80, 61] on link "Secured Claims" at bounding box center [85, 65] width 146 height 16
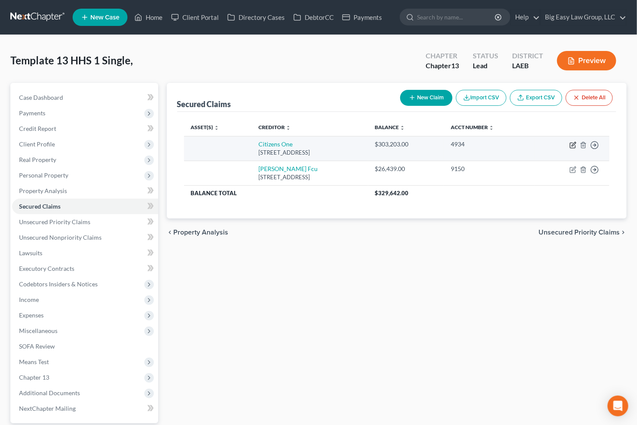
click at [574, 143] on icon "button" at bounding box center [573, 145] width 7 height 7
select select "48"
select select "0"
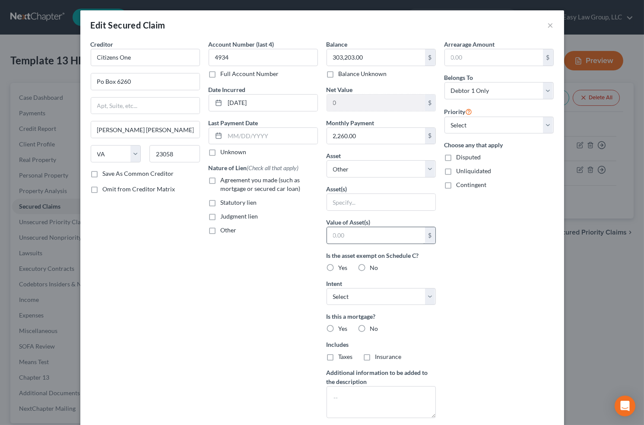
drag, startPoint x: 210, startPoint y: 178, endPoint x: 344, endPoint y: 234, distance: 145.1
click at [221, 178] on label "Agreement you made (such as mortgage or secured car loan)" at bounding box center [269, 184] width 97 height 17
click at [224, 178] on input "Agreement you made (such as mortgage or secured car loan)" at bounding box center [227, 179] width 6 height 6
checkbox input "true"
click at [367, 201] on input "text" at bounding box center [381, 202] width 108 height 16
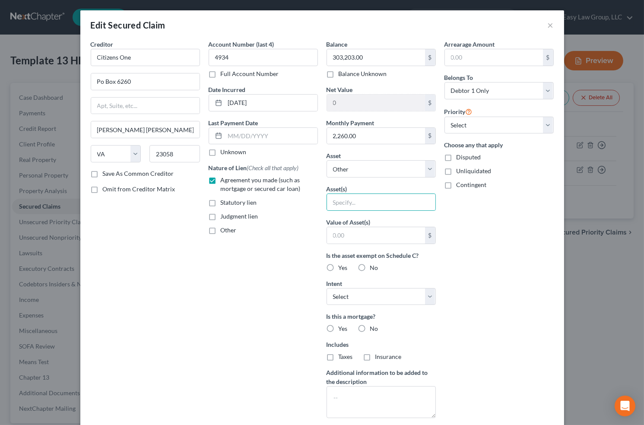
click at [488, 219] on div "Arrearage Amount $ Belongs To * Select Debtor 1 Only Debtor 2 Only Debtor 1 And…" at bounding box center [499, 232] width 118 height 385
click at [406, 293] on select "Select Surrender Redeem Reaffirm Avoid Other" at bounding box center [381, 296] width 109 height 17
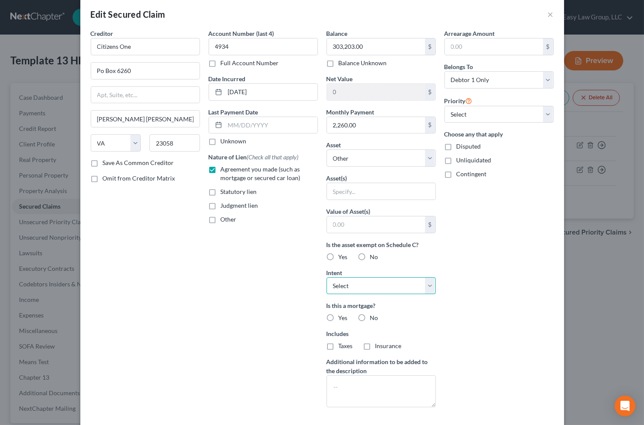
scroll to position [13, 0]
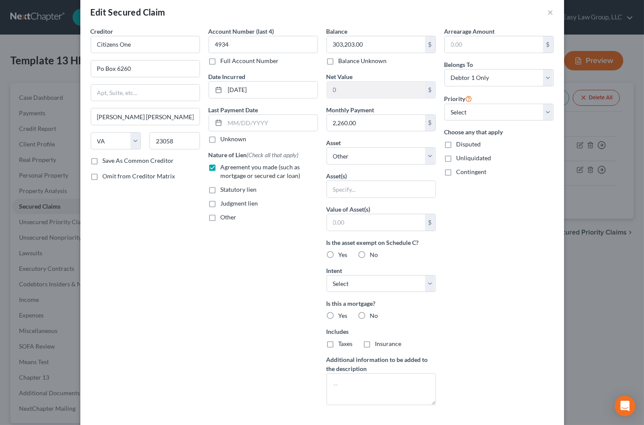
click at [339, 317] on label "Yes" at bounding box center [343, 316] width 9 height 9
click at [342, 317] on input "Yes" at bounding box center [345, 315] width 6 height 6
radio input "true"
click at [339, 343] on label "Taxes" at bounding box center [346, 344] width 14 height 9
click at [342, 343] on input "Taxes" at bounding box center [345, 343] width 6 height 6
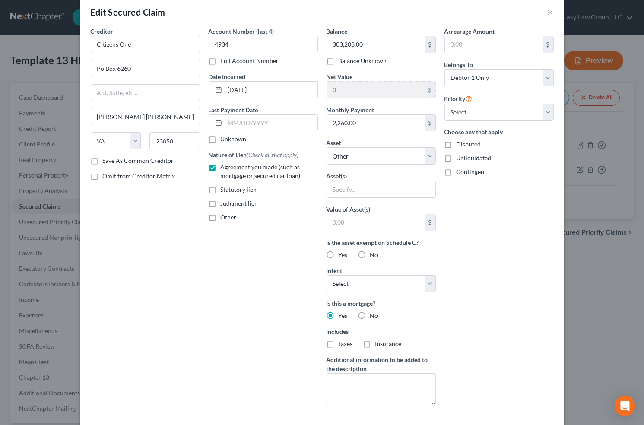
checkbox input "true"
click at [376, 342] on label "Insurance" at bounding box center [389, 344] width 26 height 9
click at [379, 342] on input "Insurance" at bounding box center [382, 343] width 6 height 6
checkbox input "true"
click at [548, 15] on button "×" at bounding box center [551, 12] width 6 height 10
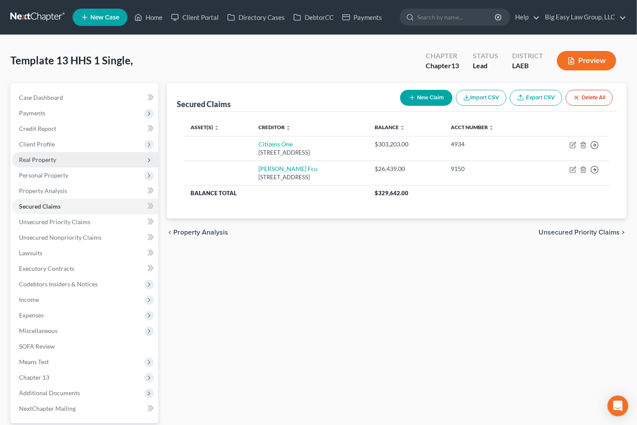
click at [84, 157] on span "Real Property" at bounding box center [85, 160] width 146 height 16
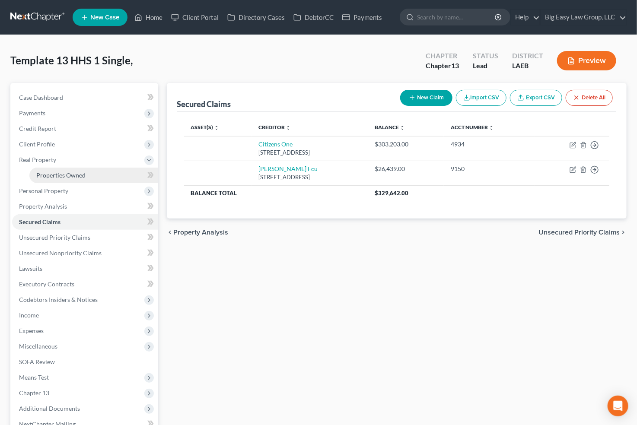
click at [87, 176] on link "Properties Owned" at bounding box center [93, 176] width 129 height 16
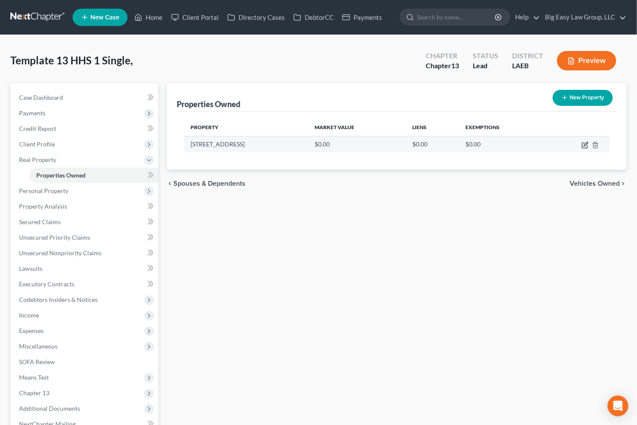
click at [582, 143] on icon "button" at bounding box center [584, 145] width 5 height 5
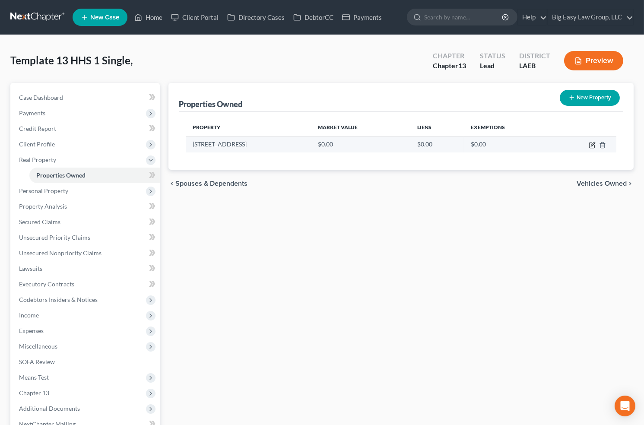
select select "19"
select select "35"
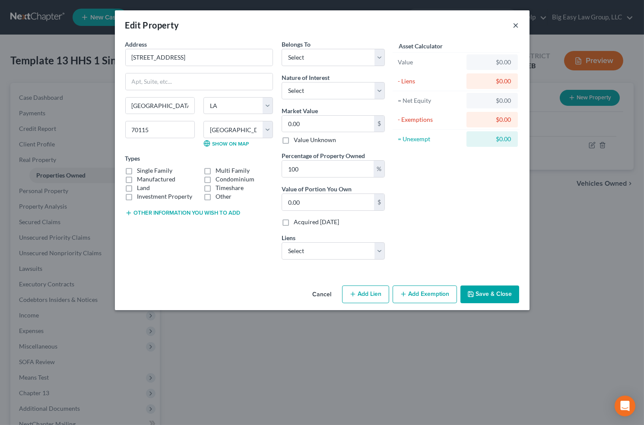
click at [516, 22] on button "×" at bounding box center [516, 25] width 6 height 10
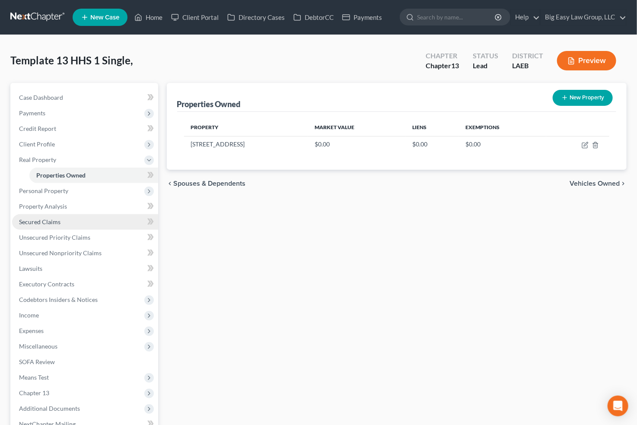
click at [78, 225] on link "Secured Claims" at bounding box center [85, 222] width 146 height 16
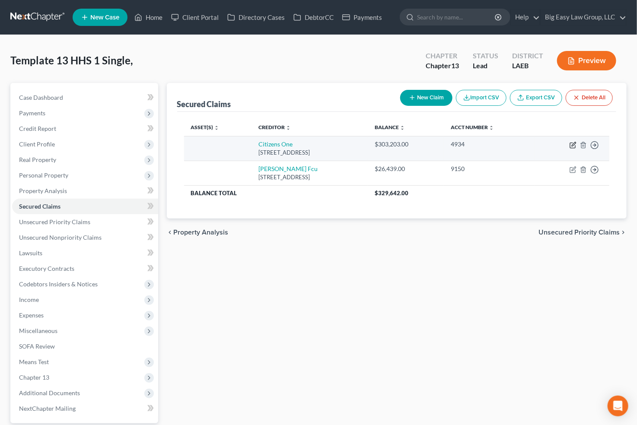
click at [574, 144] on icon "button" at bounding box center [574, 144] width 4 height 4
select select "48"
select select "0"
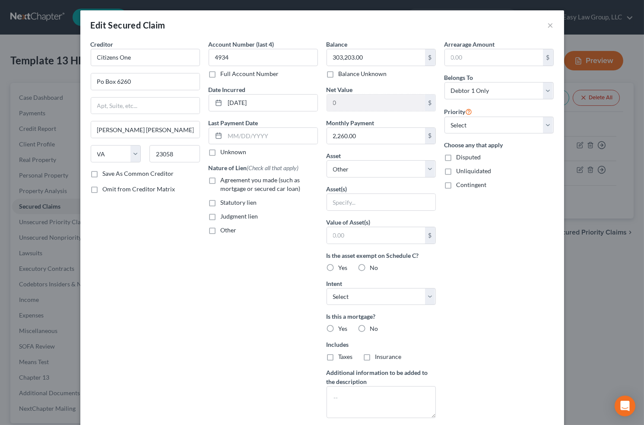
click at [221, 176] on label "Agreement you made (such as mortgage or secured car loan)" at bounding box center [269, 184] width 97 height 17
click at [224, 176] on input "Agreement you made (such as mortgage or secured car loan)" at bounding box center [227, 179] width 6 height 6
checkbox input "true"
click at [423, 168] on select "Select Other Multiple Assets 4802 Magazine St #1 - $0.0 Pre-petition earned but…" at bounding box center [381, 168] width 109 height 17
select select "2"
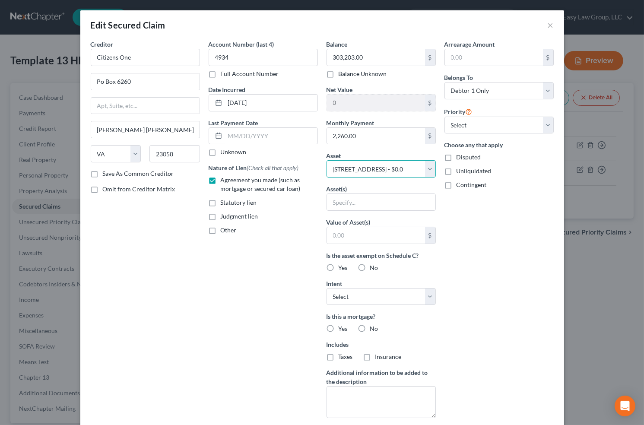
click at [327, 160] on select "Select Other Multiple Assets 4802 Magazine St #1 - $0.0 Pre-petition earned but…" at bounding box center [381, 168] width 109 height 17
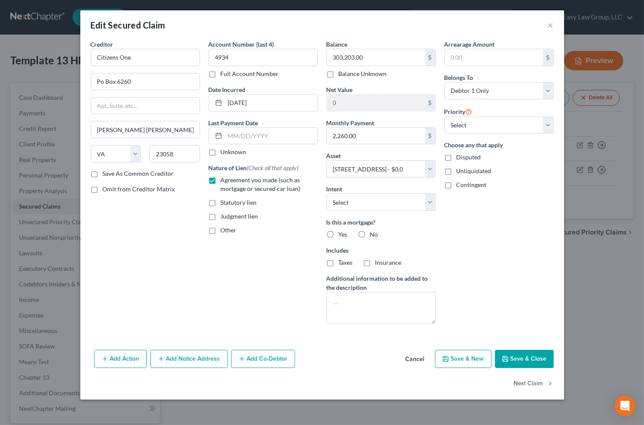
click at [339, 234] on label "Yes" at bounding box center [343, 234] width 9 height 9
click at [342, 234] on input "Yes" at bounding box center [345, 233] width 6 height 6
radio input "true"
drag, startPoint x: 334, startPoint y: 263, endPoint x: 365, endPoint y: 265, distance: 31.2
click at [339, 263] on label "Taxes" at bounding box center [346, 262] width 14 height 9
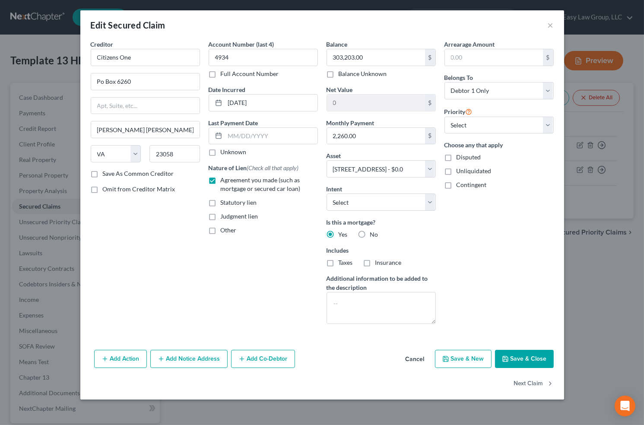
click at [342, 263] on input "Taxes" at bounding box center [345, 261] width 6 height 6
checkbox input "true"
click at [376, 265] on label "Insurance" at bounding box center [389, 262] width 26 height 9
click at [379, 264] on input "Insurance" at bounding box center [382, 261] width 6 height 6
checkbox input "true"
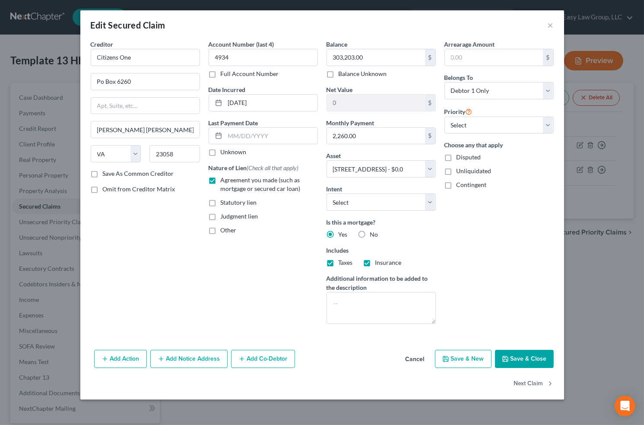
click at [529, 356] on button "Save & Close" at bounding box center [524, 359] width 59 height 18
select select
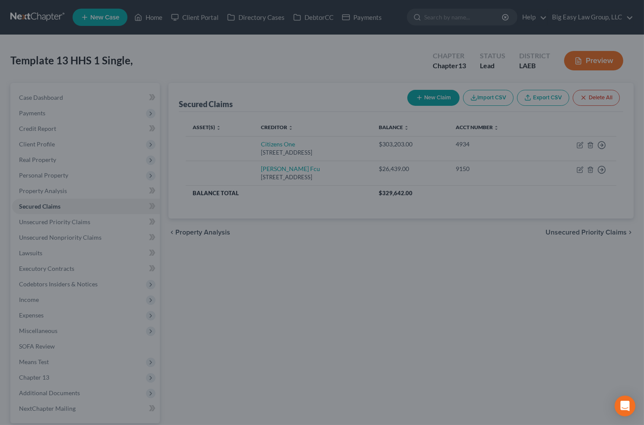
type input "-303,203.00"
select select "2"
type input "0"
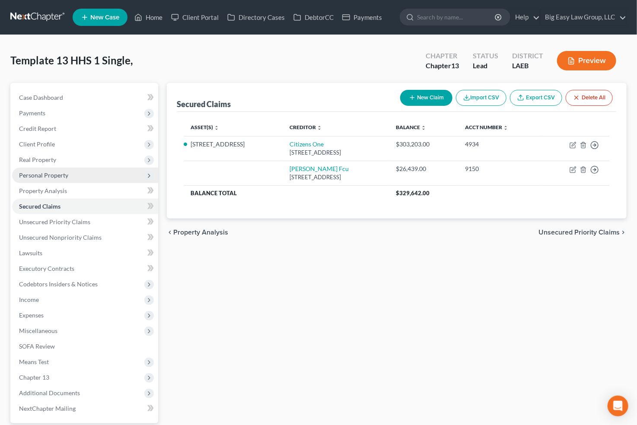
click at [78, 168] on span "Personal Property" at bounding box center [85, 176] width 146 height 16
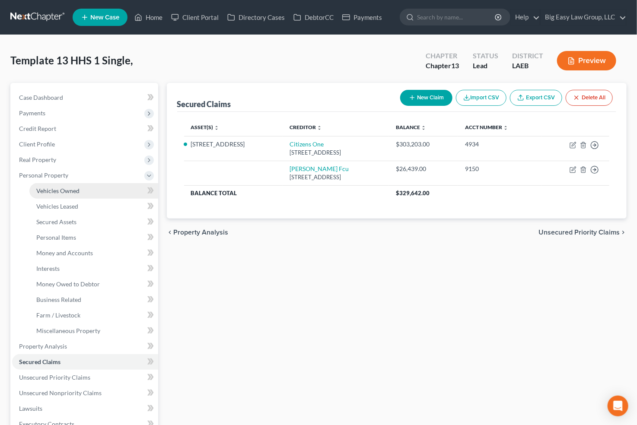
click at [109, 188] on link "Vehicles Owned" at bounding box center [93, 191] width 129 height 16
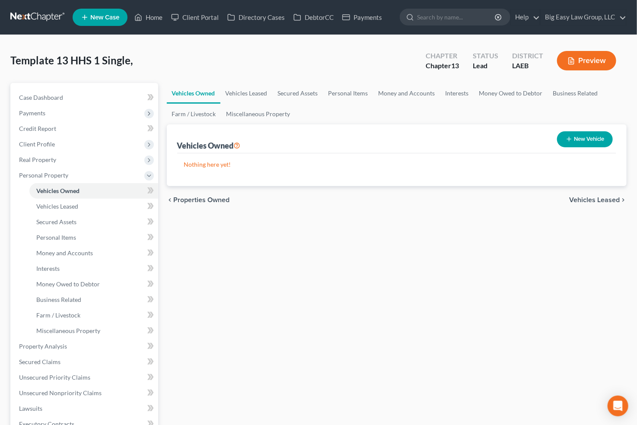
click at [571, 134] on button "New Vehicle" at bounding box center [585, 139] width 56 height 16
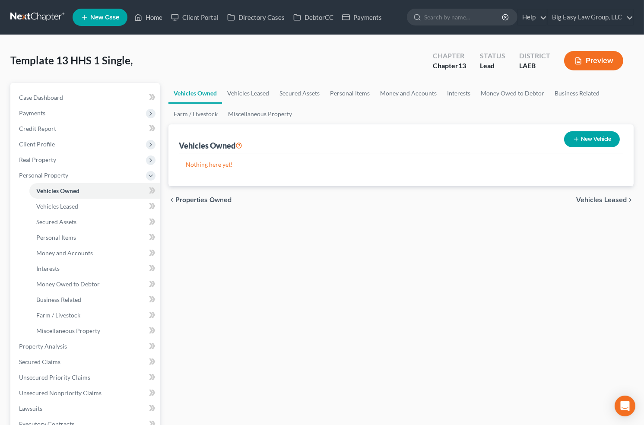
select select "0"
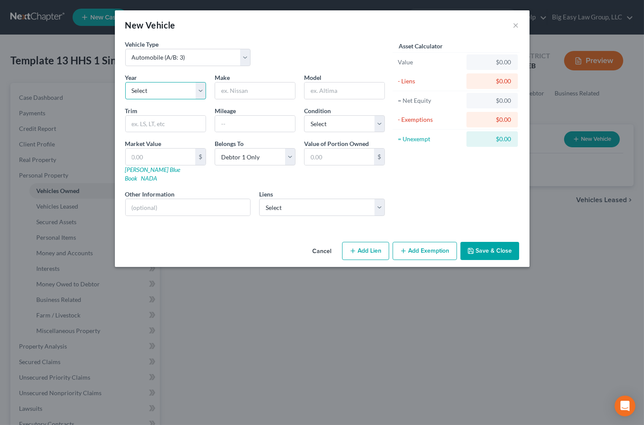
click at [169, 95] on select "Select 2026 2025 2024 2023 2022 2021 2020 2019 2018 2017 2016 2015 2014 2013 20…" at bounding box center [165, 90] width 81 height 17
select select "8"
click at [125, 82] on select "Select 2026 2025 2024 2023 2022 2021 2020 2019 2018 2017 2016 2015 2014 2013 20…" at bounding box center [165, 90] width 81 height 17
click at [256, 97] on input "text" at bounding box center [255, 91] width 80 height 16
click at [255, 92] on input "text" at bounding box center [255, 91] width 80 height 16
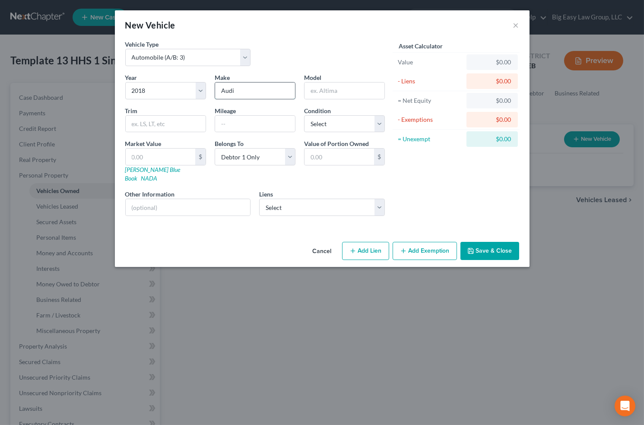
type input "Audi"
type input "Q5"
type input "60000"
click at [179, 156] on input "text" at bounding box center [161, 157] width 70 height 16
type input "1"
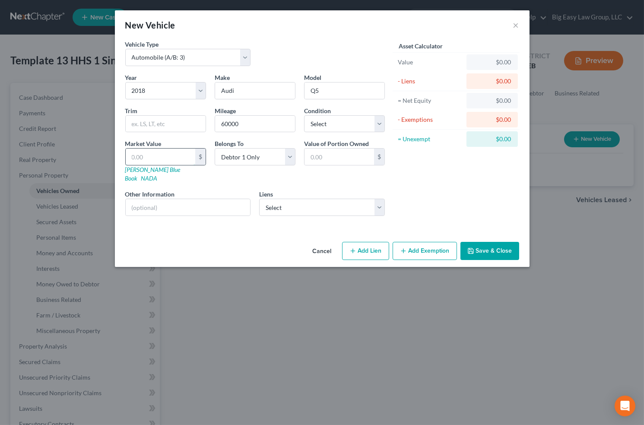
type input "1.00"
type input "12"
type input "12.00"
type input "125"
type input "125.00"
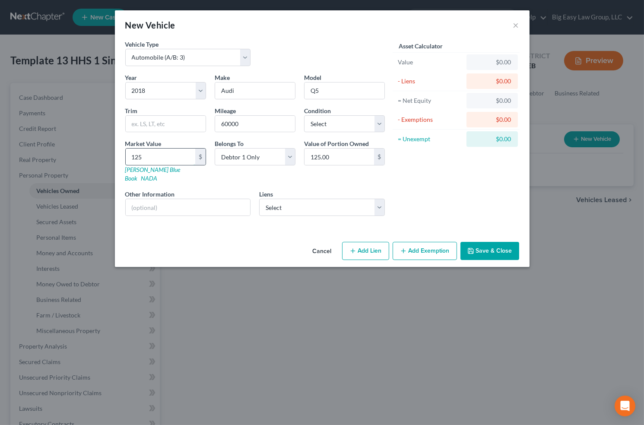
type input "1250"
type input "1,250.00"
type input "1,2500"
type input "12,500.00"
type input "12,500"
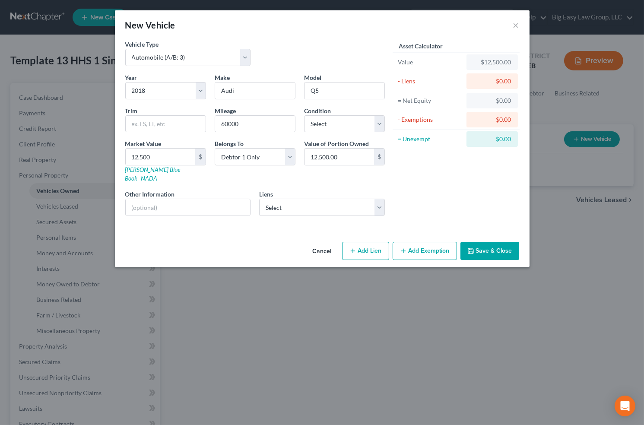
click at [498, 243] on button "Save & Close" at bounding box center [490, 251] width 59 height 18
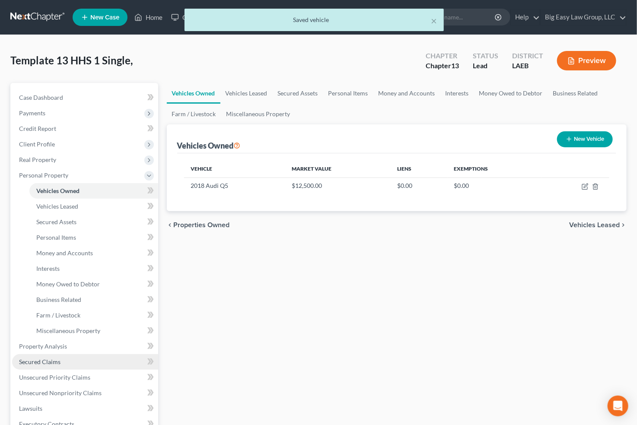
click at [105, 357] on link "Secured Claims" at bounding box center [85, 362] width 146 height 16
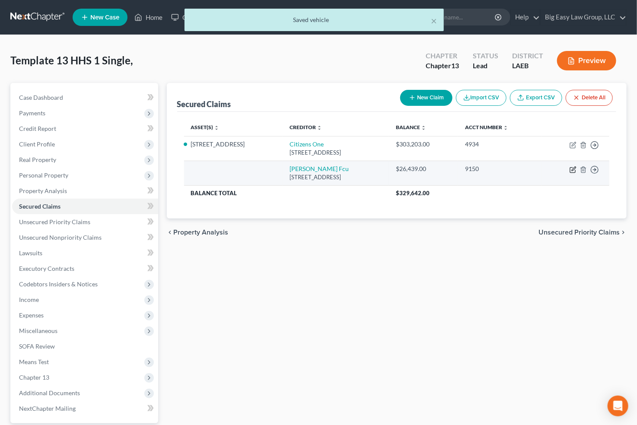
click at [572, 168] on icon "button" at bounding box center [573, 169] width 7 height 7
select select "3"
select select "0"
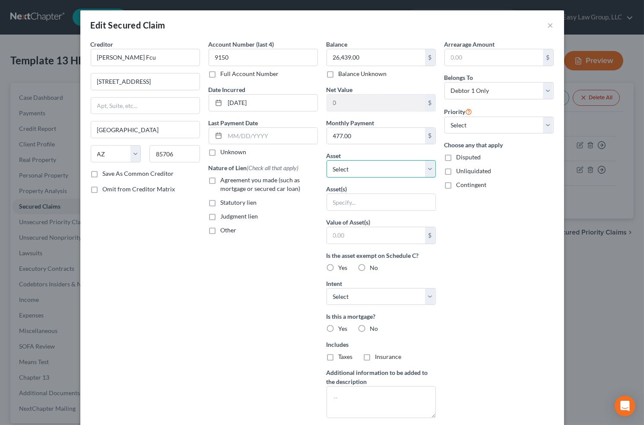
click at [345, 168] on select "Select Other Multiple Assets 4802 Magazine St #1 - $0.0 2018 Audi Q5 - $12500.0…" at bounding box center [381, 168] width 109 height 17
select select "3"
click at [327, 160] on select "Select Other Multiple Assets 4802 Magazine St #1 - $0.0 2018 Audi Q5 - $12500.0…" at bounding box center [381, 168] width 109 height 17
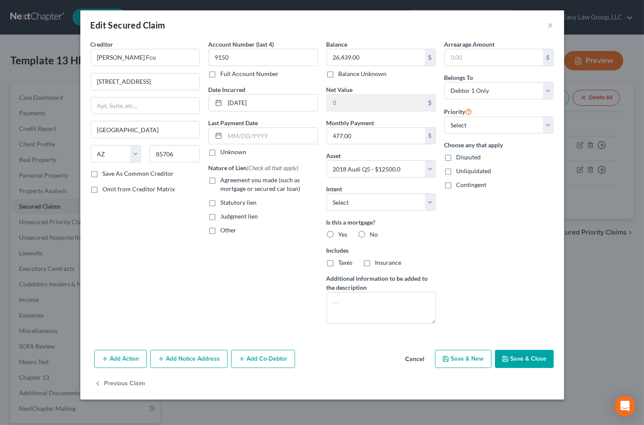
drag, startPoint x: 211, startPoint y: 182, endPoint x: 224, endPoint y: 187, distance: 14.2
click at [221, 182] on label "Agreement you made (such as mortgage or secured car loan)" at bounding box center [269, 184] width 97 height 17
click at [224, 181] on input "Agreement you made (such as mortgage or secured car loan)" at bounding box center [227, 179] width 6 height 6
checkbox input "true"
drag, startPoint x: 361, startPoint y: 237, endPoint x: 350, endPoint y: 240, distance: 12.1
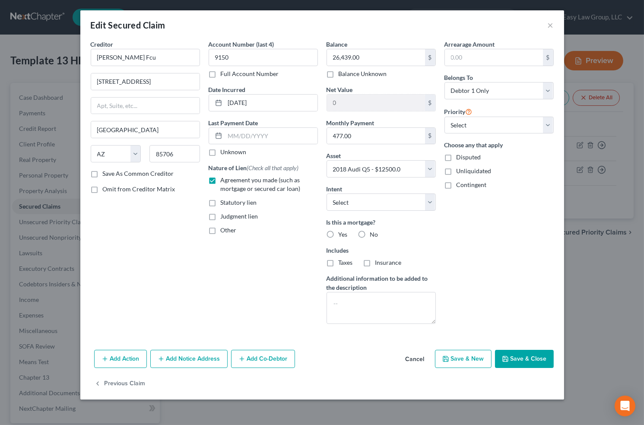
click at [370, 237] on label "No" at bounding box center [374, 234] width 8 height 9
click at [374, 236] on input "No" at bounding box center [377, 233] width 6 height 6
radio input "true"
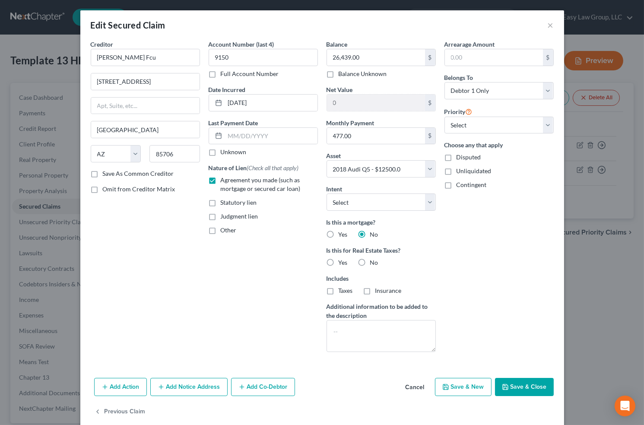
drag, startPoint x: 364, startPoint y: 258, endPoint x: 370, endPoint y: 263, distance: 7.7
click at [365, 259] on div "No" at bounding box center [368, 262] width 20 height 9
drag, startPoint x: 362, startPoint y: 261, endPoint x: 373, endPoint y: 262, distance: 11.3
click at [370, 261] on label "No" at bounding box center [374, 262] width 8 height 9
click at [374, 261] on input "No" at bounding box center [377, 261] width 6 height 6
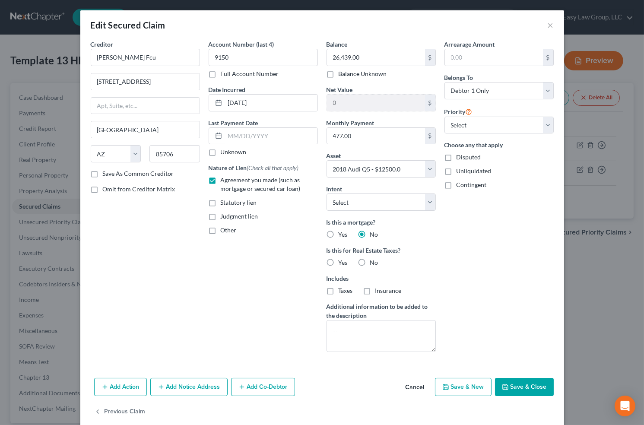
radio input "true"
click at [523, 385] on button "Save & Close" at bounding box center [524, 387] width 59 height 18
select select
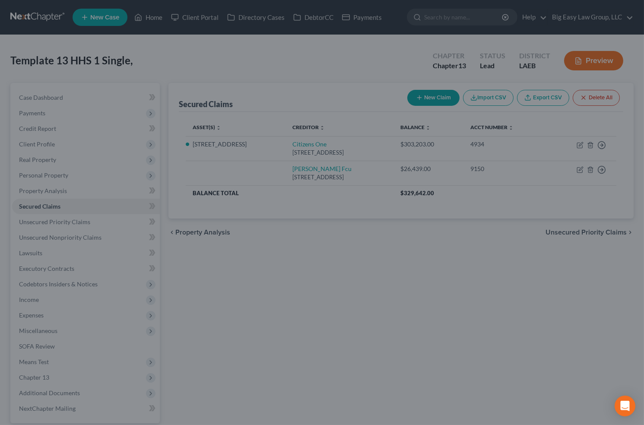
type input "-13,939.00"
select select "3"
type input "0"
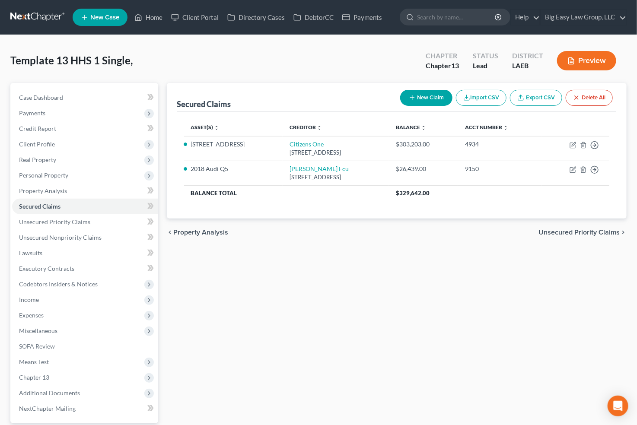
click at [428, 99] on button "New Claim" at bounding box center [426, 98] width 52 height 16
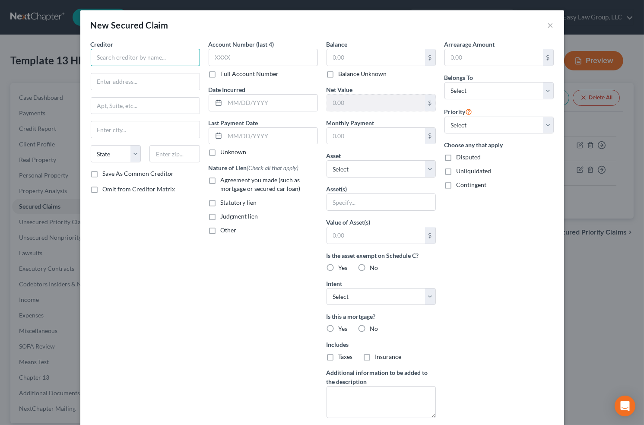
click at [129, 60] on input "text" at bounding box center [145, 57] width 109 height 17
type input "Honda Finance"
click at [362, 59] on input "text" at bounding box center [376, 57] width 98 height 16
type input "34,431"
click at [373, 137] on input "text" at bounding box center [376, 136] width 98 height 16
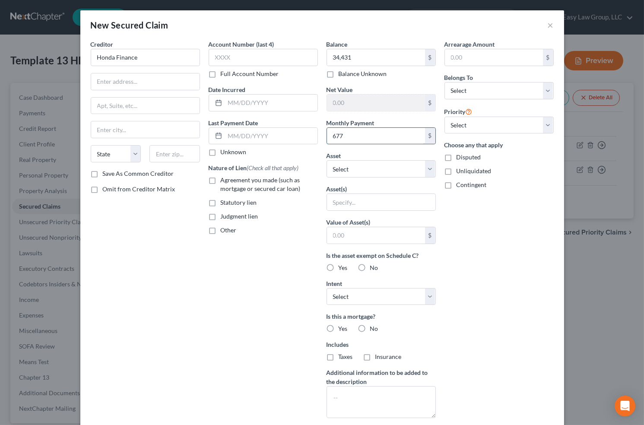
type input "677"
select select "0"
click at [221, 176] on label "Agreement you made (such as mortgage or secured car loan)" at bounding box center [269, 184] width 97 height 17
click at [224, 176] on input "Agreement you made (such as mortgage or secured car loan)" at bounding box center [227, 179] width 6 height 6
checkbox input "true"
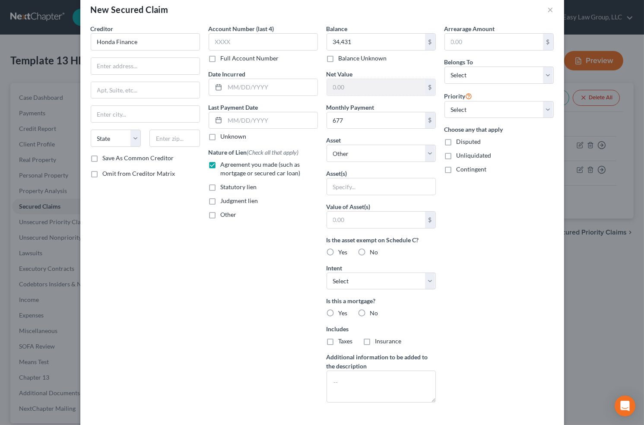
scroll to position [54, 0]
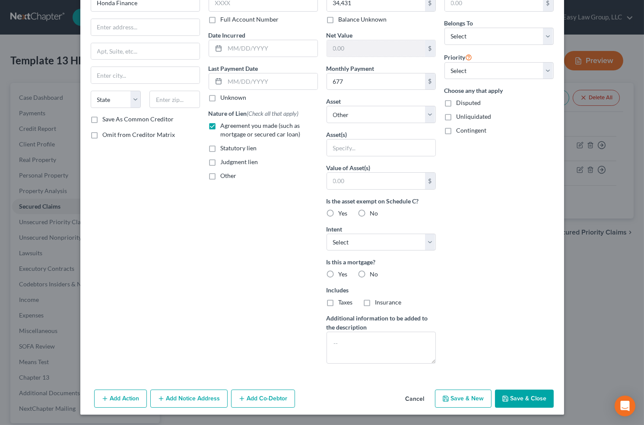
click at [513, 404] on button "Save & Close" at bounding box center [524, 399] width 59 height 18
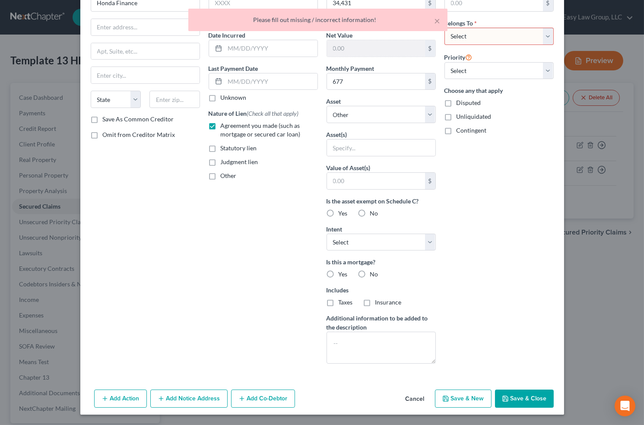
click at [495, 32] on div "× Please fill out missing / incorrect information!" at bounding box center [318, 22] width 644 height 27
drag, startPoint x: 438, startPoint y: 18, endPoint x: 456, endPoint y: 33, distance: 23.6
click at [439, 18] on button "×" at bounding box center [438, 21] width 6 height 10
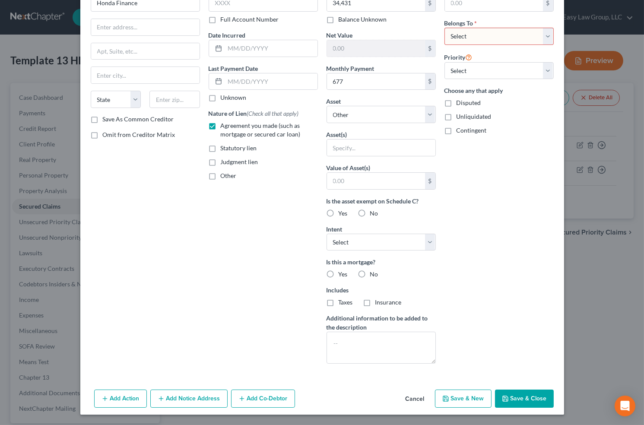
click at [462, 35] on select "Select Debtor 1 Only Debtor 2 Only Debtor 1 And Debtor 2 Only At Least One Of T…" at bounding box center [499, 36] width 109 height 17
select select "0"
click at [445, 28] on select "Select Debtor 1 Only Debtor 2 Only Debtor 1 And Debtor 2 Only At Least One Of T…" at bounding box center [499, 36] width 109 height 17
click at [515, 390] on button "Save & Close" at bounding box center [524, 399] width 59 height 18
select select
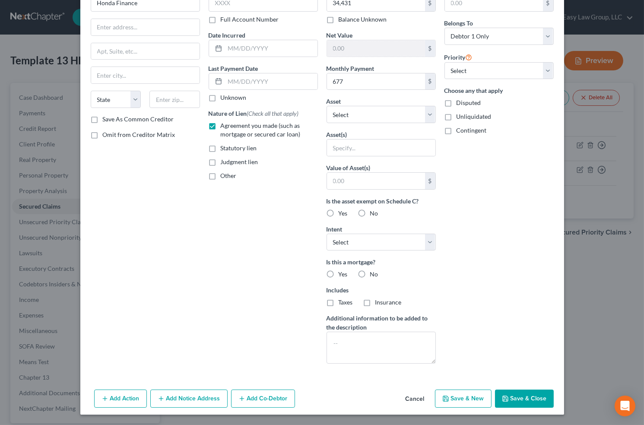
scroll to position [0, 0]
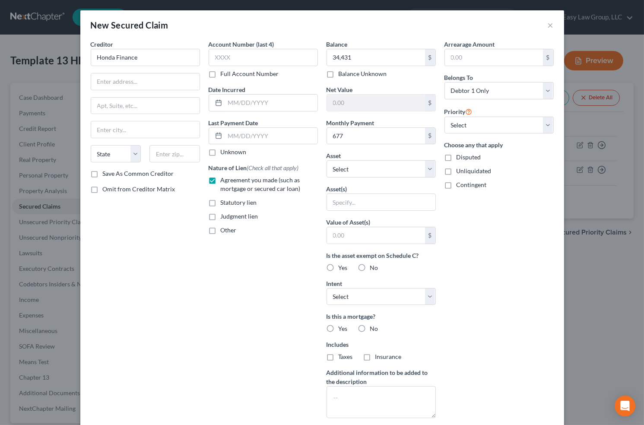
type input "34,431.00"
type input "0"
type input "677.00"
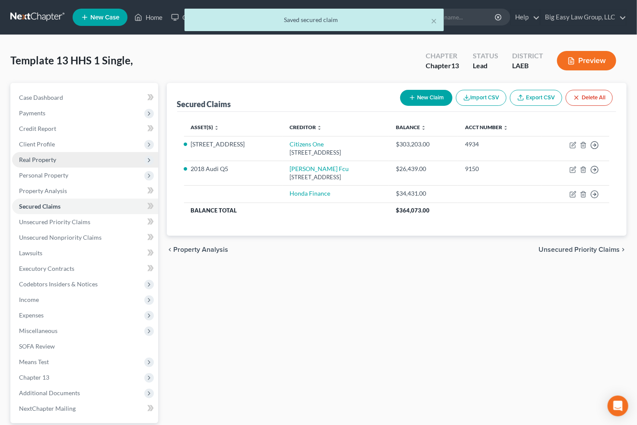
click at [83, 161] on span "Real Property" at bounding box center [85, 160] width 146 height 16
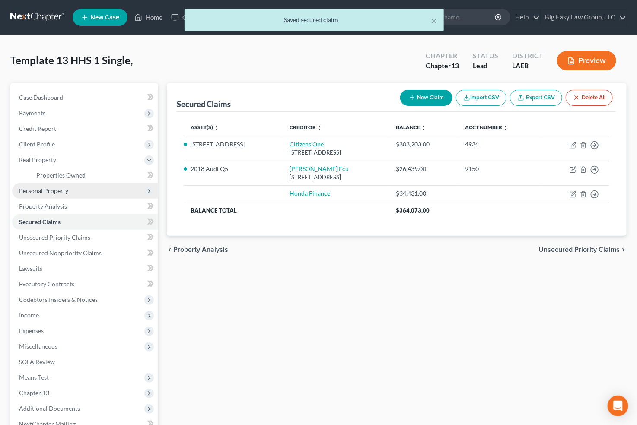
click at [77, 194] on span "Personal Property" at bounding box center [85, 191] width 146 height 16
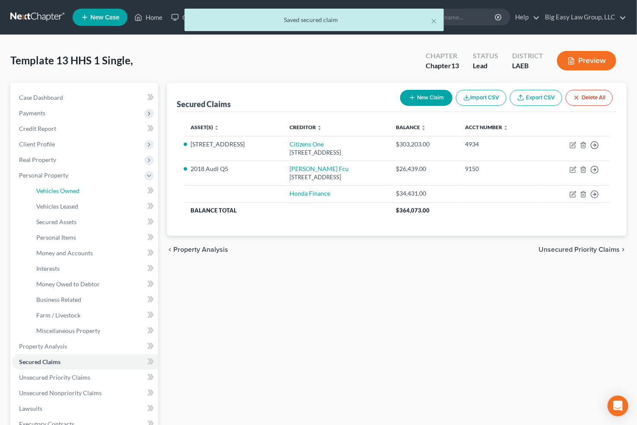
drag, startPoint x: 80, startPoint y: 192, endPoint x: 120, endPoint y: 182, distance: 41.4
click at [80, 192] on link "Vehicles Owned" at bounding box center [93, 191] width 129 height 16
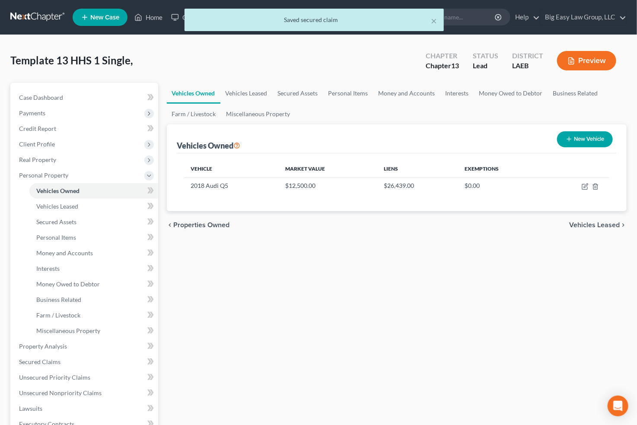
click at [569, 144] on button "New Vehicle" at bounding box center [585, 139] width 56 height 16
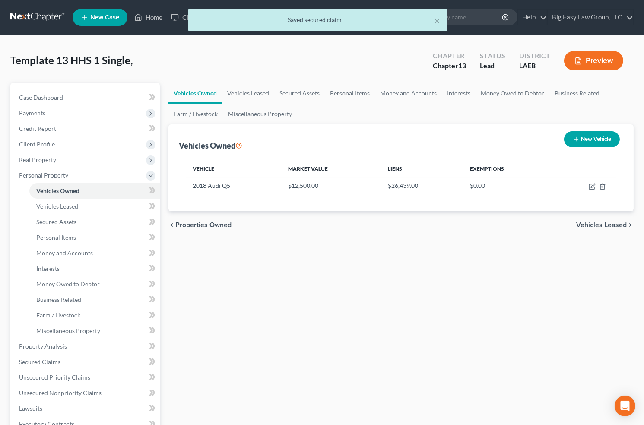
select select "0"
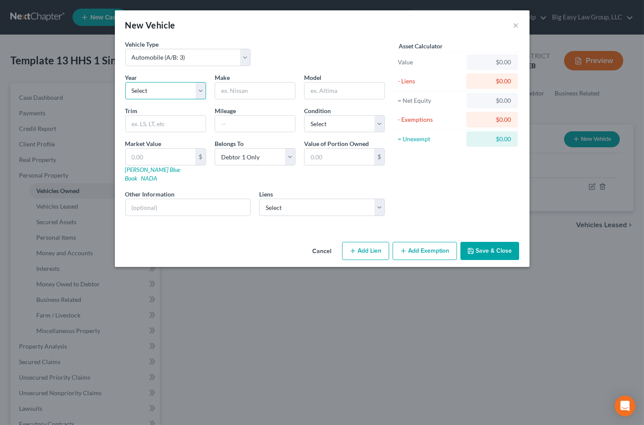
click at [159, 89] on select "Select 2026 2025 2024 2023 2022 2021 2020 2019 2018 2017 2016 2015 2014 2013 20…" at bounding box center [165, 90] width 81 height 17
select select "1"
click at [125, 82] on select "Select 2026 2025 2024 2023 2022 2021 2020 2019 2018 2017 2016 2015 2014 2013 20…" at bounding box center [165, 90] width 81 height 17
click at [252, 87] on input "text" at bounding box center [255, 91] width 80 height 16
type input "Honda"
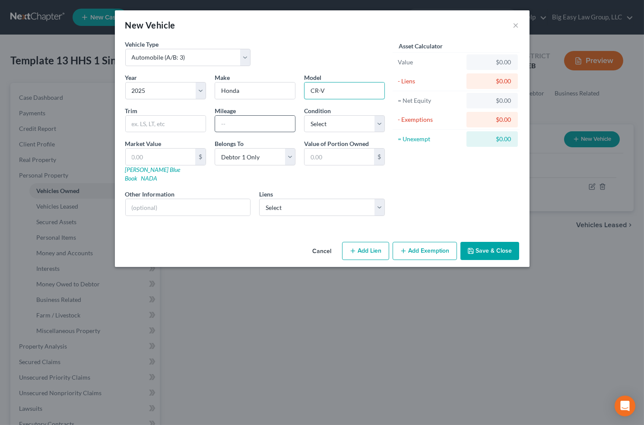
type input "CR-V"
click at [232, 124] on input "text" at bounding box center [255, 124] width 80 height 16
type input "11000"
click at [159, 161] on input "text" at bounding box center [161, 157] width 70 height 16
type input "3"
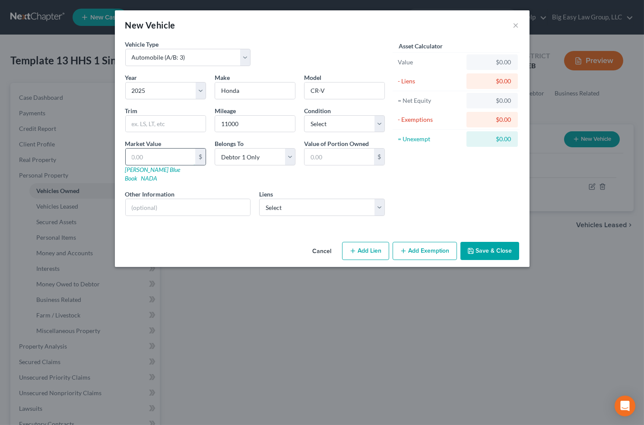
type input "3.00"
type input "31"
type input "31.00"
type input "318"
type input "318.00"
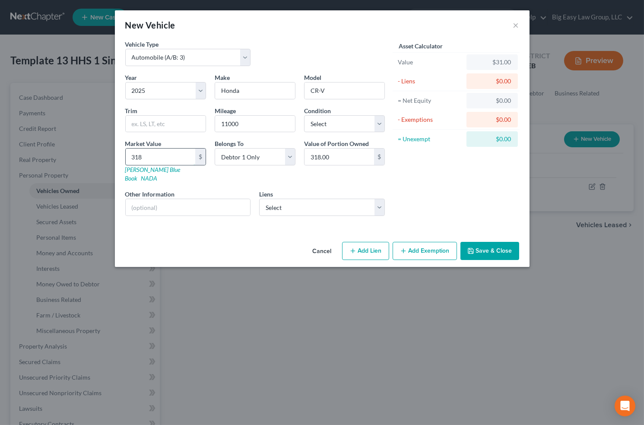
type input "3185"
type input "3,185.00"
type input "31850"
type input "31,850.00"
type input "31,850"
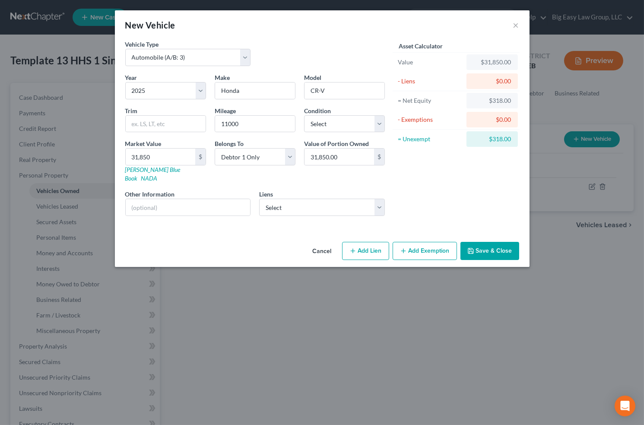
click at [492, 245] on button "Save & Close" at bounding box center [490, 251] width 59 height 18
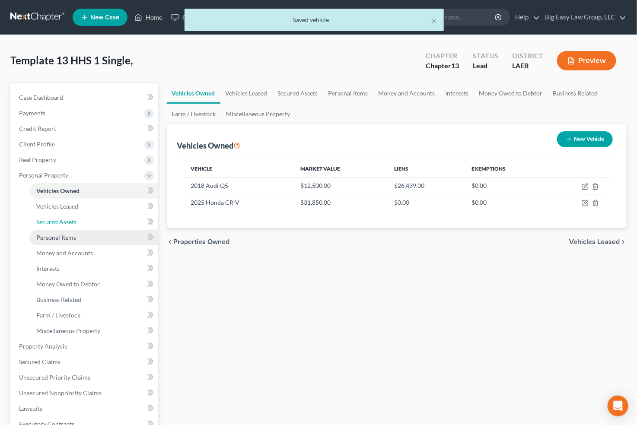
drag, startPoint x: 67, startPoint y: 217, endPoint x: 54, endPoint y: 229, distance: 18.1
click at [68, 217] on link "Secured Assets" at bounding box center [93, 222] width 129 height 16
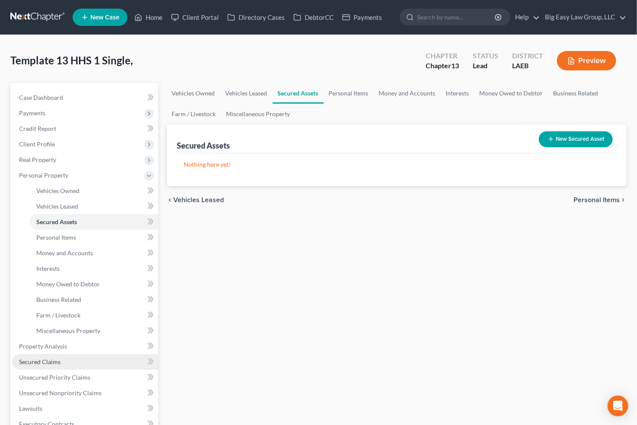
click at [87, 366] on link "Secured Claims" at bounding box center [85, 362] width 146 height 16
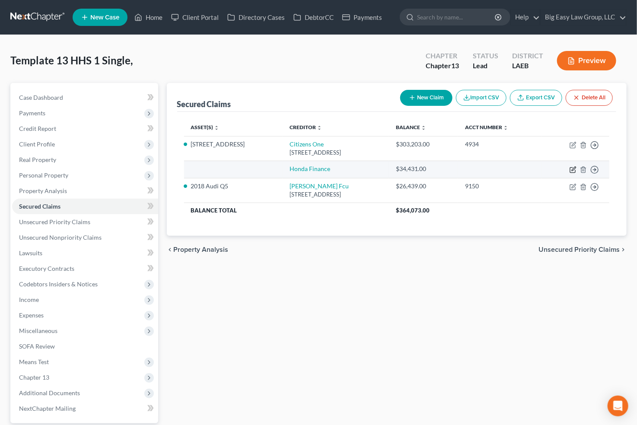
click at [574, 169] on icon "button" at bounding box center [574, 169] width 4 height 4
select select "0"
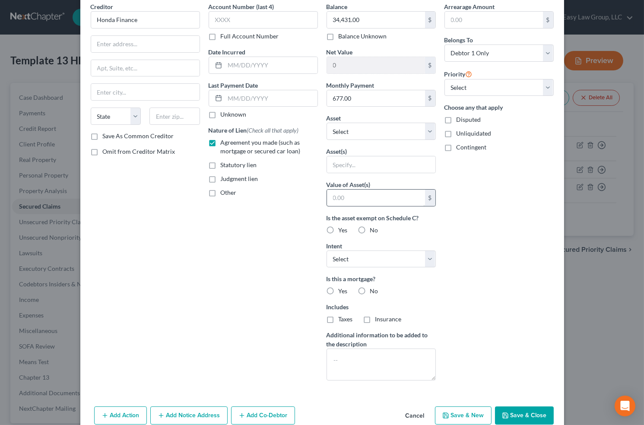
scroll to position [80, 0]
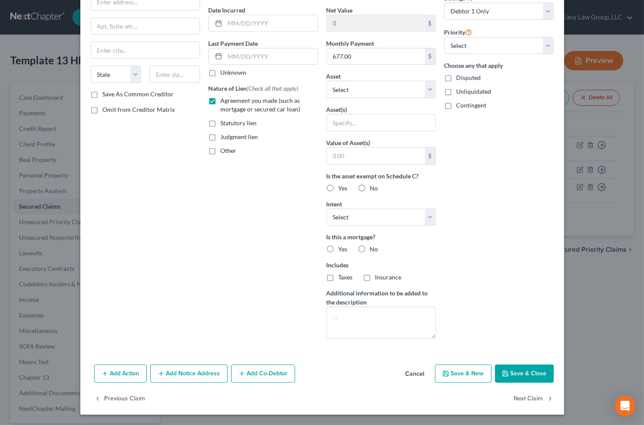
click at [519, 375] on button "Save & Close" at bounding box center [524, 374] width 59 height 18
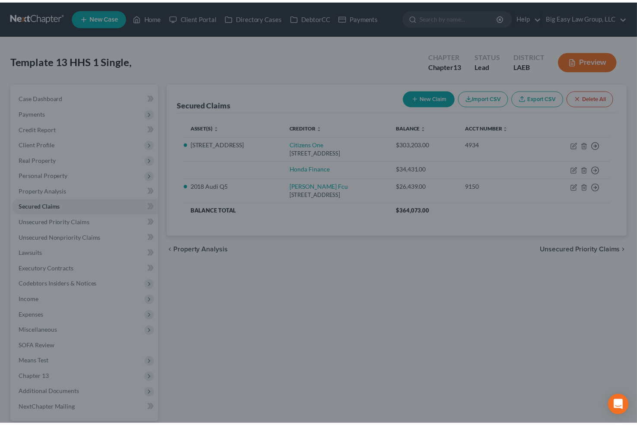
scroll to position [0, 0]
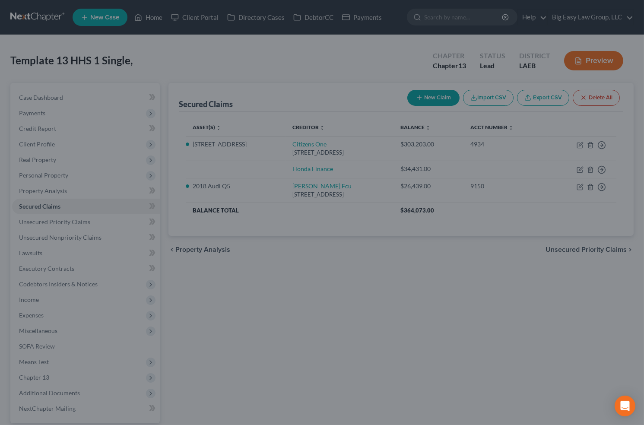
type input "0"
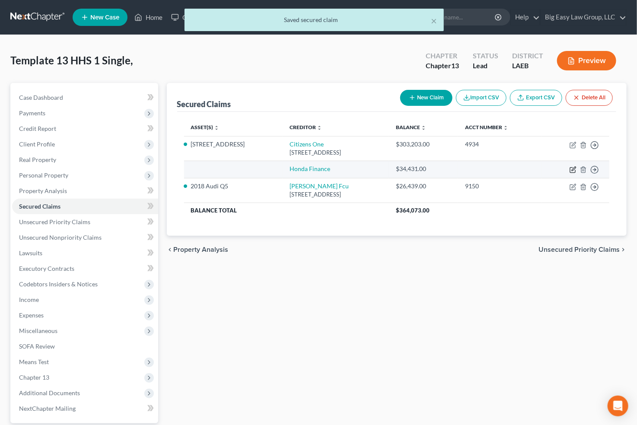
click at [573, 169] on icon "button" at bounding box center [573, 169] width 7 height 7
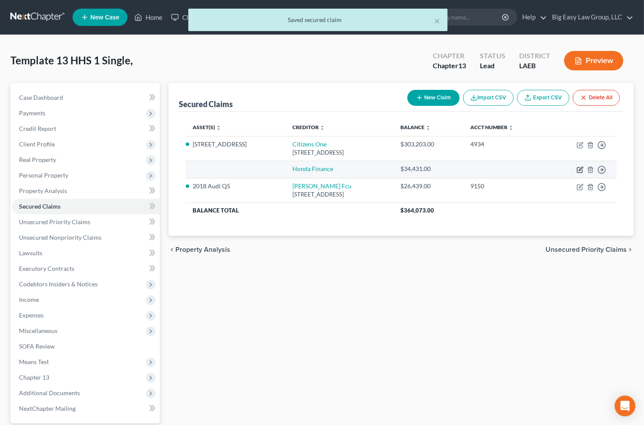
select select "0"
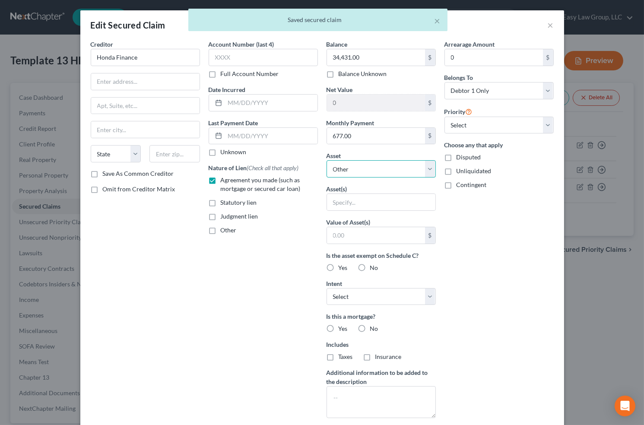
click at [370, 169] on select "Select Other Multiple Assets 4802 Magazine St #1 - $0.0 2025 Honda CR-V - $3185…" at bounding box center [381, 168] width 109 height 17
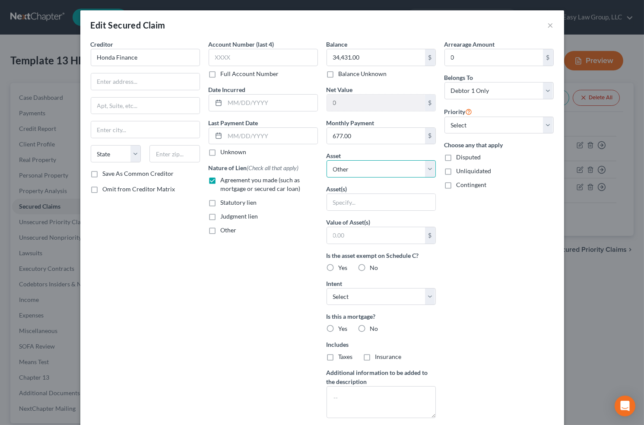
select select "3"
click at [327, 160] on select "Select Other Multiple Assets 4802 Magazine St #1 - $0.0 2025 Honda CR-V - $3185…" at bounding box center [381, 168] width 109 height 17
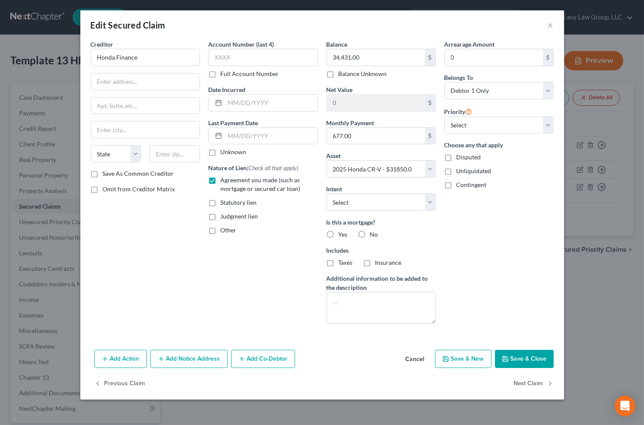
click at [370, 235] on label "No" at bounding box center [374, 234] width 8 height 9
click at [374, 235] on input "No" at bounding box center [377, 233] width 6 height 6
radio input "true"
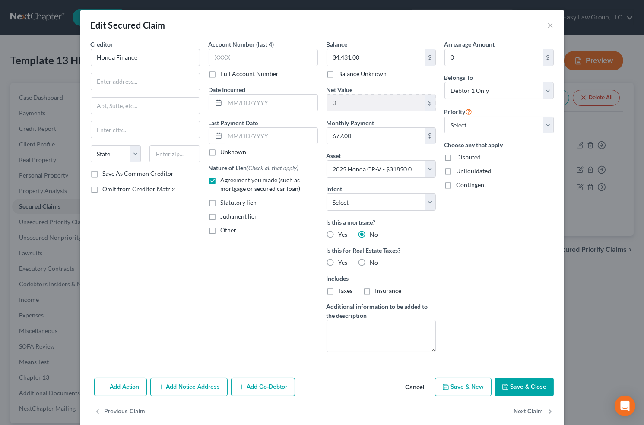
click at [370, 264] on span "No" at bounding box center [374, 262] width 8 height 7
click at [374, 264] on input "No" at bounding box center [377, 261] width 6 height 6
radio input "true"
click at [510, 379] on button "Save & Close" at bounding box center [524, 387] width 59 height 18
select select
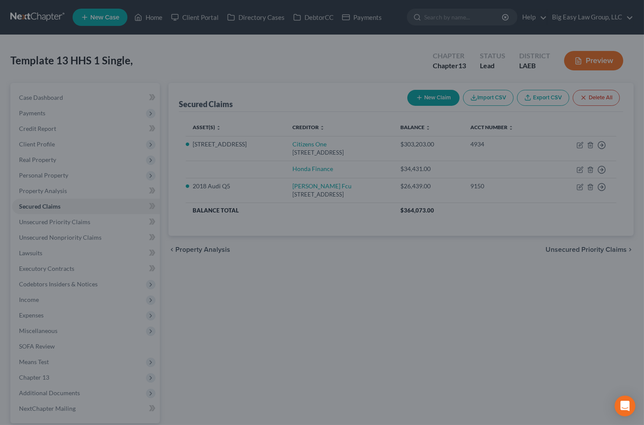
type input "-2,581.00"
select select "3"
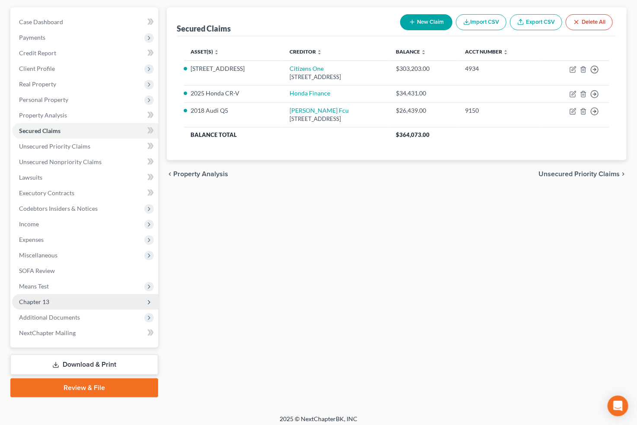
scroll to position [80, 0]
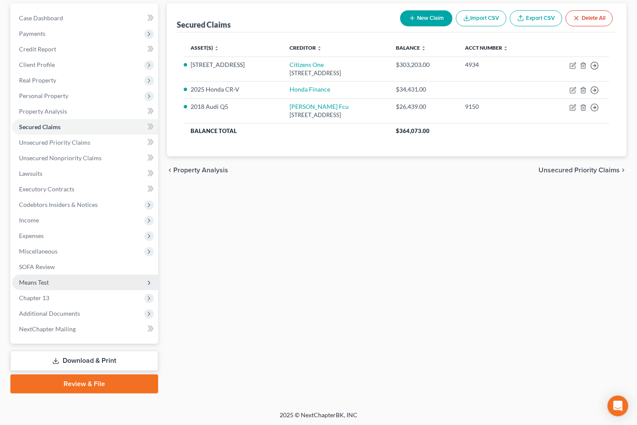
click at [72, 280] on span "Means Test" at bounding box center [85, 283] width 146 height 16
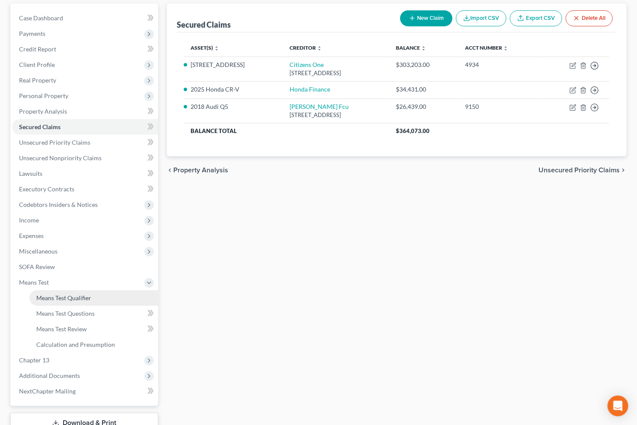
click at [118, 290] on link "Means Test Qualifier" at bounding box center [93, 298] width 129 height 16
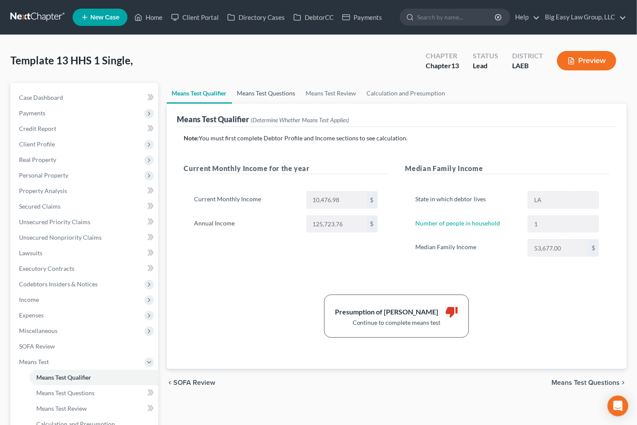
click at [266, 92] on link "Means Test Questions" at bounding box center [266, 93] width 69 height 21
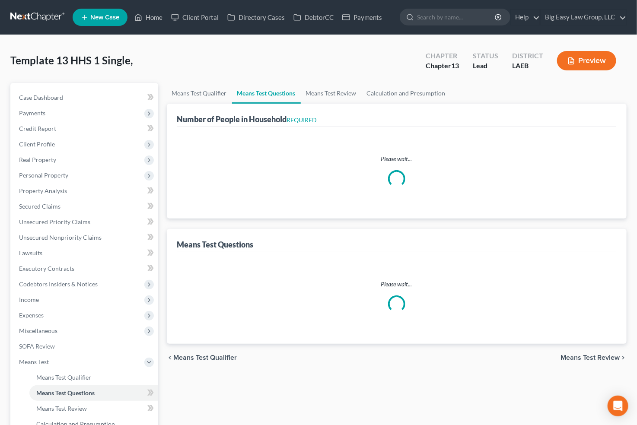
select select "0"
select select "60"
select select "1"
select select "60"
select select "1"
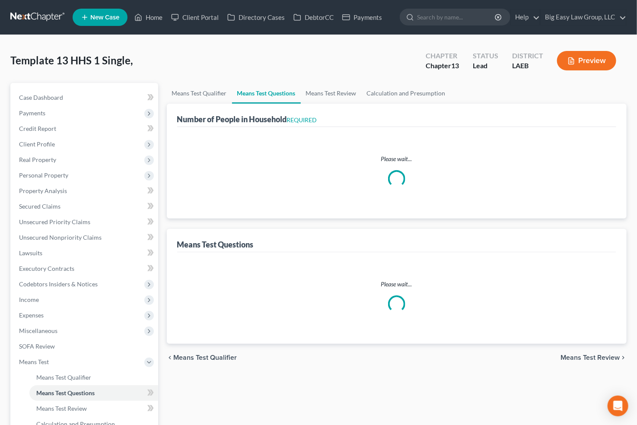
select select "60"
select select "2"
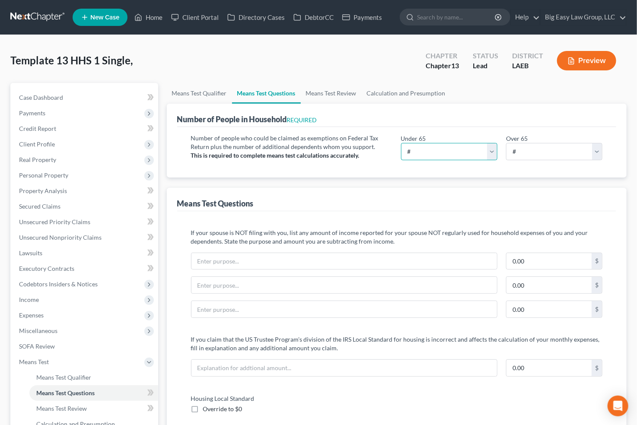
click at [426, 153] on select "# 0 1 2 3 4 5 6 7 8 9 10" at bounding box center [449, 151] width 96 height 17
select select "1"
click at [401, 143] on select "# 0 1 2 3 4 5 6 7 8 9 10" at bounding box center [449, 151] width 96 height 17
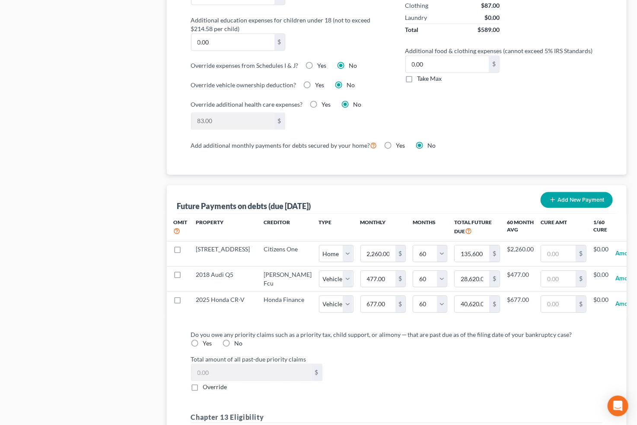
scroll to position [741, 0]
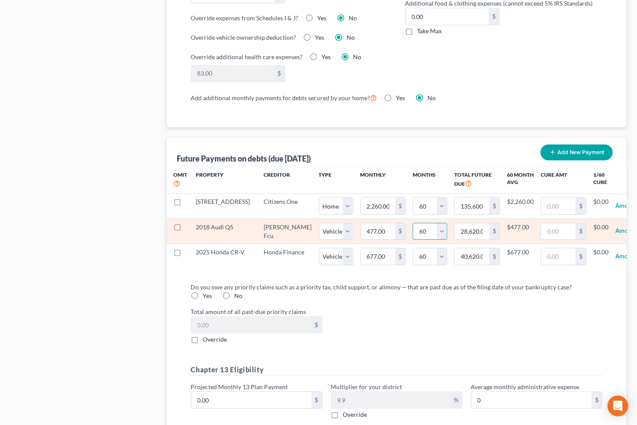
click at [413, 240] on select "0 1 2 3 4 5 6 7 8 9 10 11 12 13 14 15 16 17 18 19 20 21 22 23 24 25 26 27 28 29…" at bounding box center [430, 231] width 35 height 17
select select "53"
click at [413, 232] on select "0 1 2 3 4 5 6 7 8 9 10 11 12 13 14 15 16 17 18 19 20 21 22 23 24 25 26 27 28 29…" at bounding box center [430, 231] width 35 height 17
select select "1"
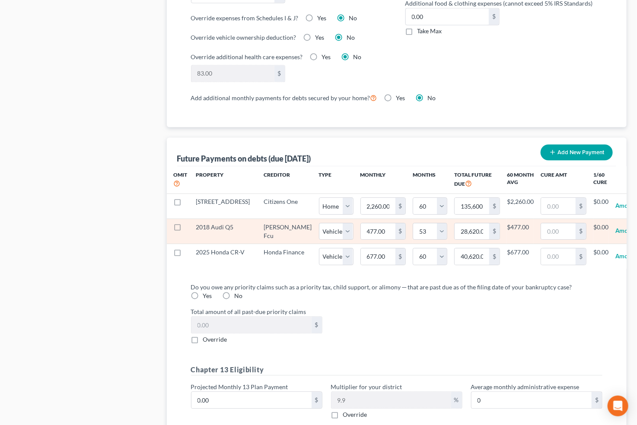
select select "53"
click at [361, 239] on input "540.00" at bounding box center [378, 231] width 35 height 16
type input "4"
type input "212.00"
type input "47"
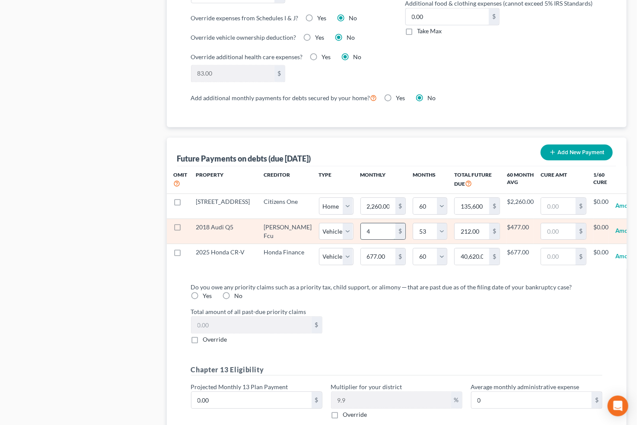
type input "2,491.00"
type input "470"
type input "24,910.00"
select select "1"
select select "53"
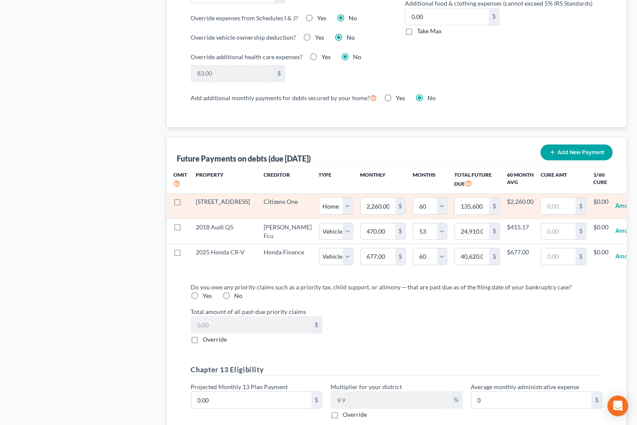
select select "1"
select select "53"
select select "1"
select select "53"
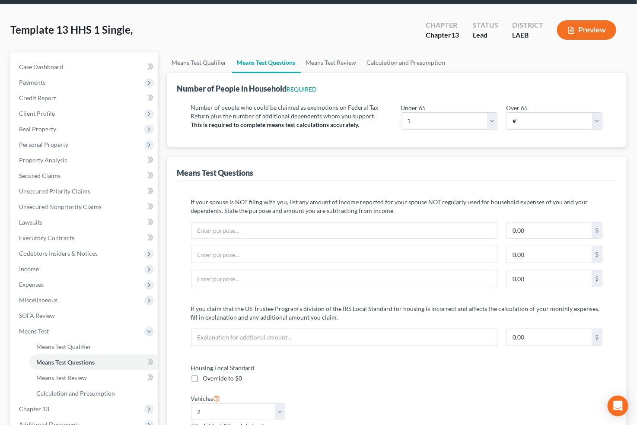
scroll to position [0, 0]
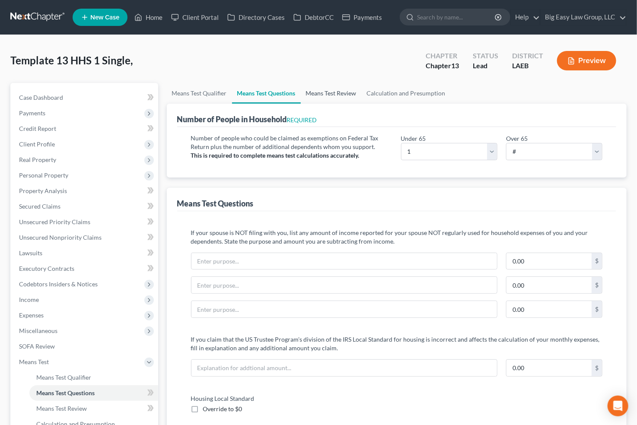
click at [345, 90] on link "Means Test Review" at bounding box center [331, 93] width 61 height 21
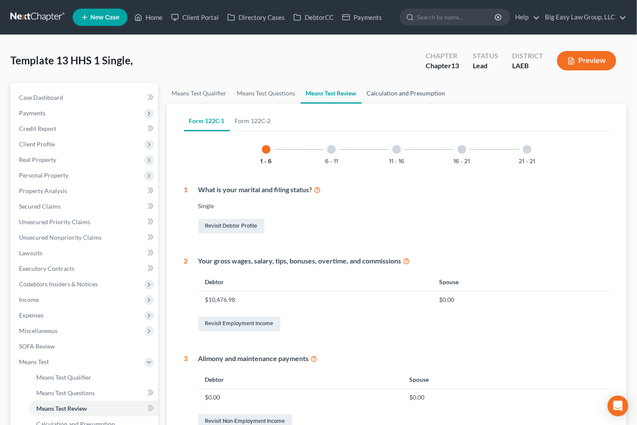
click at [403, 93] on link "Calculation and Presumption" at bounding box center [406, 93] width 89 height 21
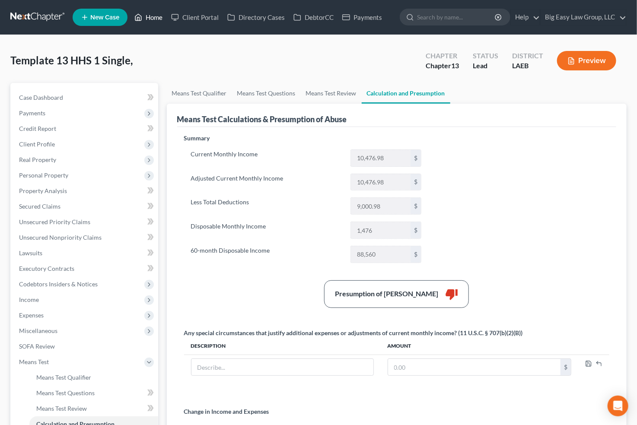
click at [156, 15] on link "Home" at bounding box center [148, 18] width 37 height 16
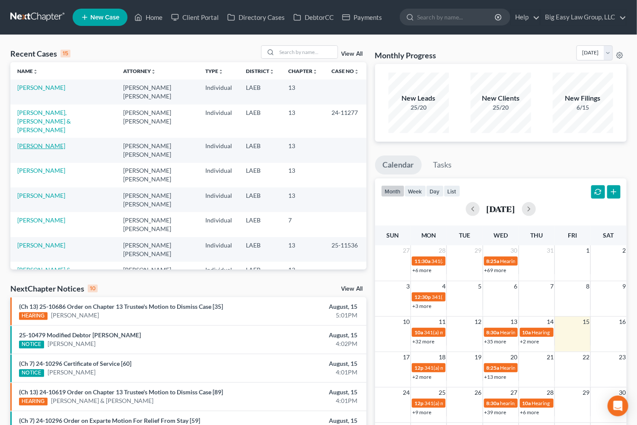
click at [45, 142] on link "[PERSON_NAME]" at bounding box center [41, 145] width 48 height 7
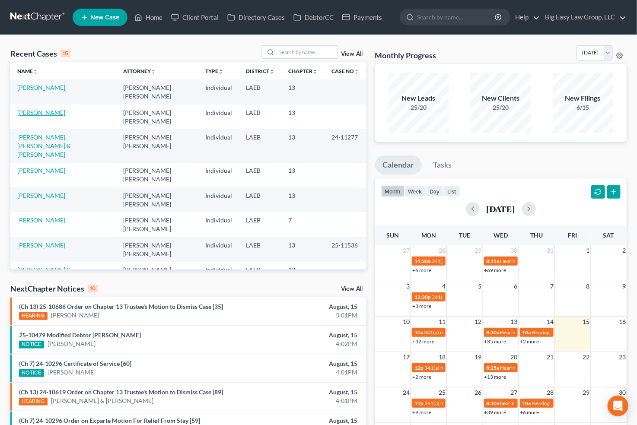
click at [45, 113] on link "[PERSON_NAME]" at bounding box center [41, 112] width 48 height 7
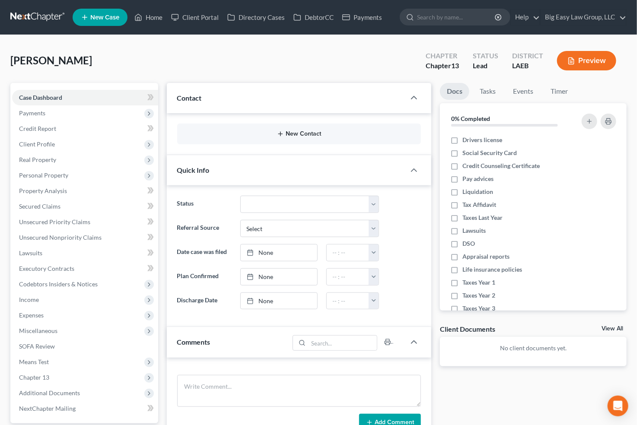
click at [283, 132] on icon "button" at bounding box center [280, 134] width 7 height 7
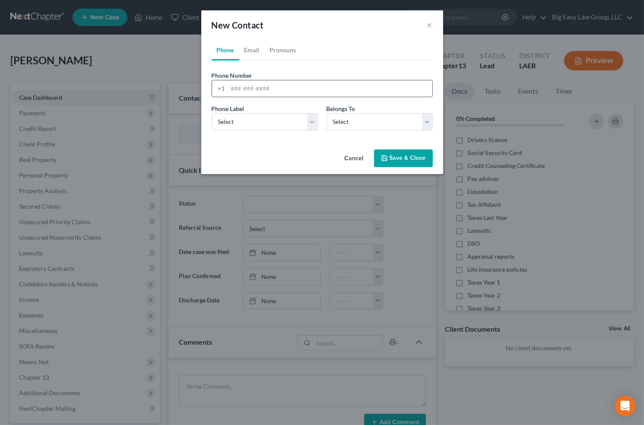
click at [267, 92] on input "tel" at bounding box center [330, 88] width 204 height 16
type input "9856406070"
click at [257, 115] on select "Select Mobile Home Work Other" at bounding box center [265, 121] width 106 height 17
select select "0"
click at [212, 113] on select "Select Mobile Home Work Other" at bounding box center [265, 121] width 106 height 17
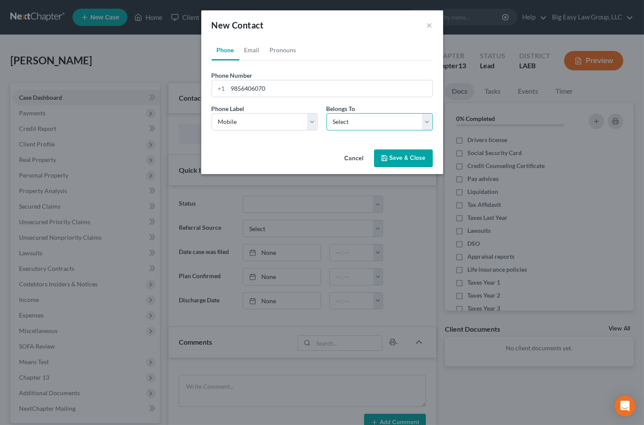
click at [352, 119] on select "Select Client Other" at bounding box center [380, 121] width 106 height 17
select select "0"
click at [327, 113] on select "Select Client Other" at bounding box center [380, 121] width 106 height 17
select select "0"
click at [256, 51] on link "Email" at bounding box center [251, 50] width 25 height 21
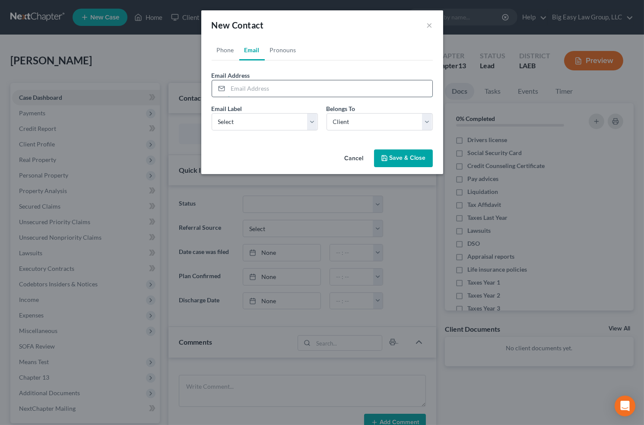
click at [264, 88] on input "email" at bounding box center [330, 88] width 204 height 16
click at [264, 87] on input "email" at bounding box center [330, 88] width 204 height 16
type input "[EMAIL_ADDRESS][DOMAIN_NAME]"
click at [232, 113] on select "Select Home Work Other" at bounding box center [265, 121] width 106 height 17
select select "0"
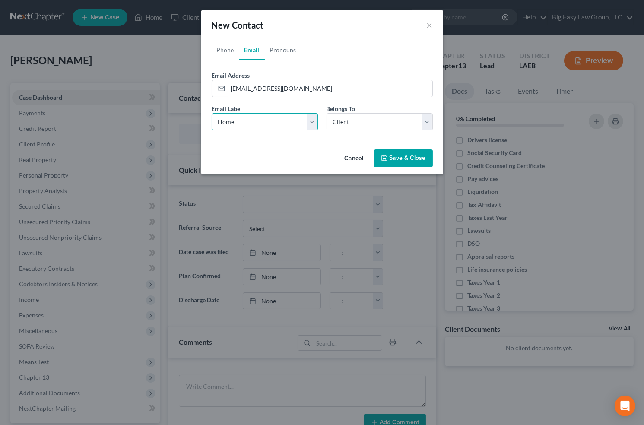
click at [212, 113] on select "Select Home Work Other" at bounding box center [265, 121] width 106 height 17
drag, startPoint x: 280, startPoint y: 49, endPoint x: 271, endPoint y: 48, distance: 9.1
click at [281, 48] on link "Pronouns" at bounding box center [283, 50] width 37 height 21
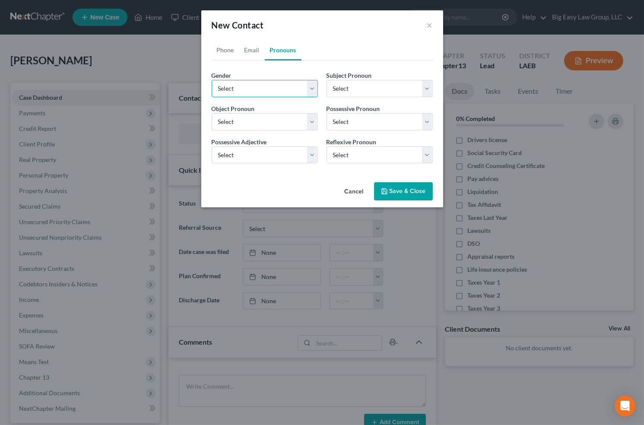
click at [255, 83] on select "Select [DEMOGRAPHIC_DATA] [DEMOGRAPHIC_DATA] [DEMOGRAPHIC_DATA] More Than One P…" at bounding box center [265, 88] width 106 height 17
select select "1"
click at [212, 80] on select "Select [DEMOGRAPHIC_DATA] [DEMOGRAPHIC_DATA] [DEMOGRAPHIC_DATA] More Than One P…" at bounding box center [265, 88] width 106 height 17
select select "1"
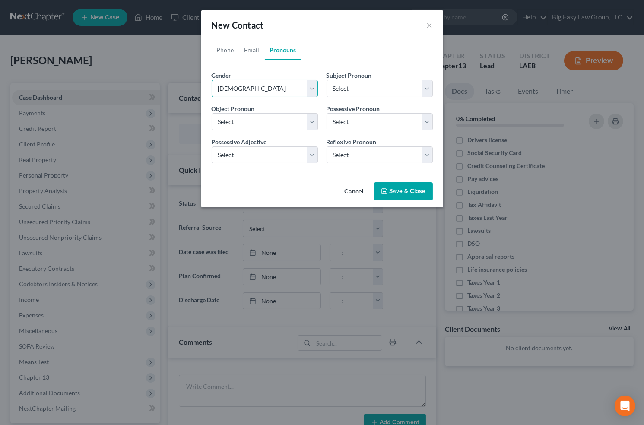
select select "1"
click at [399, 190] on button "Save & Close" at bounding box center [403, 191] width 59 height 18
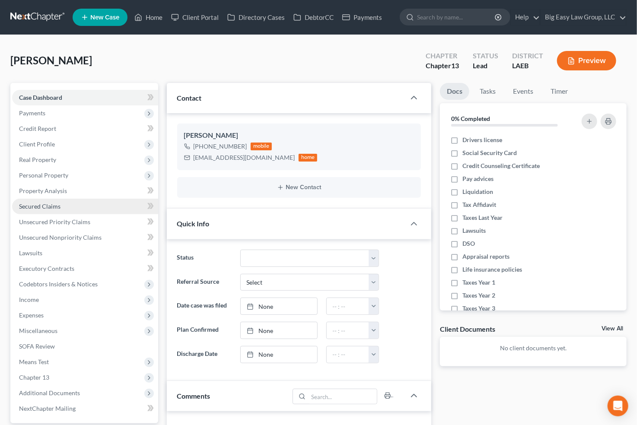
click at [57, 206] on span "Secured Claims" at bounding box center [39, 206] width 41 height 7
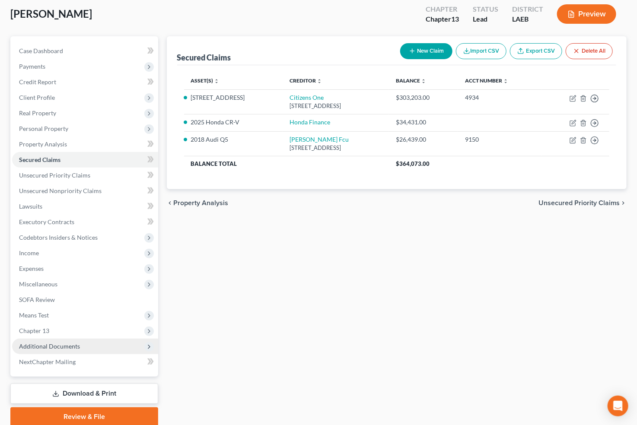
scroll to position [57, 0]
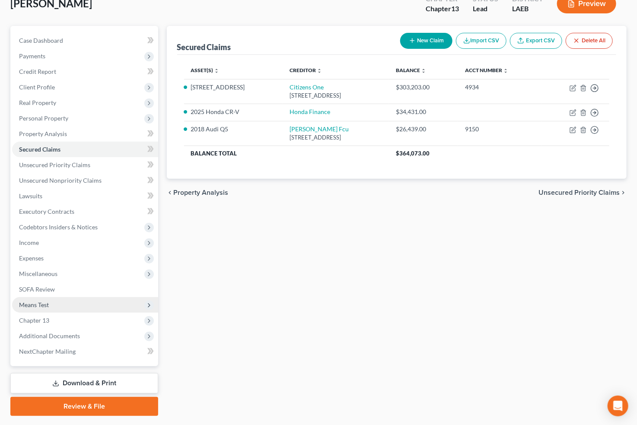
click at [84, 305] on span "Means Test" at bounding box center [85, 305] width 146 height 16
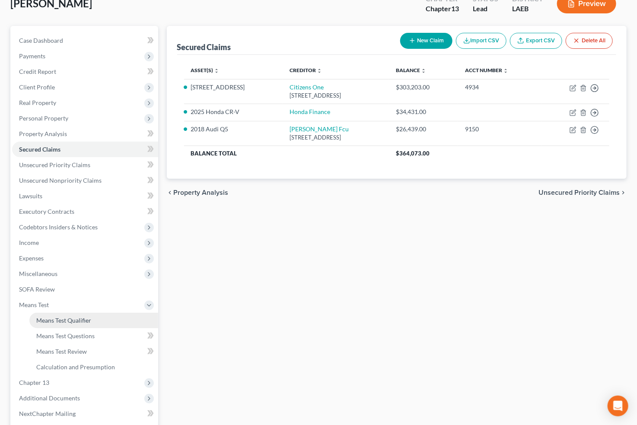
click at [92, 313] on link "Means Test Qualifier" at bounding box center [93, 321] width 129 height 16
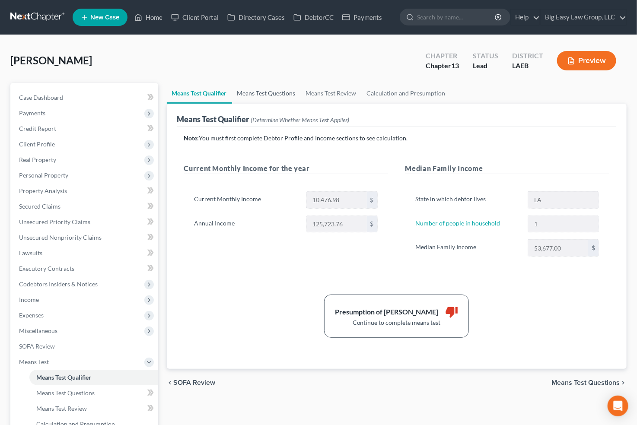
click at [285, 93] on link "Means Test Questions" at bounding box center [266, 93] width 69 height 21
select select "1"
select select "2"
select select "0"
select select "60"
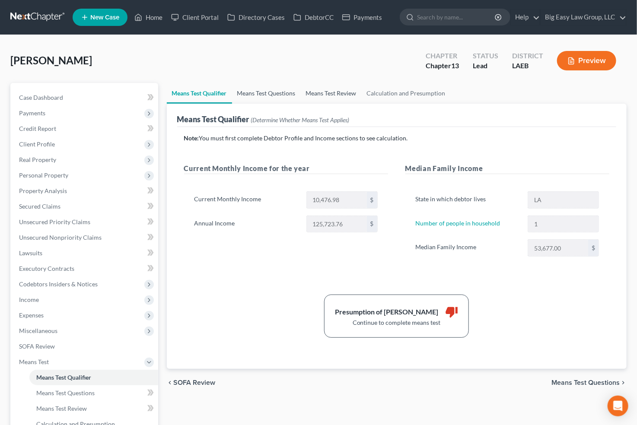
select select "1"
select select "53"
select select "1"
select select "60"
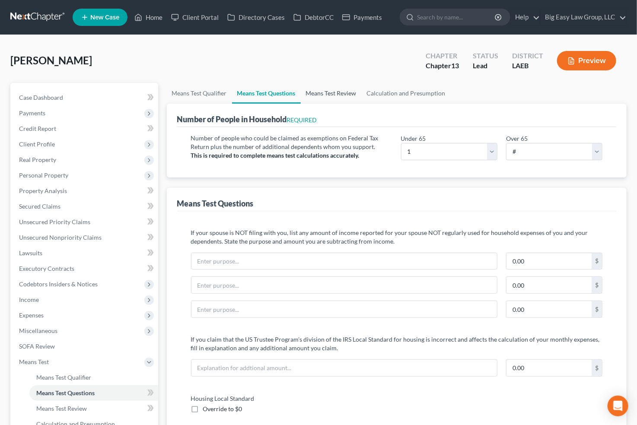
click at [335, 87] on link "Means Test Review" at bounding box center [331, 93] width 61 height 21
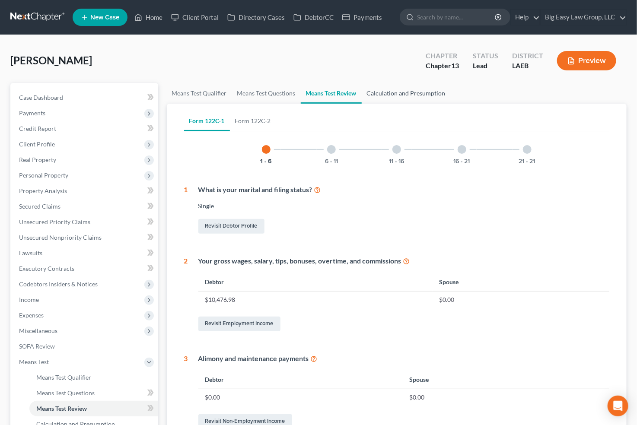
click at [404, 90] on link "Calculation and Presumption" at bounding box center [406, 93] width 89 height 21
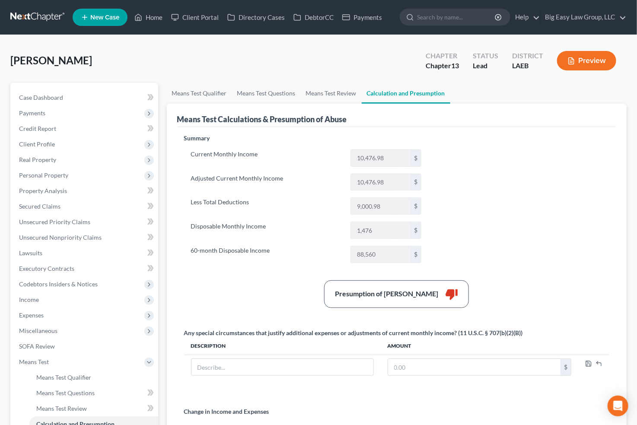
scroll to position [2, 0]
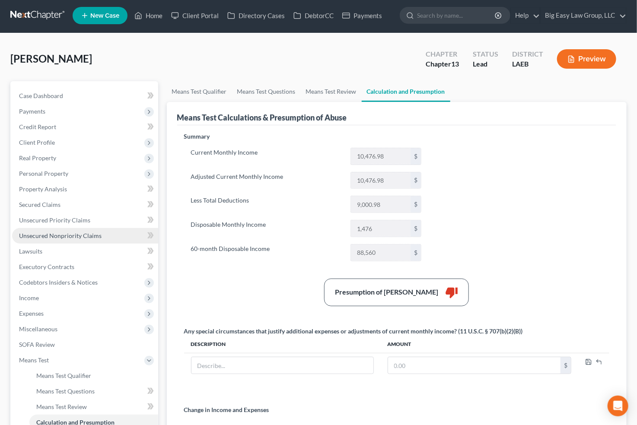
click at [95, 234] on span "Unsecured Nonpriority Claims" at bounding box center [60, 235] width 83 height 7
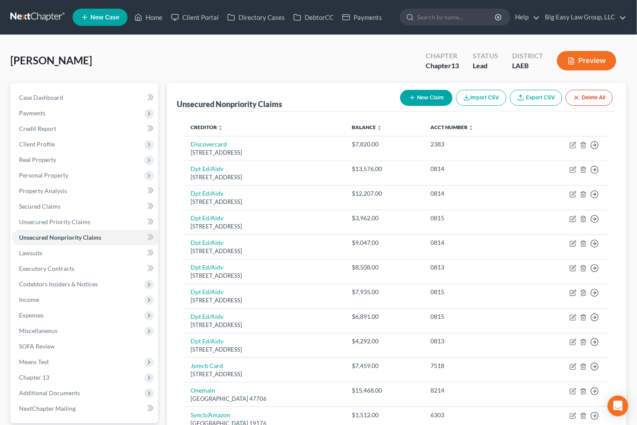
click at [591, 69] on button "Preview" at bounding box center [586, 60] width 59 height 19
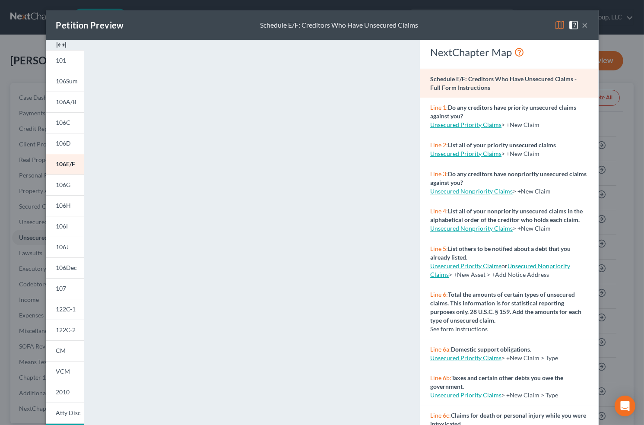
drag, startPoint x: 582, startPoint y: 25, endPoint x: 559, endPoint y: 77, distance: 56.5
click at [583, 25] on button "×" at bounding box center [586, 25] width 6 height 10
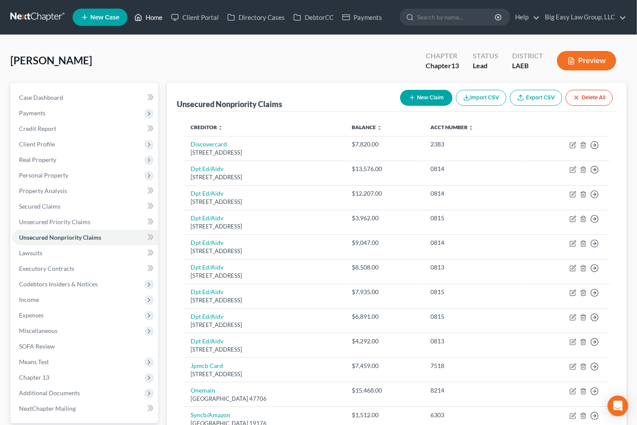
drag, startPoint x: 154, startPoint y: 17, endPoint x: 430, endPoint y: 89, distance: 284.9
click at [154, 17] on link "Home" at bounding box center [148, 18] width 37 height 16
